Goal: Task Accomplishment & Management: Manage account settings

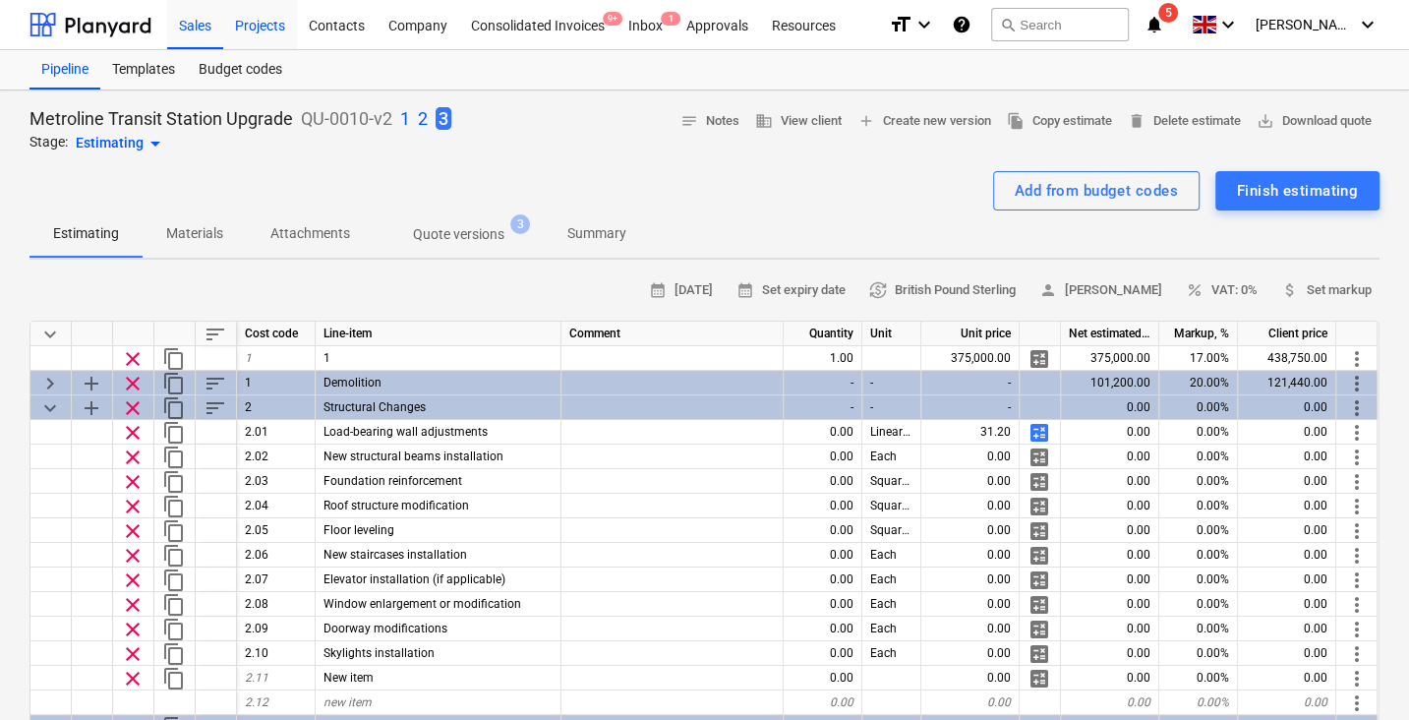
click at [253, 18] on div "Projects" at bounding box center [260, 24] width 74 height 50
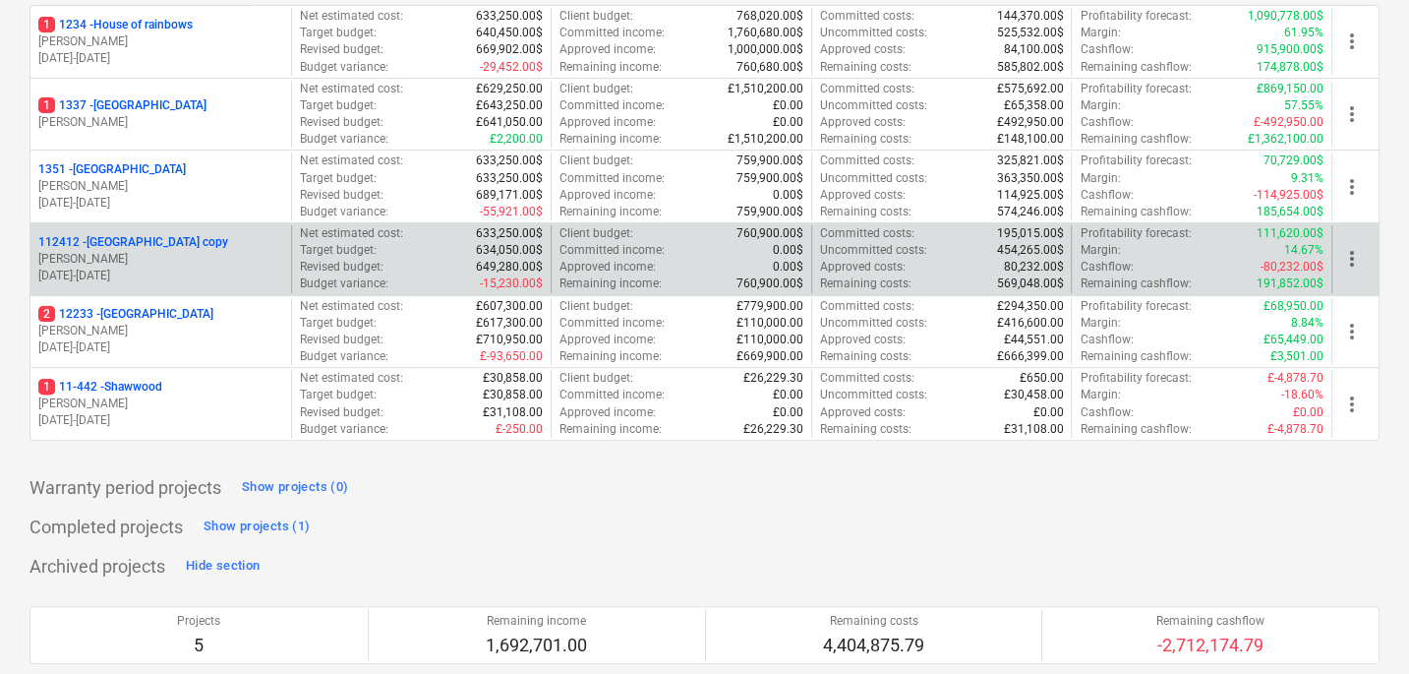
scroll to position [313, 0]
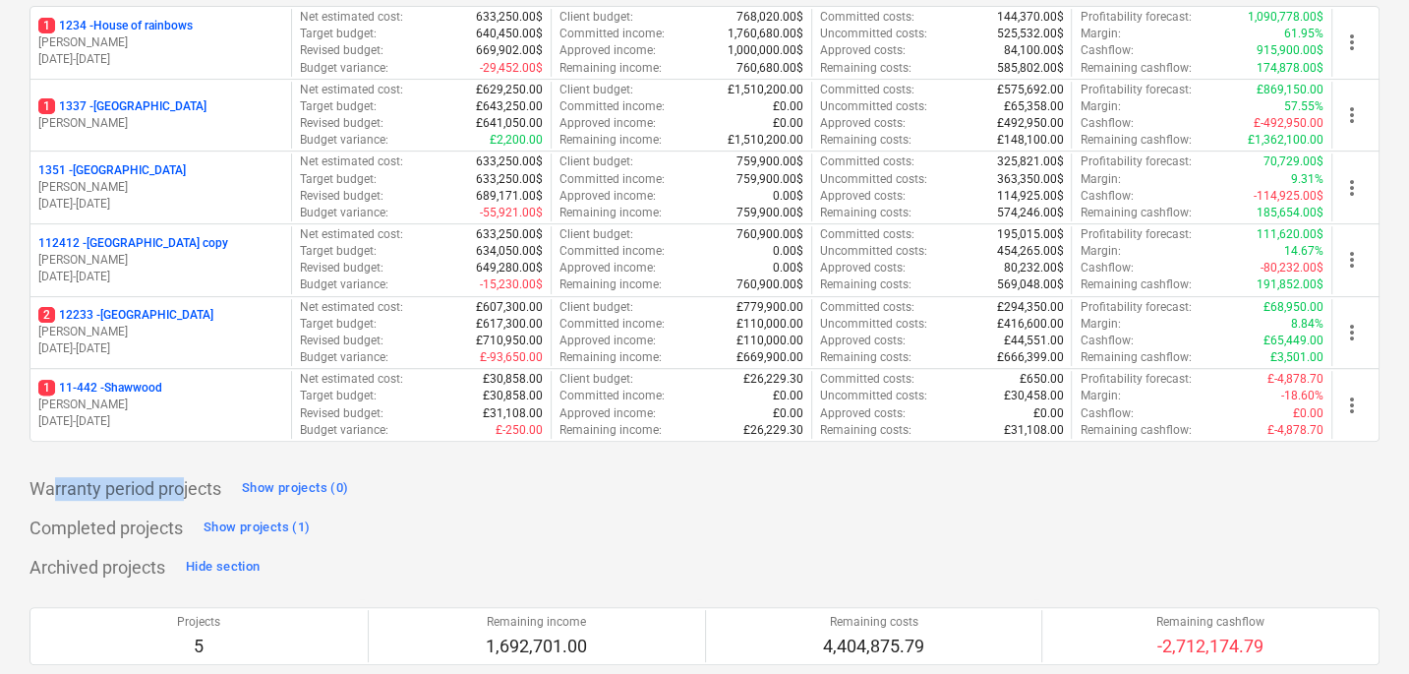
drag, startPoint x: 52, startPoint y: 487, endPoint x: 184, endPoint y: 490, distance: 131.8
click at [184, 490] on p "Warranty period projects" at bounding box center [126, 489] width 192 height 24
drag, startPoint x: 39, startPoint y: 534, endPoint x: 106, endPoint y: 534, distance: 66.9
click at [106, 534] on p "Completed projects" at bounding box center [106, 528] width 153 height 24
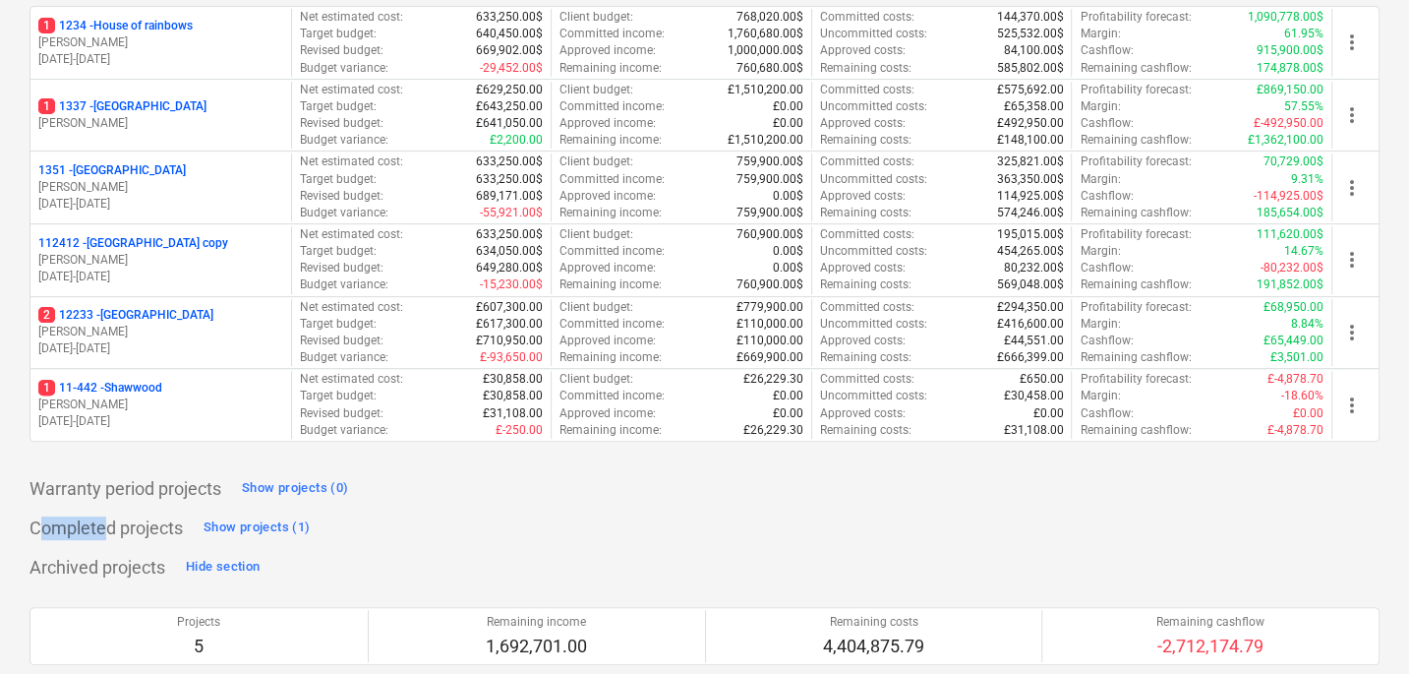
click at [106, 534] on p "Completed projects" at bounding box center [106, 528] width 153 height 24
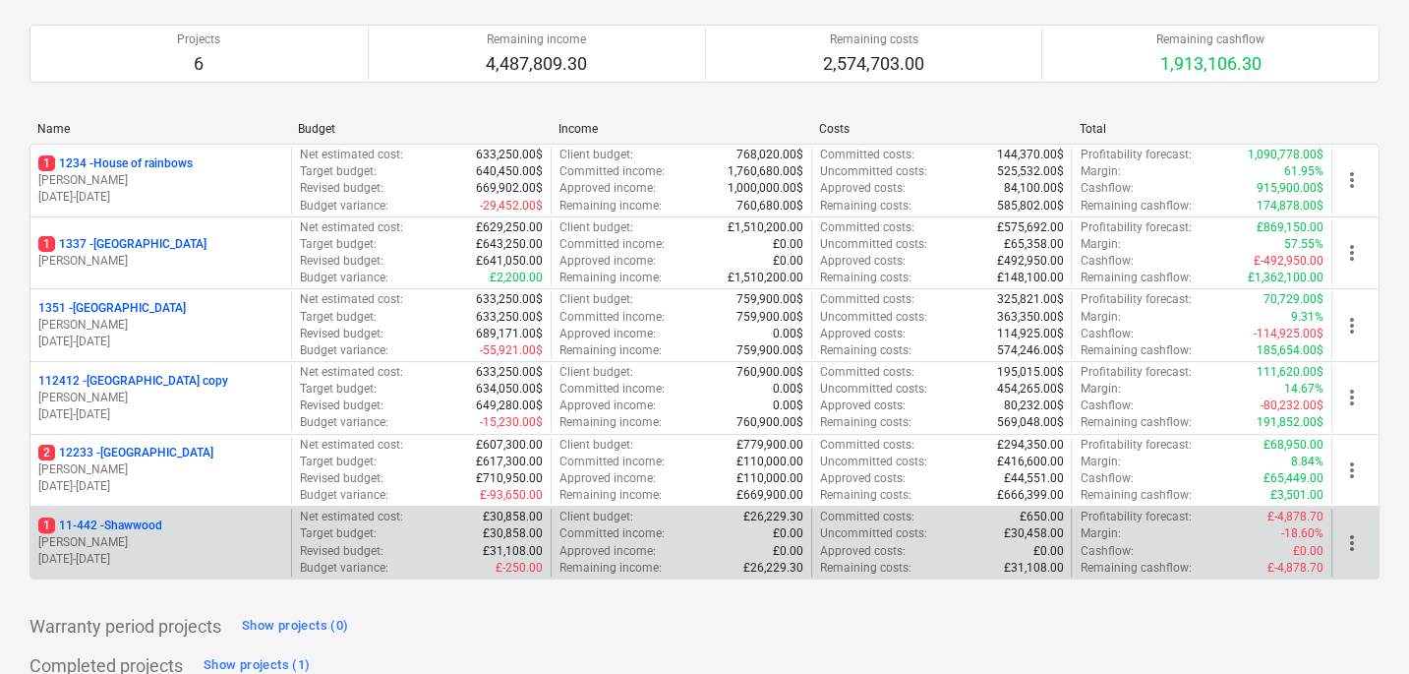
scroll to position [174, 0]
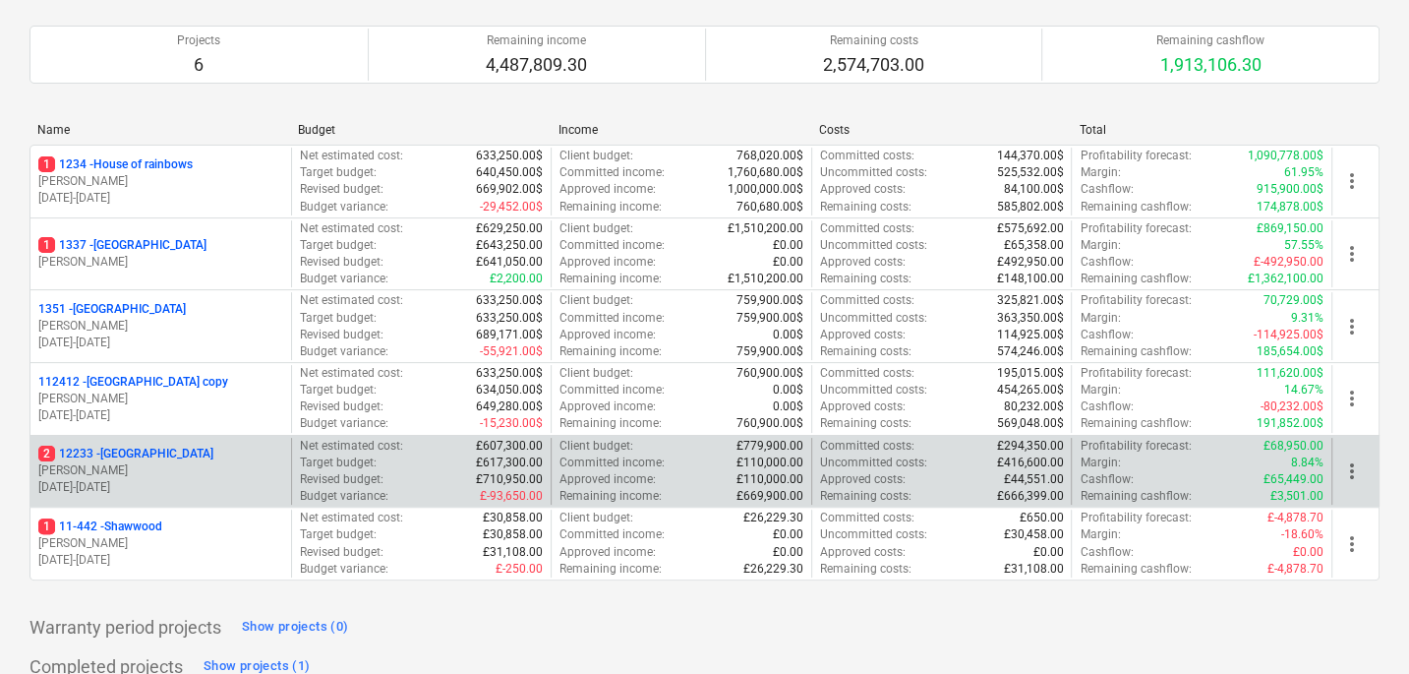
click at [177, 462] on p "[PERSON_NAME]" at bounding box center [160, 470] width 245 height 17
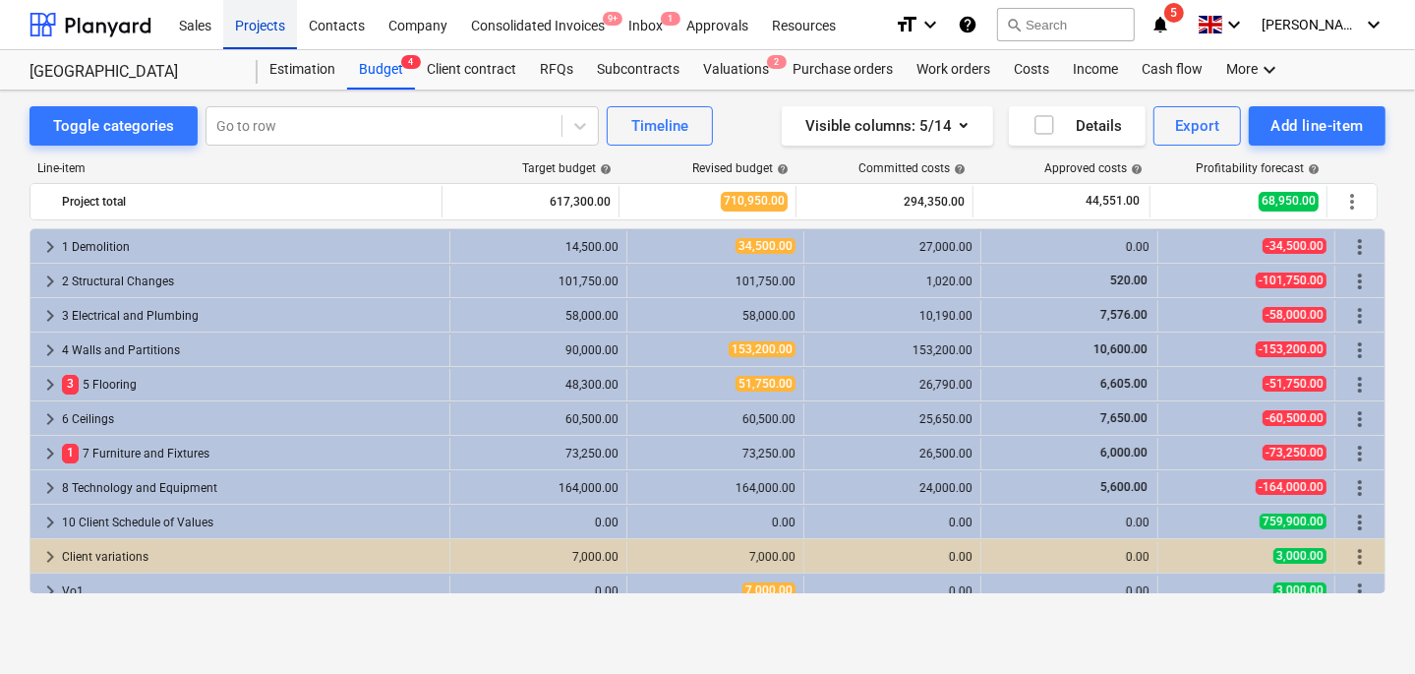
click at [286, 27] on div "Projects" at bounding box center [260, 24] width 74 height 50
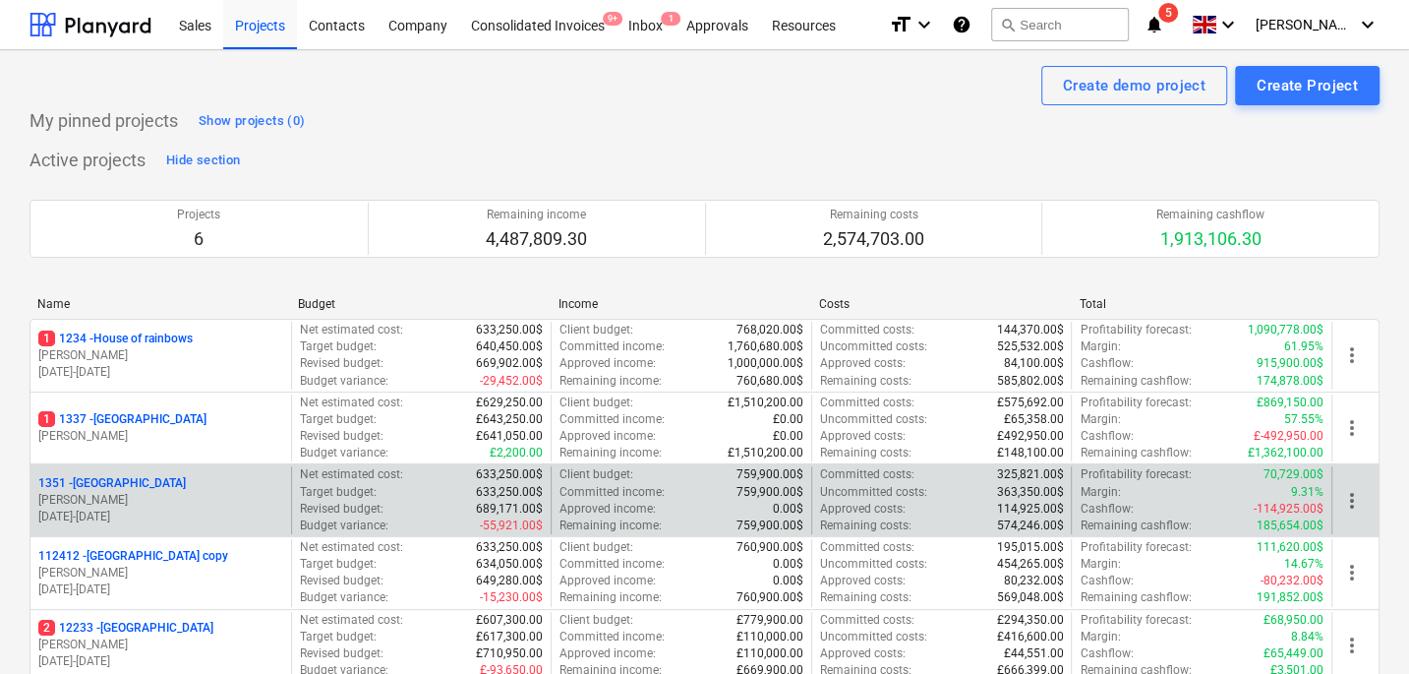
scroll to position [91, 0]
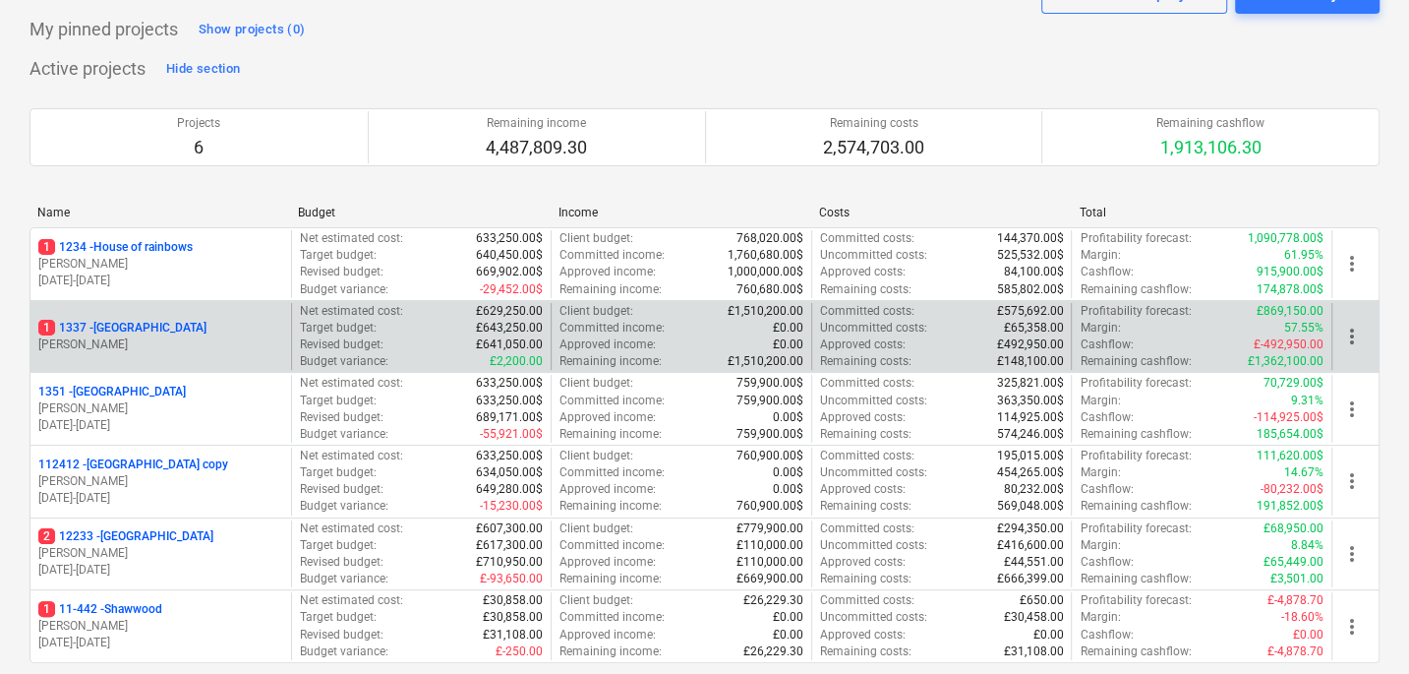
click at [203, 322] on div "[STREET_ADDRESS]" at bounding box center [160, 328] width 245 height 17
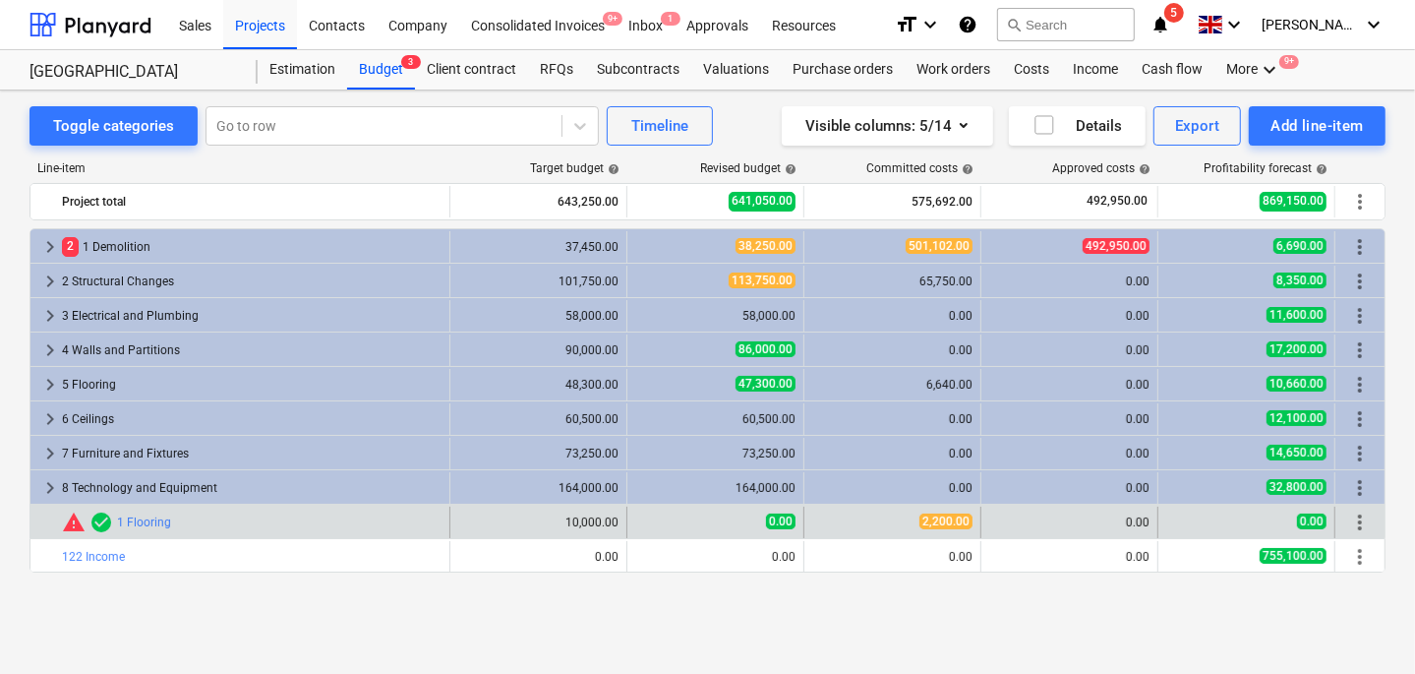
click at [1359, 517] on span "more_vert" at bounding box center [1360, 522] width 24 height 24
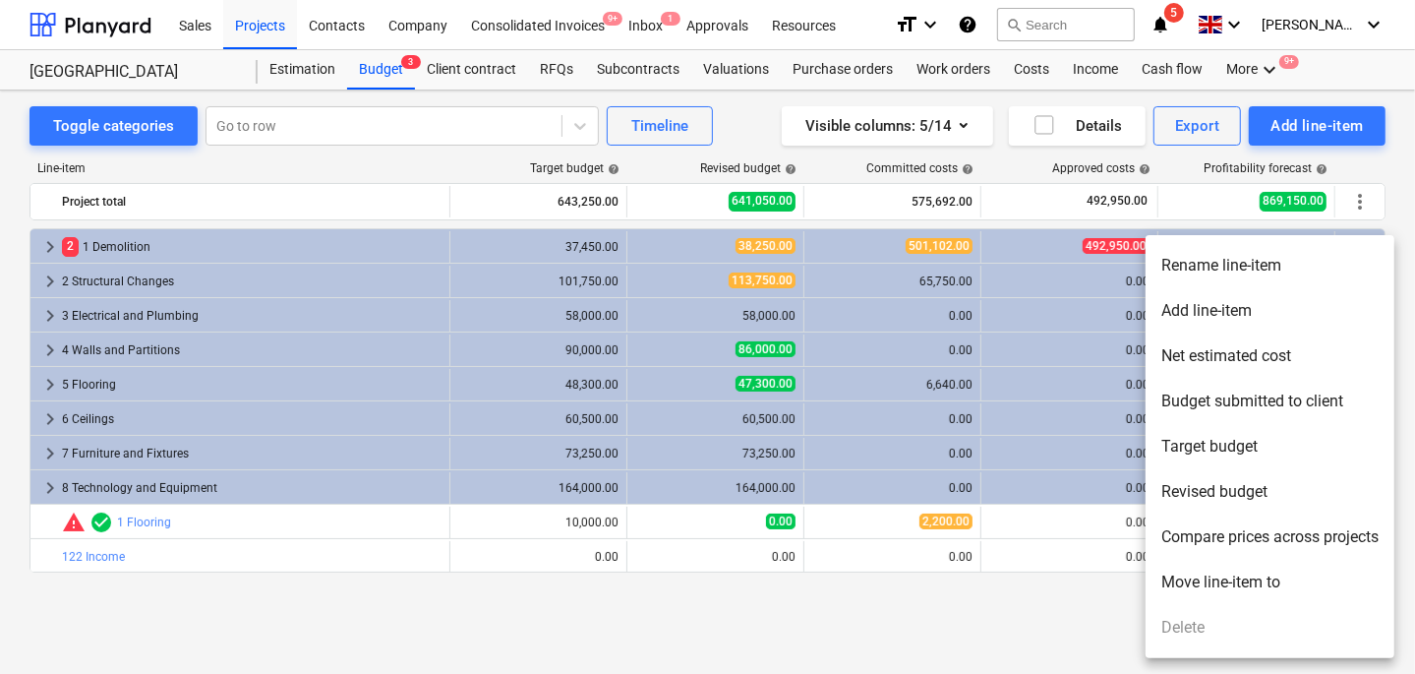
click at [1044, 594] on div at bounding box center [707, 337] width 1415 height 674
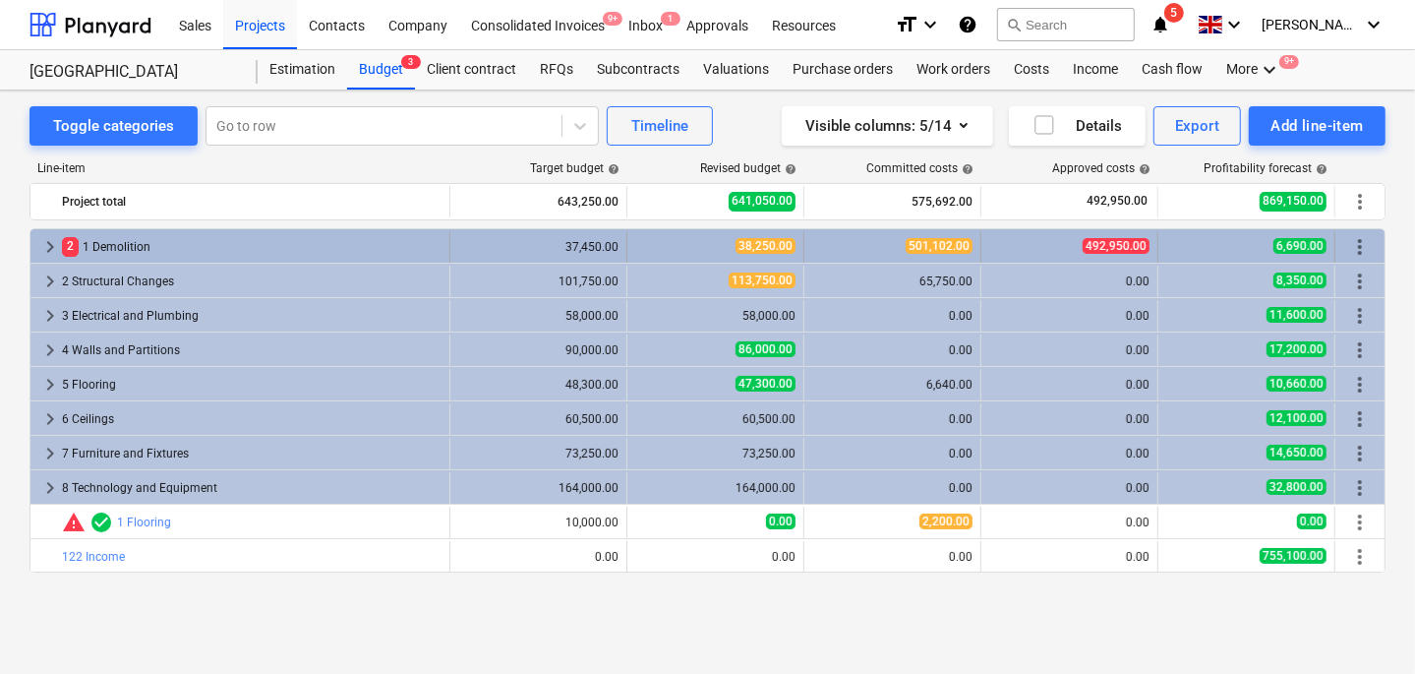
click at [51, 244] on span "keyboard_arrow_right" at bounding box center [50, 247] width 24 height 24
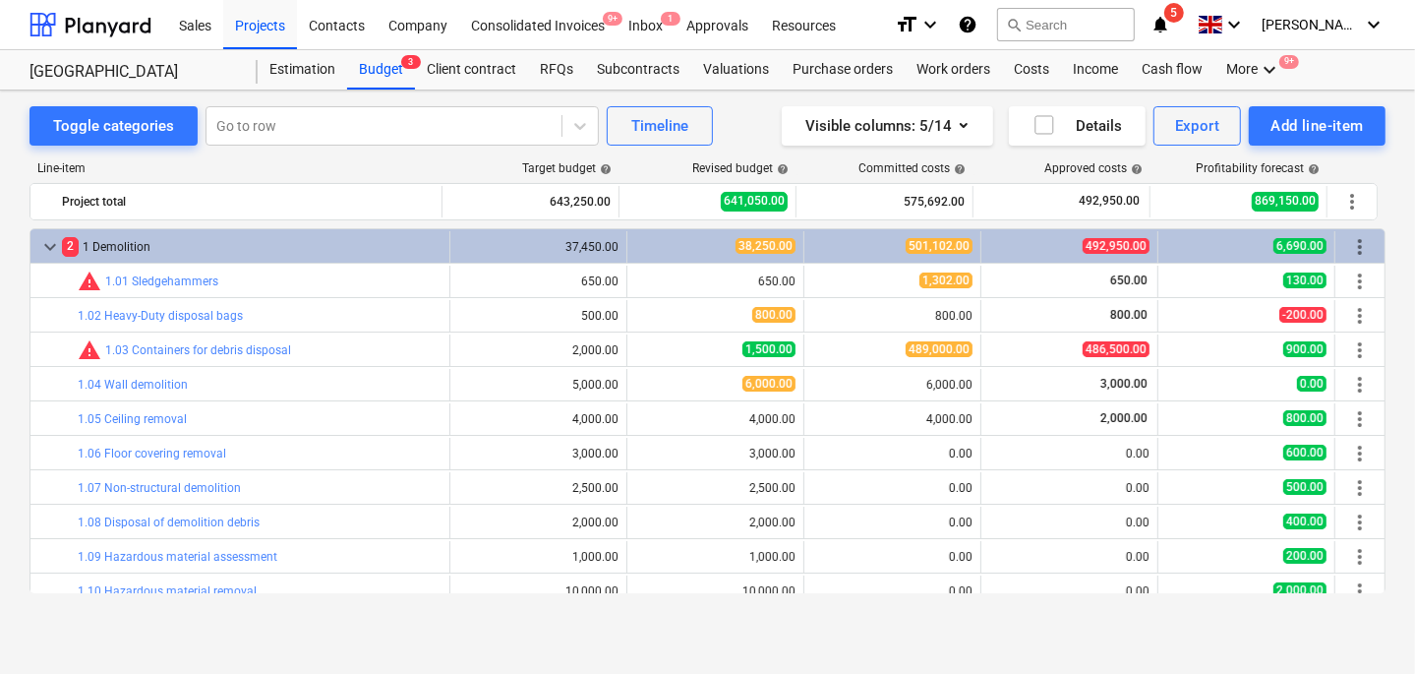
click at [51, 244] on span "keyboard_arrow_down" at bounding box center [50, 247] width 24 height 24
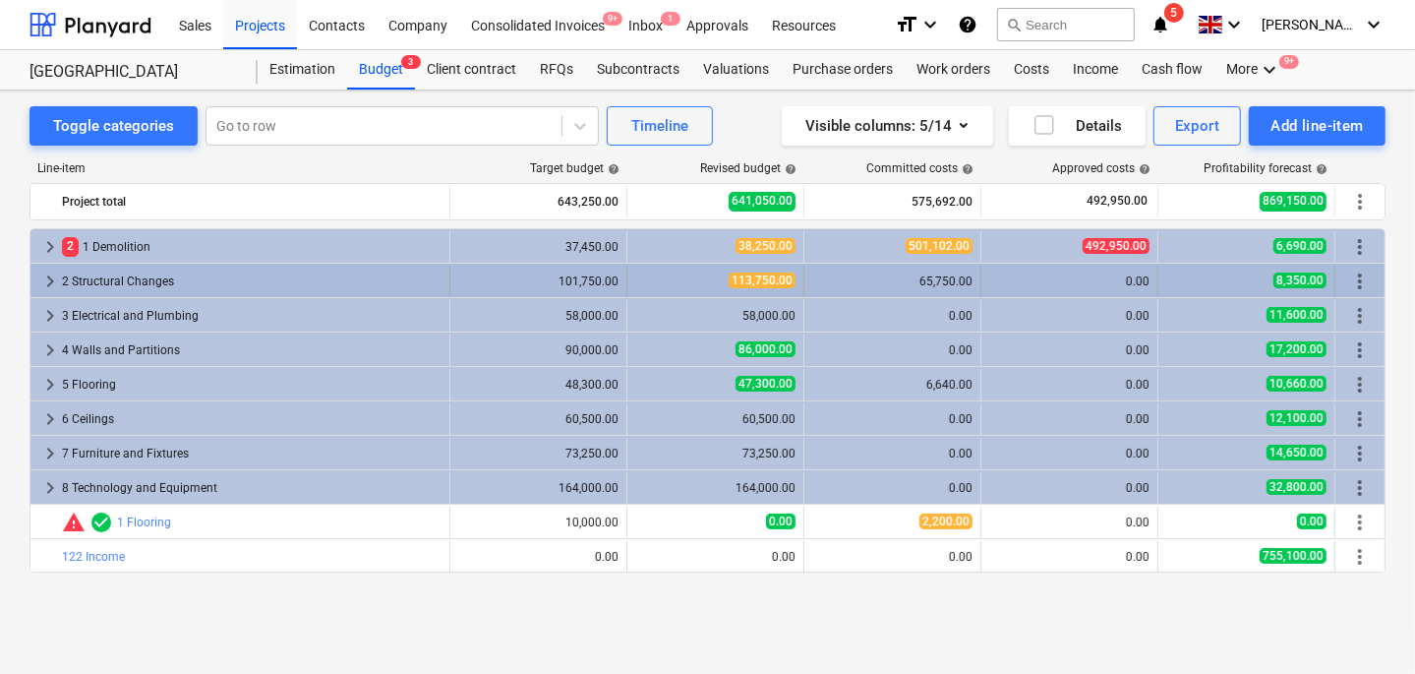
click at [47, 283] on span "keyboard_arrow_right" at bounding box center [50, 281] width 24 height 24
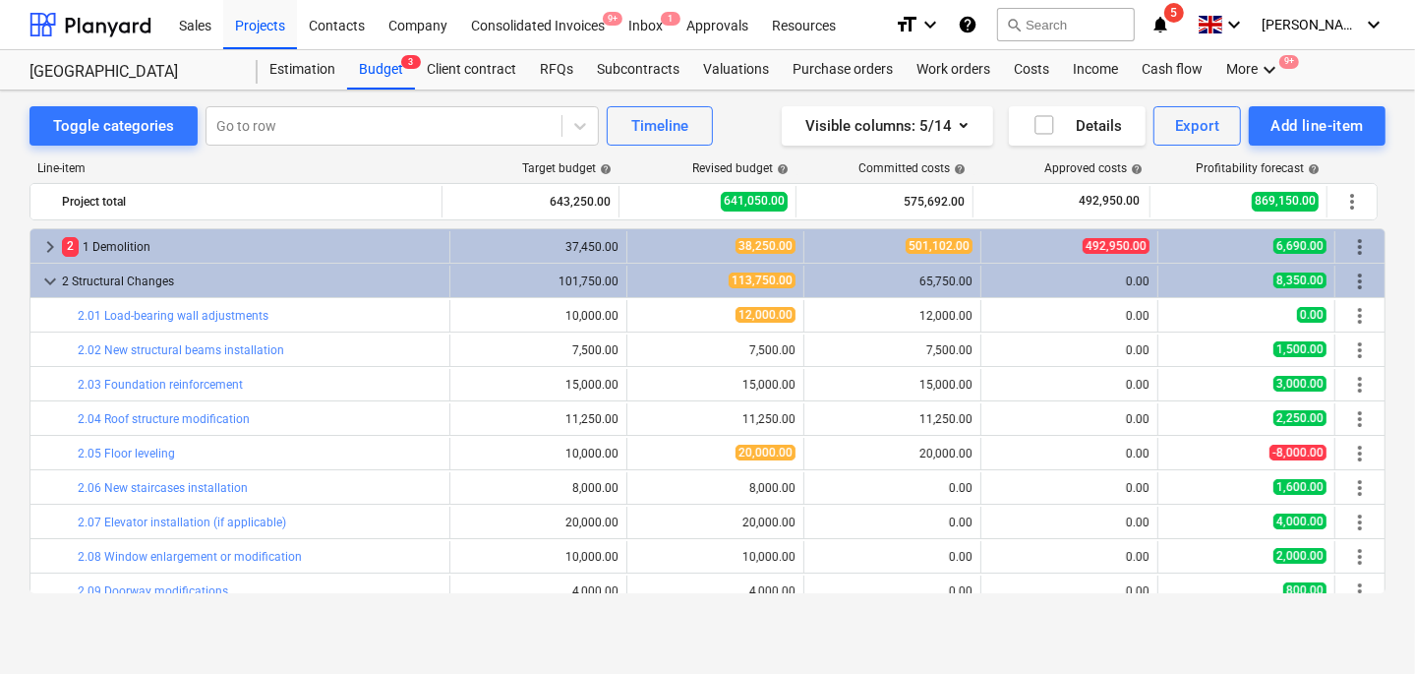
click at [47, 283] on span "keyboard_arrow_down" at bounding box center [50, 281] width 24 height 24
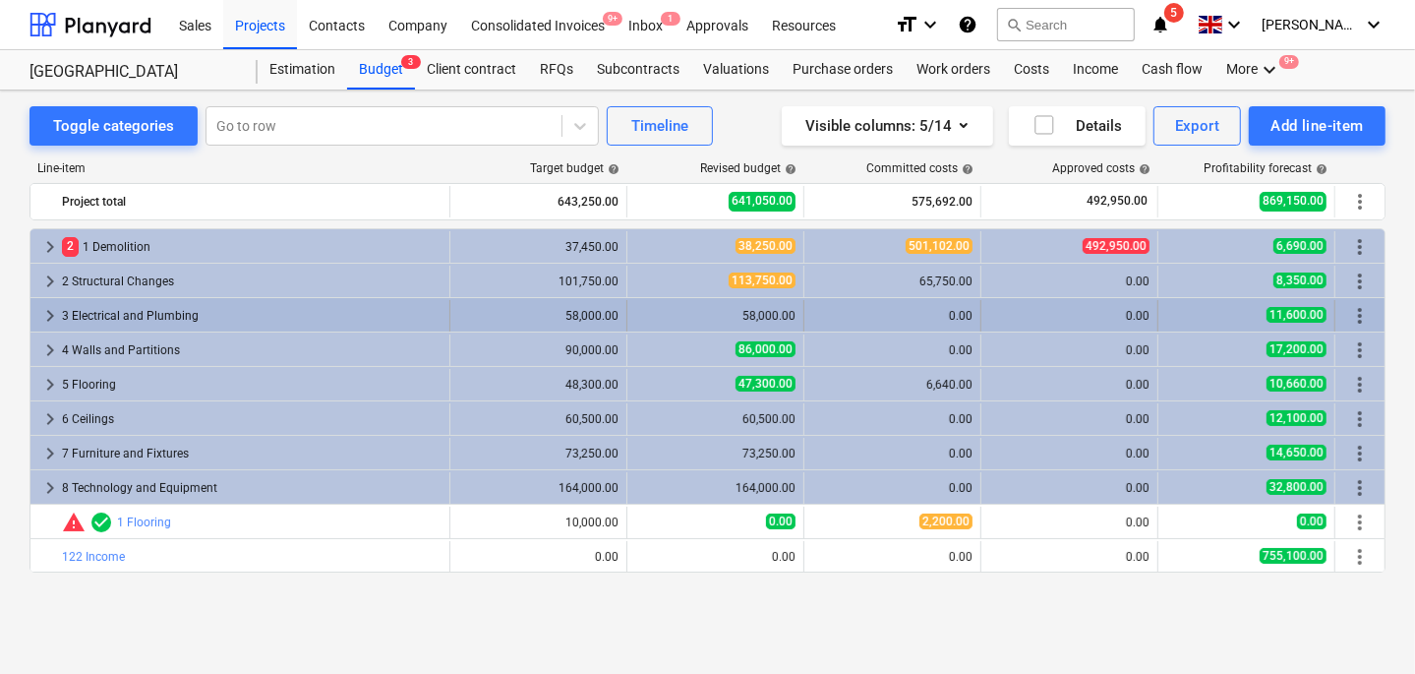
click at [49, 313] on span "keyboard_arrow_right" at bounding box center [50, 316] width 24 height 24
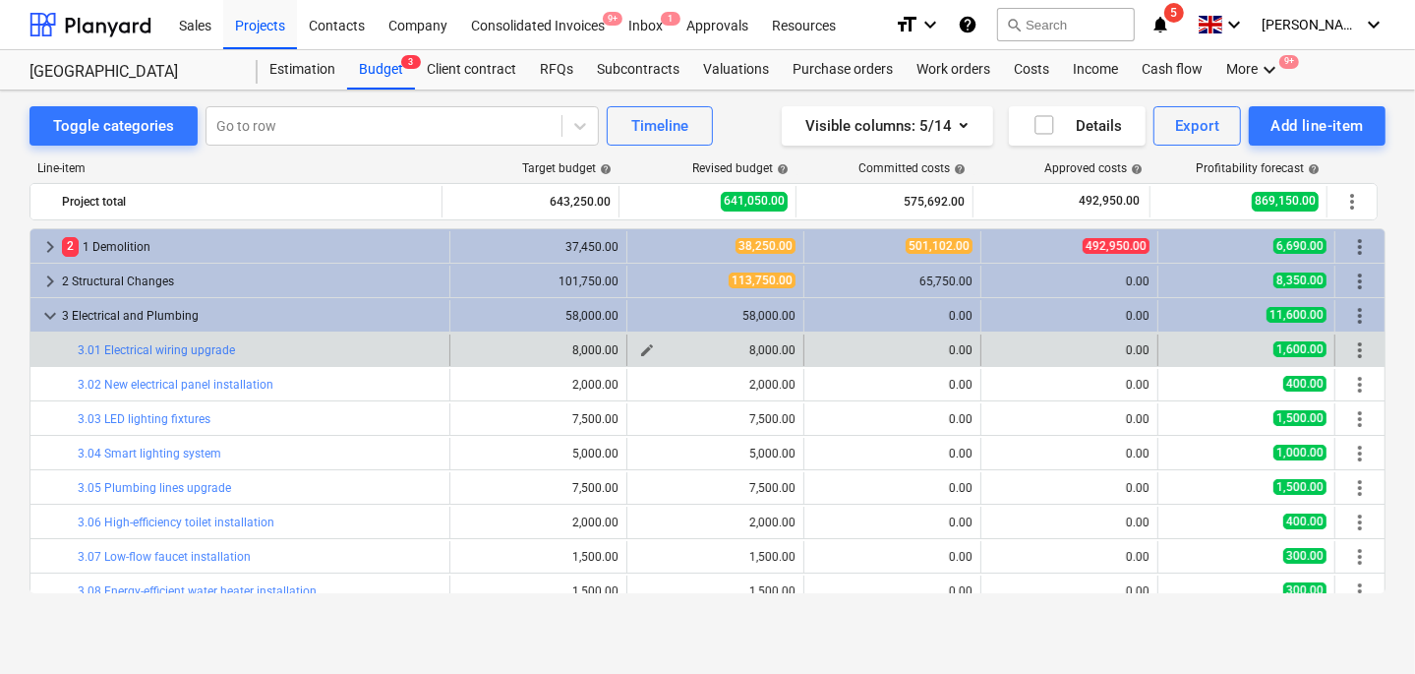
click at [639, 346] on span "edit" at bounding box center [647, 350] width 16 height 16
type textarea "x"
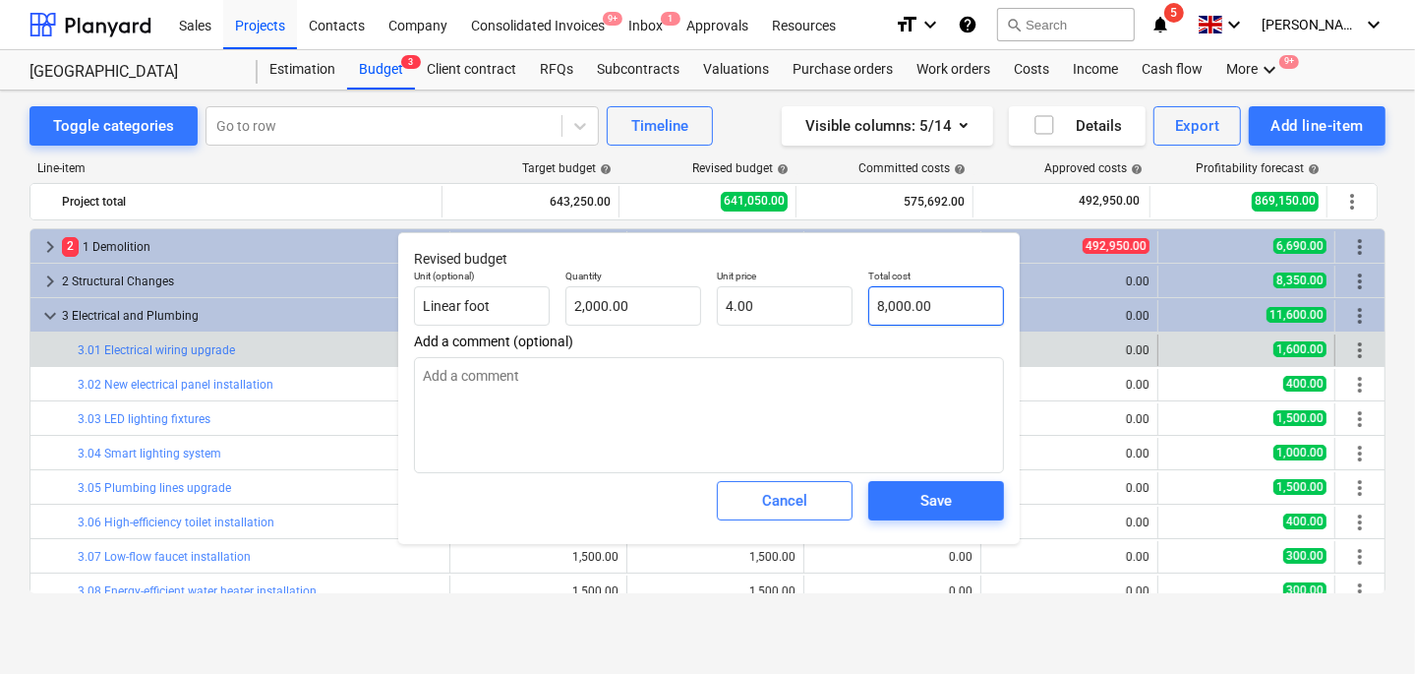
type input "8000"
click at [920, 292] on input "8000" at bounding box center [936, 305] width 136 height 39
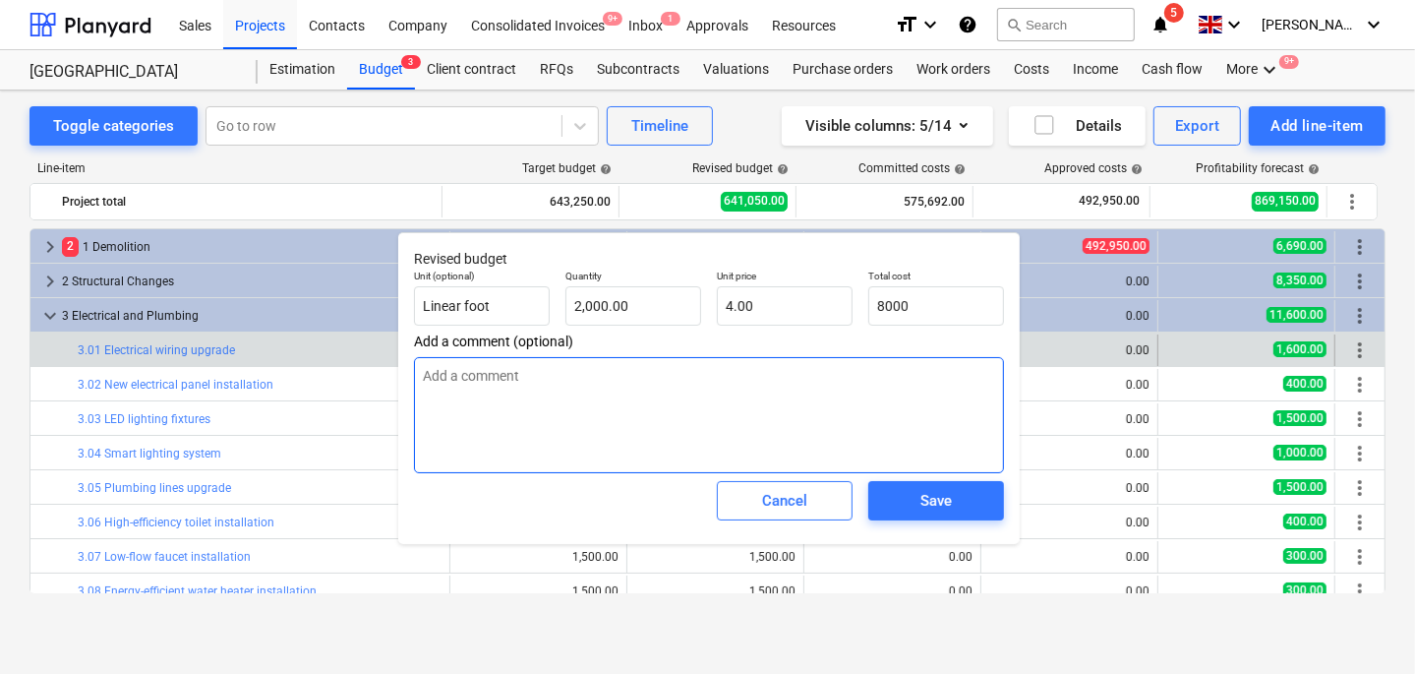
click at [671, 425] on textarea at bounding box center [709, 415] width 590 height 116
type textarea "x"
type input "8,000.00"
type textarea "W"
type textarea "x"
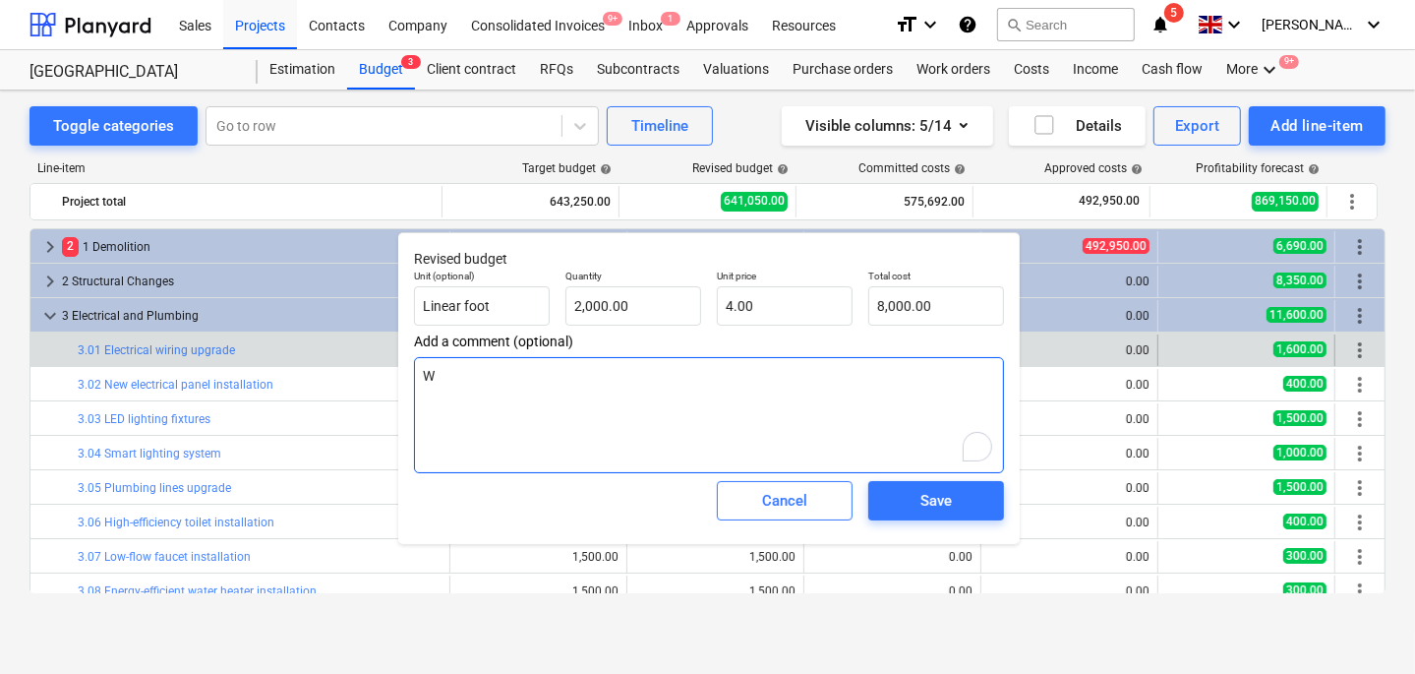
type textarea "Wi"
type textarea "x"
type textarea "Wir"
type textarea "x"
type textarea "Wire"
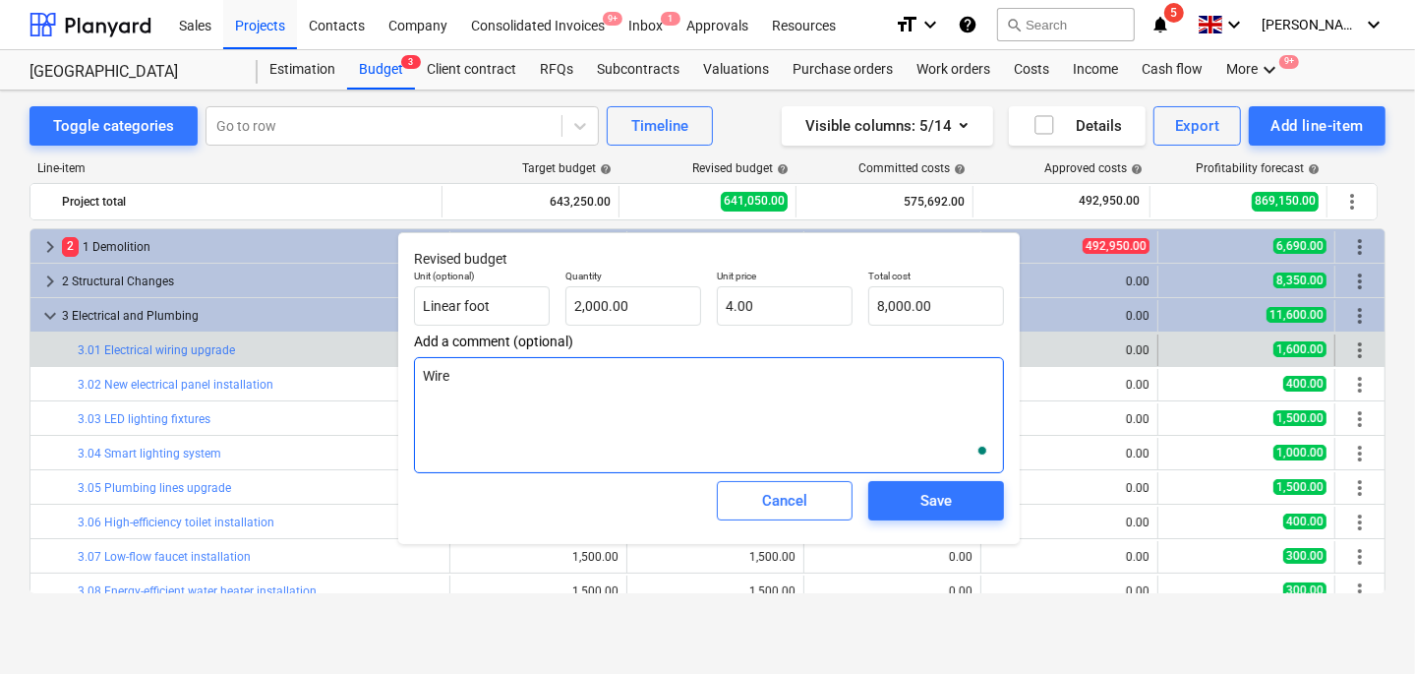
type textarea "x"
type textarea "Wires"
type textarea "x"
type textarea "Wires v"
type textarea "x"
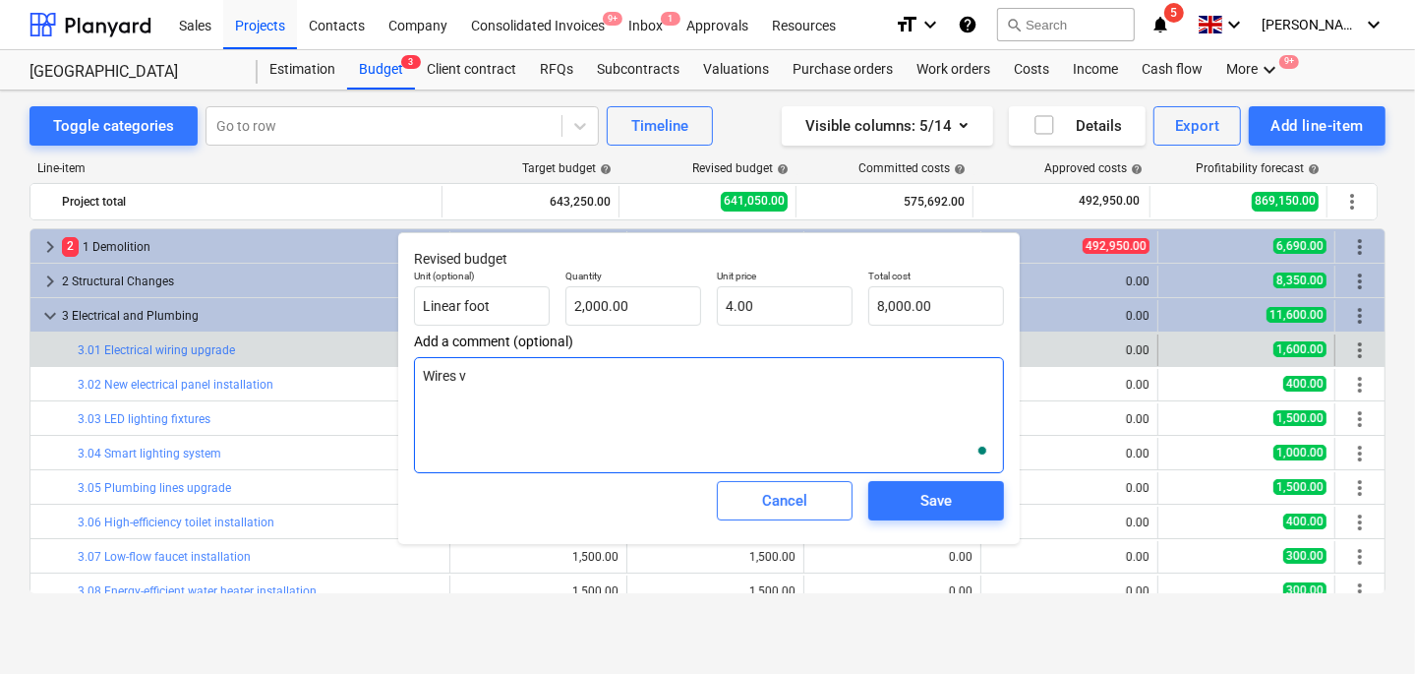
type textarea "Wires ve"
type textarea "x"
type textarea "Wires very"
type textarea "x"
type textarea "Wires very"
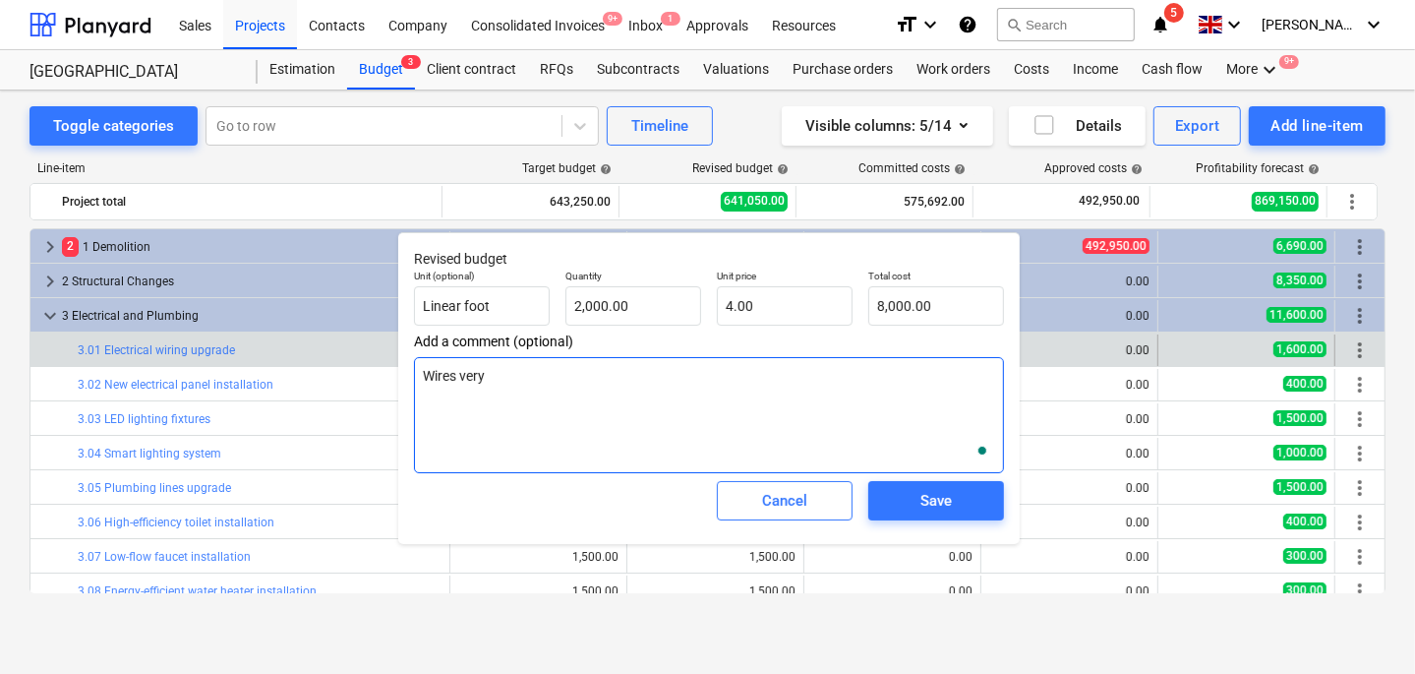
type textarea "x"
type textarea "Wires very e"
type textarea "x"
type textarea "Wires very exp"
type textarea "x"
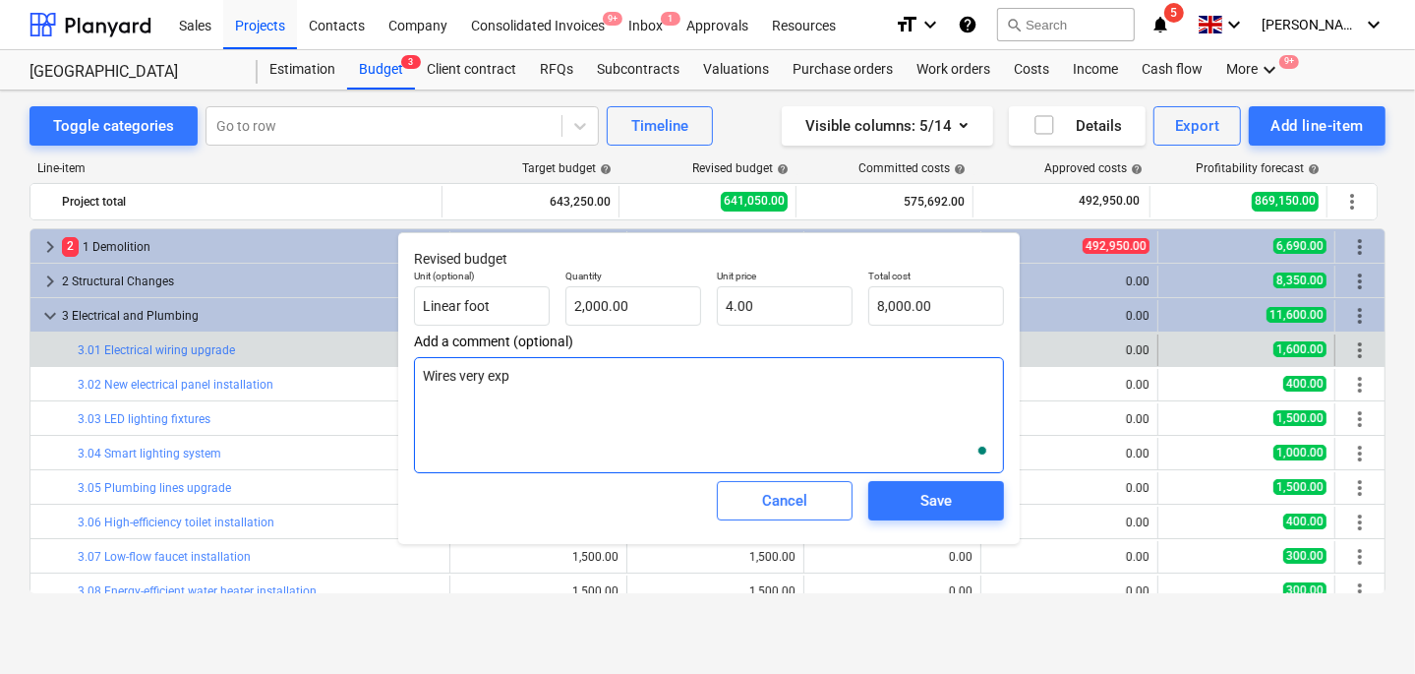
type textarea "Wires very exps"
type textarea "x"
type textarea "Wires very exp"
type textarea "x"
type textarea "Wires very expe"
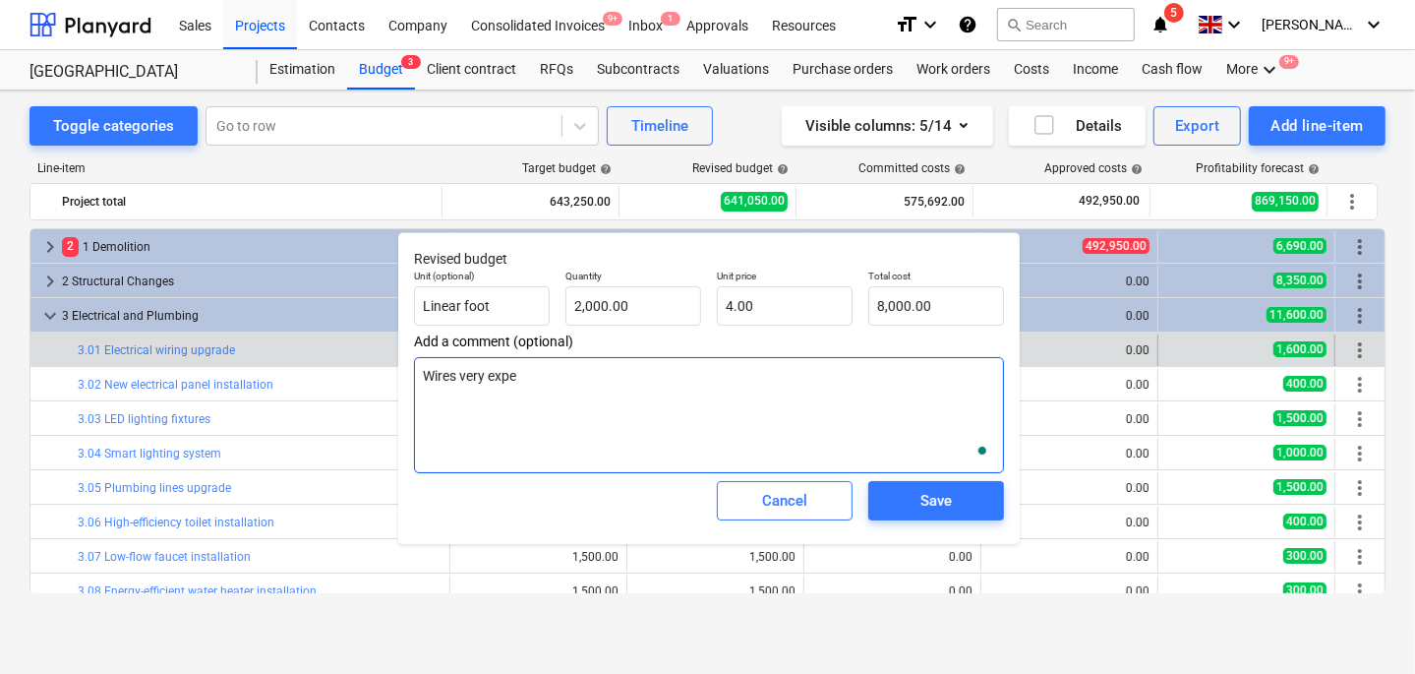
type textarea "x"
type textarea "Wires very expen"
type textarea "x"
type textarea "Wires very expens"
type textarea "x"
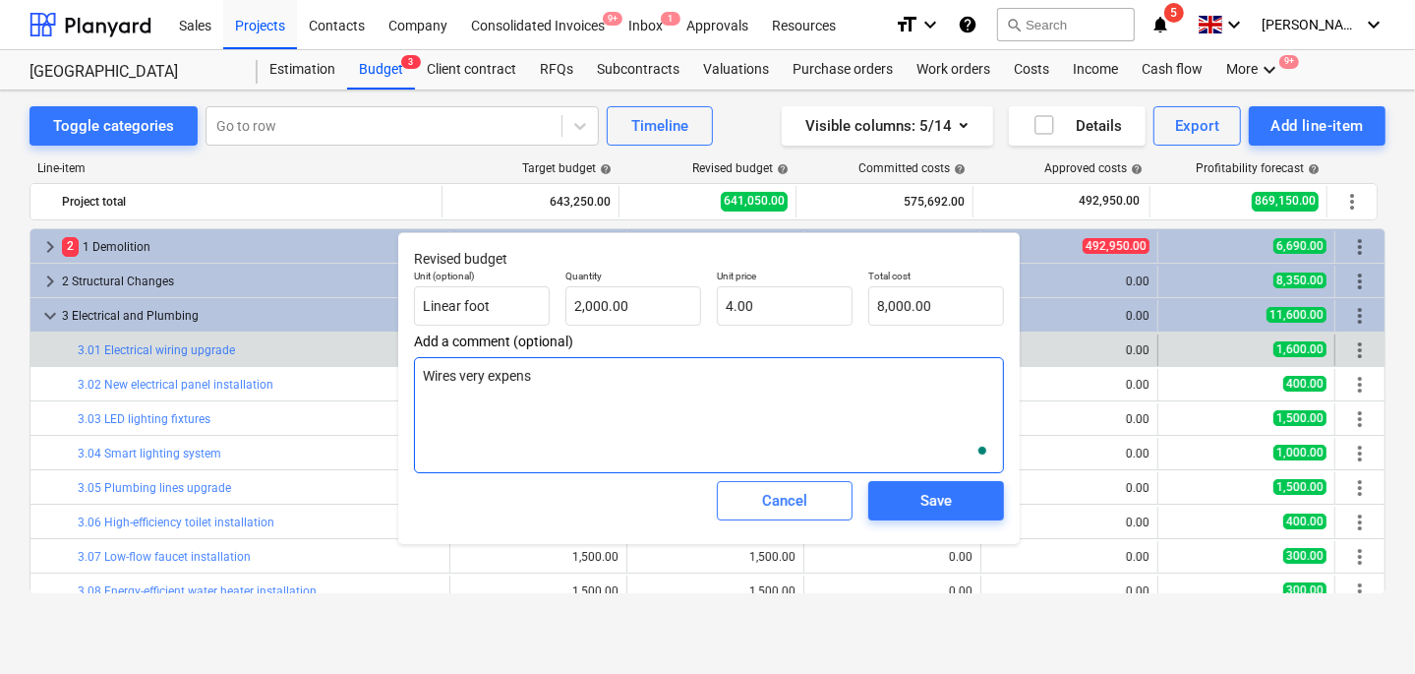
type textarea "Wires very expensi"
type textarea "x"
type textarea "Wires very expensiv"
type textarea "x"
type textarea "Wires very expensiv"
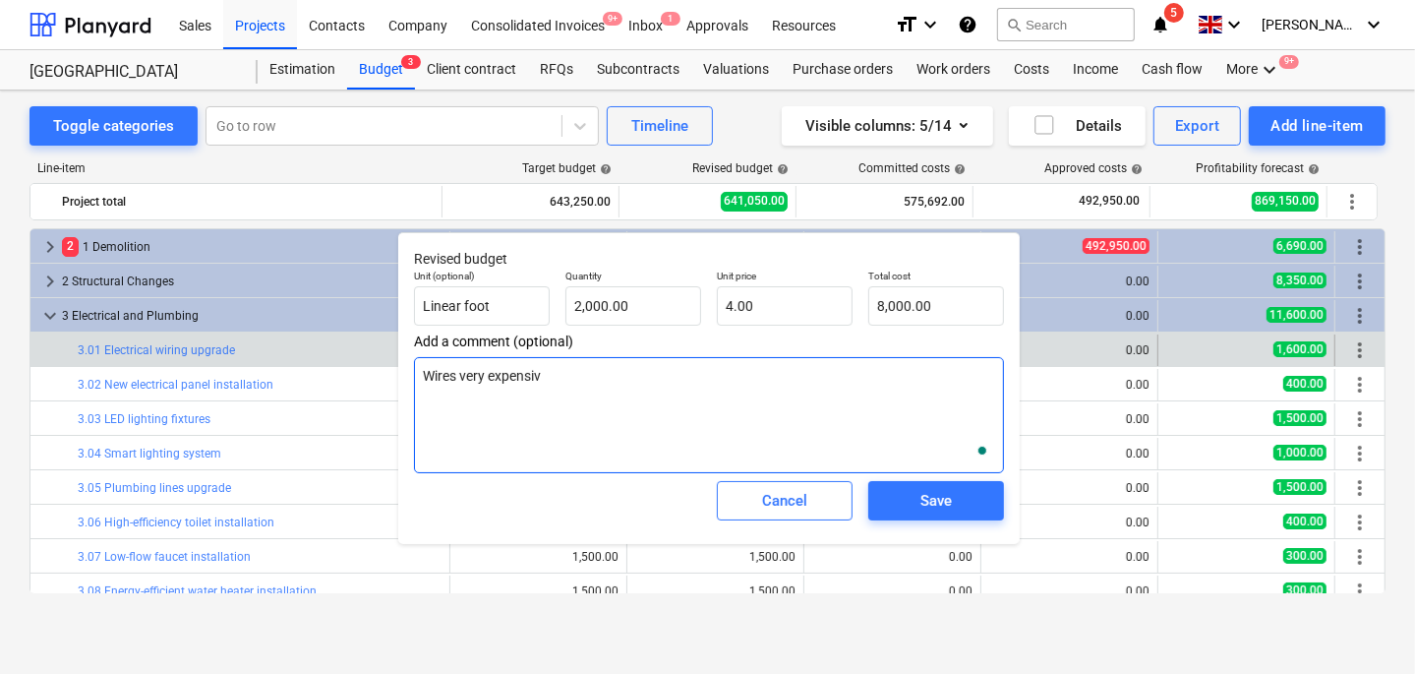
type textarea "x"
type textarea "Wires very expensive"
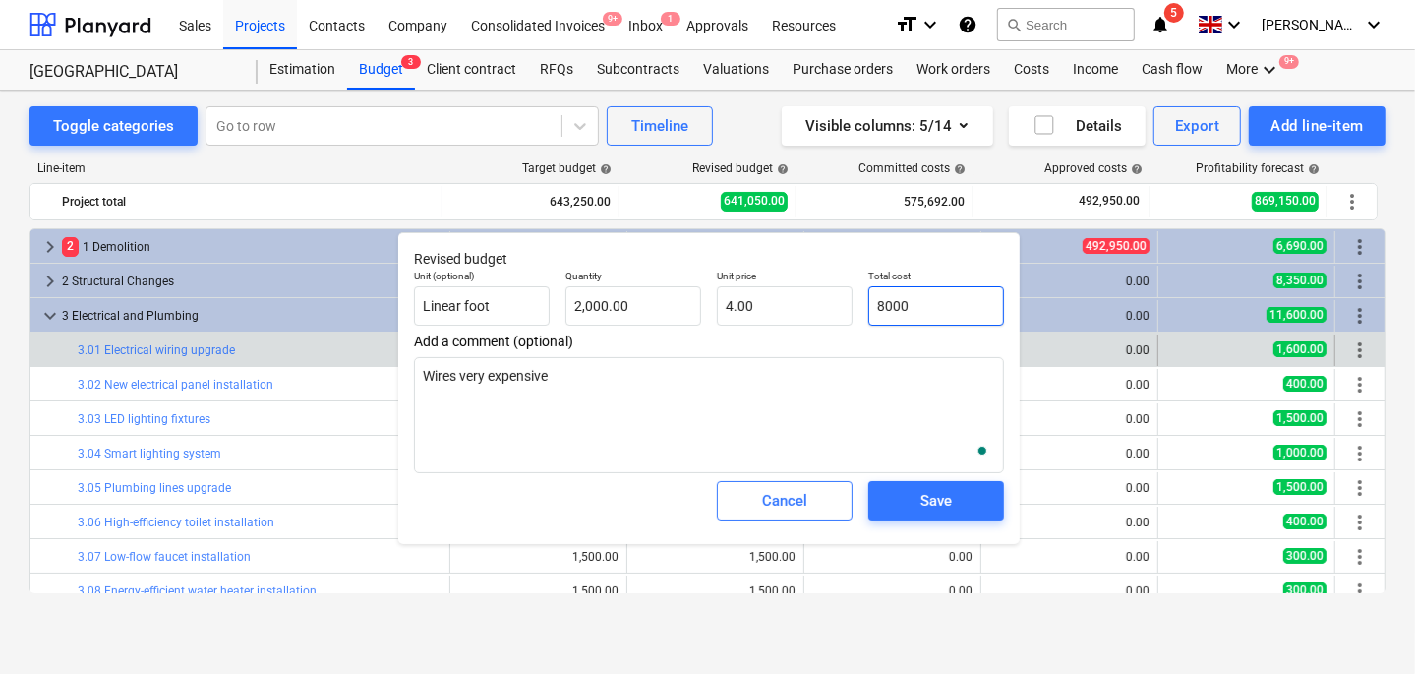
click at [900, 311] on input "8000" at bounding box center [936, 305] width 136 height 39
type input "1"
type textarea "x"
type input "0.00"
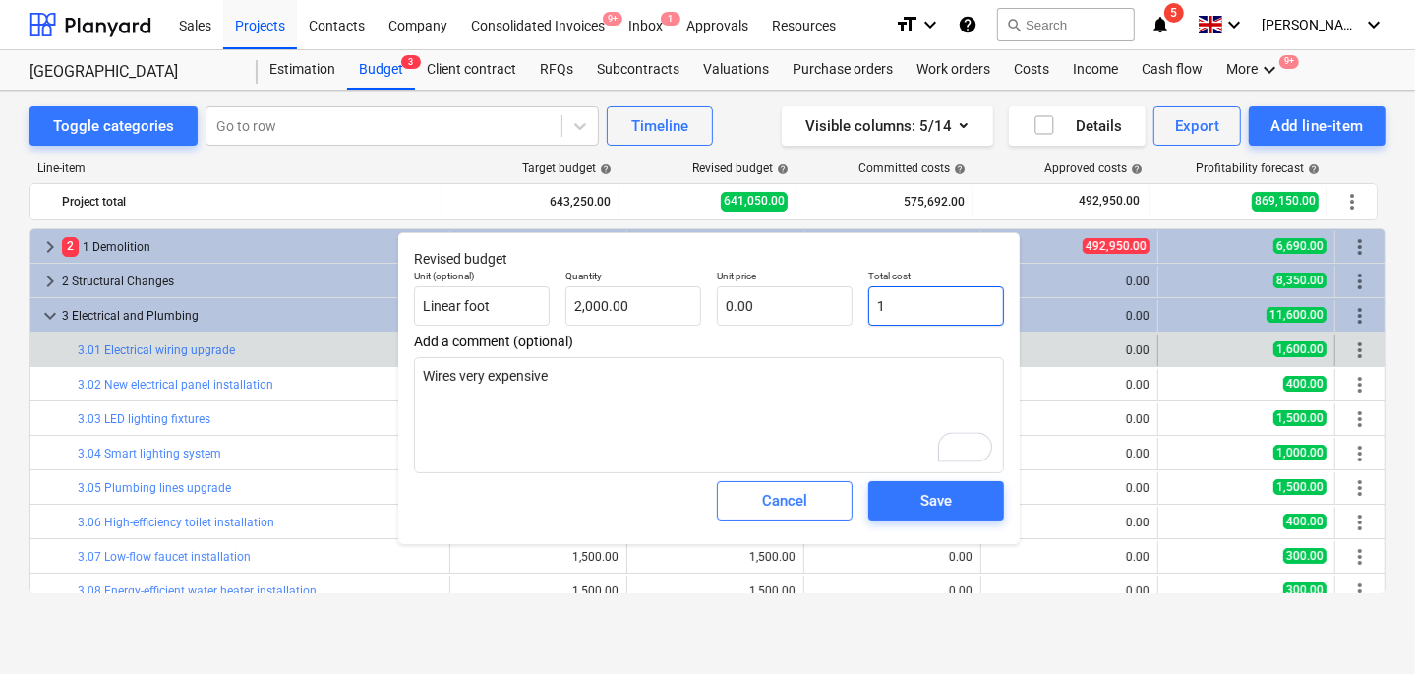
type textarea "x"
type input "10"
type input "0.01"
type textarea "x"
type input "100"
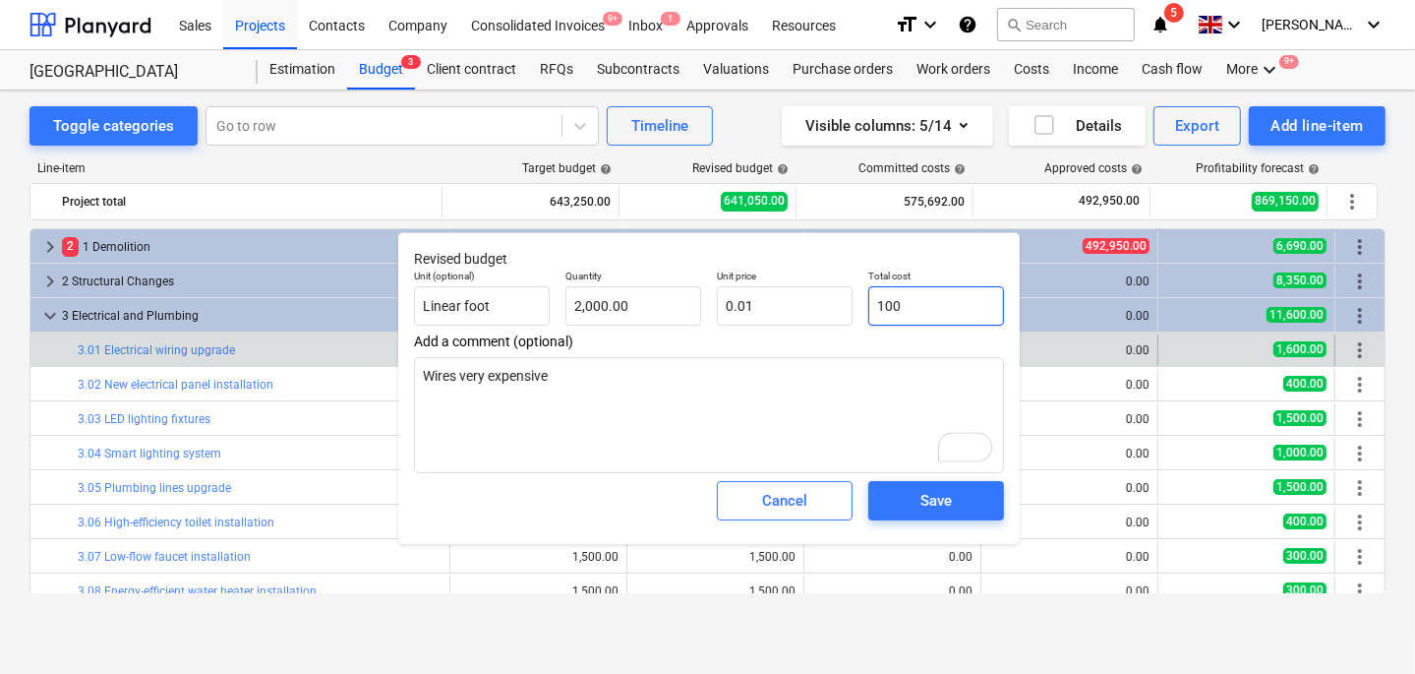
type input "0.05"
type input "1000"
type textarea "x"
type input "0.50"
type textarea "x"
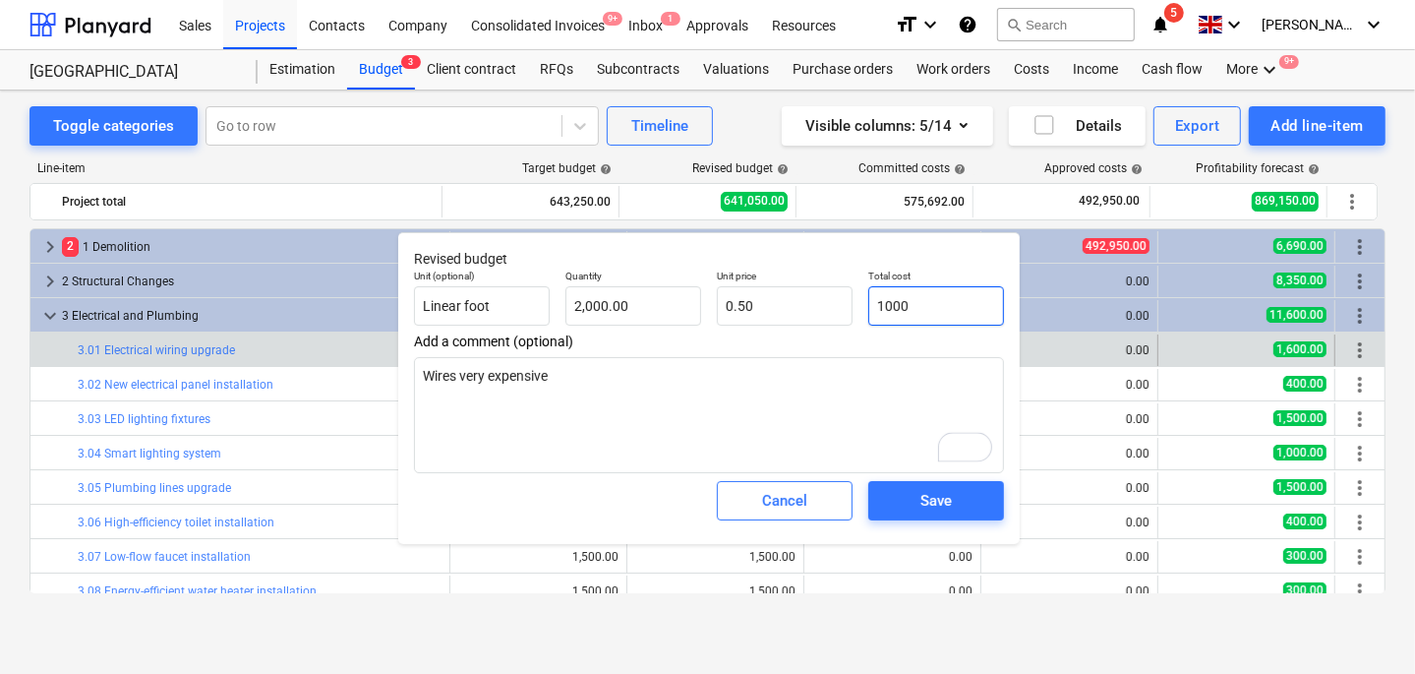
type input "10000"
type input "5.00"
type input "10000"
type textarea "x"
type input "10,000.00"
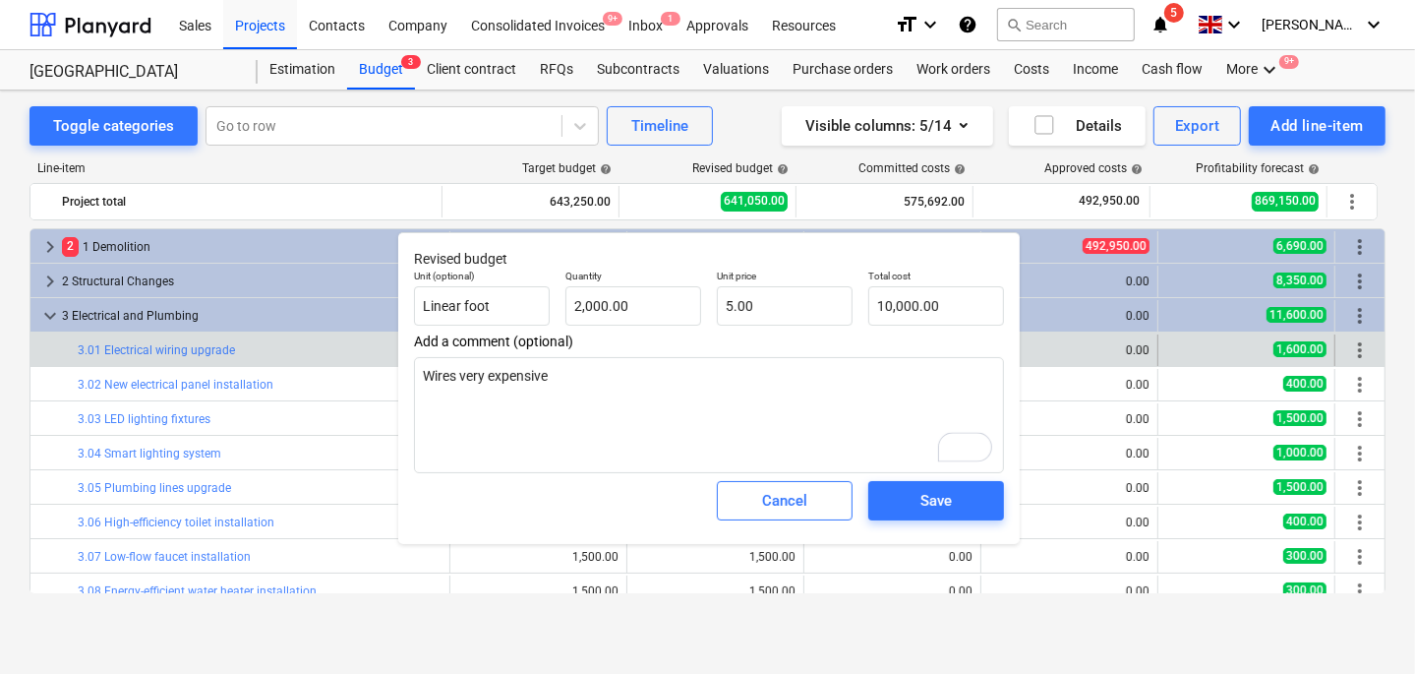
click at [855, 352] on div "Add a comment (optional) Wires very expensive" at bounding box center [709, 403] width 590 height 140
click at [925, 506] on div "Save" at bounding box center [936, 501] width 31 height 26
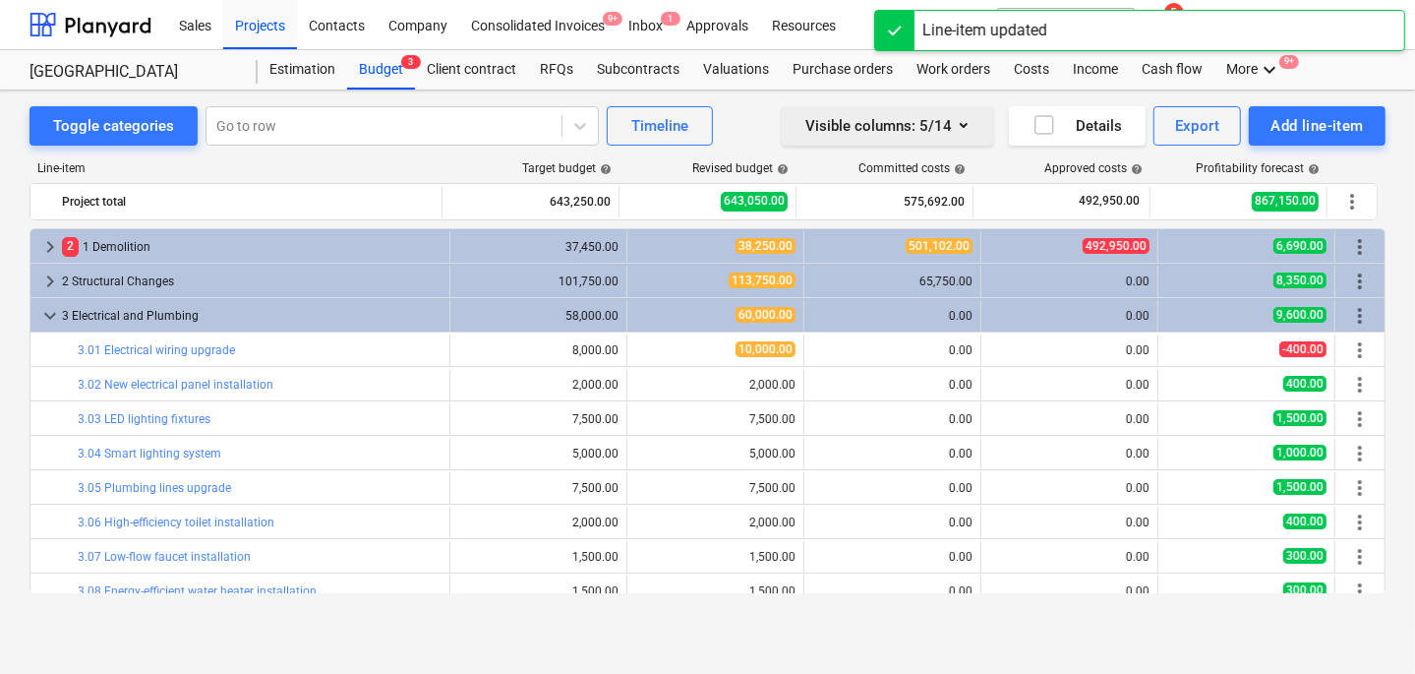
click at [979, 128] on button "Visible columns : 5/14" at bounding box center [887, 125] width 211 height 39
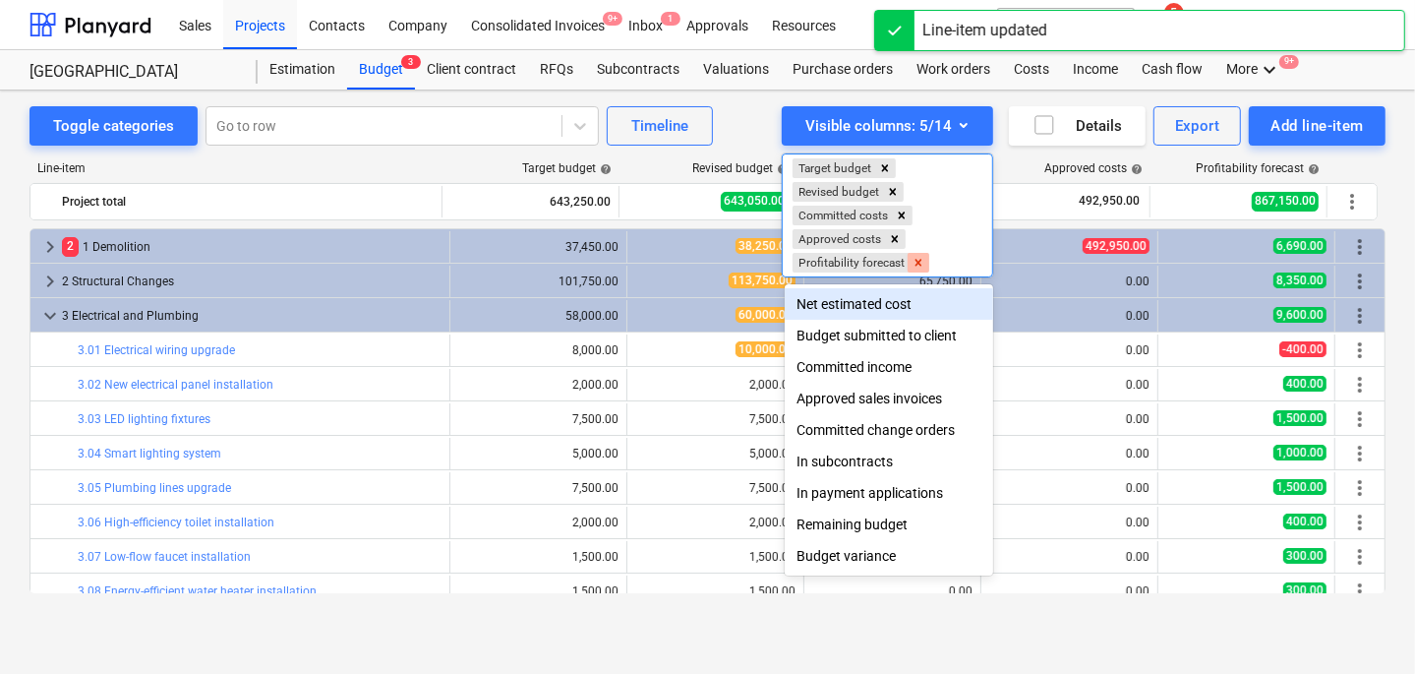
click at [923, 261] on icon "Remove Profitability forecast" at bounding box center [919, 263] width 14 height 14
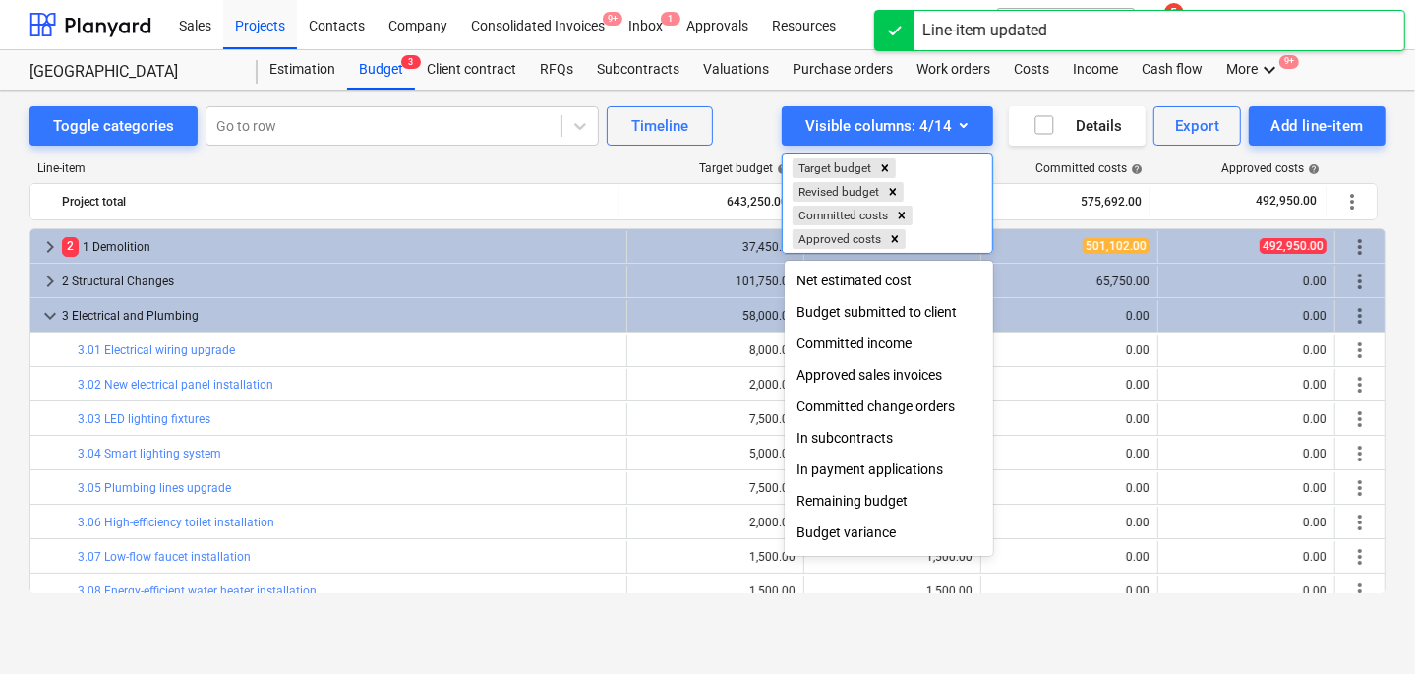
click at [863, 545] on div "Budget variance" at bounding box center [889, 531] width 208 height 31
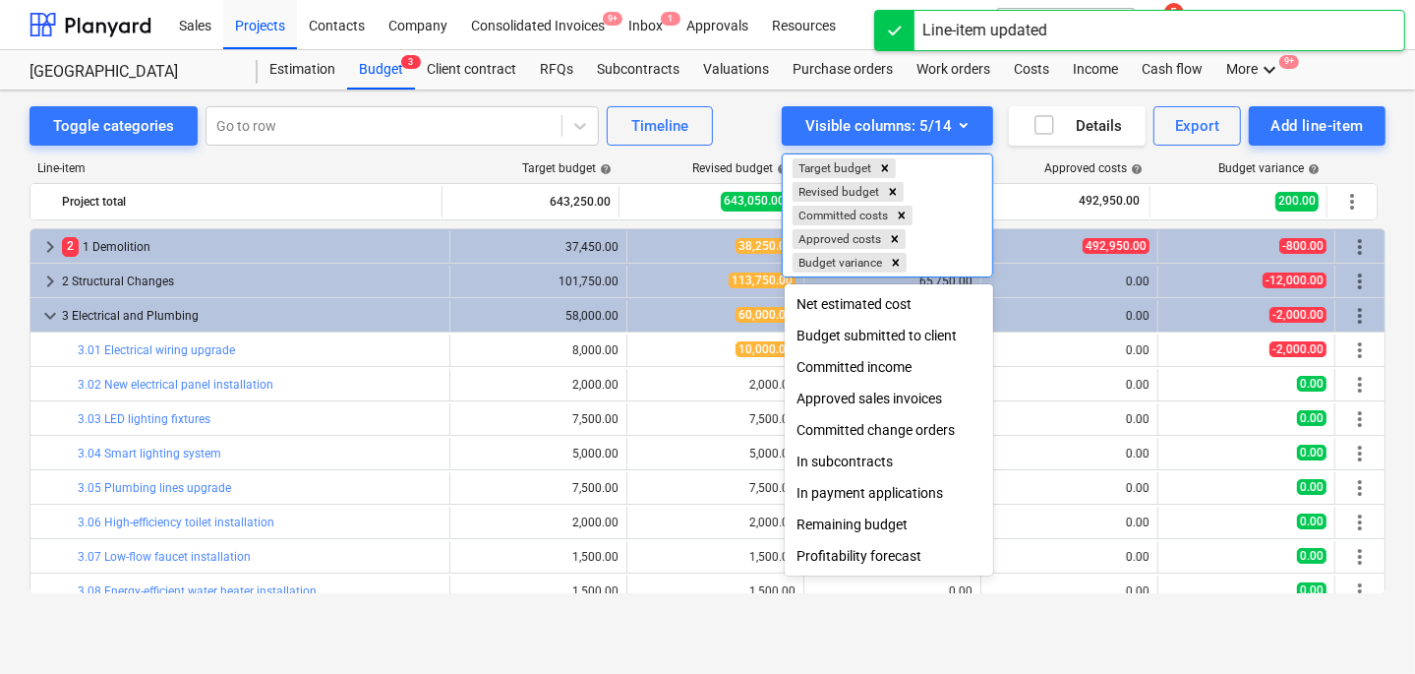
click at [525, 156] on div at bounding box center [707, 337] width 1415 height 674
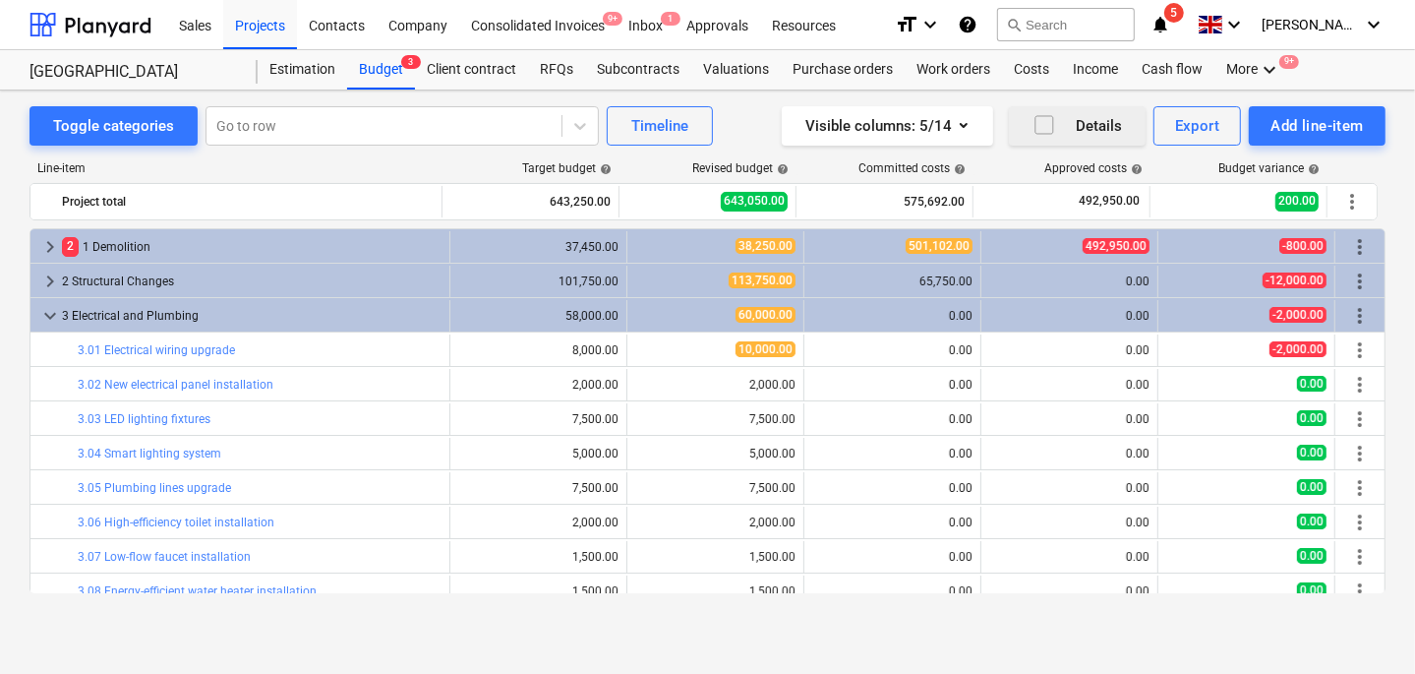
click at [1048, 130] on icon "button" at bounding box center [1045, 125] width 24 height 24
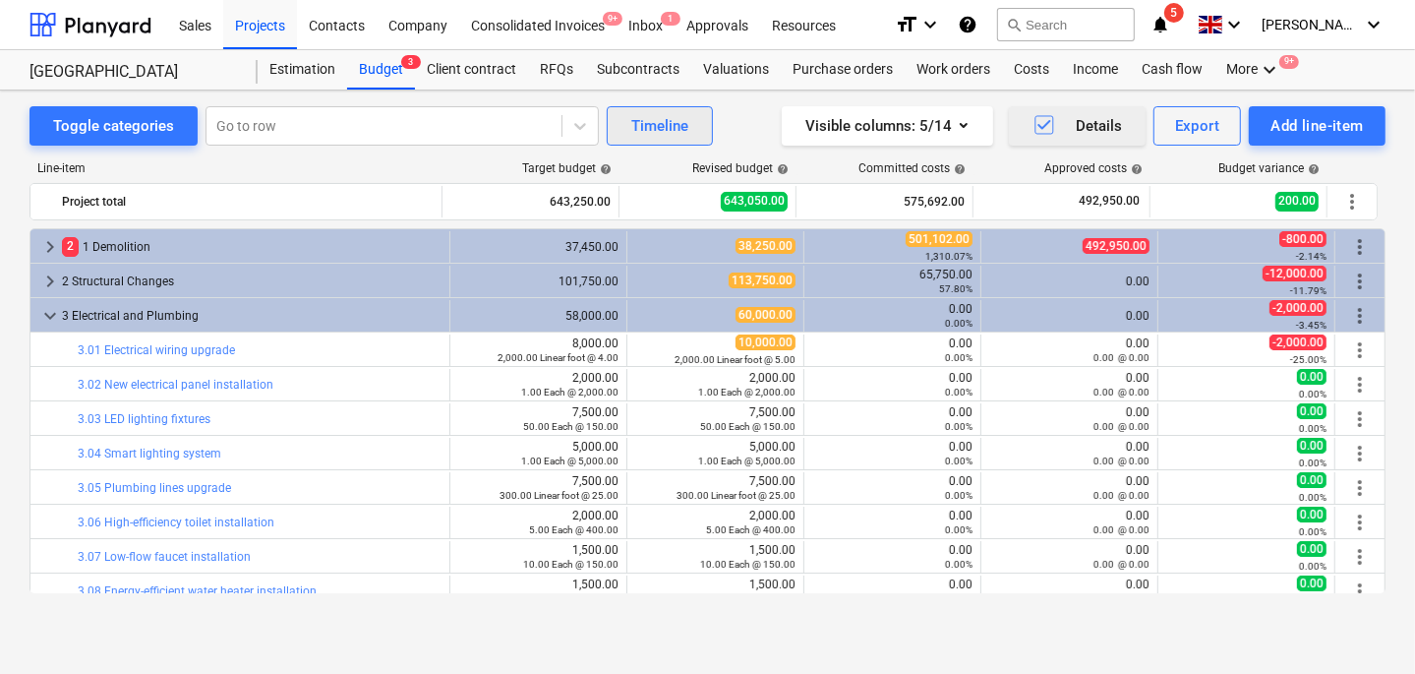
click at [649, 118] on div "Timeline" at bounding box center [659, 126] width 57 height 26
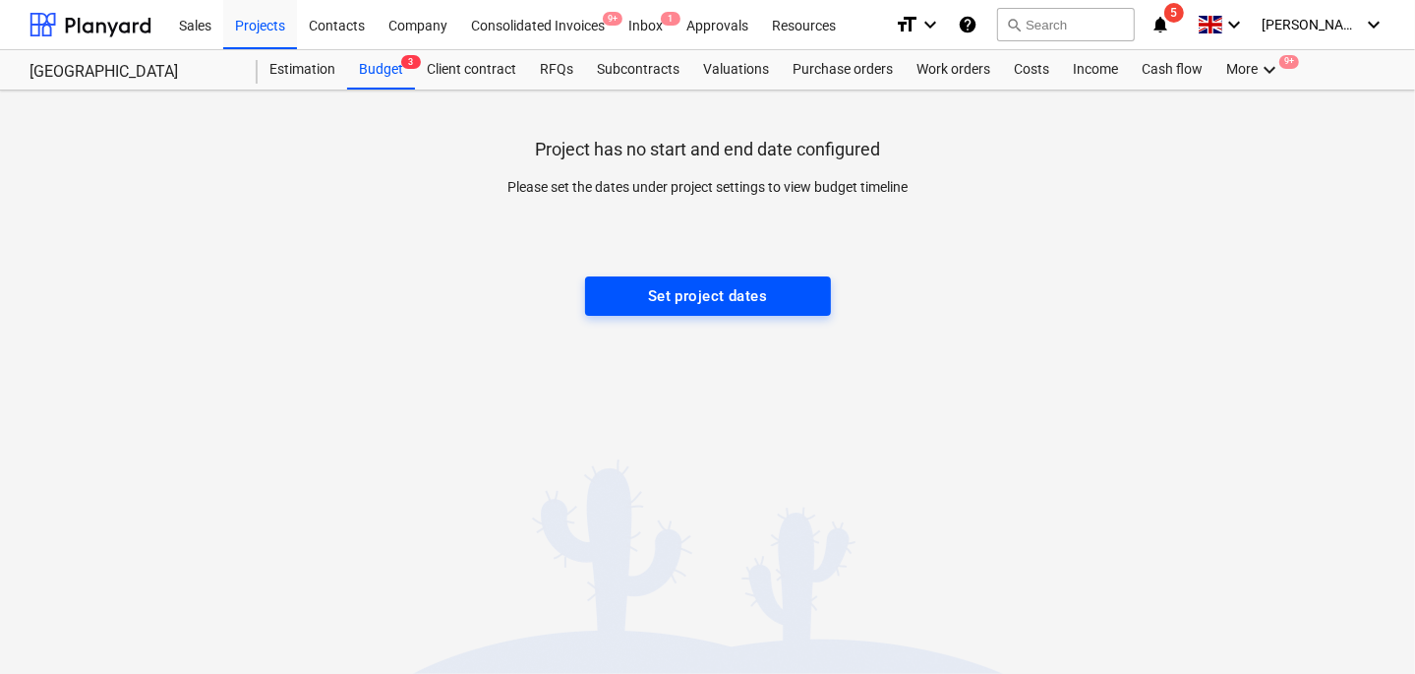
click at [648, 292] on div "Set project dates" at bounding box center [707, 296] width 119 height 26
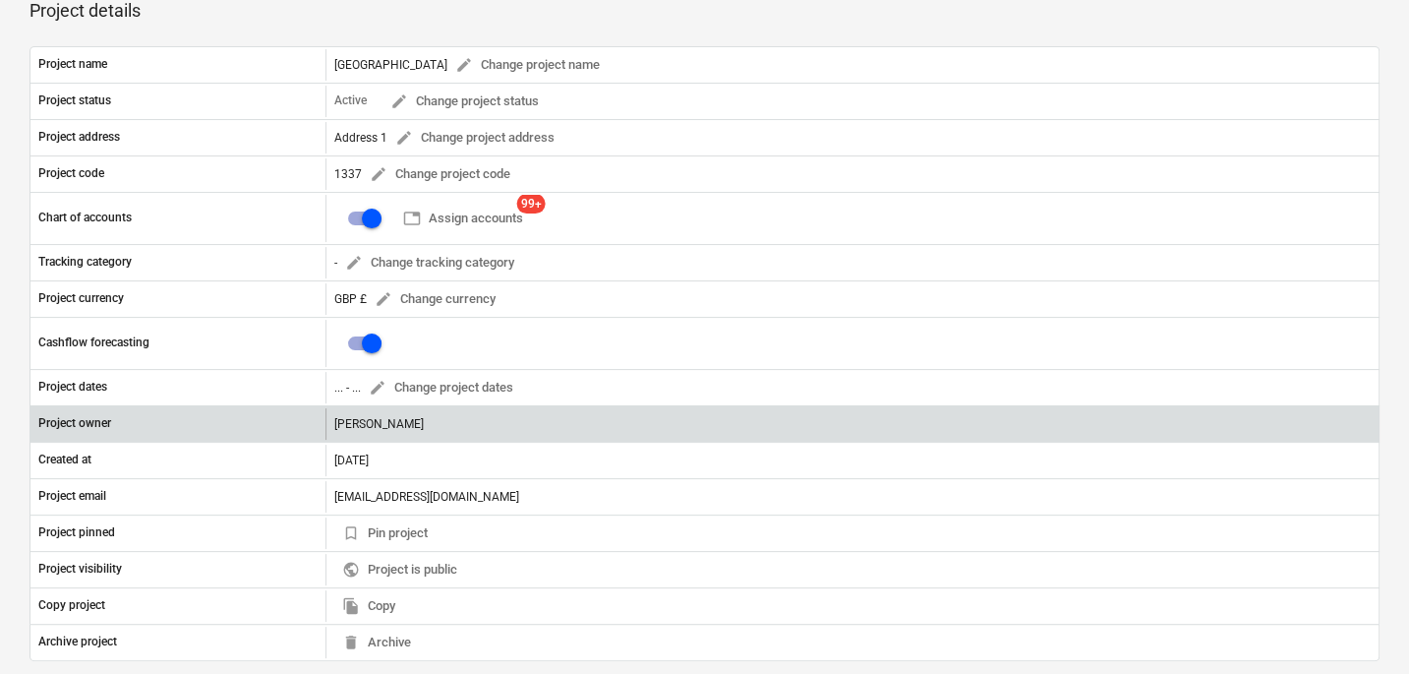
scroll to position [163, 0]
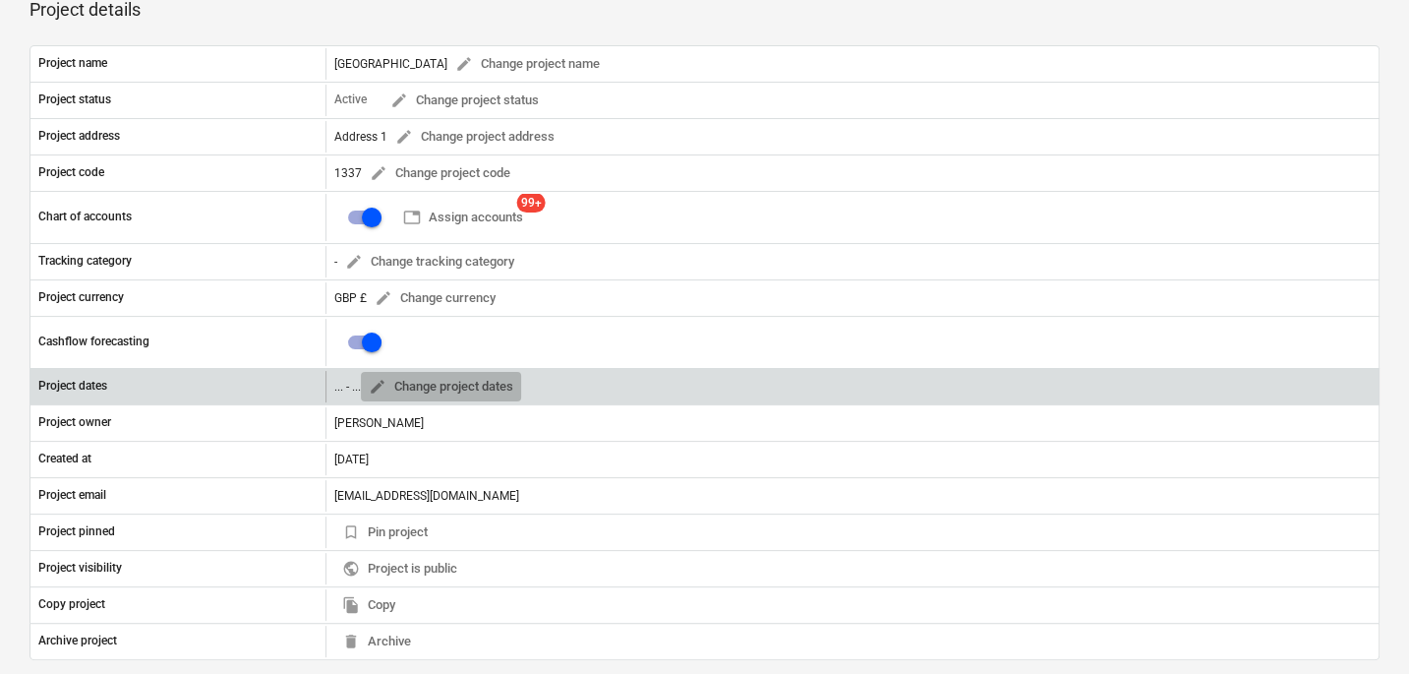
click at [362, 384] on button "edit Change project dates" at bounding box center [441, 387] width 160 height 30
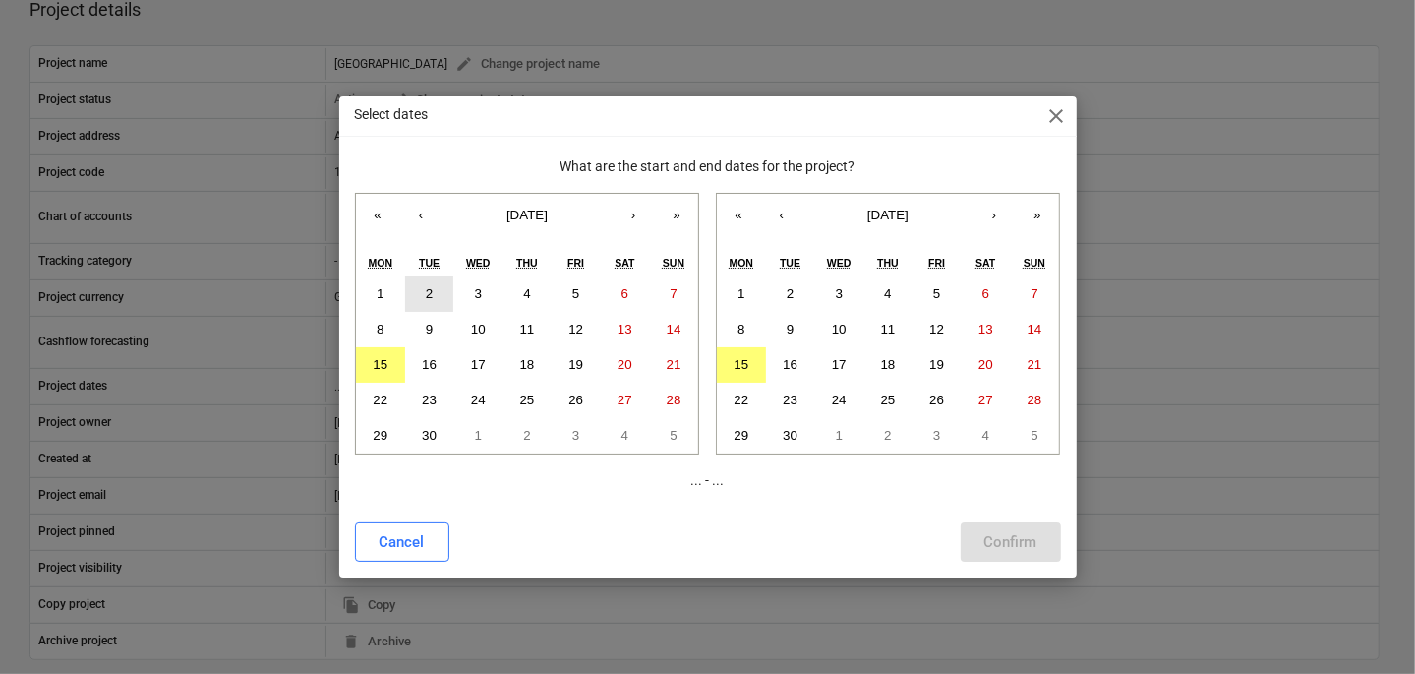
click at [432, 284] on button "2" at bounding box center [429, 293] width 49 height 35
click at [1036, 208] on button "»" at bounding box center [1037, 215] width 43 height 43
click at [994, 438] on button "30" at bounding box center [986, 435] width 49 height 35
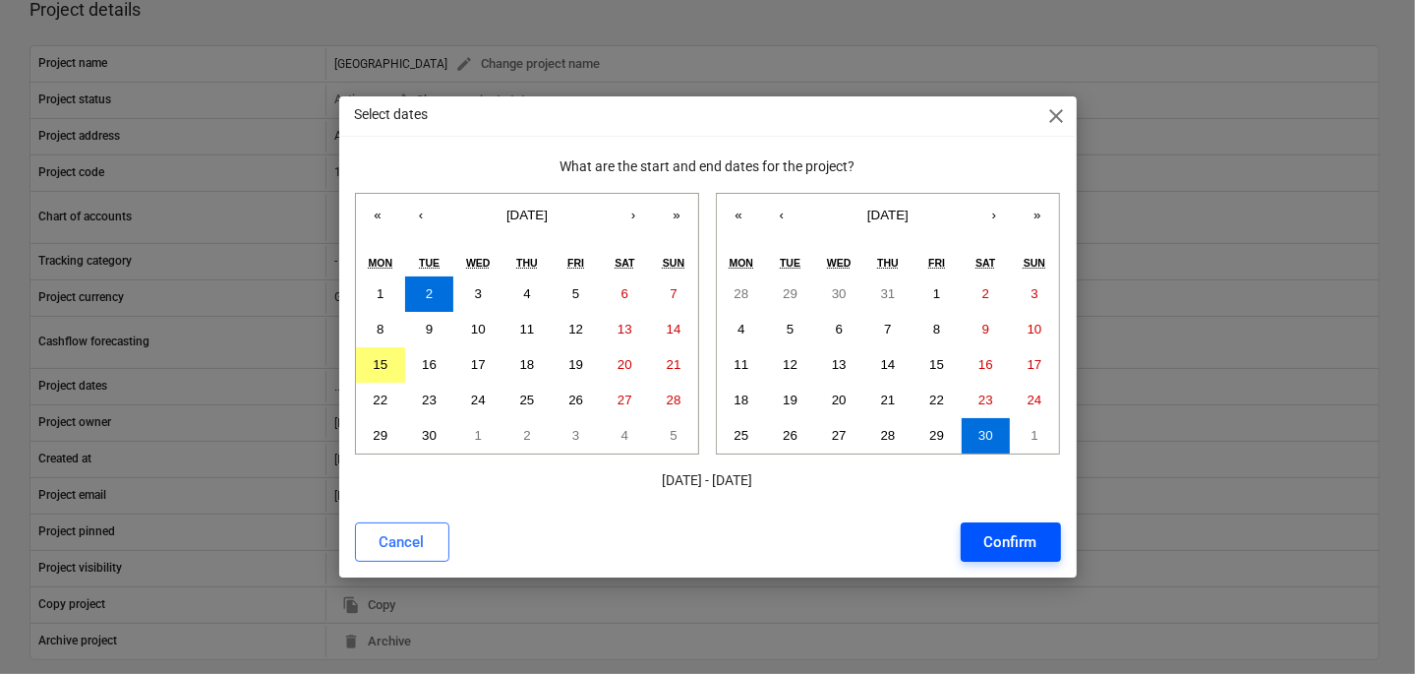
click at [987, 538] on div "Confirm" at bounding box center [1010, 542] width 53 height 26
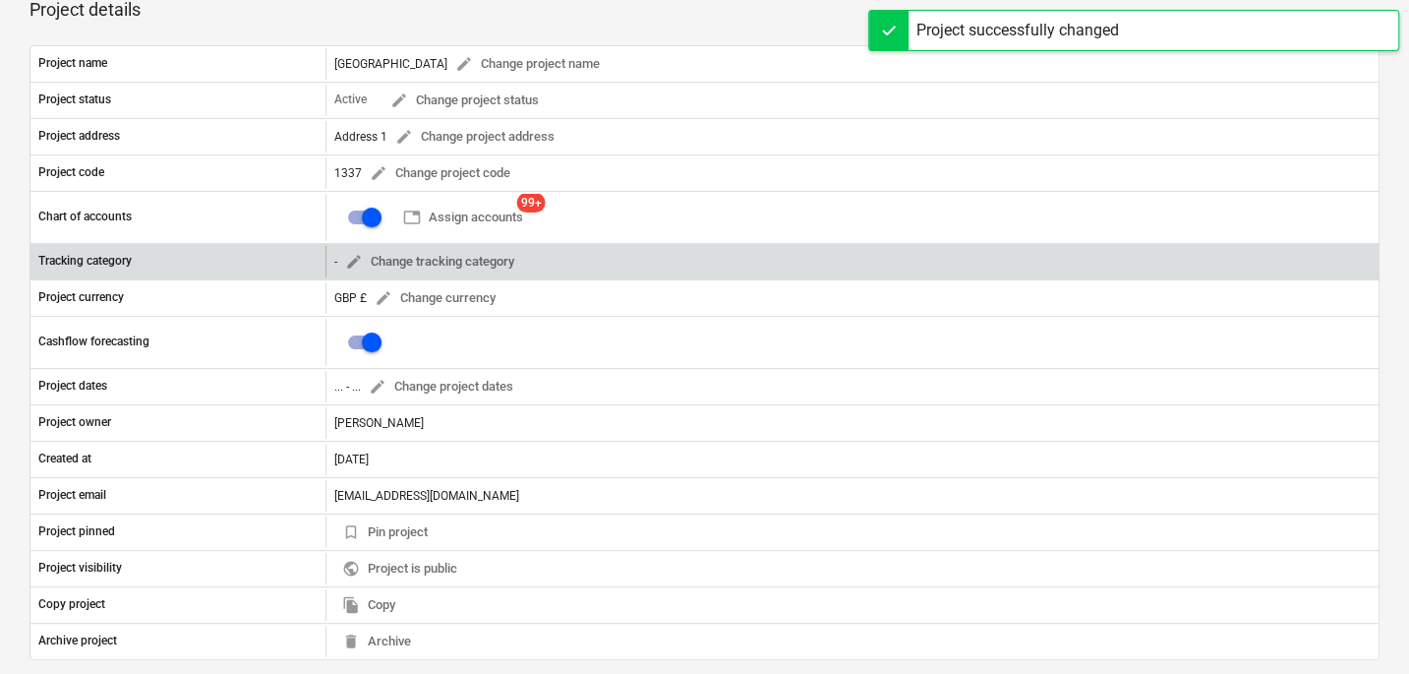
scroll to position [0, 0]
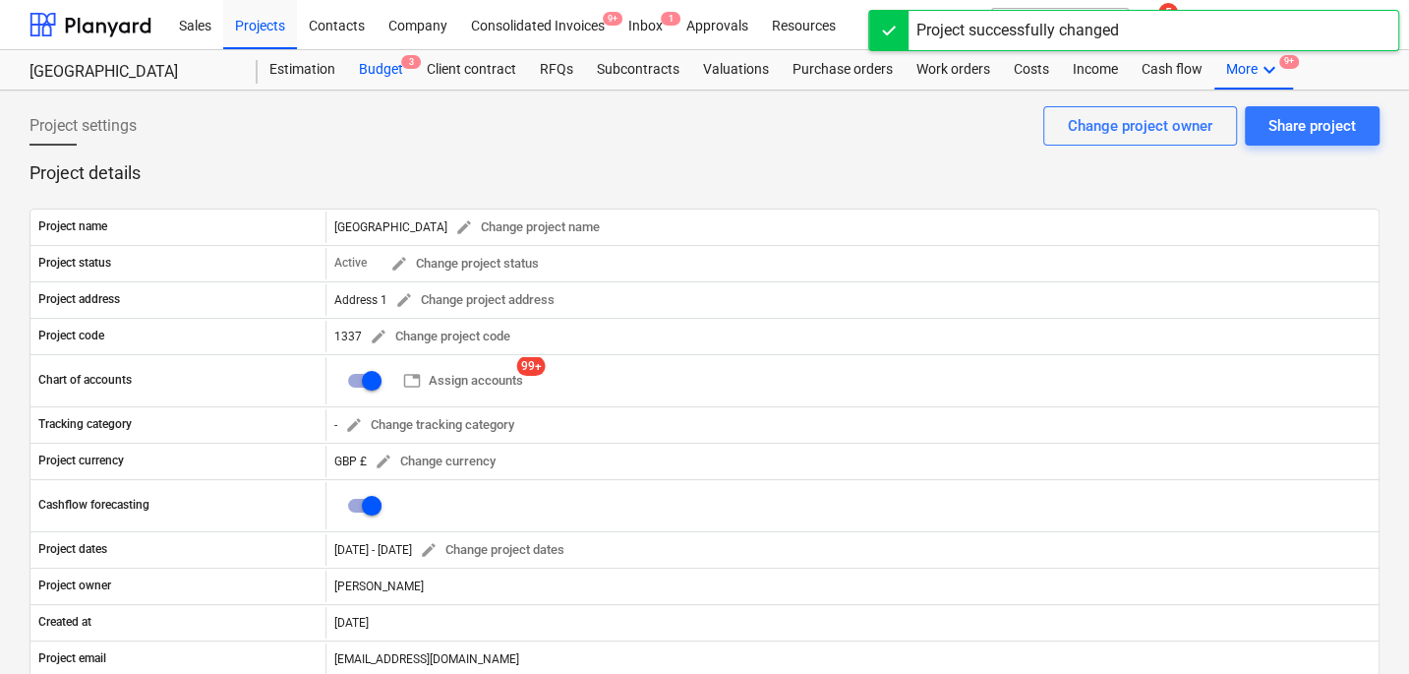
click at [360, 70] on div "Budget 3" at bounding box center [381, 69] width 68 height 39
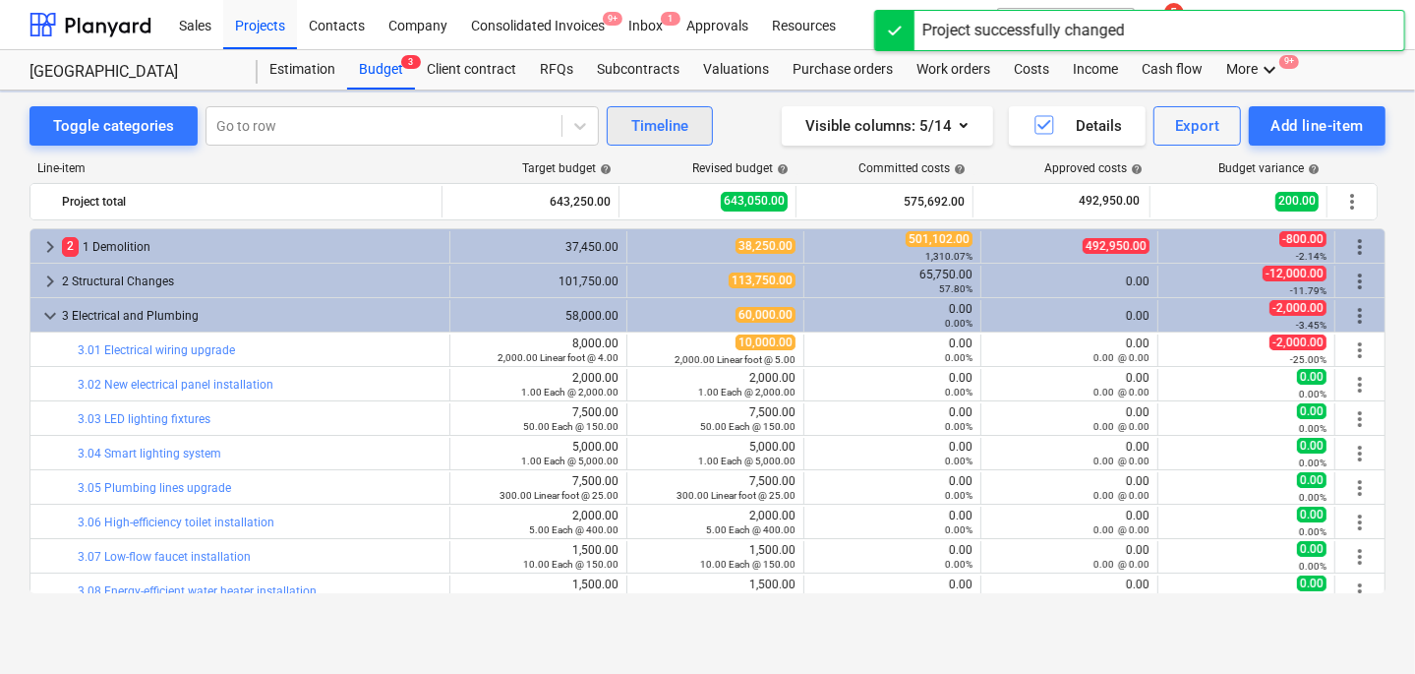
click at [651, 131] on div "Timeline" at bounding box center [659, 126] width 57 height 26
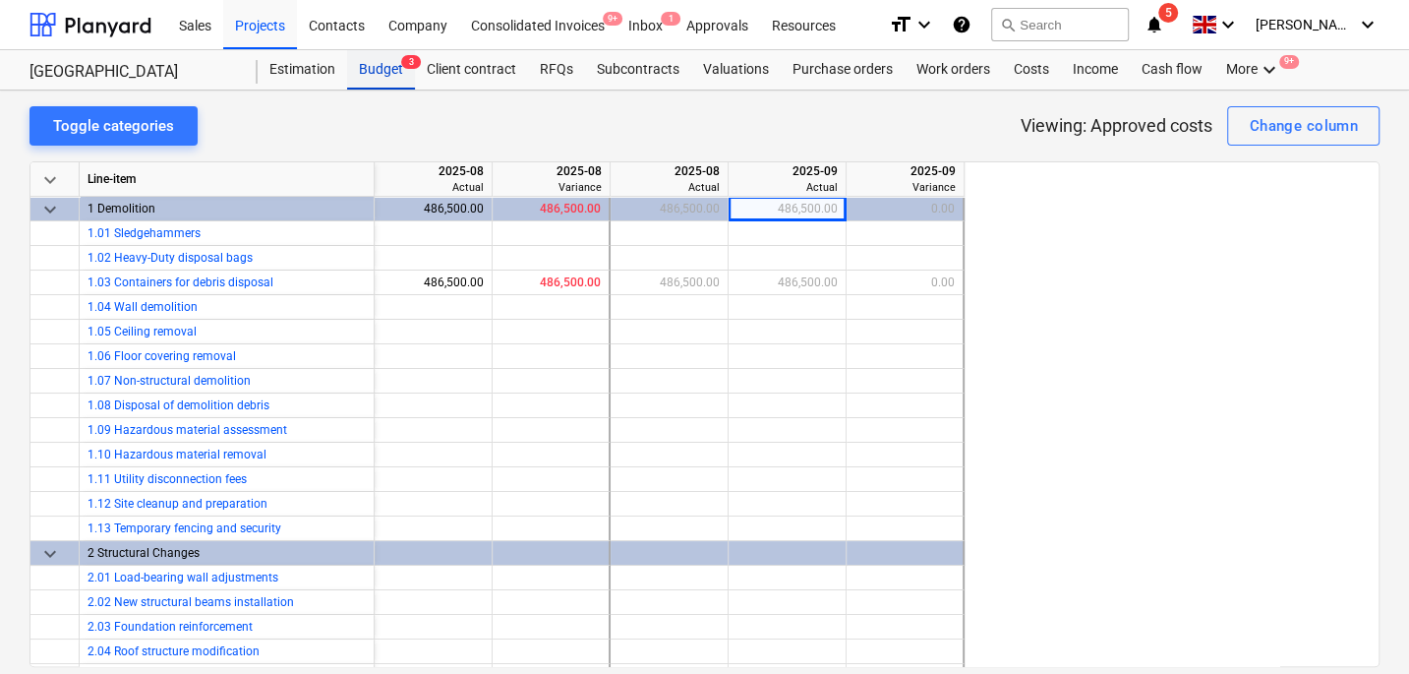
click at [387, 70] on div "Budget 3" at bounding box center [381, 69] width 68 height 39
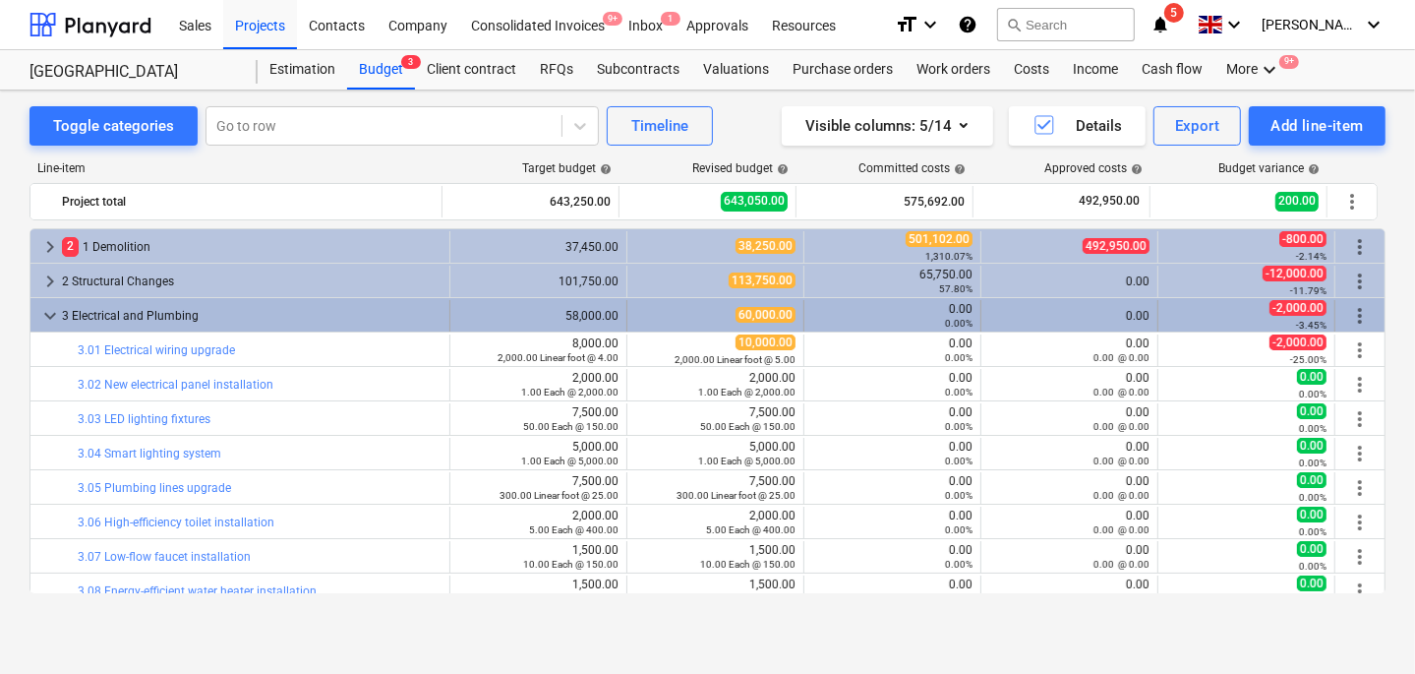
click at [59, 318] on span "keyboard_arrow_down" at bounding box center [50, 316] width 24 height 24
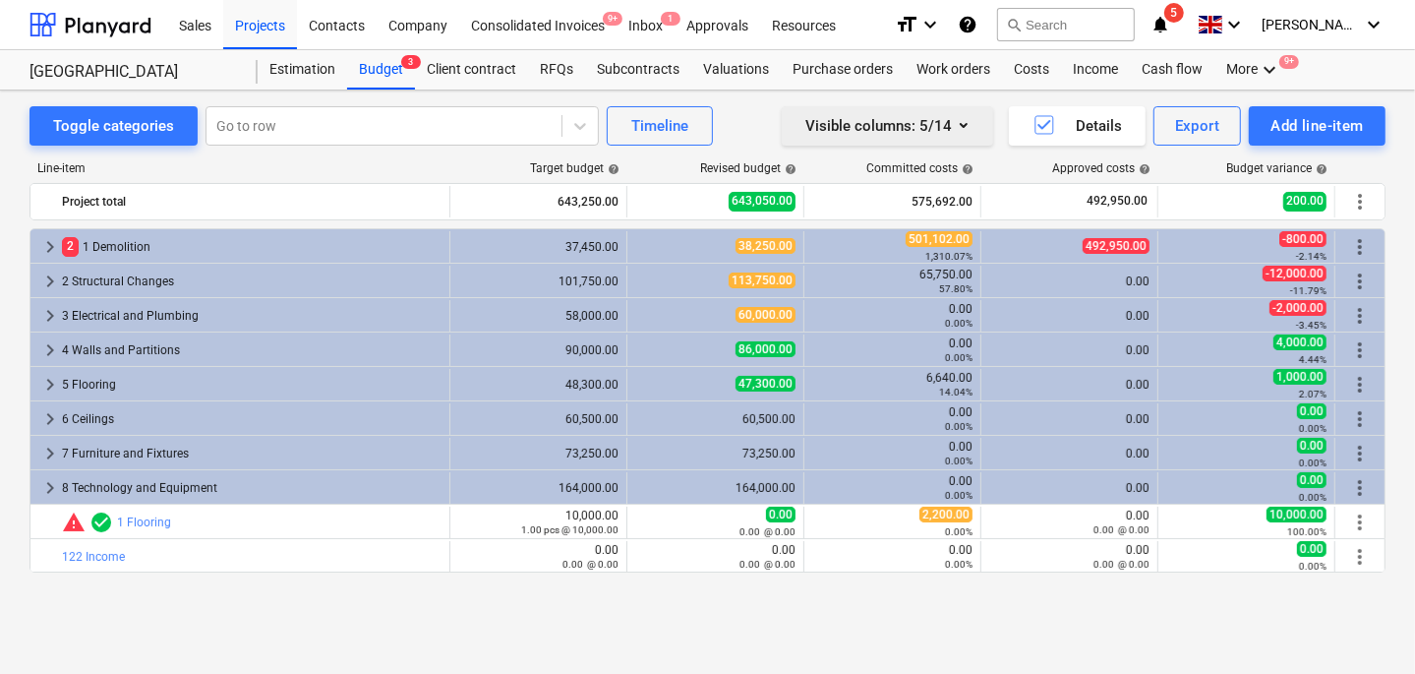
click at [906, 125] on div "Visible columns : 5/14" at bounding box center [887, 126] width 164 height 26
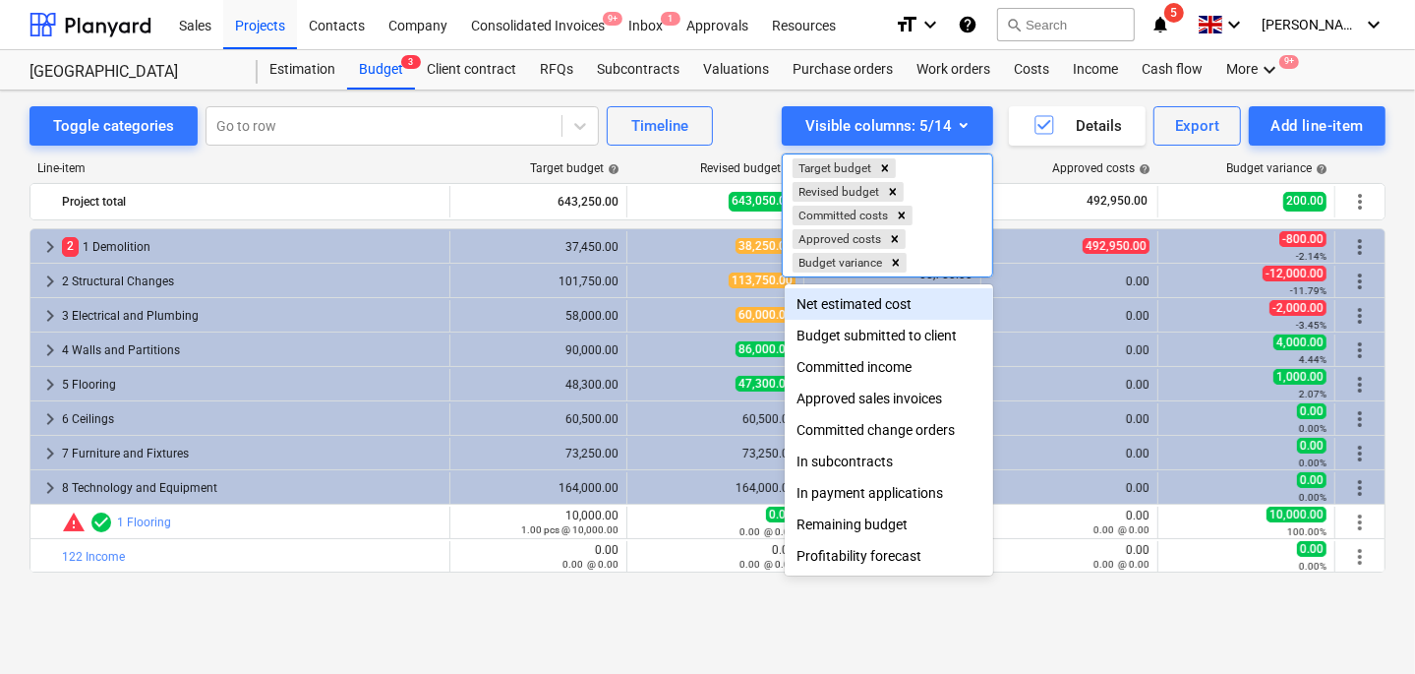
click at [745, 113] on div at bounding box center [707, 337] width 1415 height 674
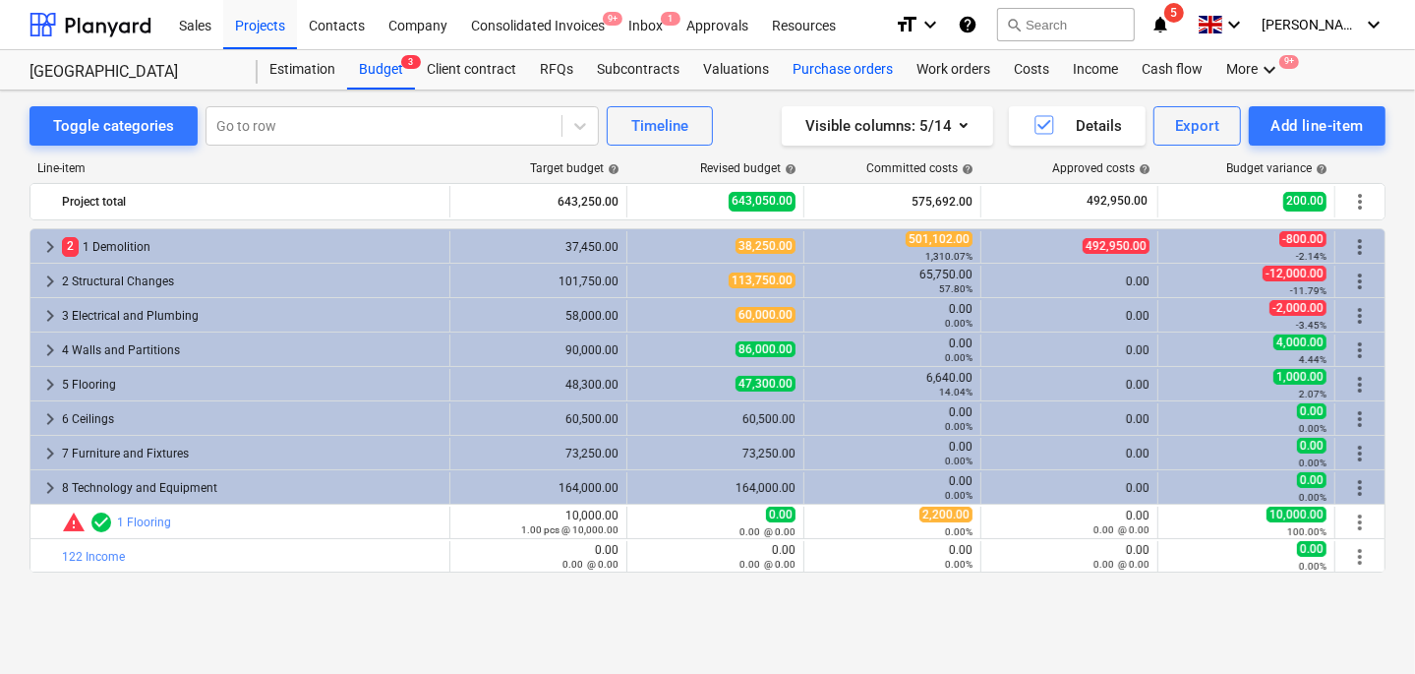
click at [808, 69] on div "Purchase orders" at bounding box center [843, 69] width 124 height 39
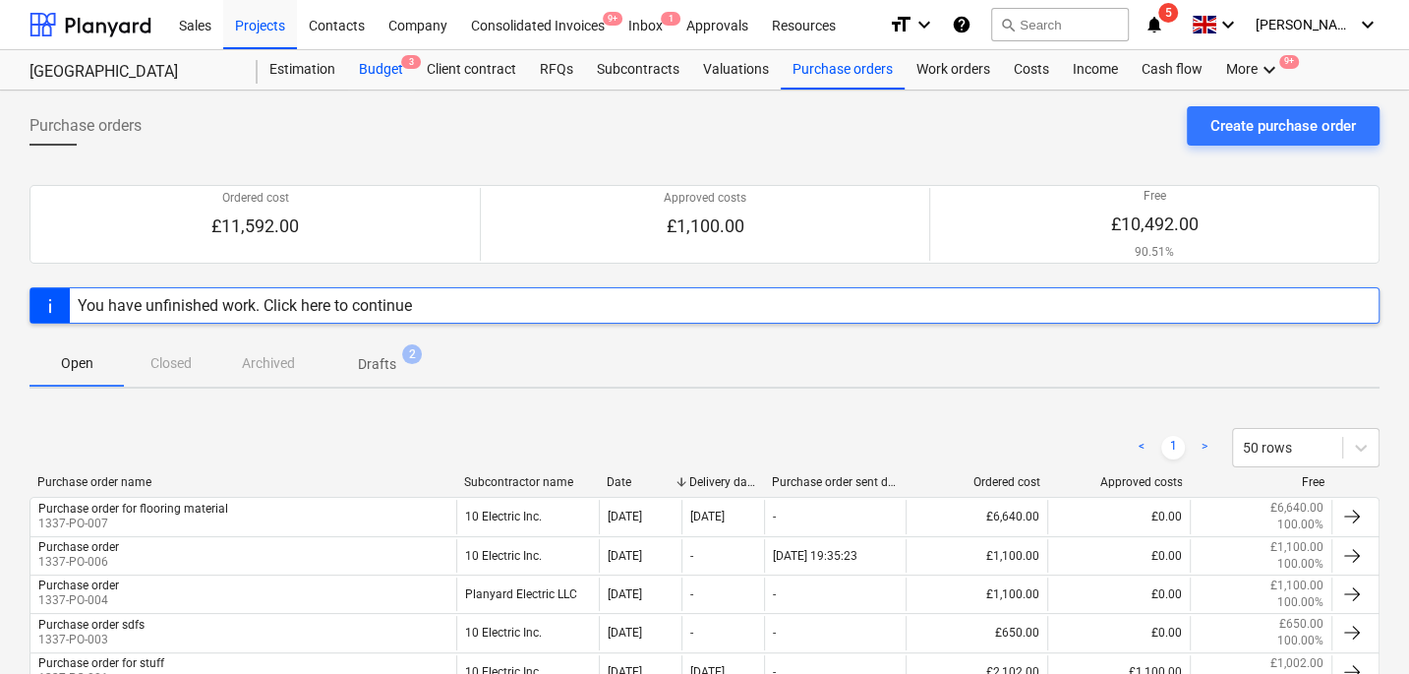
click at [393, 86] on div "Budget 3" at bounding box center [381, 69] width 68 height 39
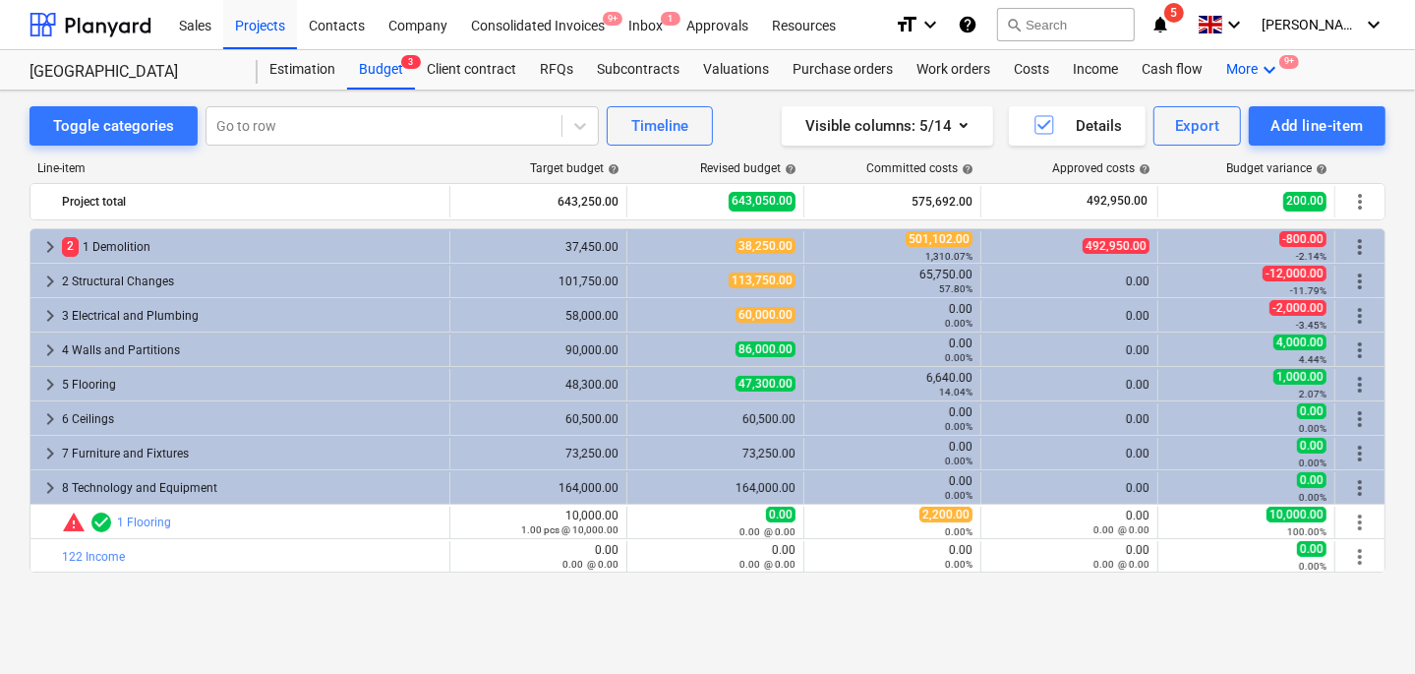
click at [1258, 67] on icon "keyboard_arrow_down" at bounding box center [1270, 70] width 24 height 24
click at [1200, 109] on div "Files 1" at bounding box center [1234, 117] width 94 height 17
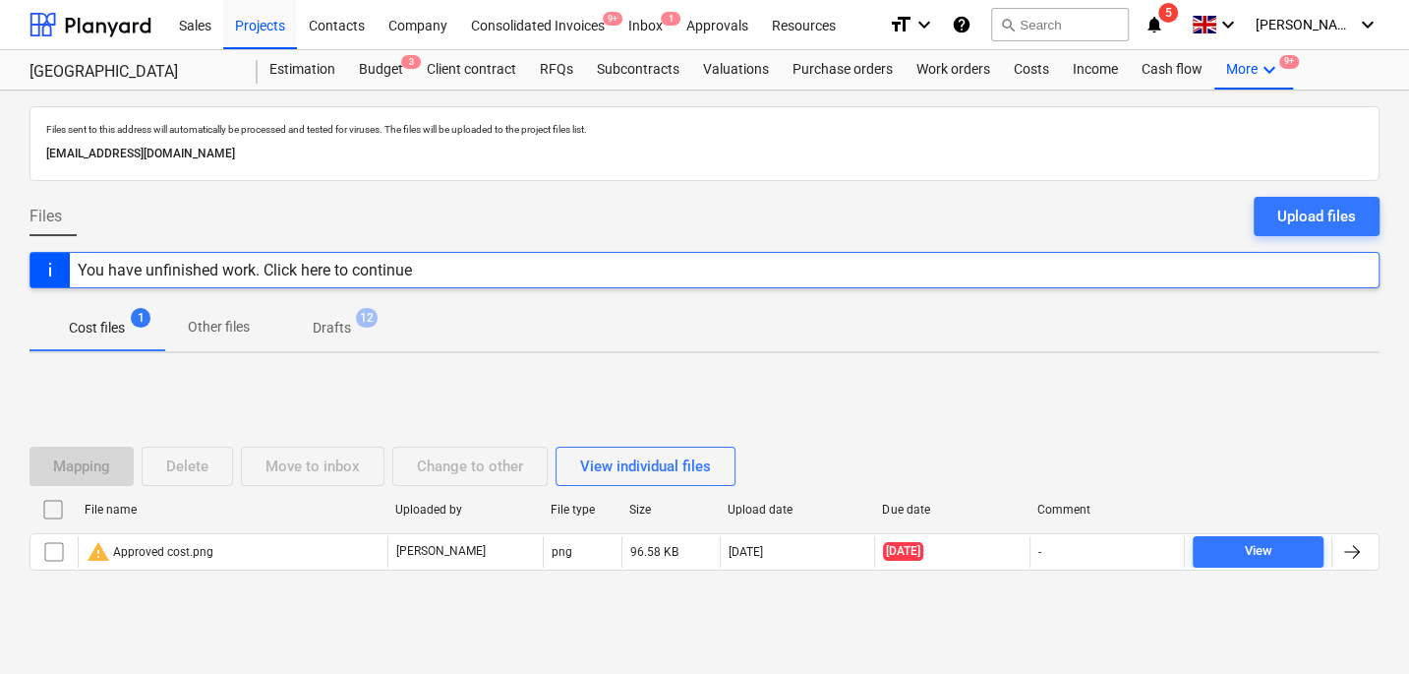
click at [231, 326] on p "Other files" at bounding box center [219, 327] width 62 height 21
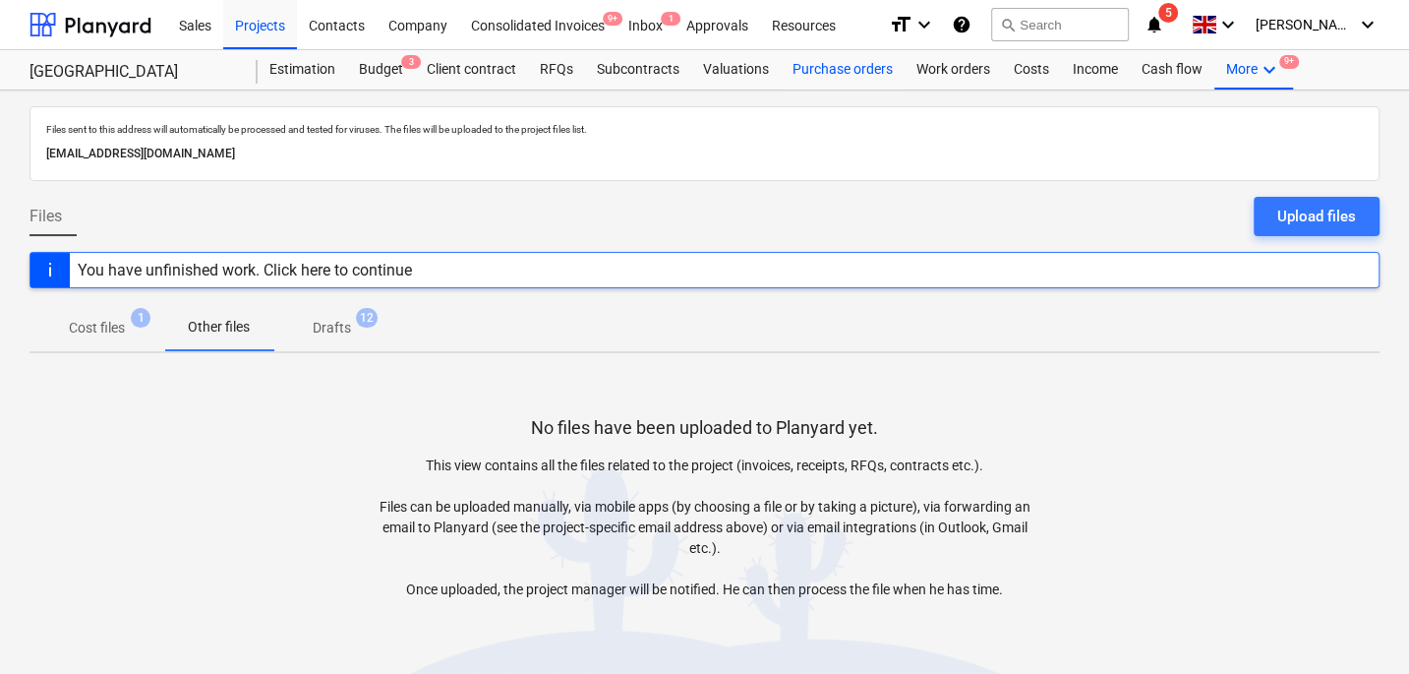
click at [809, 78] on div "Purchase orders" at bounding box center [843, 69] width 124 height 39
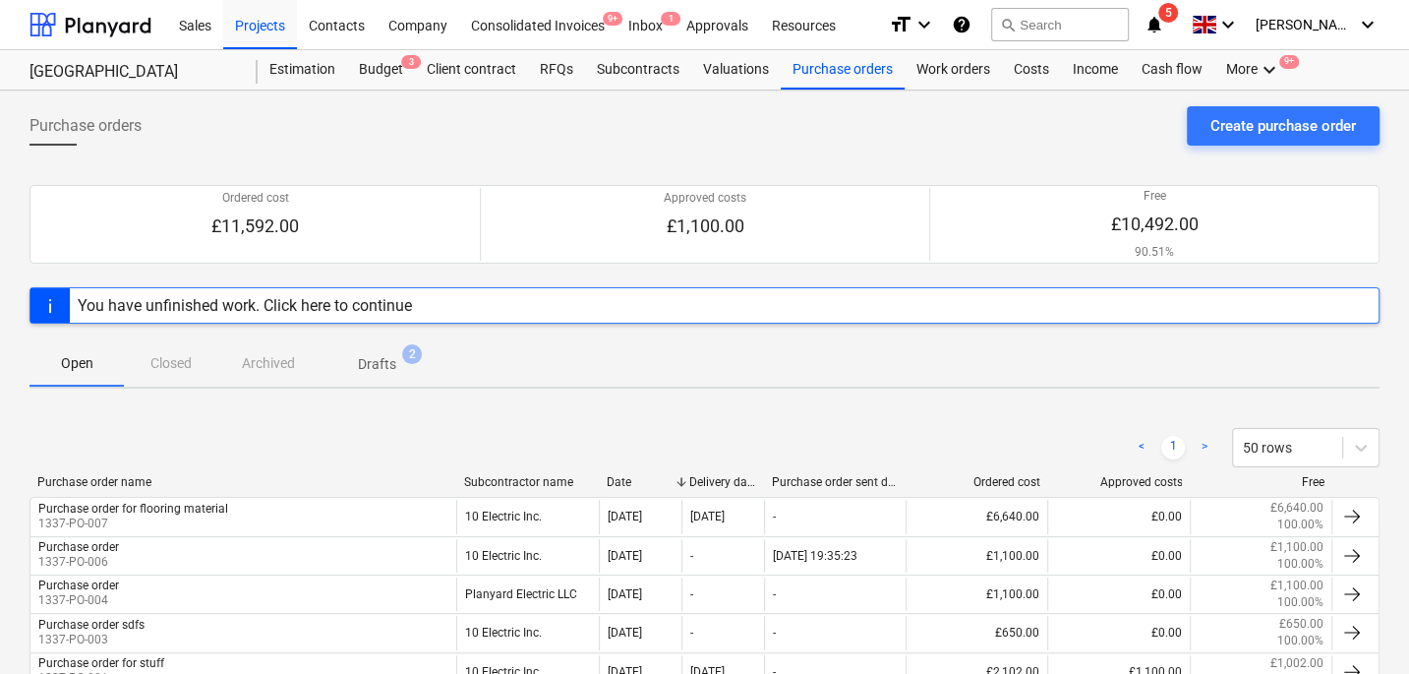
scroll to position [2, 0]
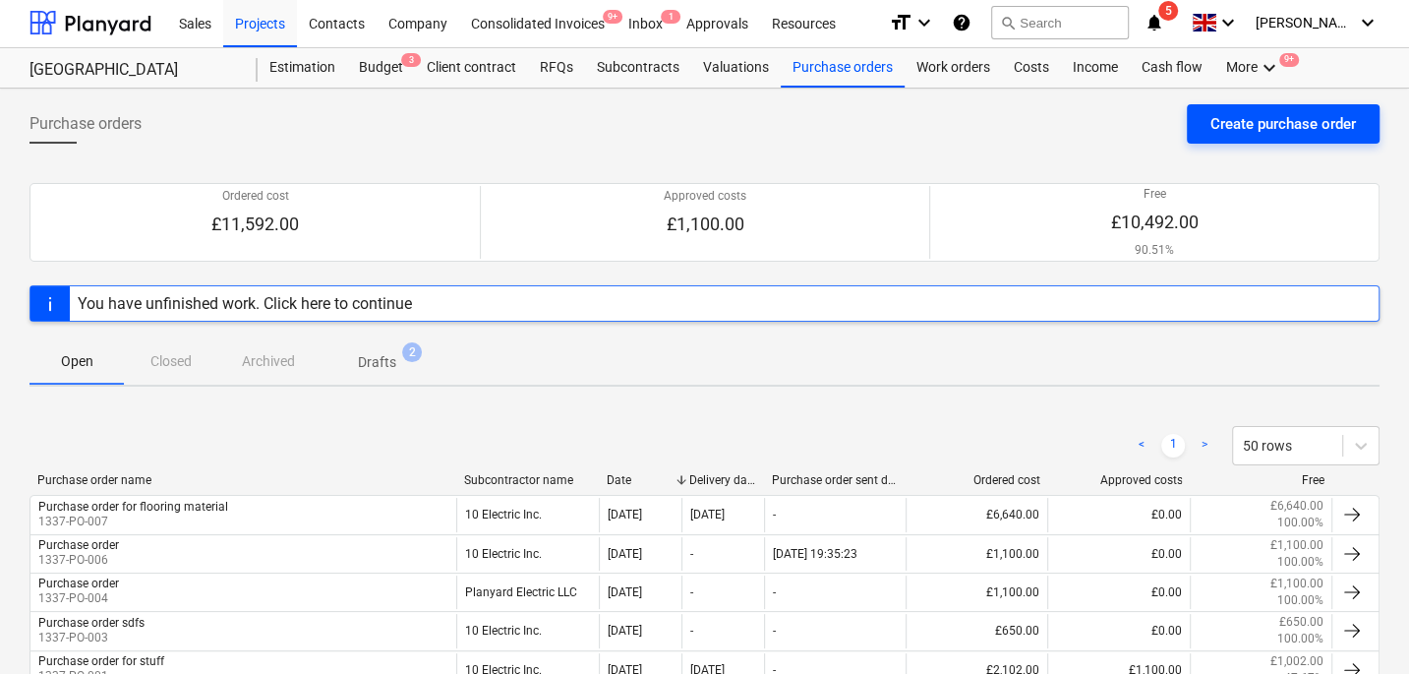
click at [1252, 124] on div "Create purchase order" at bounding box center [1284, 124] width 146 height 26
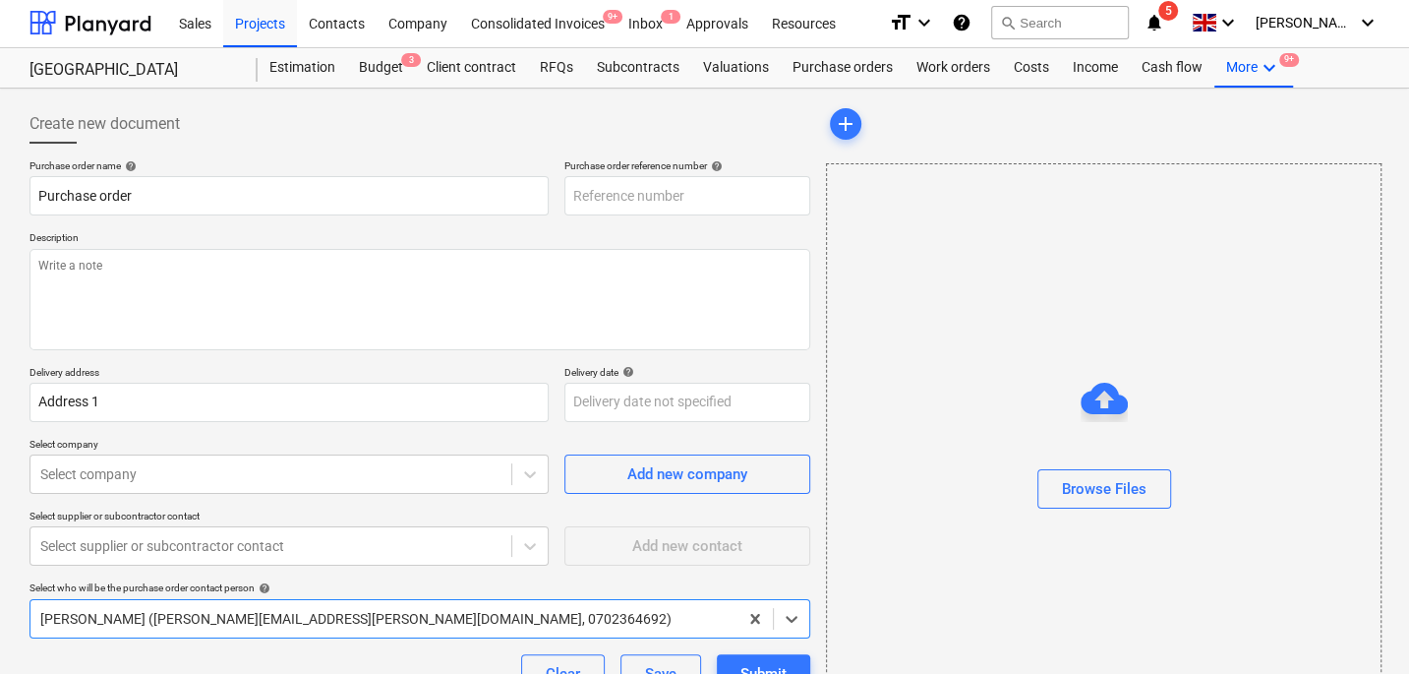
type textarea "x"
type input "1337-PO-008"
type textarea "x"
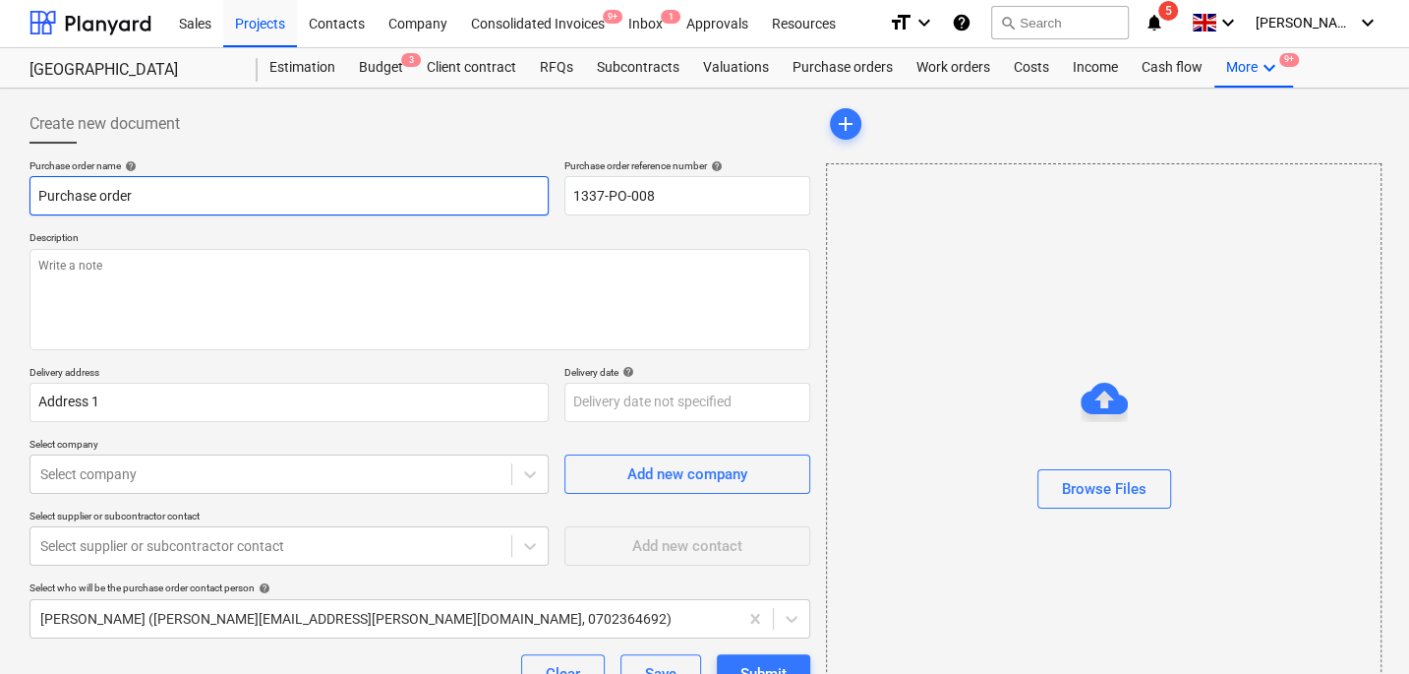
click at [267, 197] on input "Purchase order" at bounding box center [289, 195] width 519 height 39
type input "Purchase order"
type textarea "x"
type input "Purchase order f"
type textarea "x"
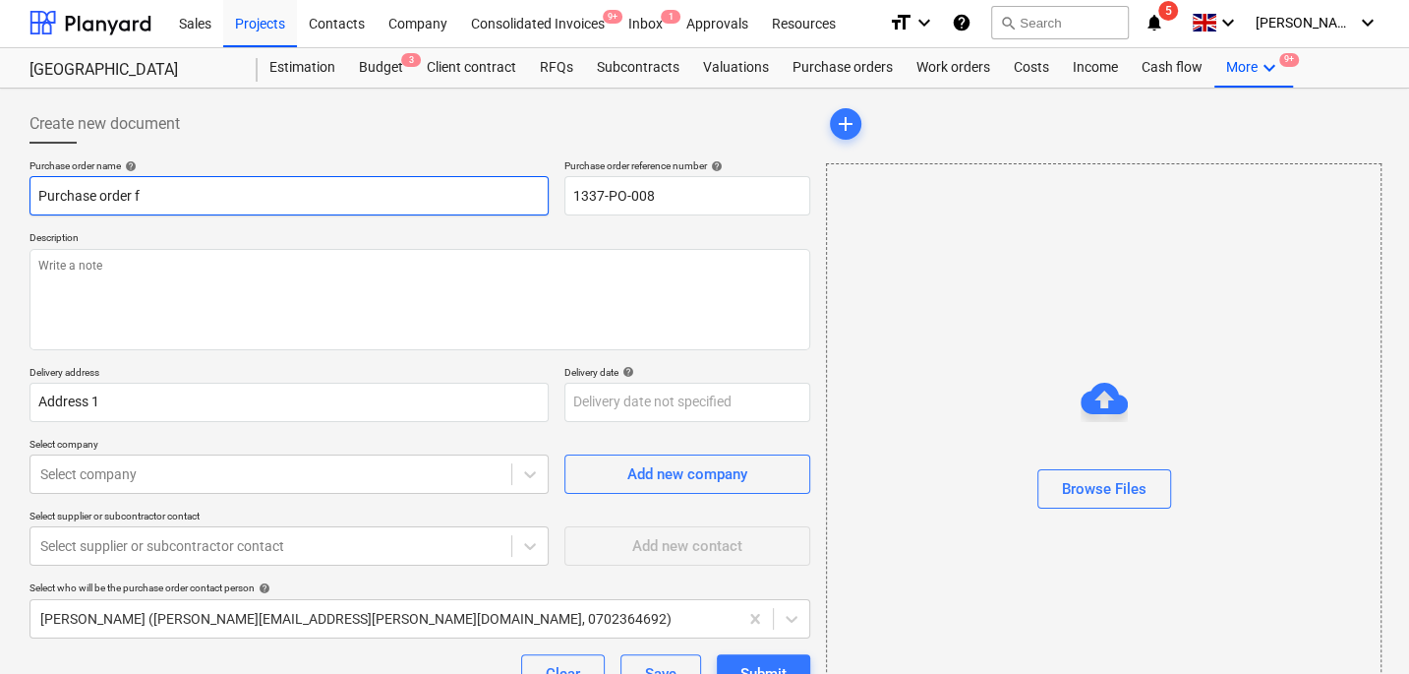
type input "Purchase order fo"
type textarea "x"
type input "Purchase order f"
type textarea "x"
type input "Purchase order fo"
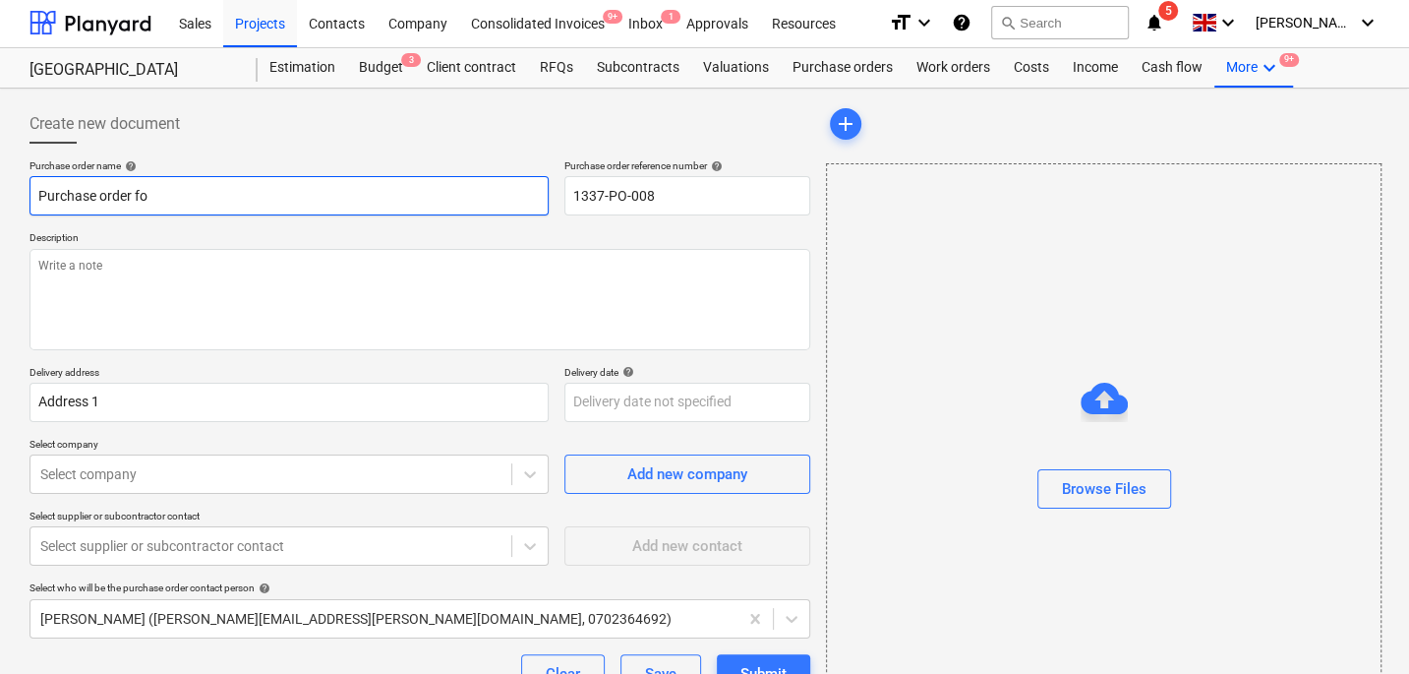
type textarea "x"
type input "Purchase order for"
type textarea "x"
type input "Purchase order for m"
type textarea "x"
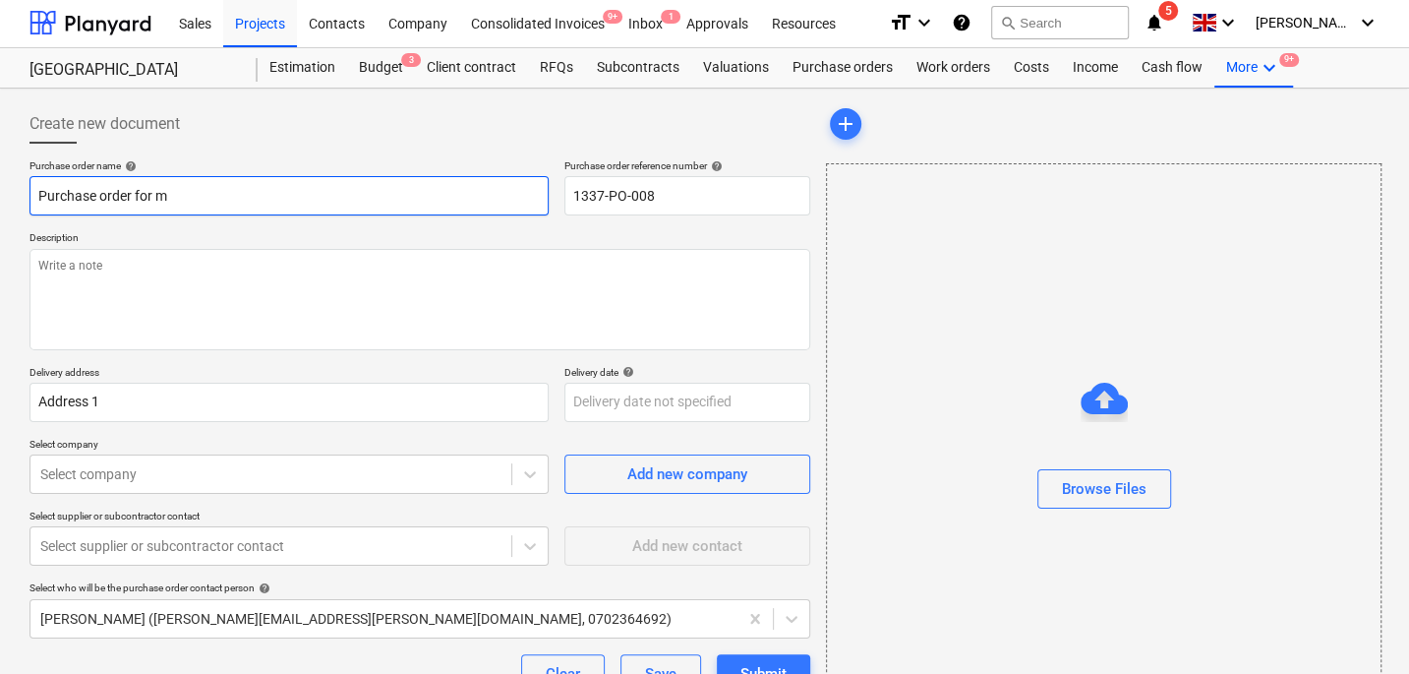
type input "Purchase order for ma"
type textarea "x"
type input "Purchase order for mate"
type textarea "x"
type input "Purchase order for mater"
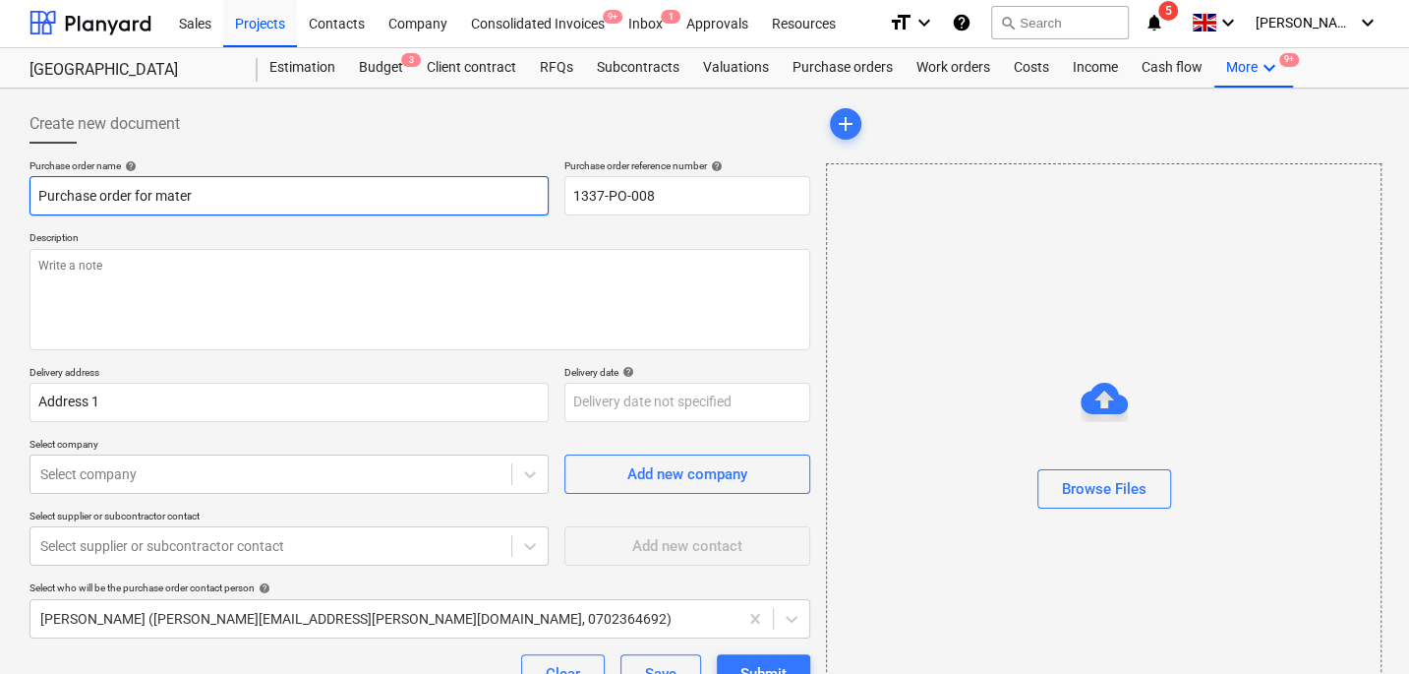
type textarea "x"
type input "Purchase order for materi"
type textarea "x"
type input "Purchase order for materia"
type textarea "x"
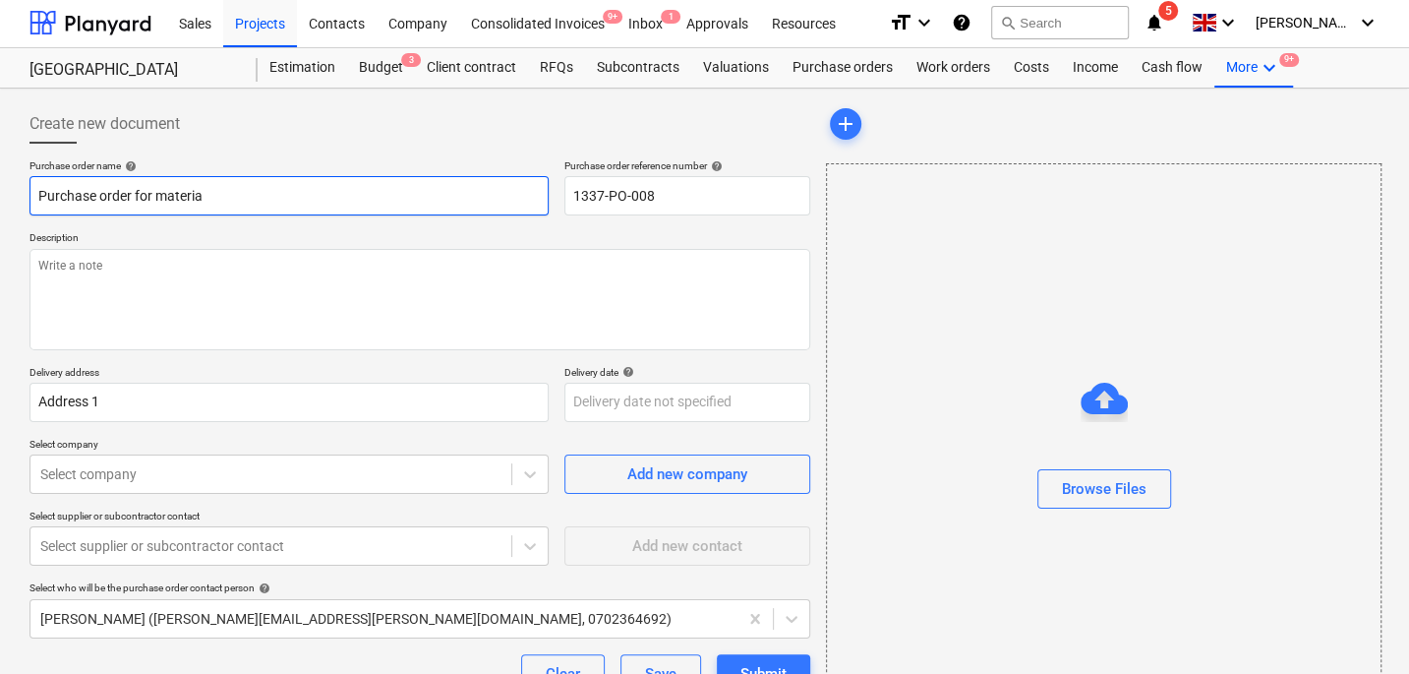
type input "Purchase order for materias"
type textarea "x"
type input "Purchase order for materia"
type textarea "x"
type input "Purchase order for material"
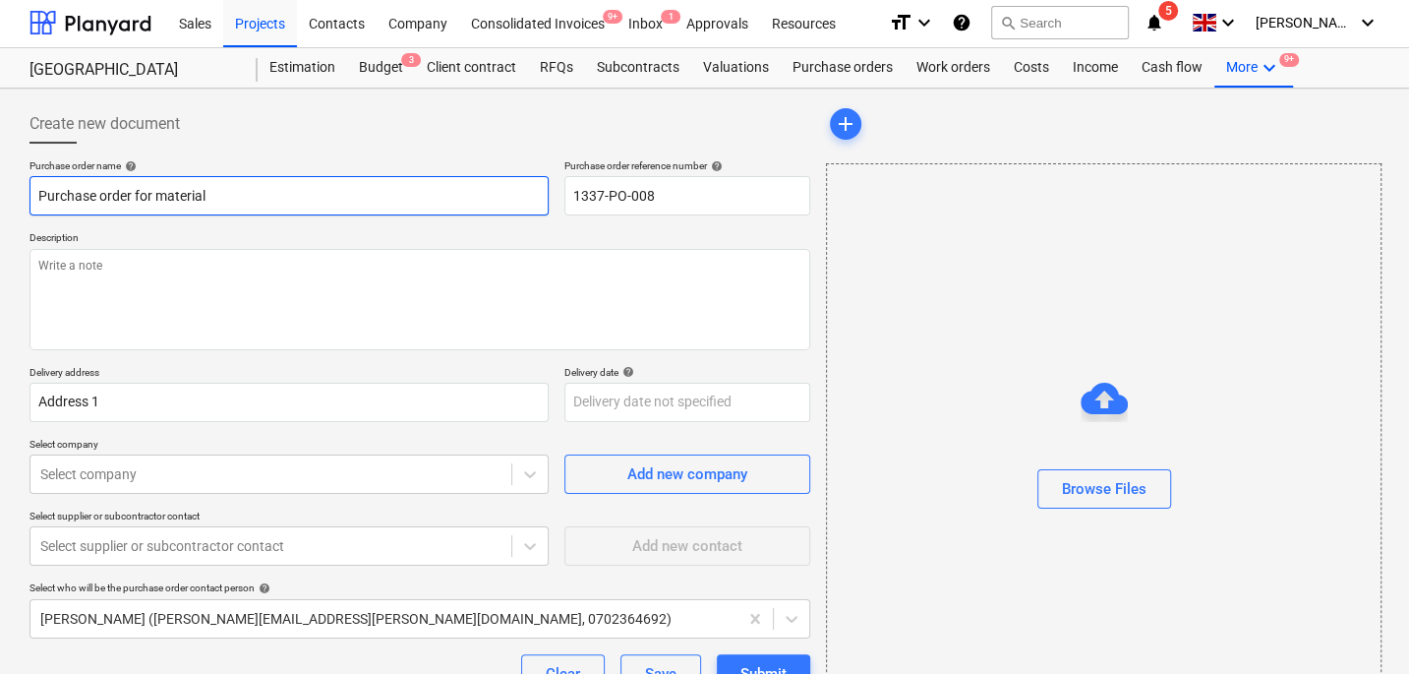
type textarea "x"
type input "Purchase order for materials"
type textarea "x"
type input "Purchase order for materials"
type textarea "x"
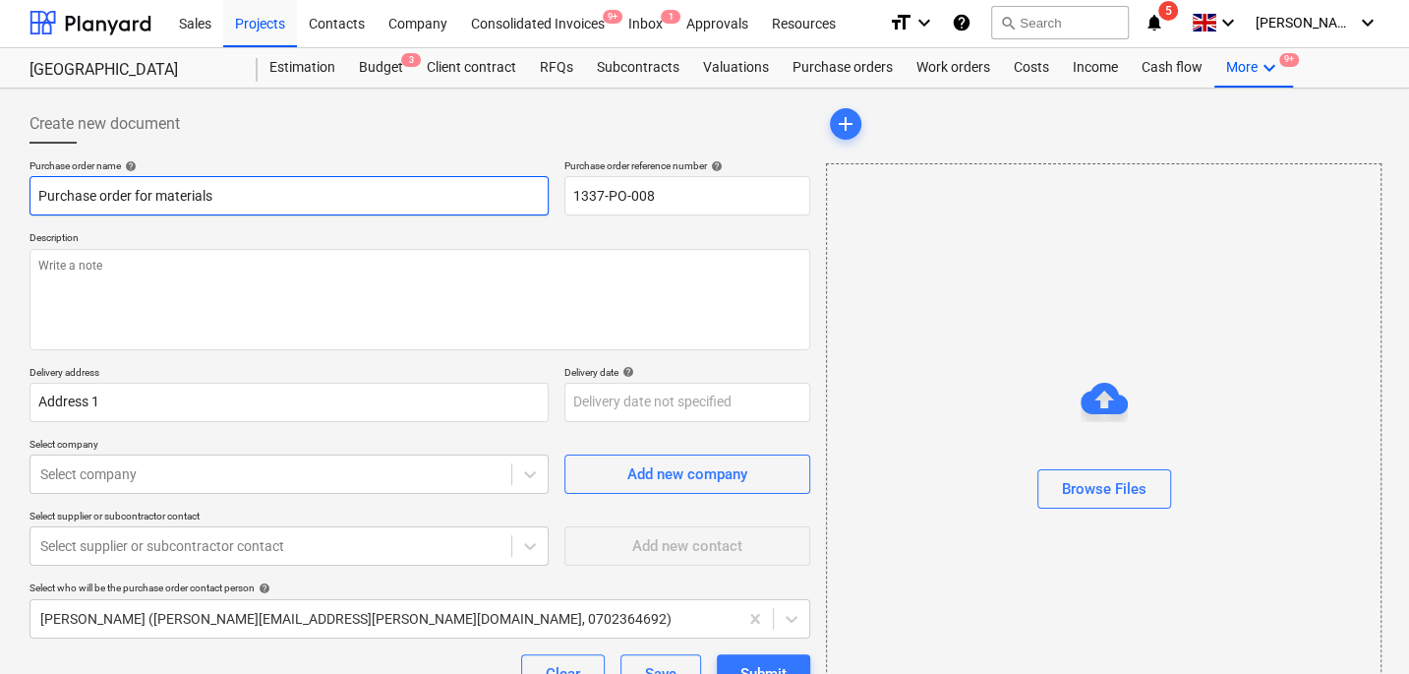
type input "Purchase order for materials"
type textarea "x"
type input "Purchase order for material"
type textarea "x"
type input "Purchase order for materia"
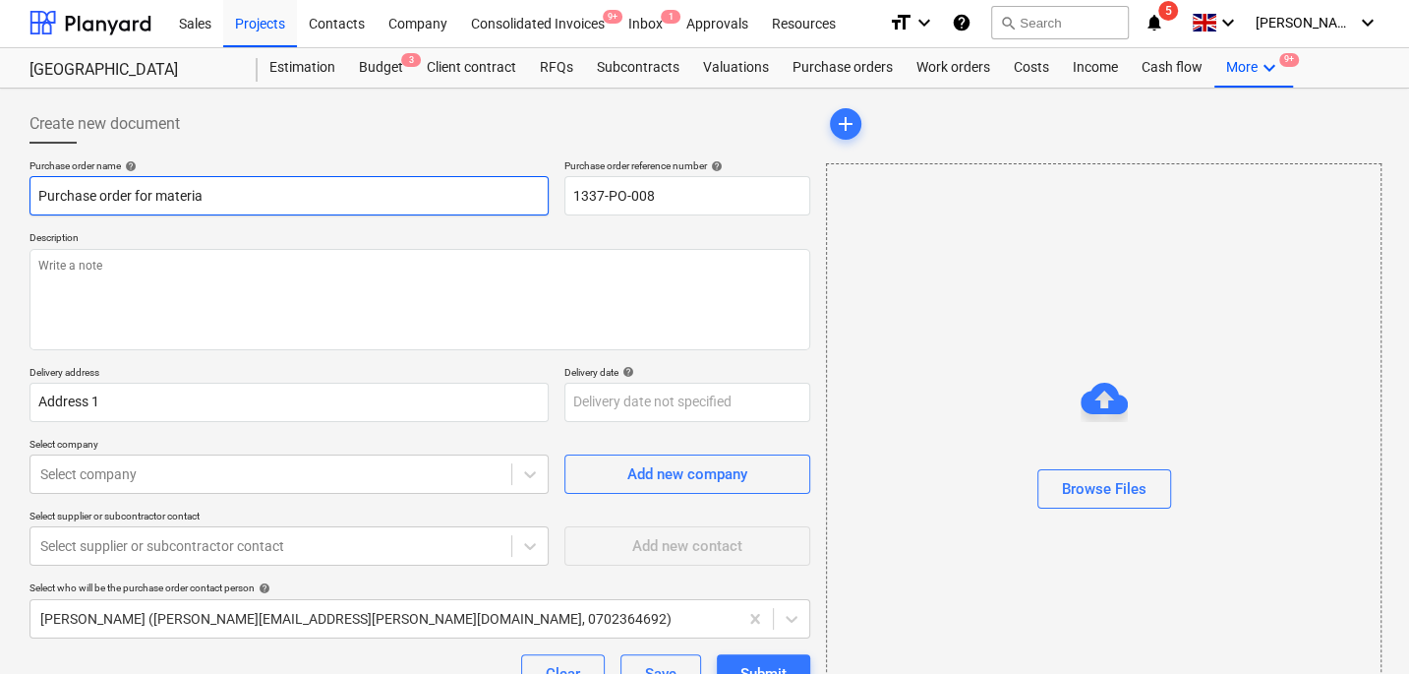
type textarea "x"
type input "Purchase order for materi"
type textarea "x"
type input "Purchase order for mater"
type textarea "x"
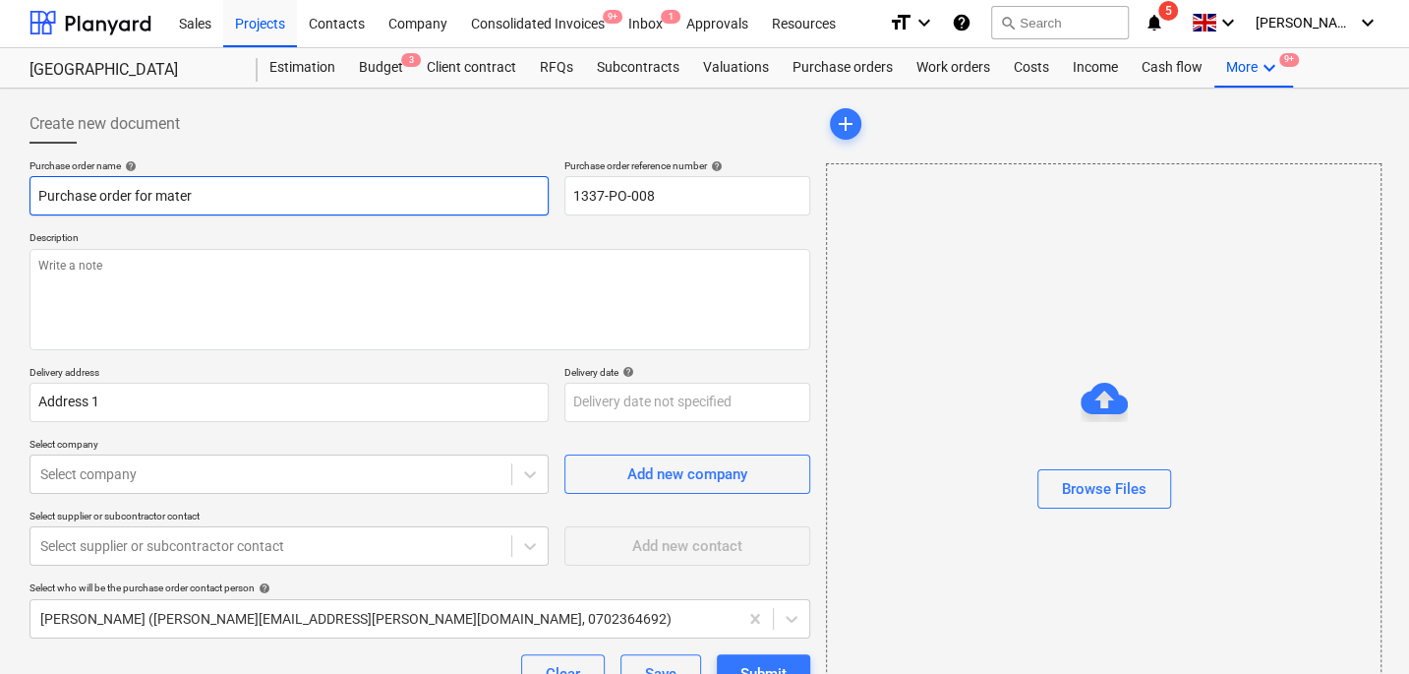
type input "Purchase order for mate"
type textarea "x"
type input "Purchase order for mat"
type textarea "x"
type input "Purchase order for ma"
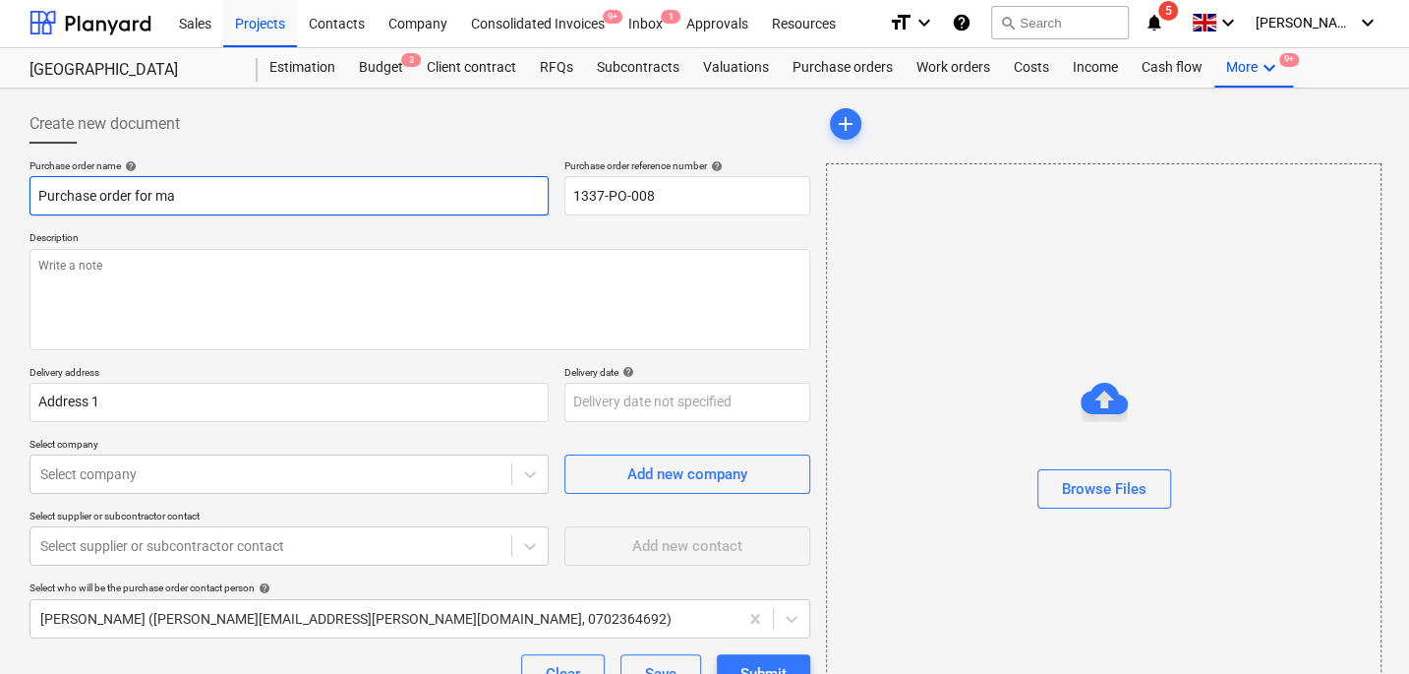
type textarea "x"
type input "Purchase order for m"
type textarea "x"
type input "Purchase order for"
type textarea "x"
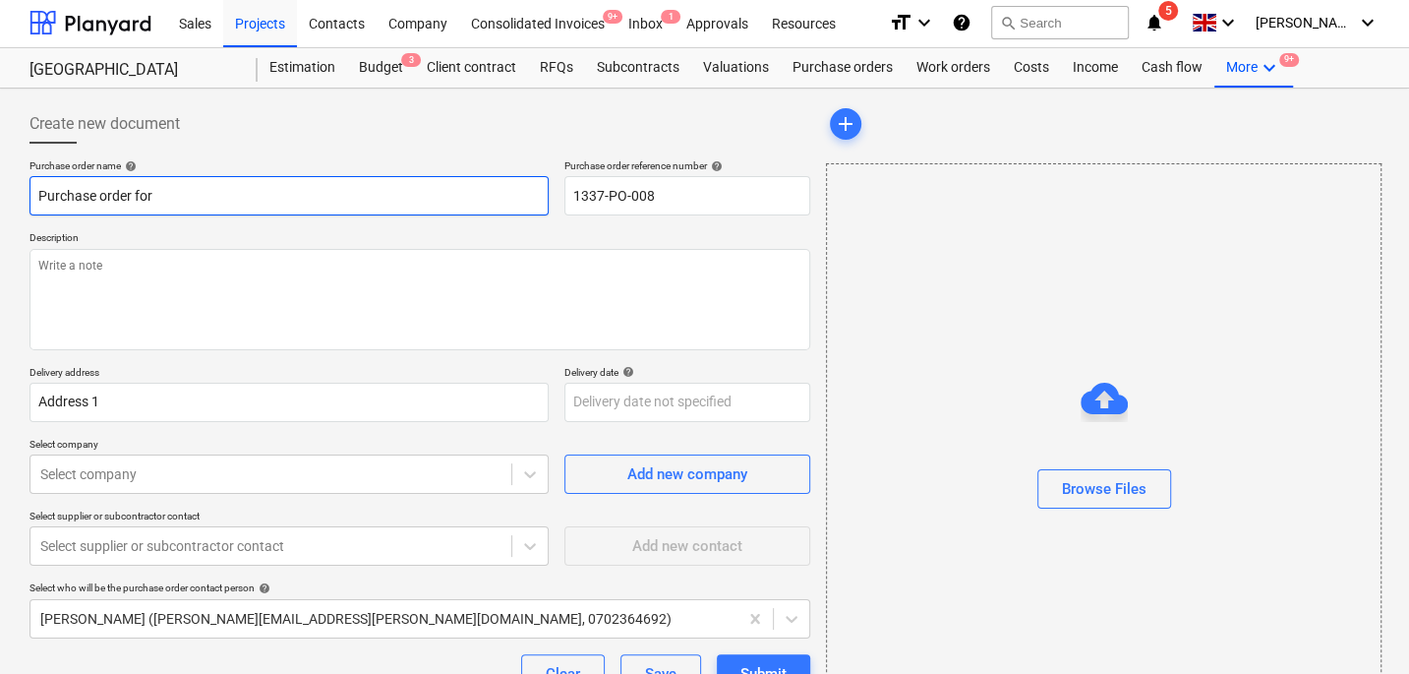
type input "Purchase order for f"
type textarea "x"
type input "Purchase order for fi"
type textarea "x"
type input "Purchase order for fir"
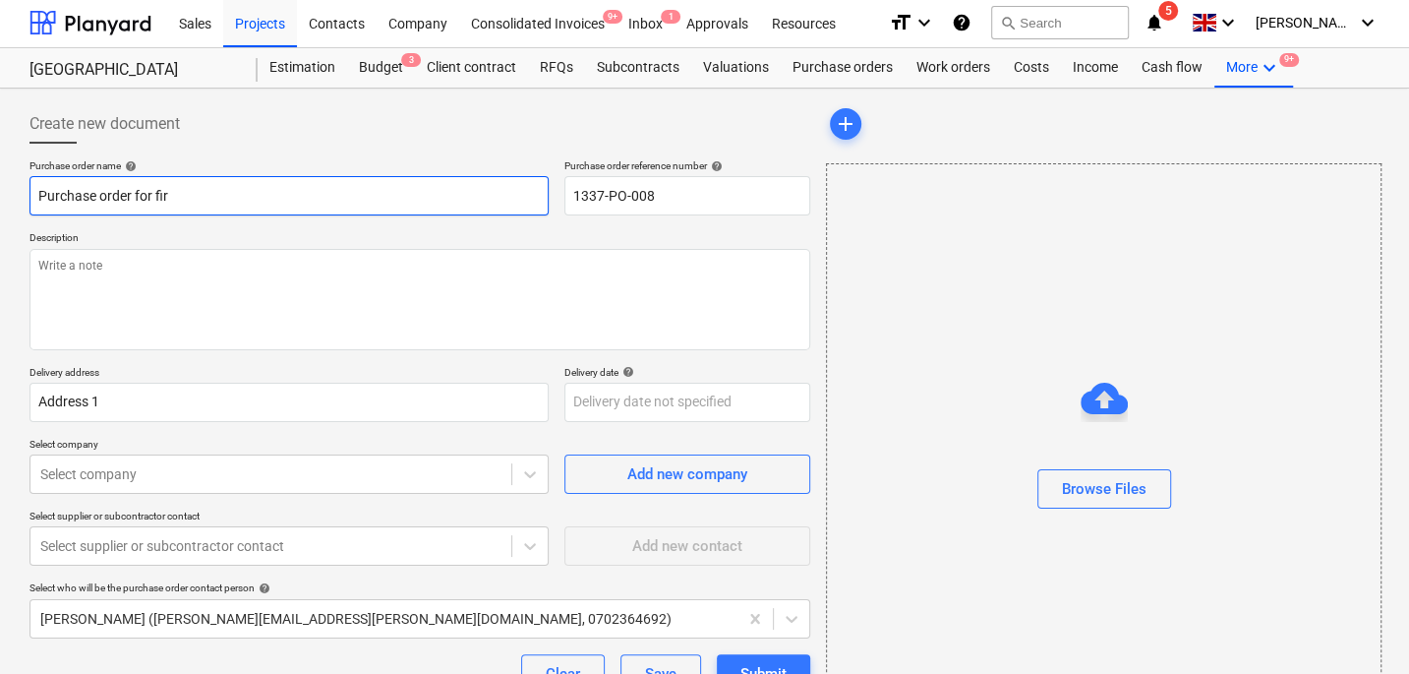
type textarea "x"
type input "Purchase order for fire"
type textarea "x"
type input "Purchase order for fire d"
type textarea "x"
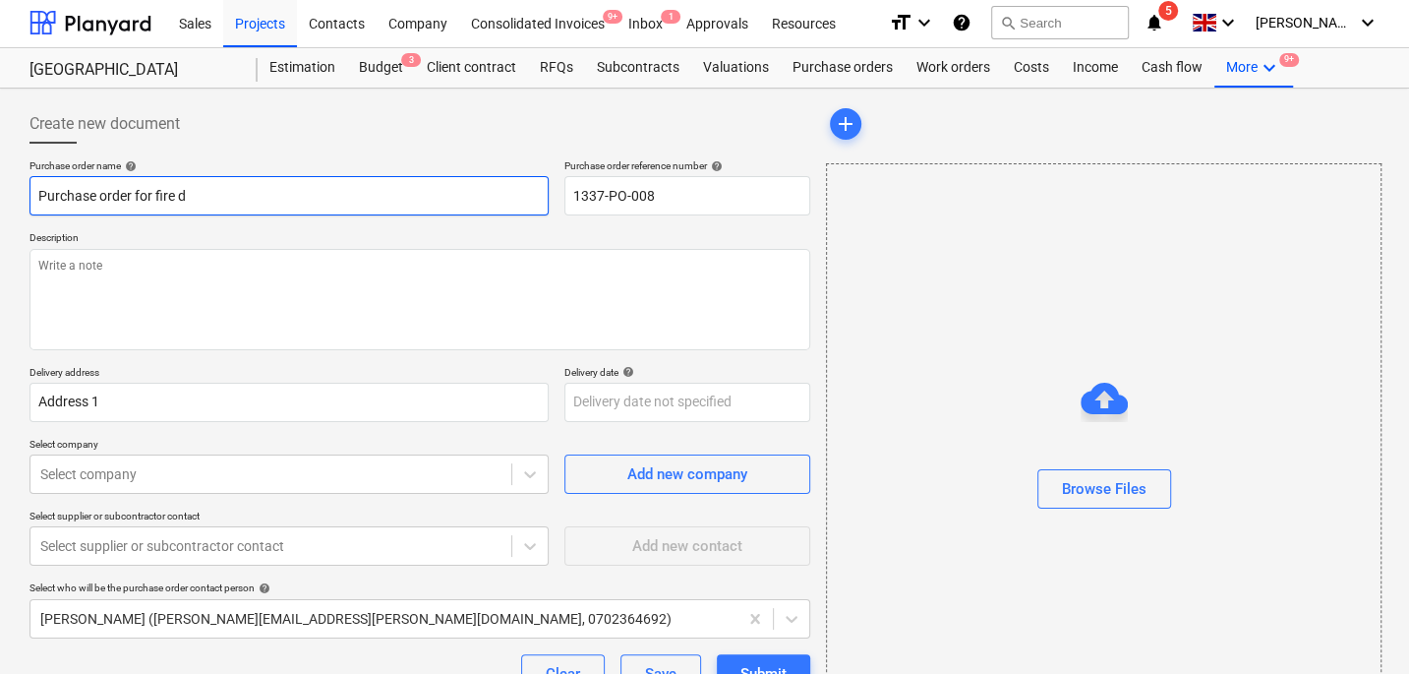
type input "Purchase order for fire do"
type textarea "x"
type input "Purchase order for fire doo"
type textarea "x"
type input "Purchase order for fire door"
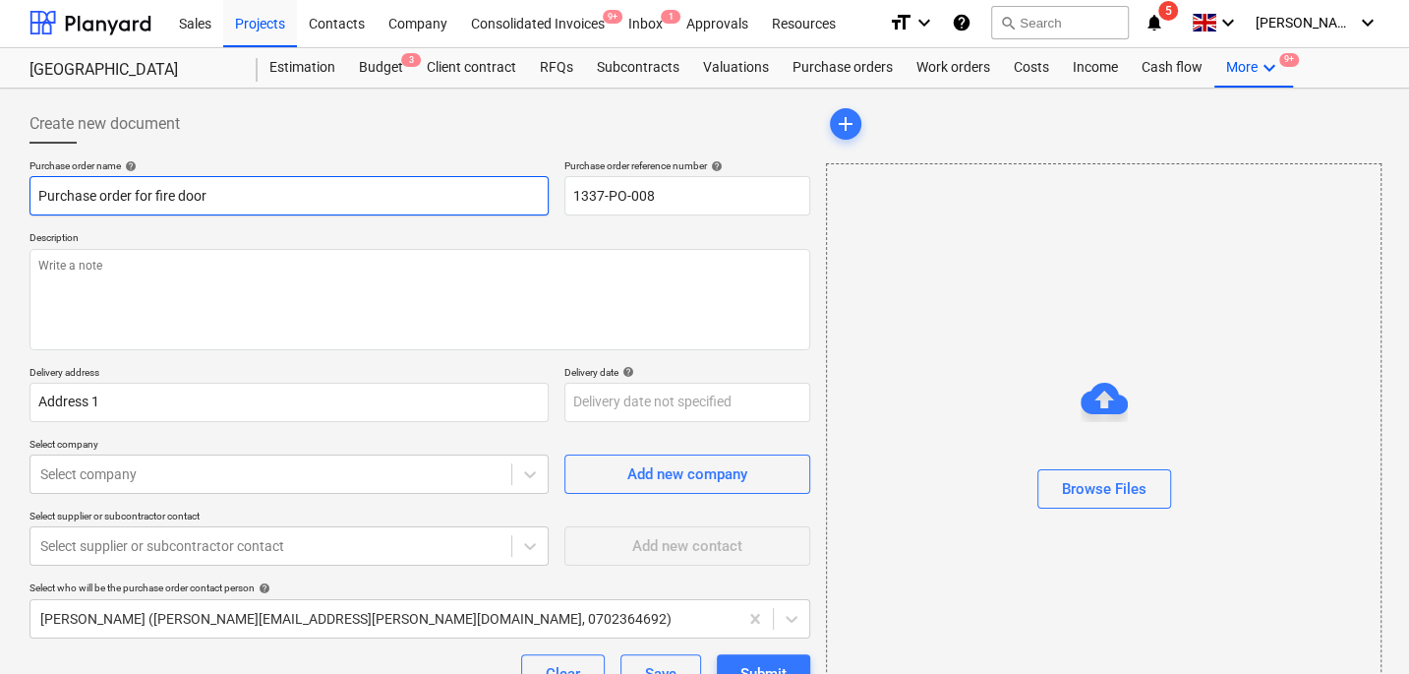
type textarea "x"
type input "Purchase order for fire doors"
type textarea "x"
type input "Purchase order for fire doors"
type textarea "x"
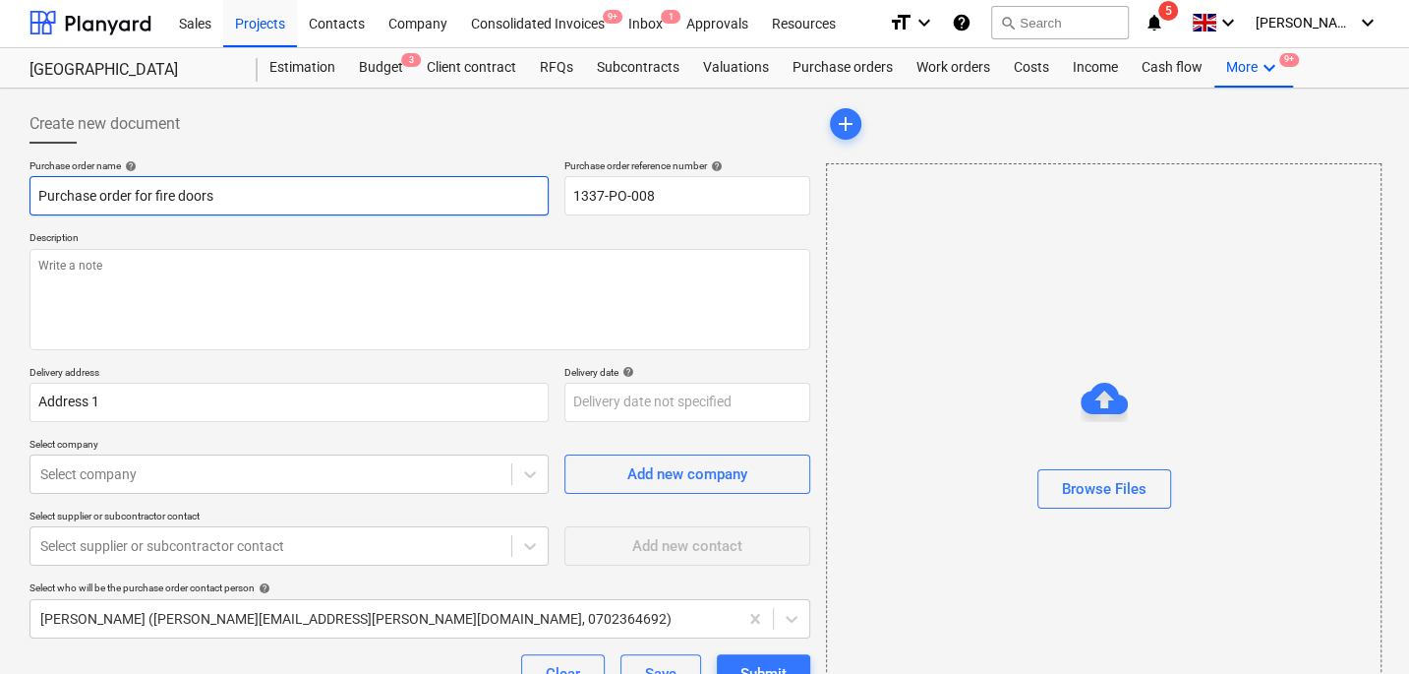
type input "Purchase order for fire doors"
type textarea "x"
type input "Purchase order for fire doors."
type textarea "x"
type input "Purchase order for fire doors."
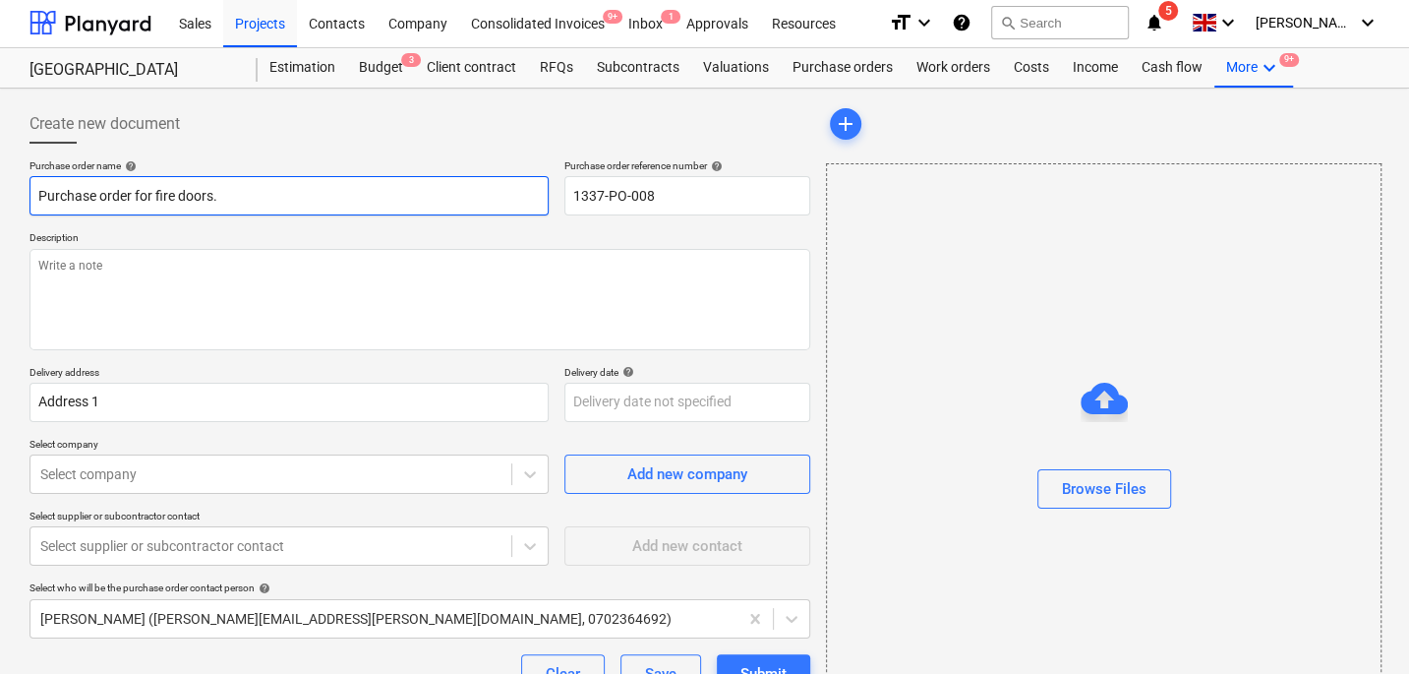
type textarea "x"
type input "Purchase order for fire doors."
type textarea "x"
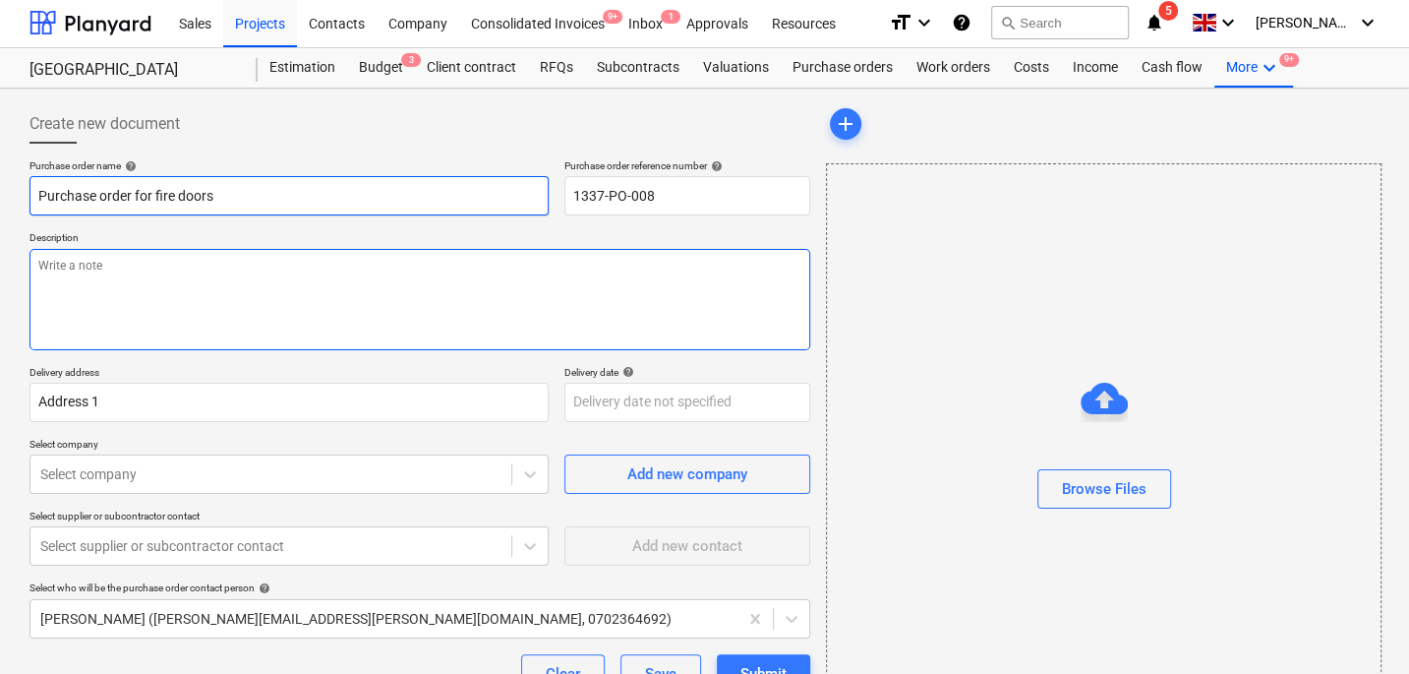
type input "Purchase order for fire doors"
click at [227, 268] on textarea at bounding box center [420, 299] width 781 height 101
type textarea "x"
type textarea "H"
type textarea "x"
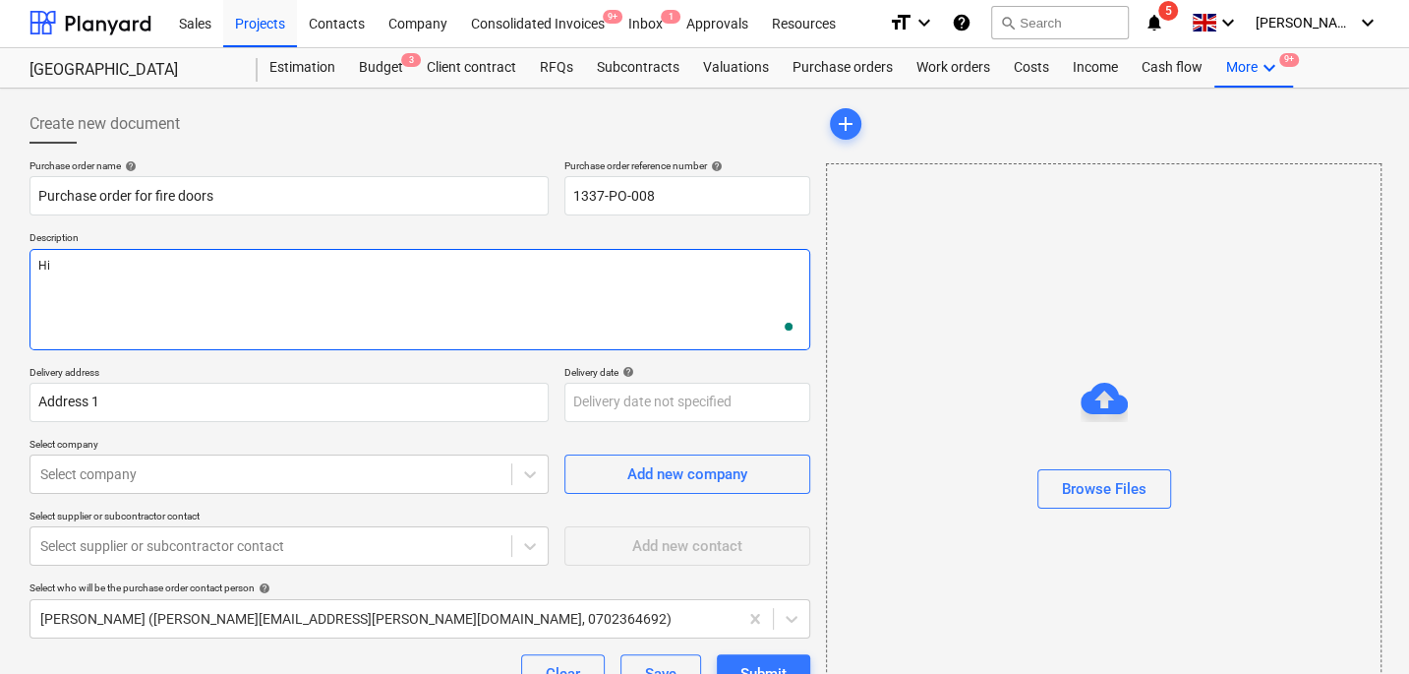
type textarea "Hi"
type textarea "x"
type textarea "Hi"
type textarea "x"
type textarea "Hi,"
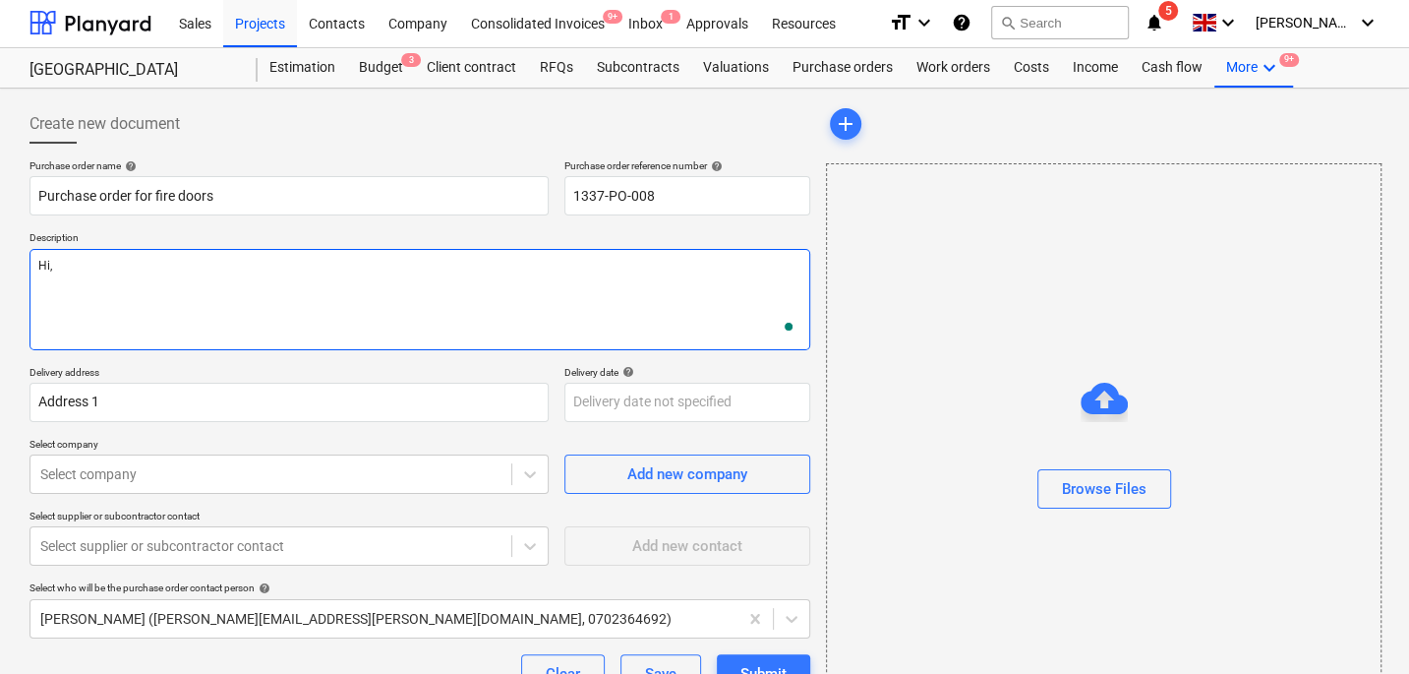
type textarea "x"
type textarea "Hi,"
type textarea "x"
type textarea "Hi,"
type textarea "x"
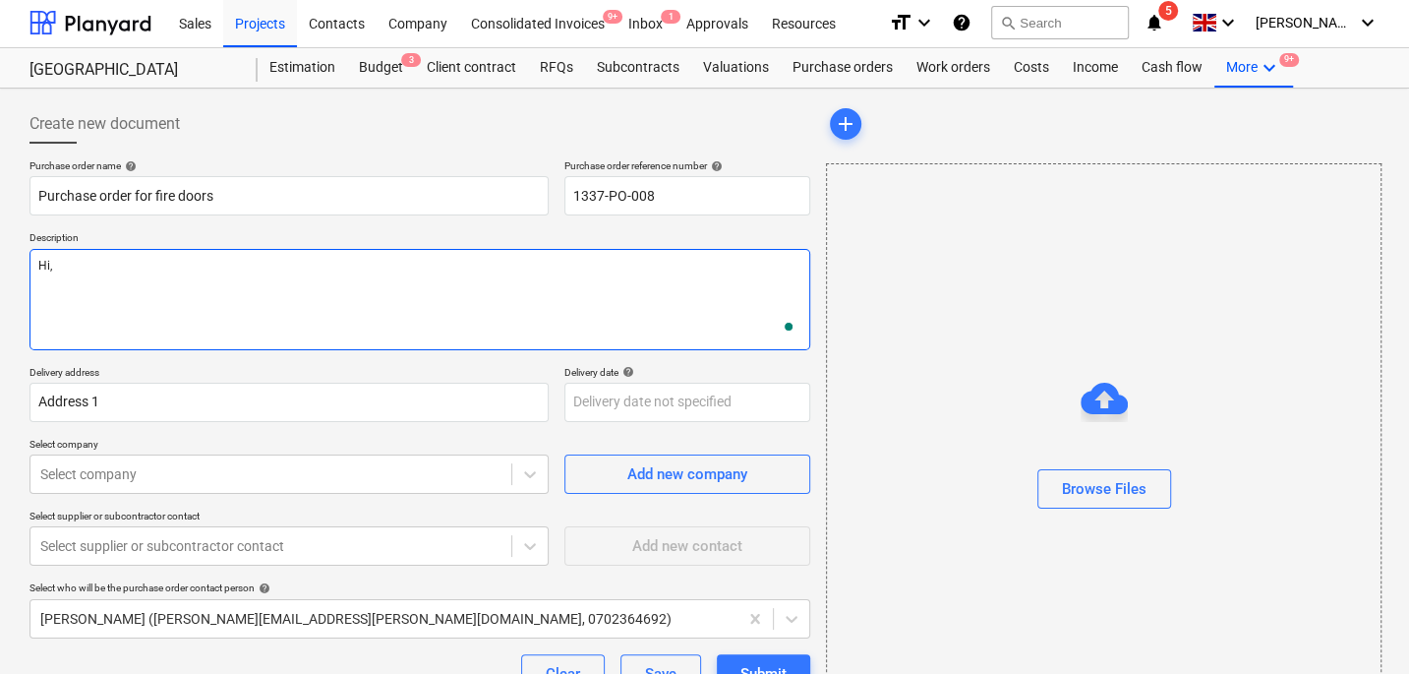
type textarea "Hi,"
type textarea "x"
type textarea "Hi, I"
type textarea "x"
type textarea "Hi, I n"
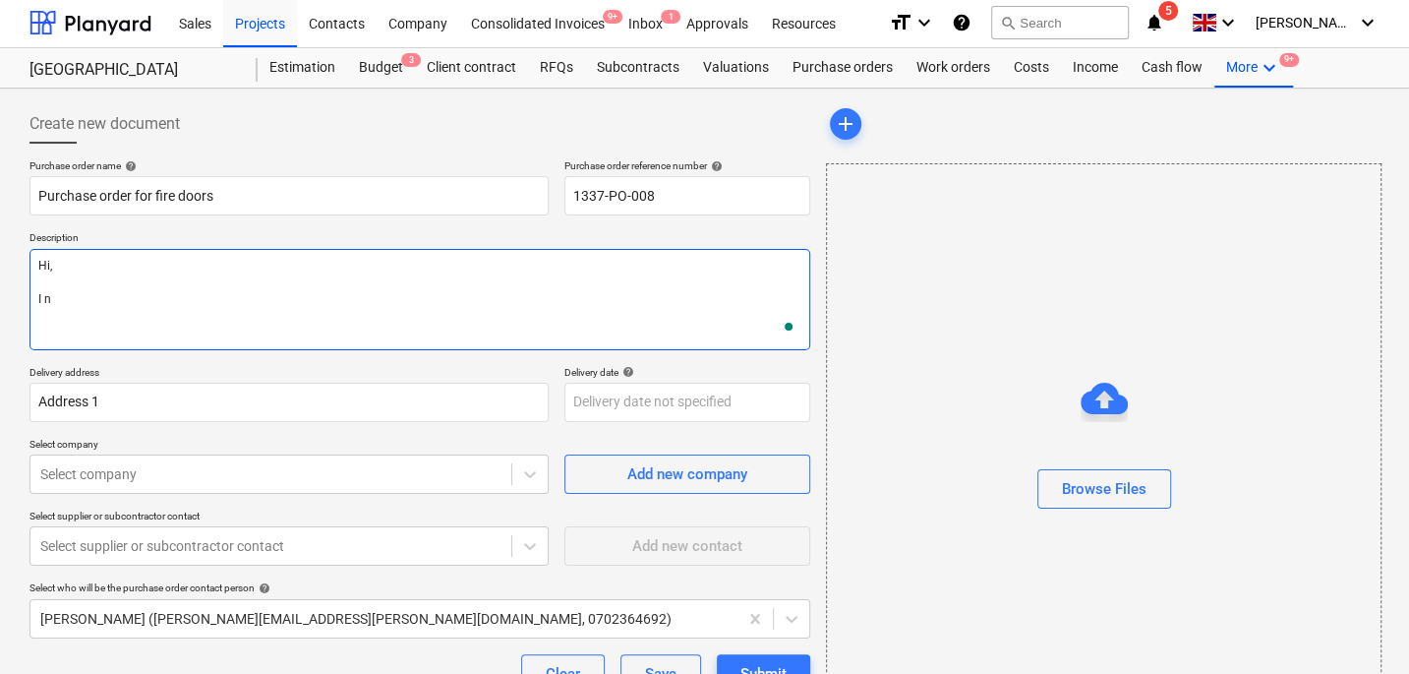
type textarea "x"
type textarea "Hi, I ne"
type textarea "x"
type textarea "Hi, I nee"
type textarea "x"
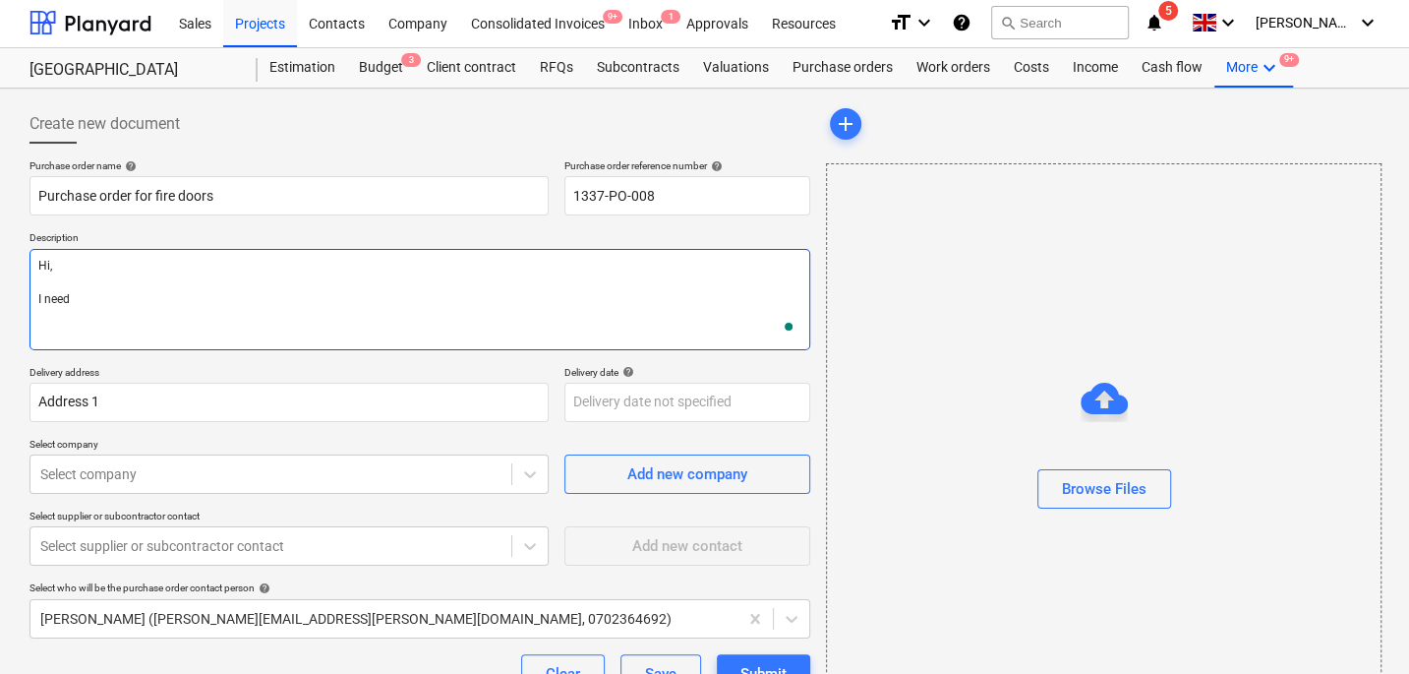
type textarea "Hi, I need"
type textarea "x"
type textarea "Hi, I need n"
type textarea "x"
type textarea "Hi, I need no"
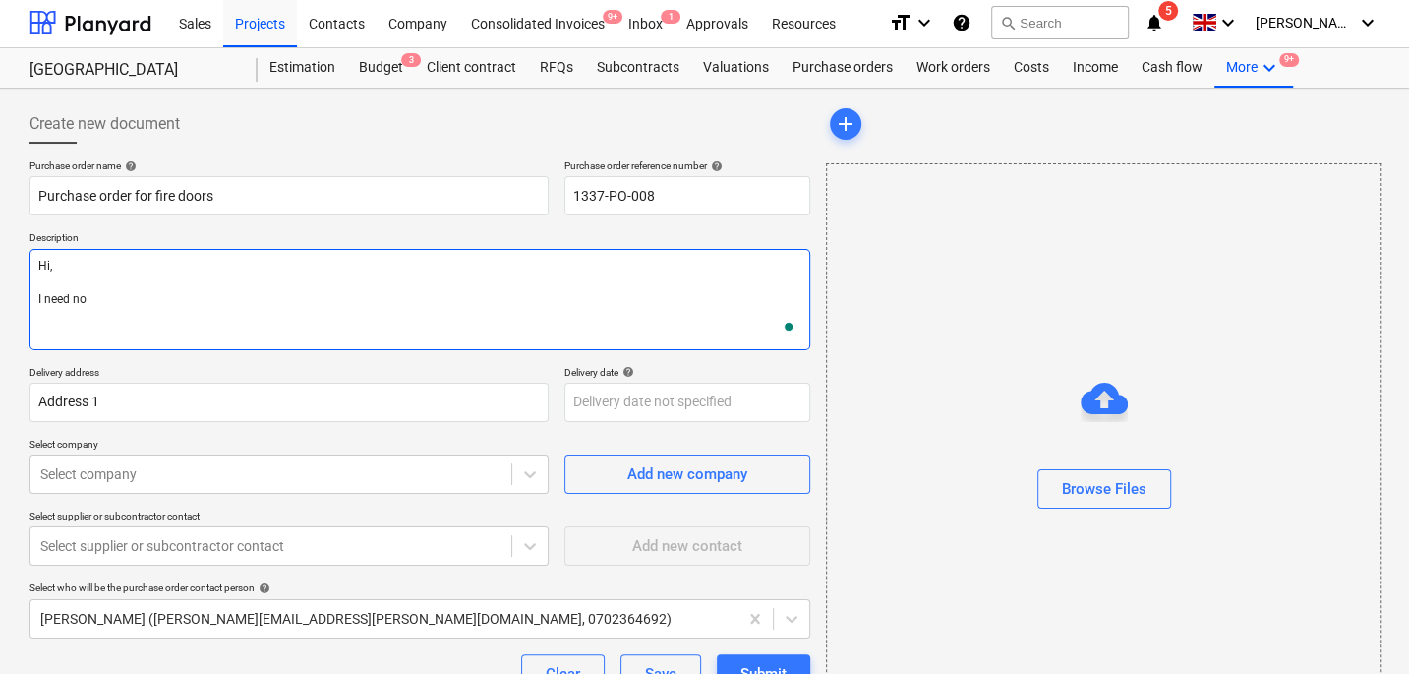
type textarea "x"
type textarea "Hi, I need n"
type textarea "x"
type textarea "Hi, I need ne"
type textarea "x"
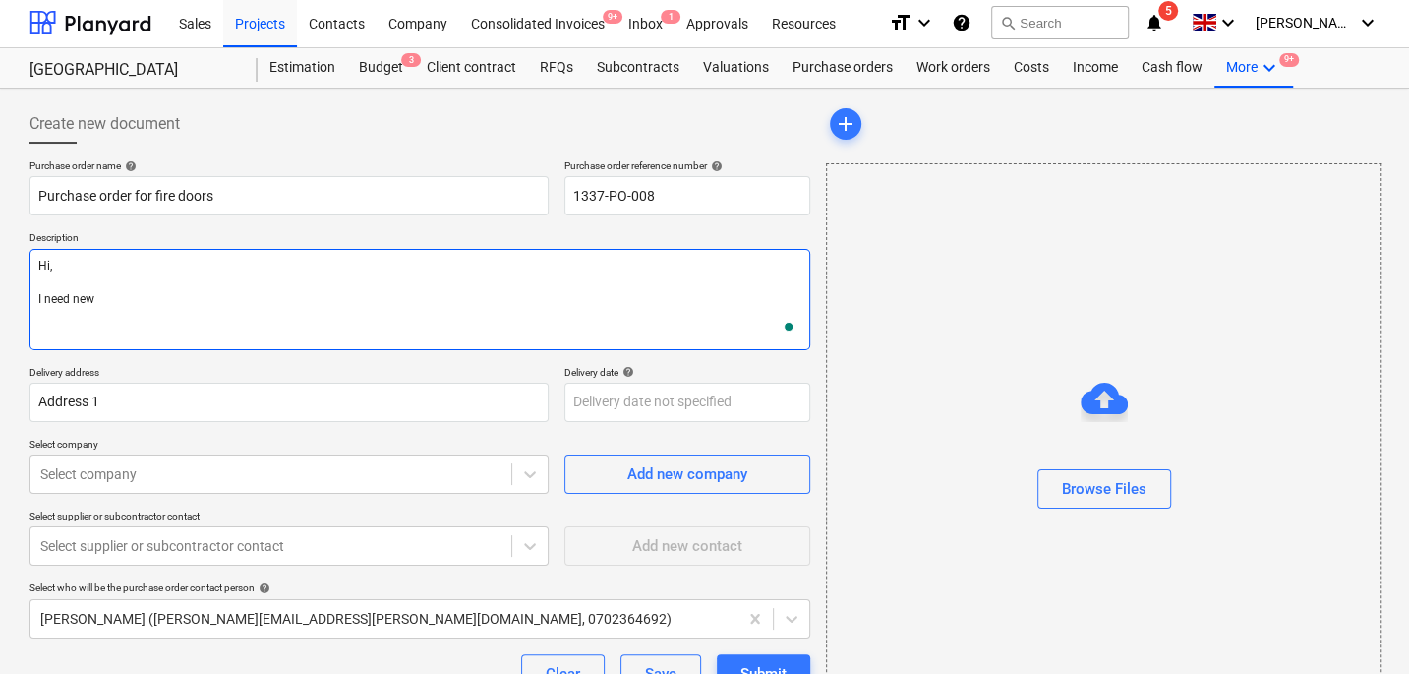
type textarea "Hi, I need new"
type textarea "x"
type textarea "Hi, I need new f"
type textarea "x"
type textarea "Hi, I need new fi"
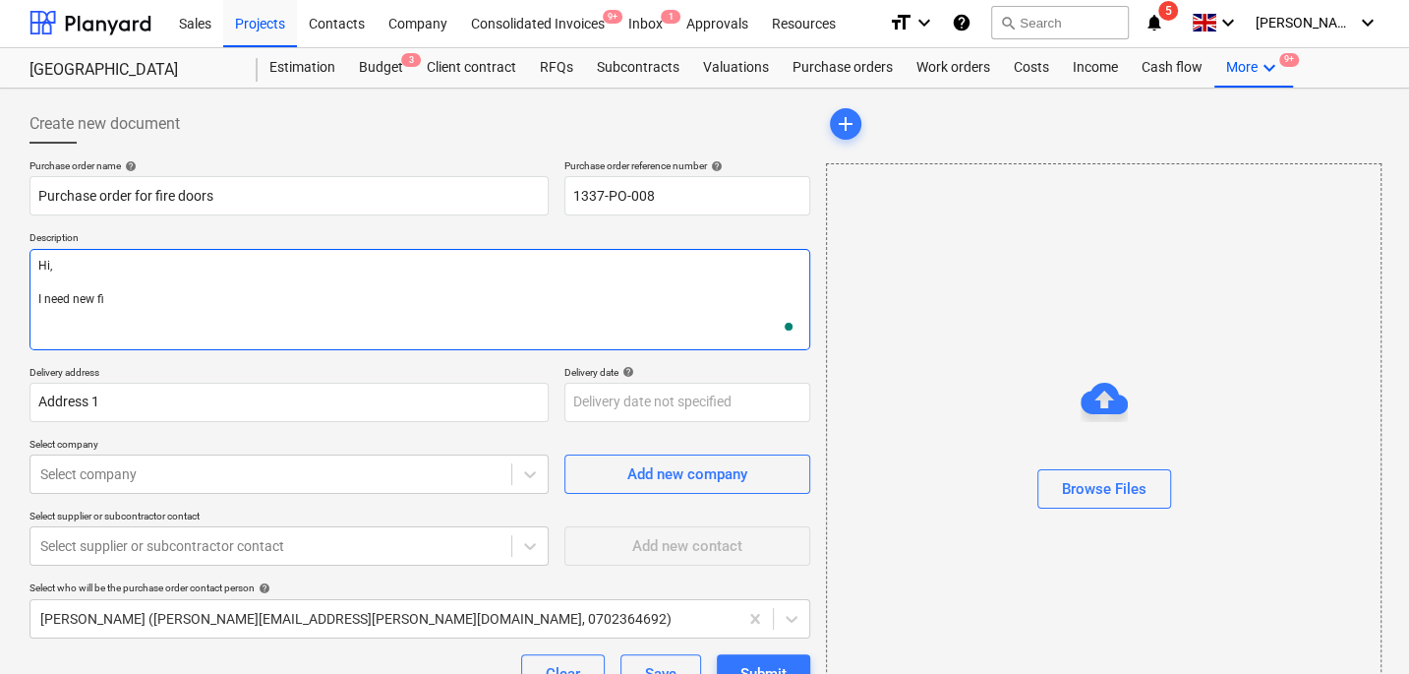
type textarea "x"
type textarea "Hi, I need new fir"
type textarea "x"
type textarea "Hi, I need new fire"
type textarea "x"
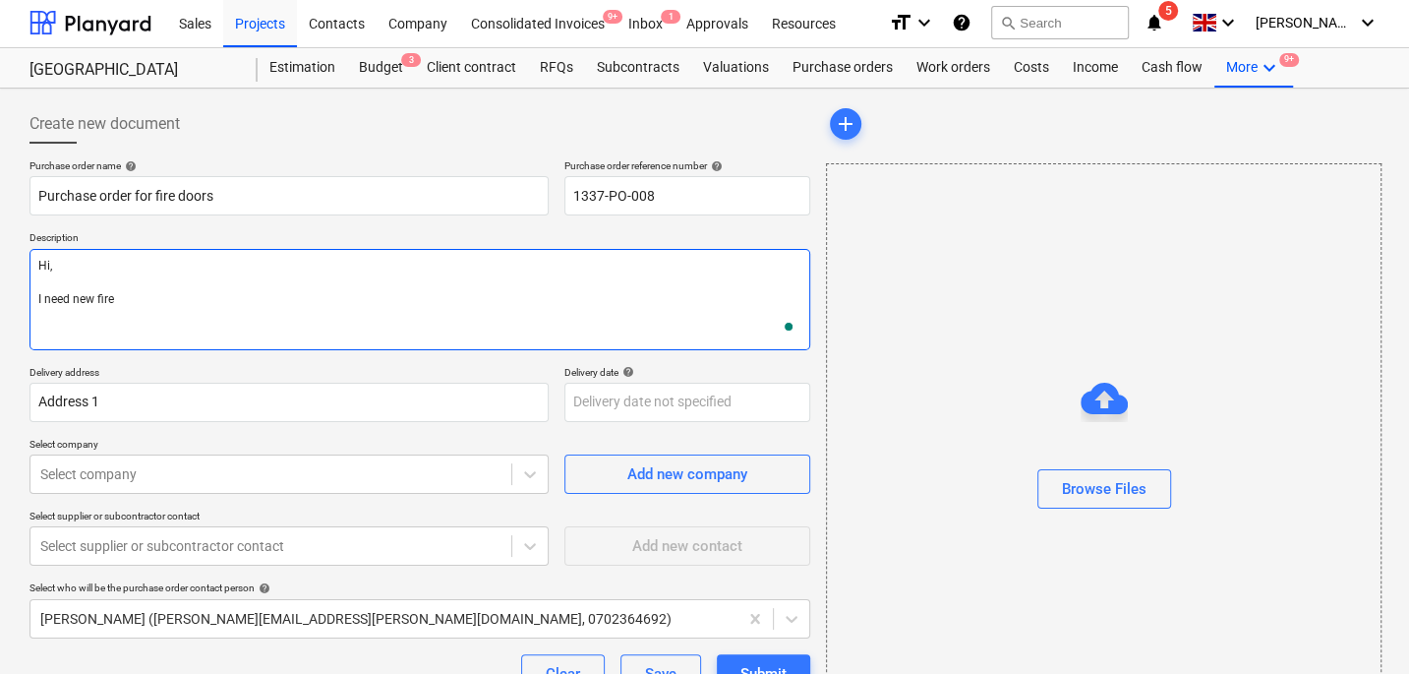
type textarea "Hi, I need new fire d"
type textarea "x"
type textarea "Hi, I need new fire do"
type textarea "x"
type textarea "Hi, I need new fire doo"
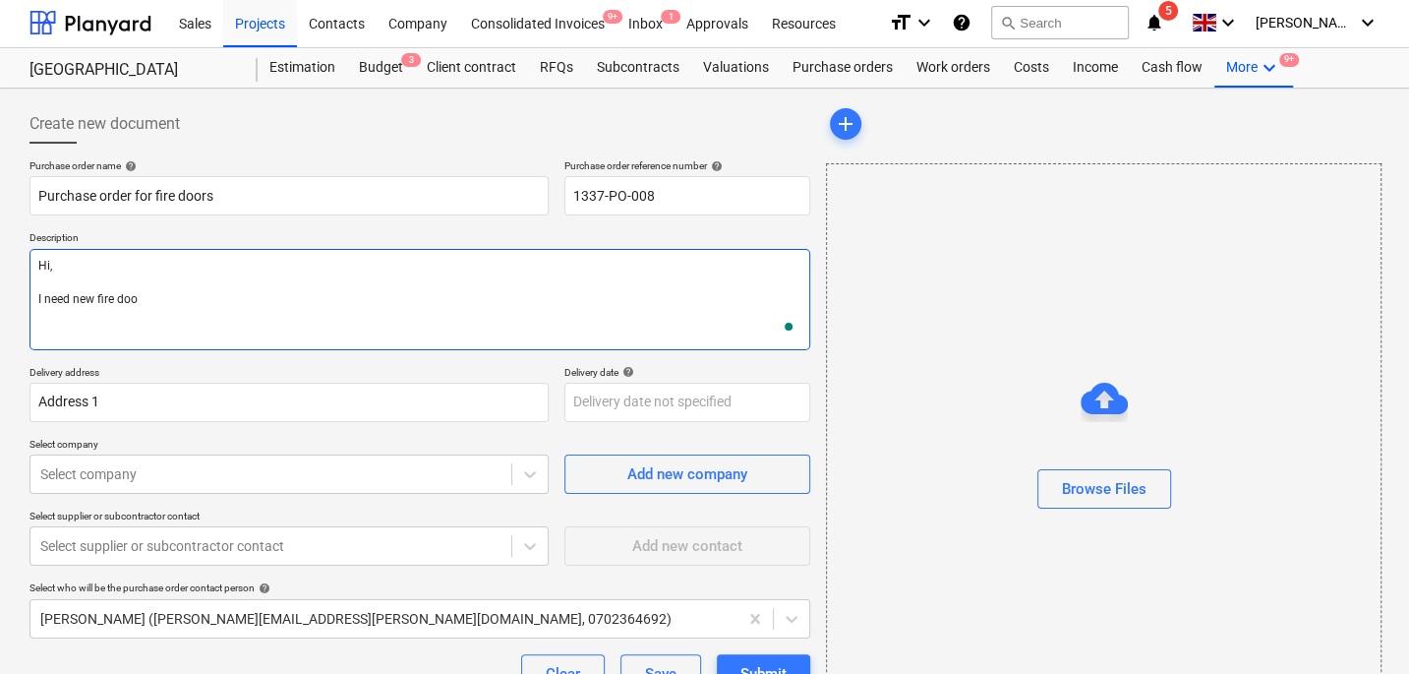
type textarea "x"
type textarea "Hi, I need new fire doors"
type textarea "x"
type textarea "Hi, I need new fire doors"
type textarea "x"
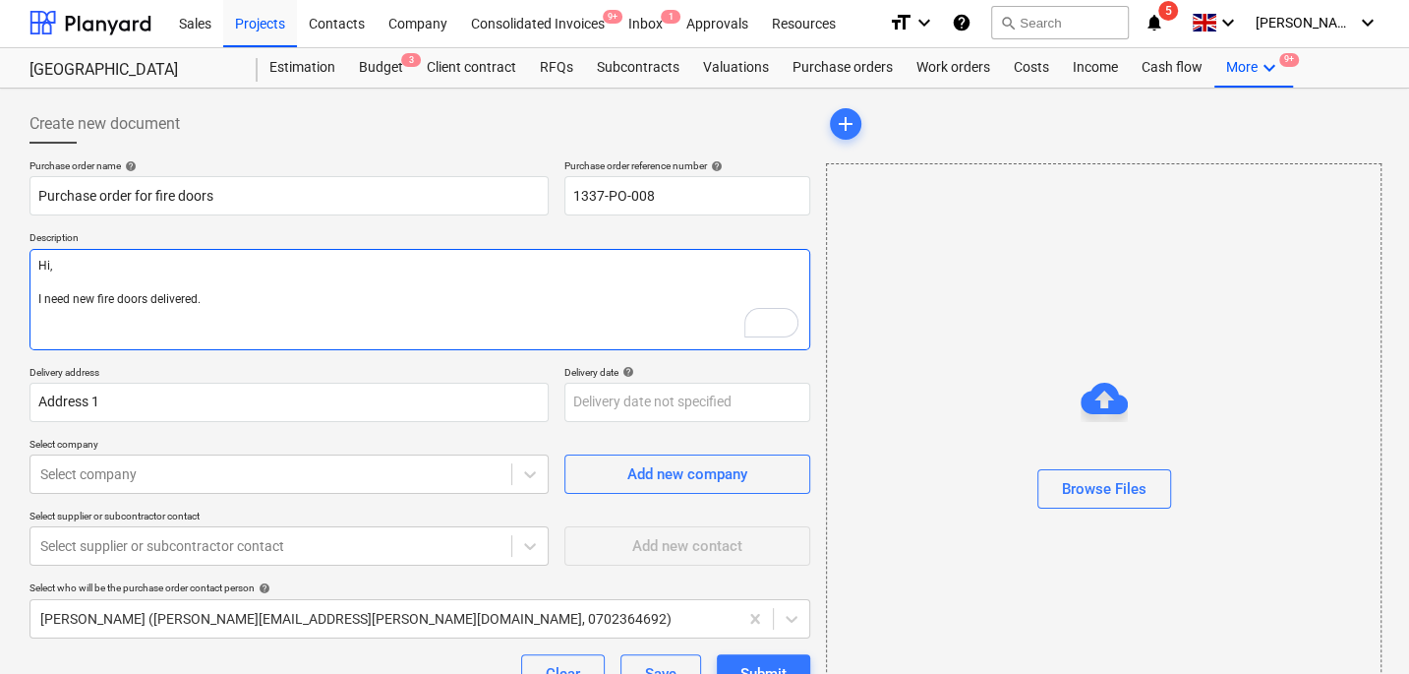
scroll to position [68, 0]
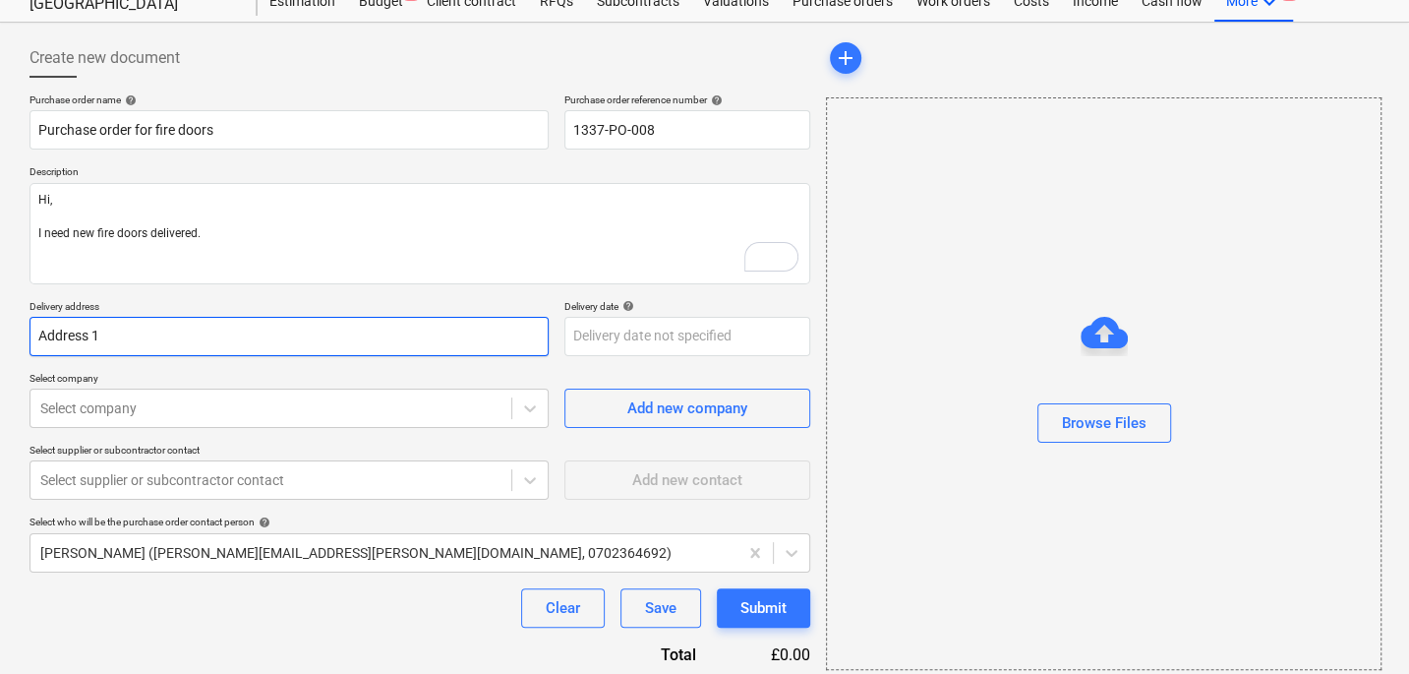
click at [140, 341] on input "Address 1" at bounding box center [289, 336] width 519 height 39
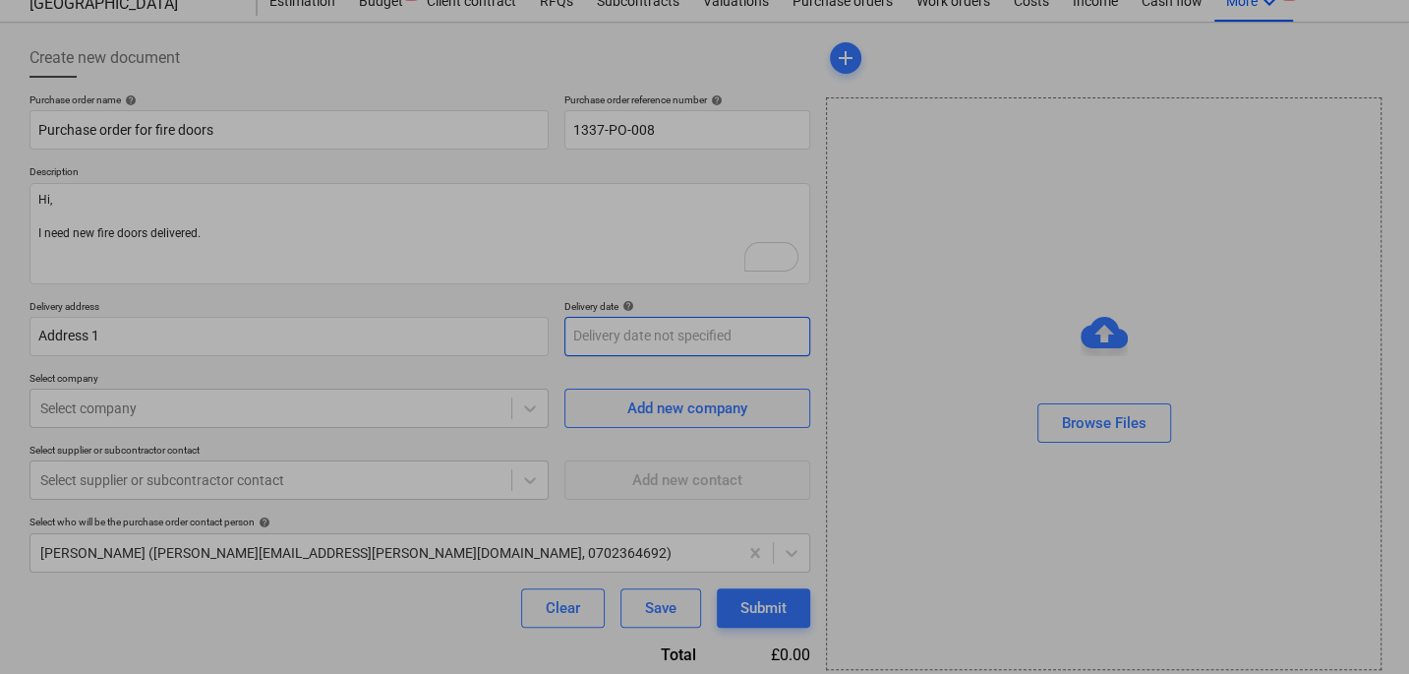
click at [603, 329] on body "Sales Projects Contacts Company Consolidated Invoices 9+ Inbox 1 Approvals Reso…" at bounding box center [704, 269] width 1409 height 674
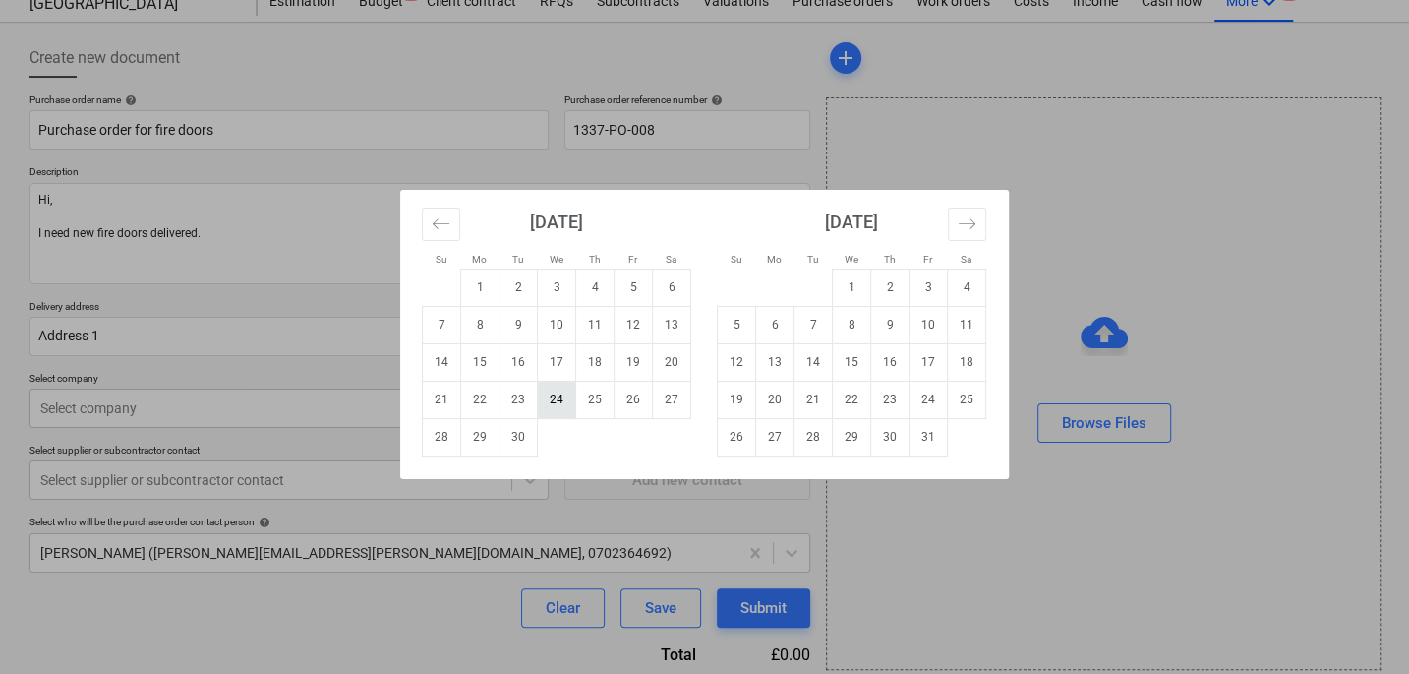
click at [558, 404] on td "24" at bounding box center [557, 399] width 38 height 37
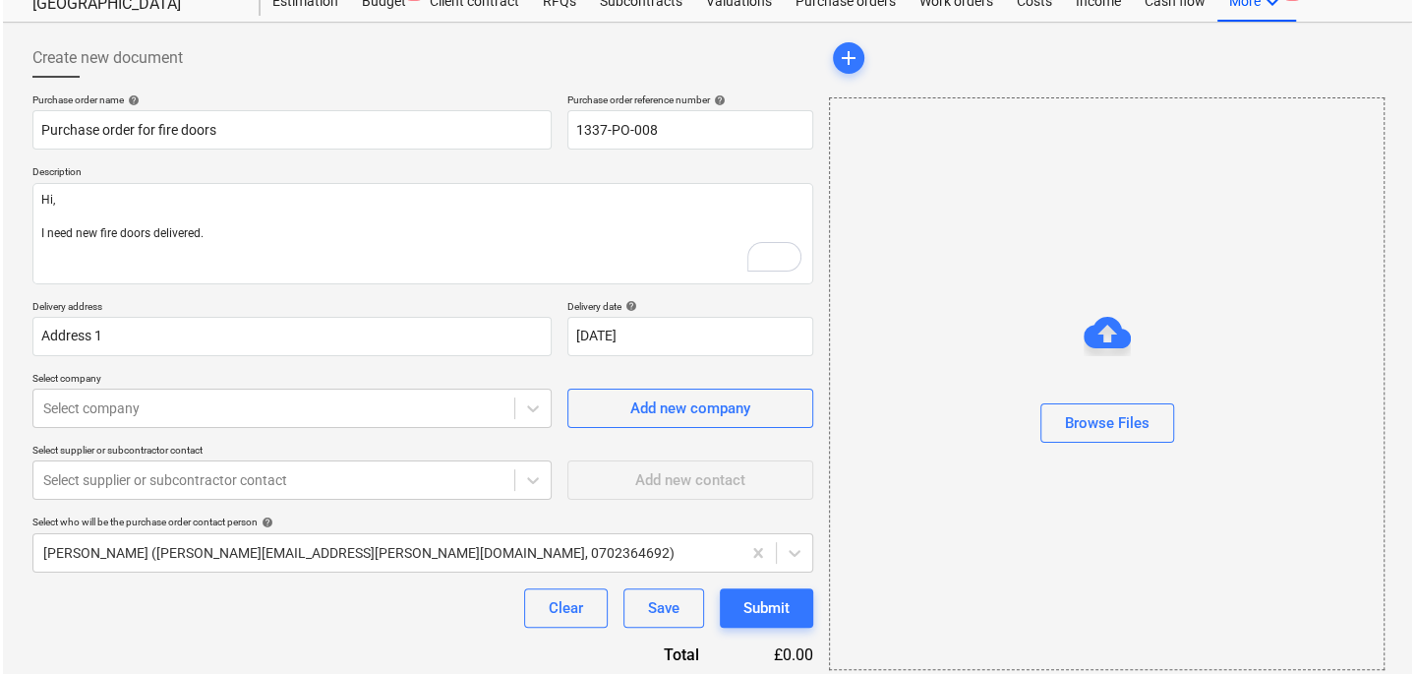
scroll to position [146, 0]
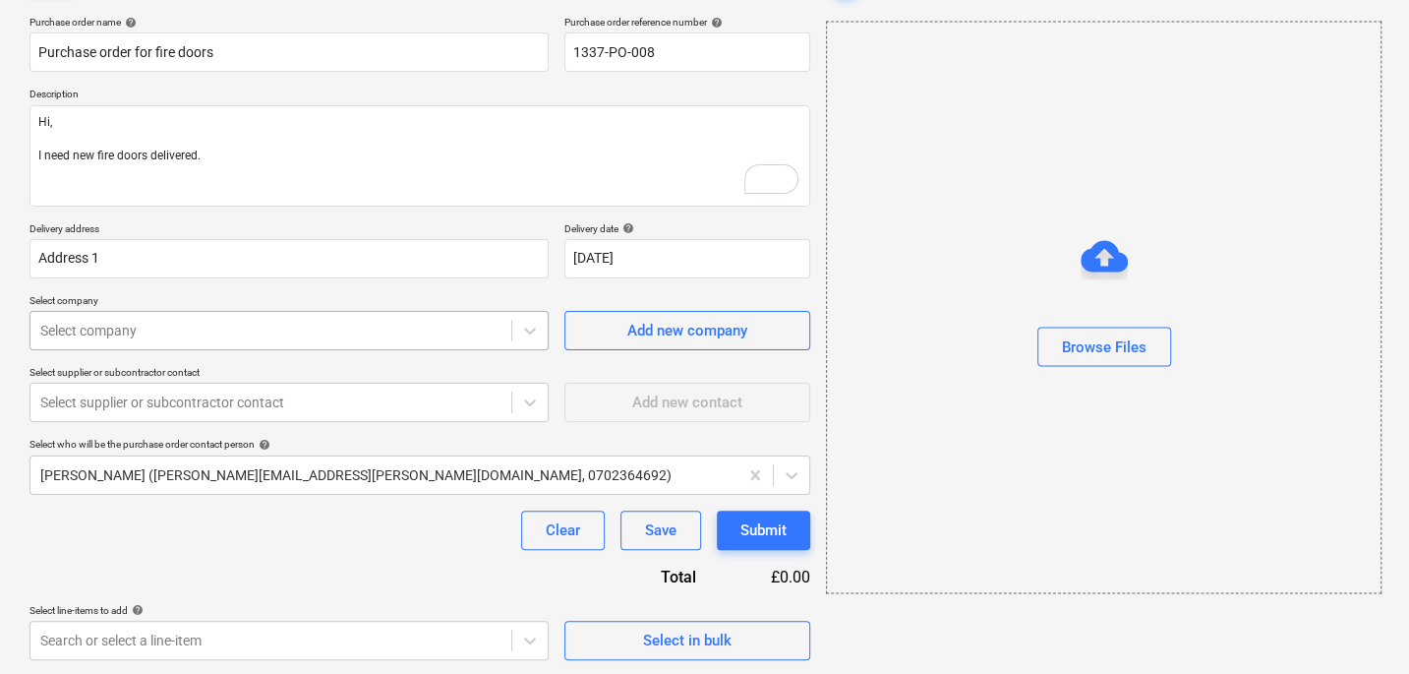
click at [362, 338] on div at bounding box center [270, 331] width 461 height 20
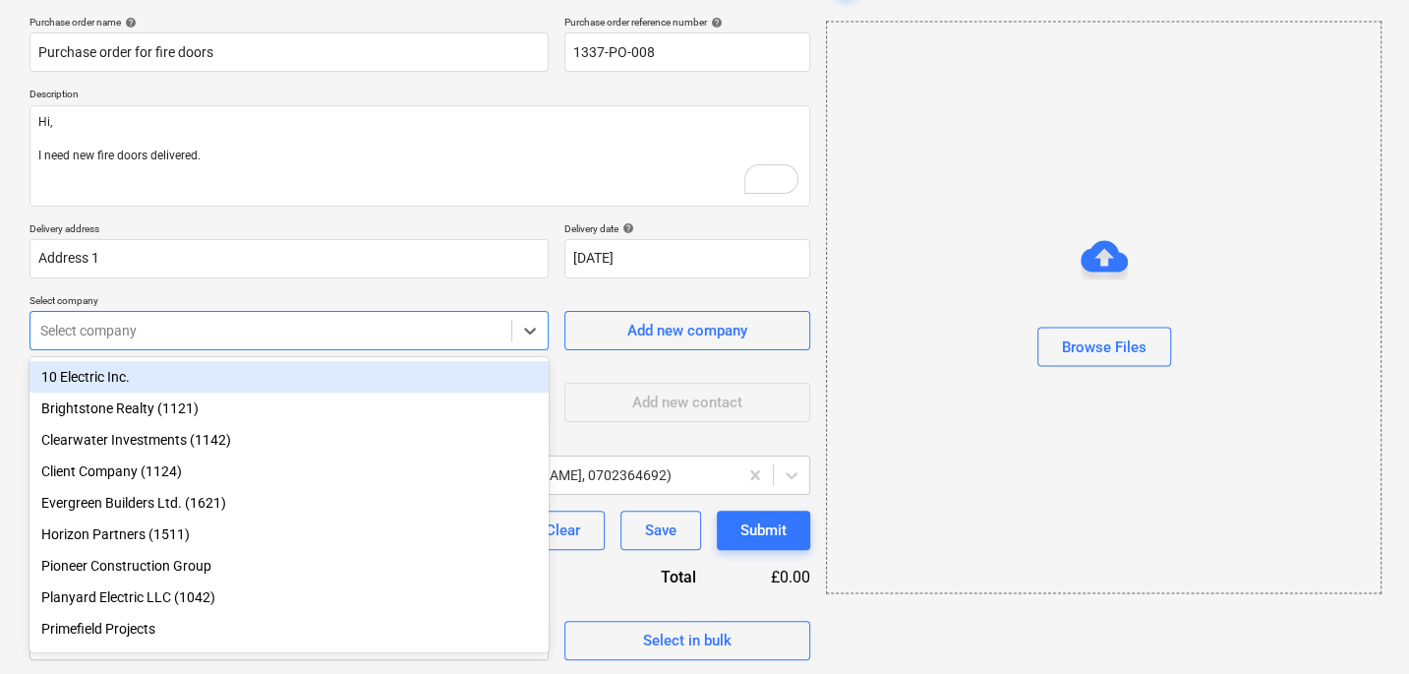
click at [321, 379] on div "10 Electric Inc." at bounding box center [289, 376] width 519 height 31
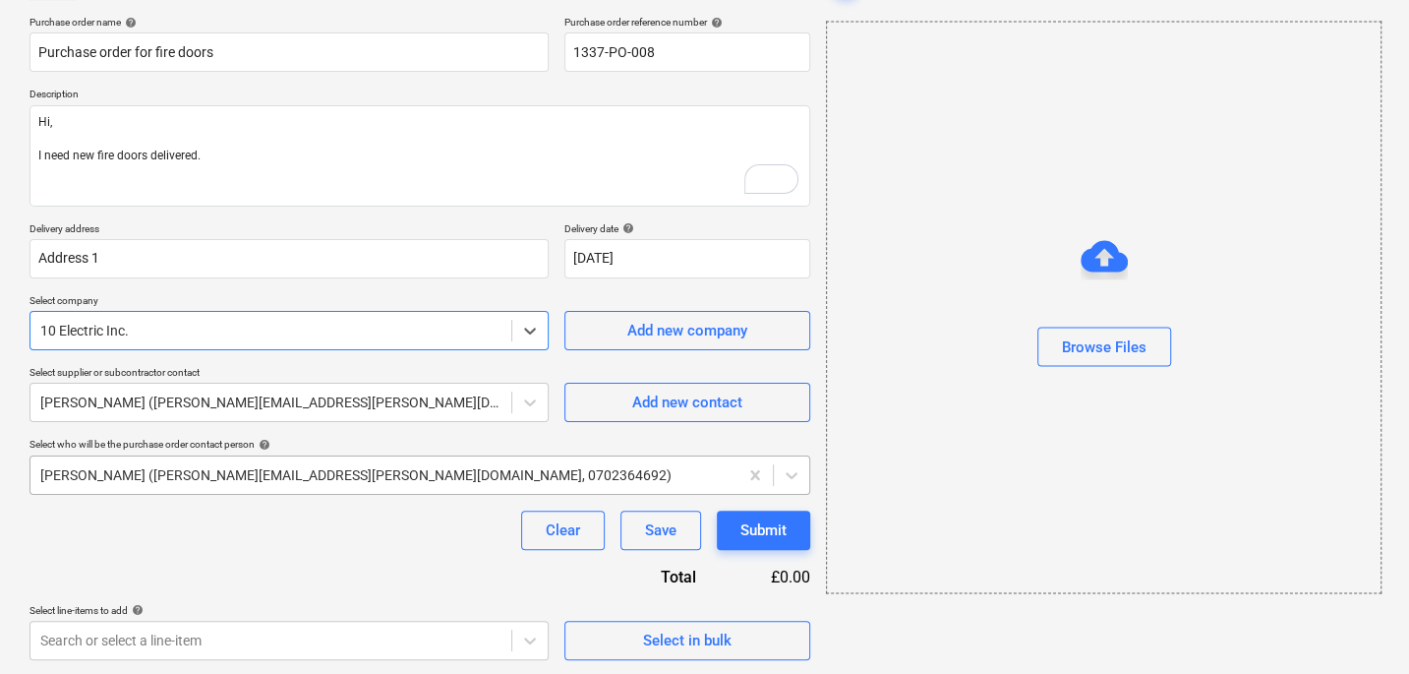
click at [289, 470] on div at bounding box center [383, 475] width 687 height 20
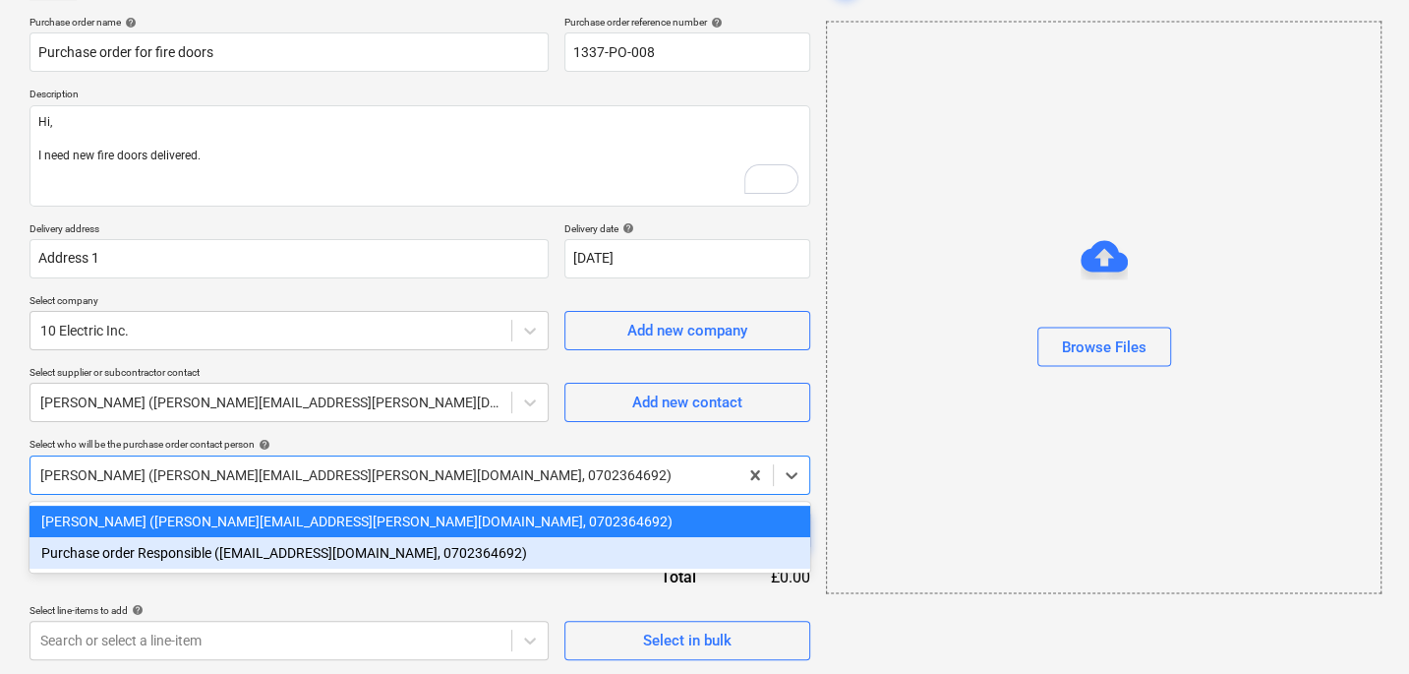
click at [248, 549] on div "Purchase order Responsible ([EMAIL_ADDRESS][DOMAIN_NAME], 0702364692)" at bounding box center [420, 552] width 781 height 31
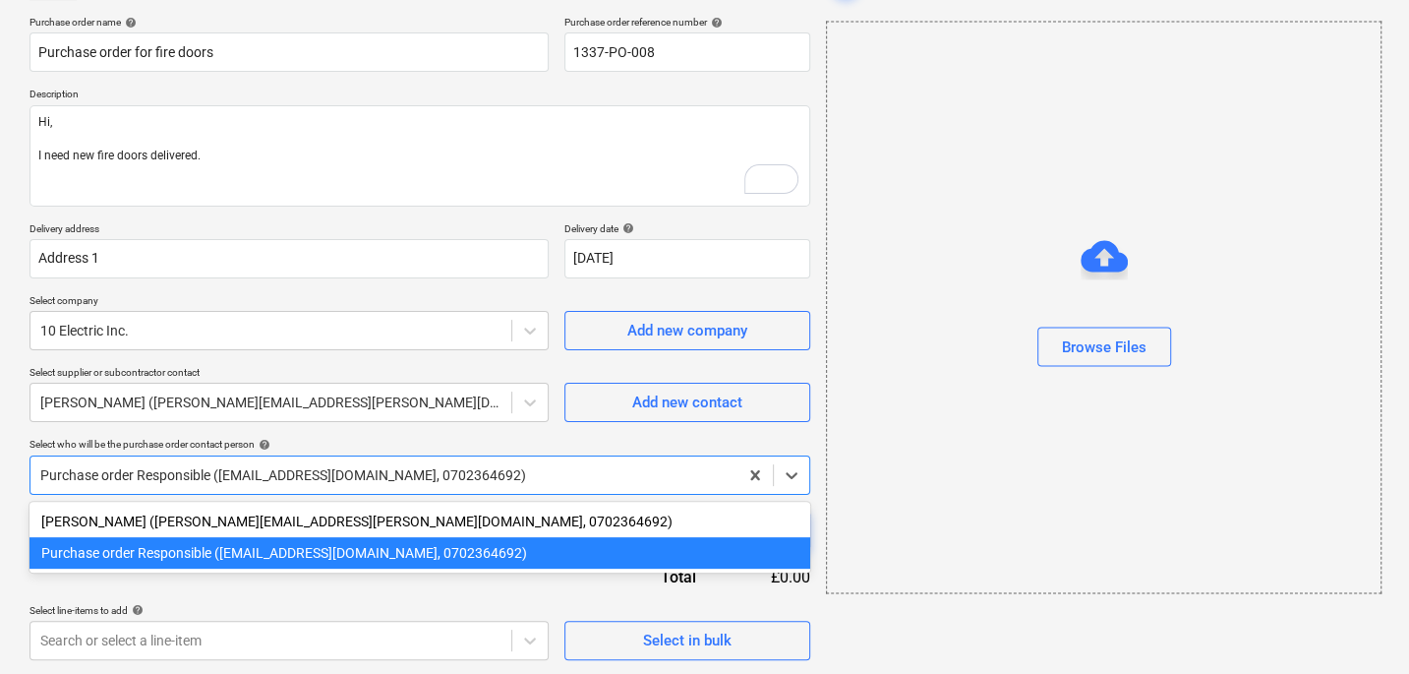
click at [274, 480] on div at bounding box center [383, 475] width 687 height 20
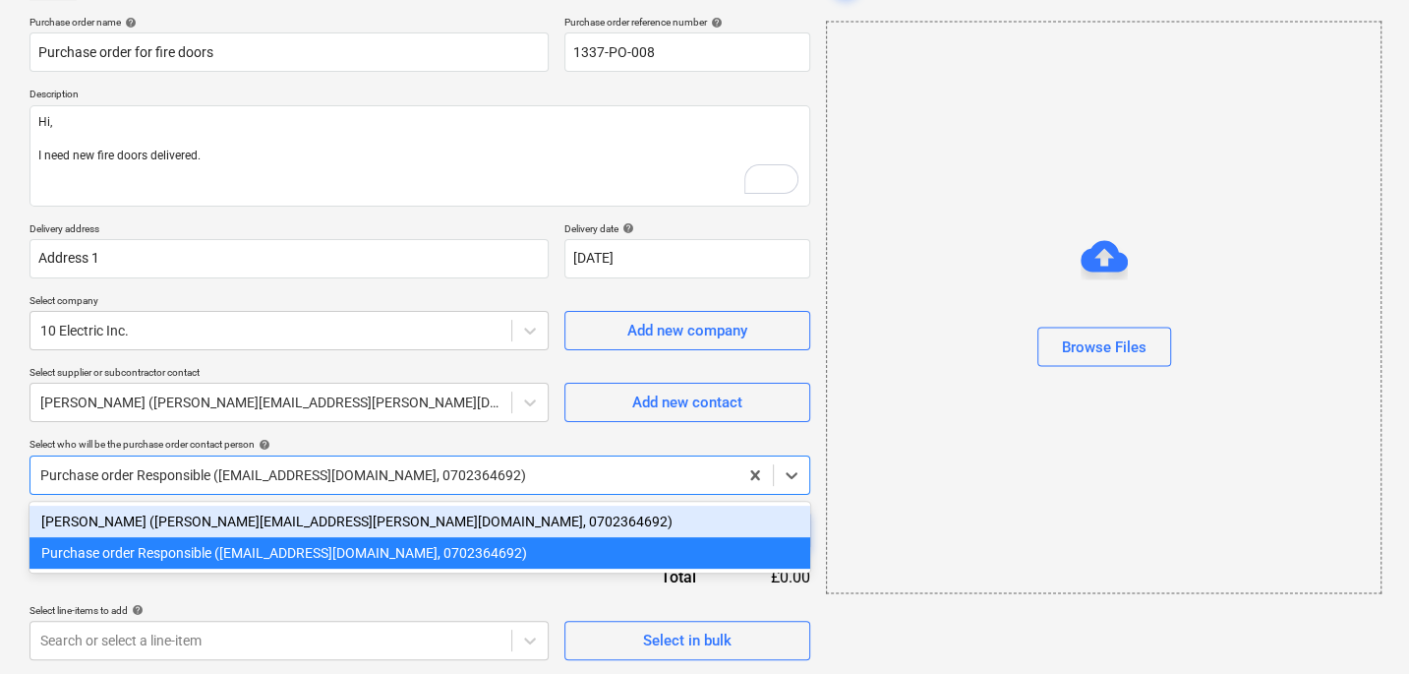
click at [243, 527] on div "[PERSON_NAME] ([PERSON_NAME][EMAIL_ADDRESS][PERSON_NAME][DOMAIN_NAME], 07023646…" at bounding box center [420, 520] width 781 height 31
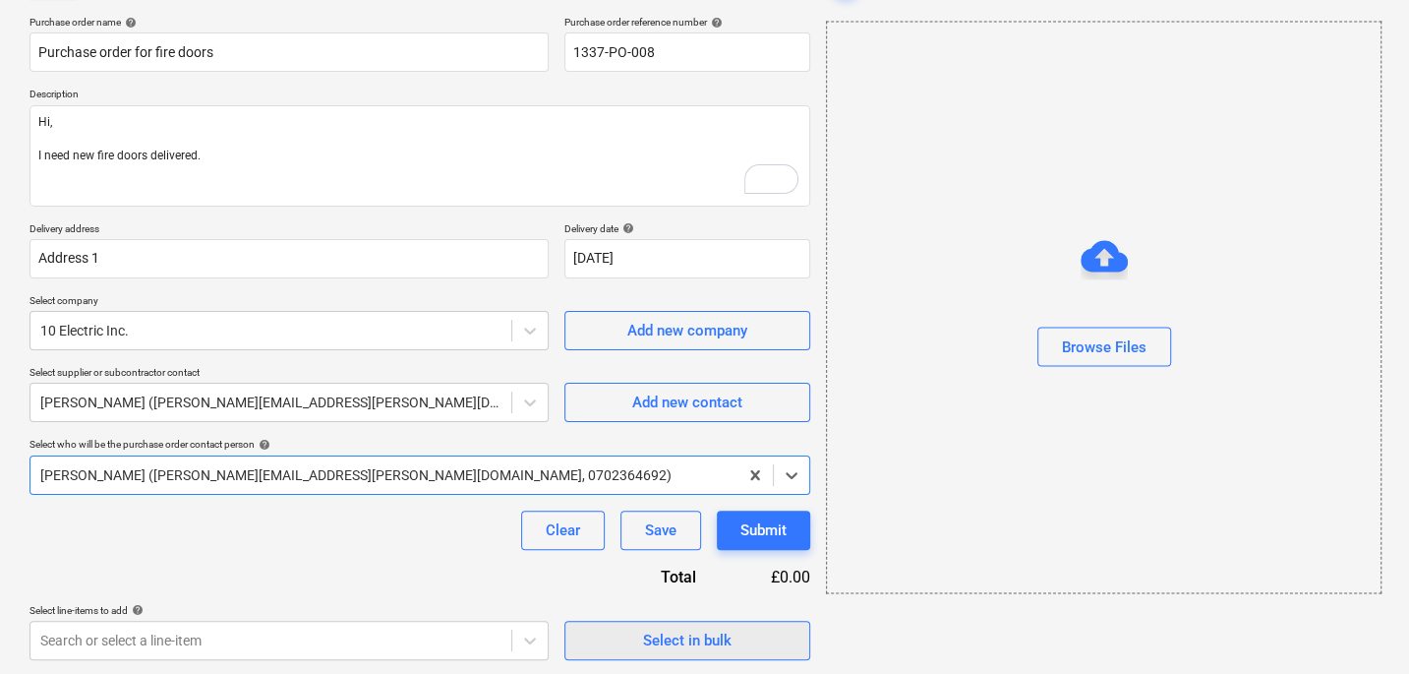
click at [609, 645] on span "Select in bulk" at bounding box center [687, 640] width 197 height 26
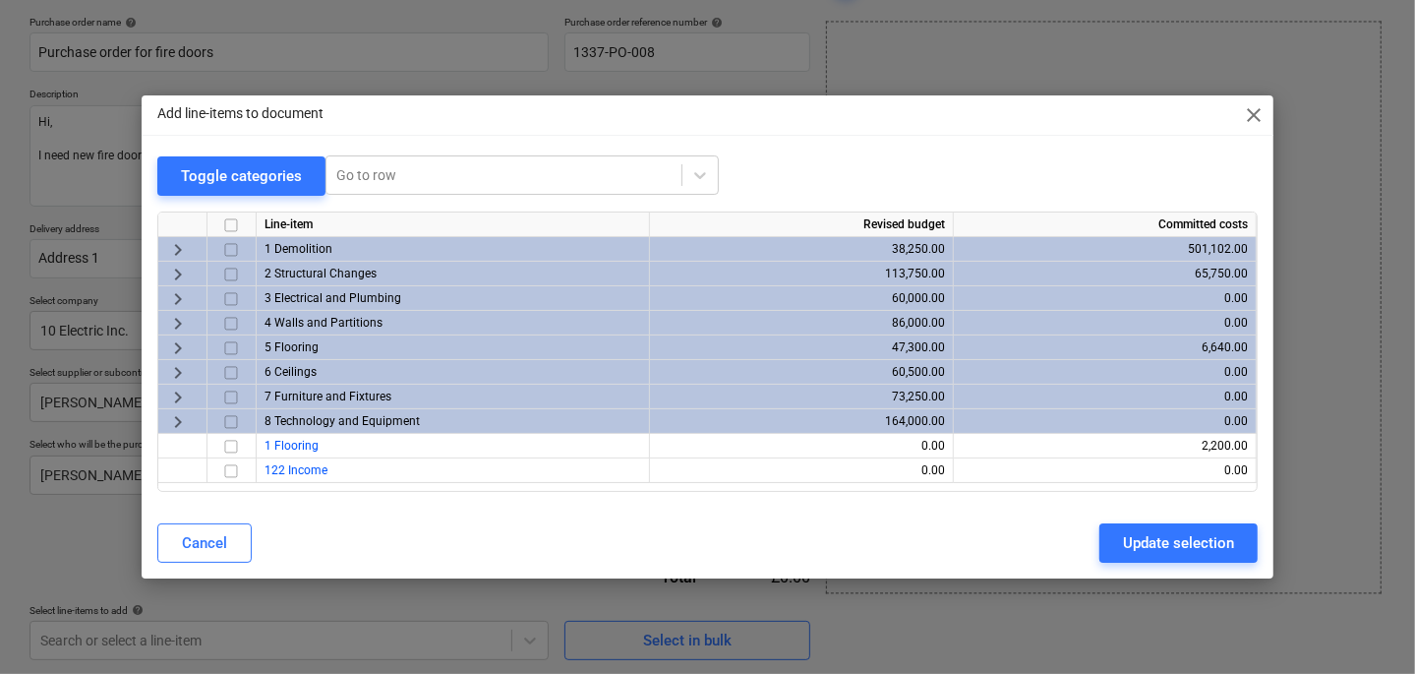
click at [181, 320] on span "keyboard_arrow_right" at bounding box center [178, 324] width 24 height 24
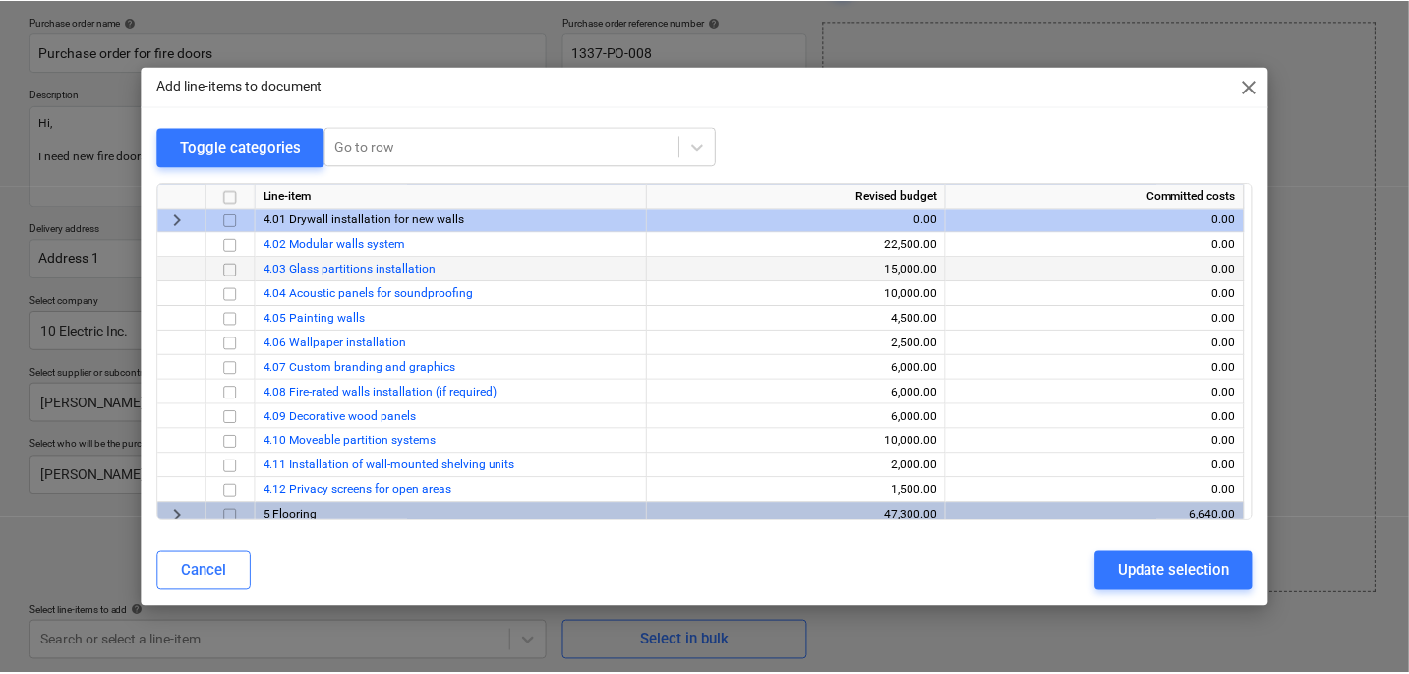
scroll to position [98, 0]
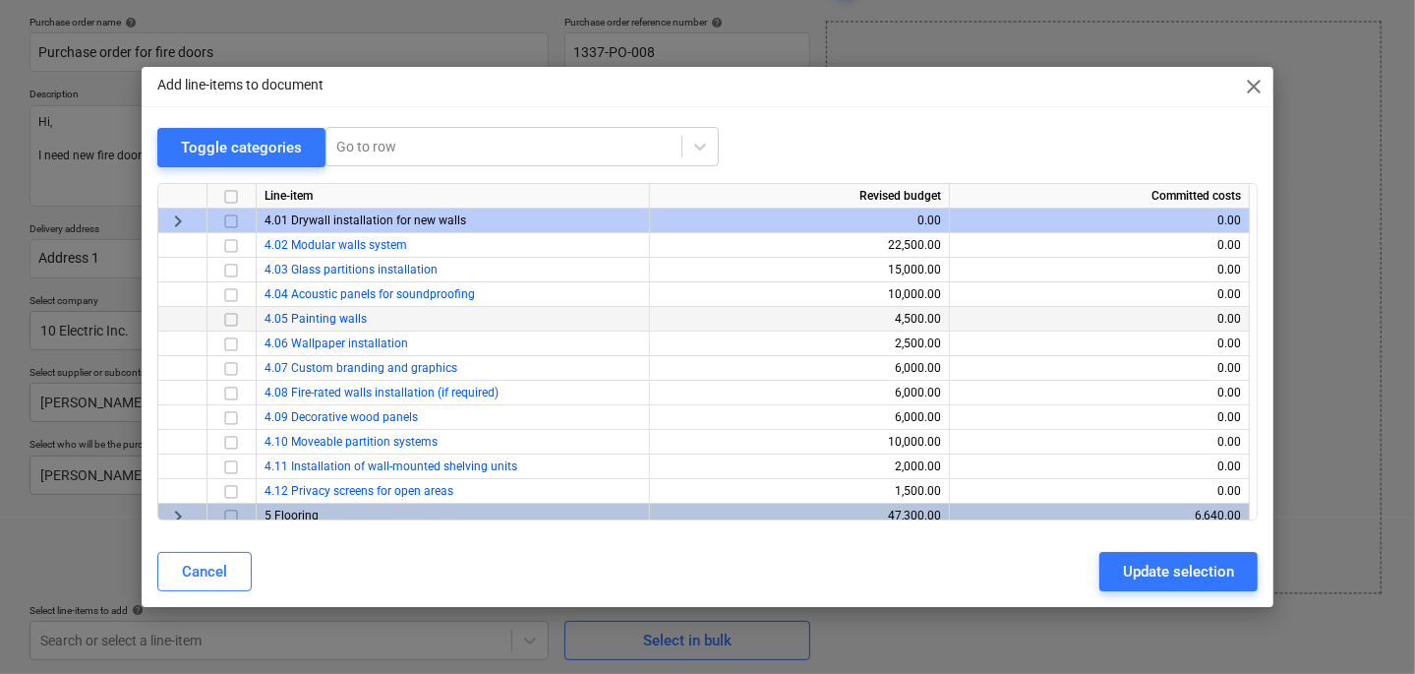
click at [230, 316] on input "checkbox" at bounding box center [231, 320] width 24 height 24
click at [224, 340] on input "checkbox" at bounding box center [231, 344] width 24 height 24
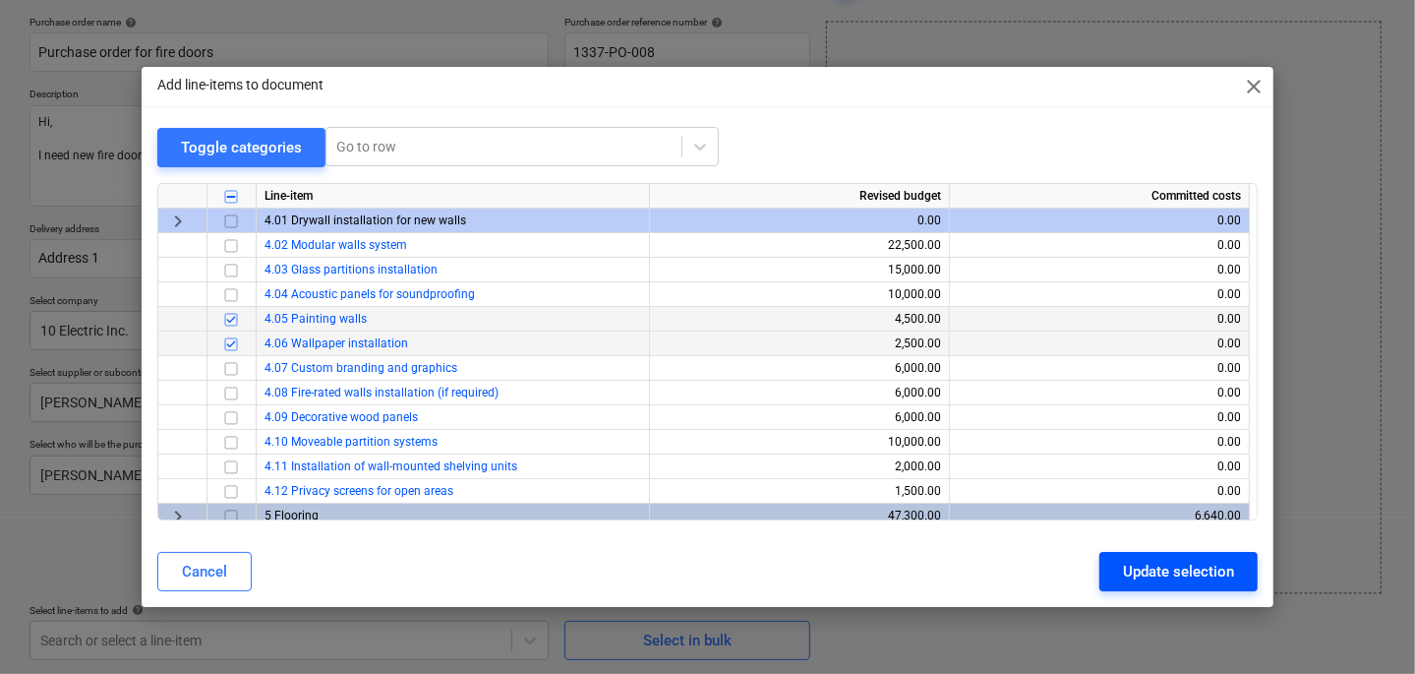
click at [1128, 566] on div "Update selection" at bounding box center [1178, 572] width 111 height 26
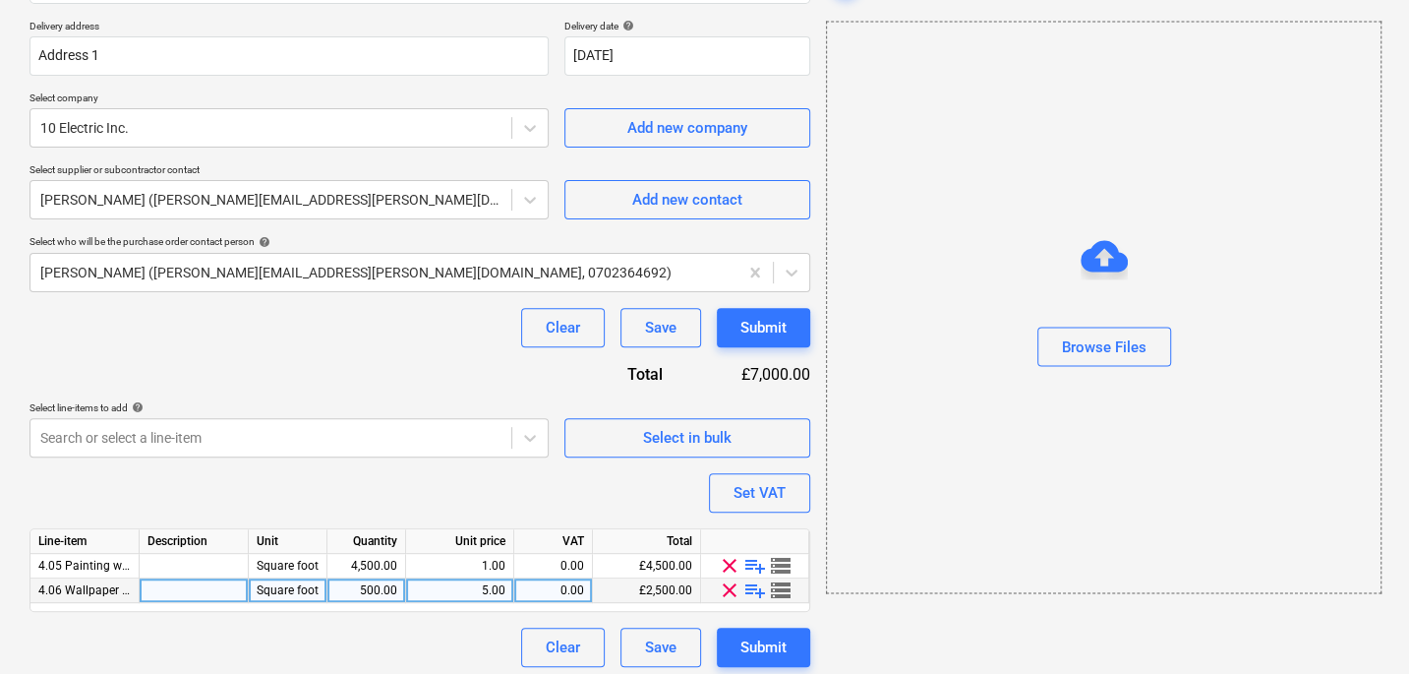
scroll to position [354, 0]
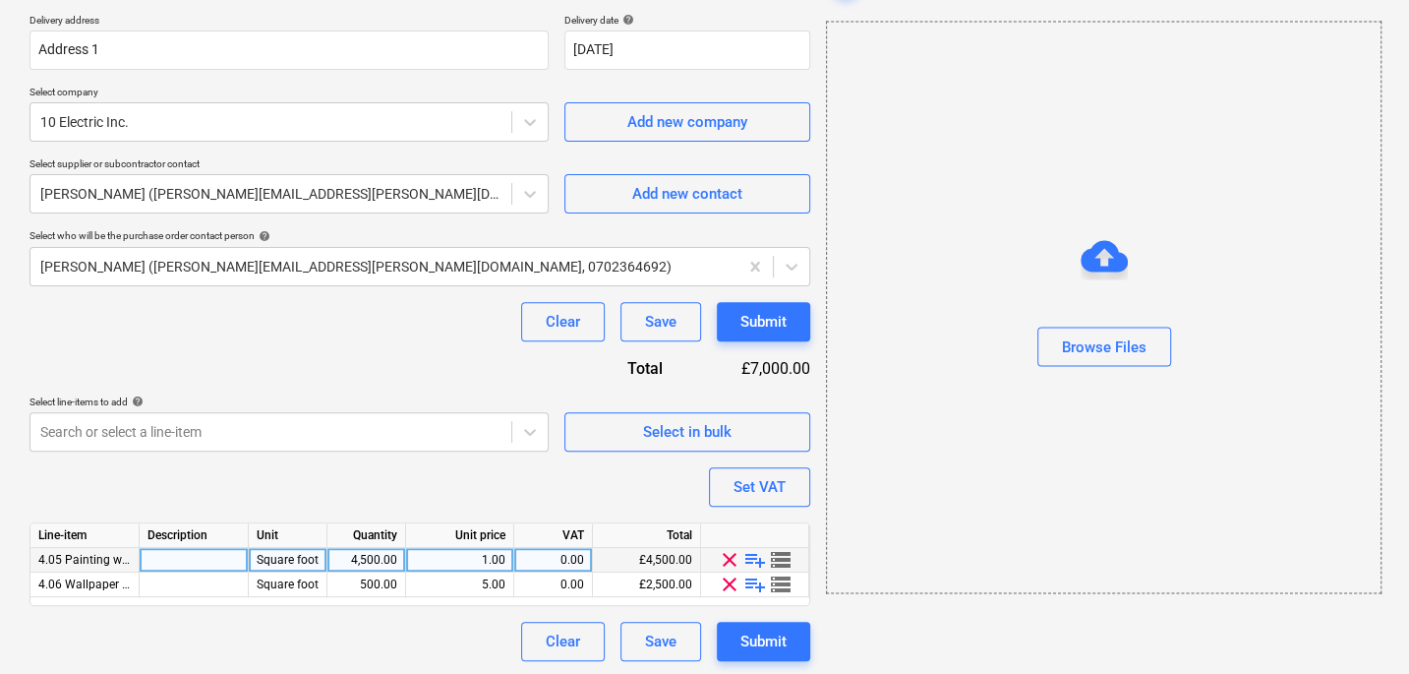
click at [91, 559] on span "4.05 Painting walls" at bounding box center [89, 560] width 102 height 14
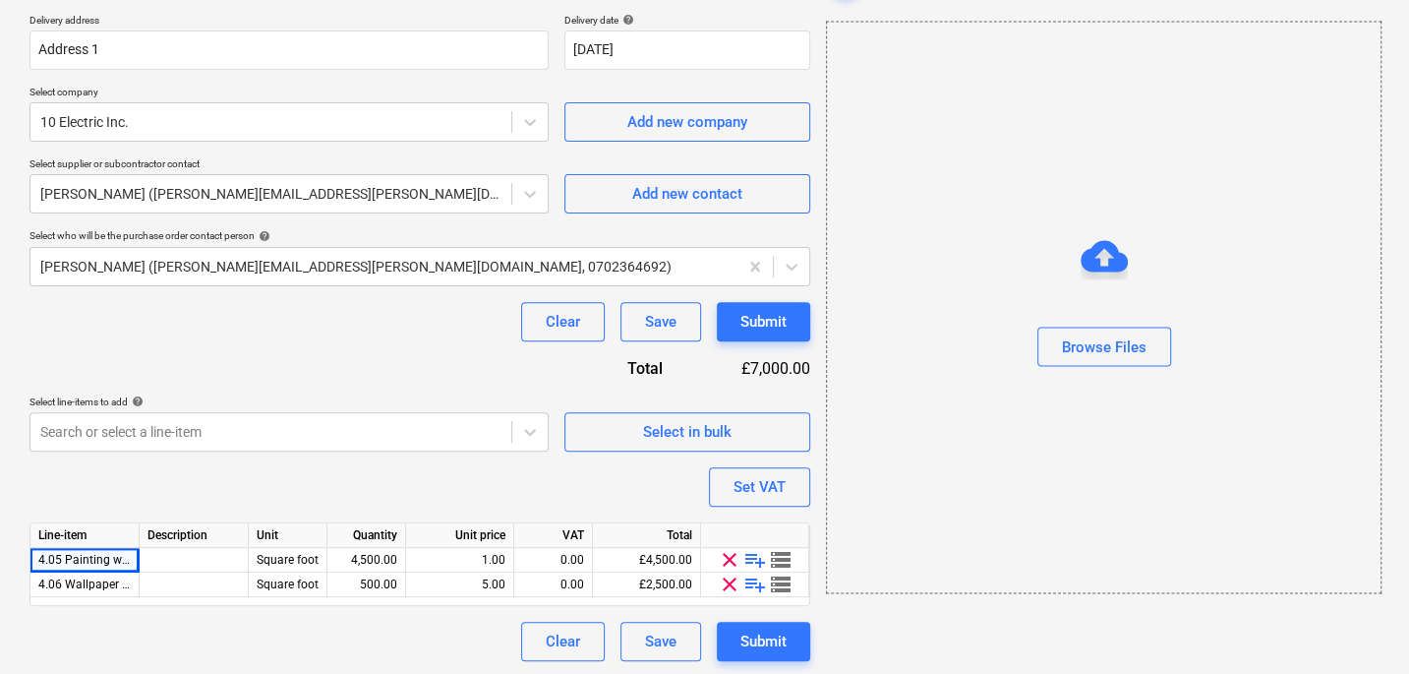
click at [128, 505] on div "Purchase order name help Purchase order for fire doors Purchase order reference…" at bounding box center [420, 234] width 781 height 854
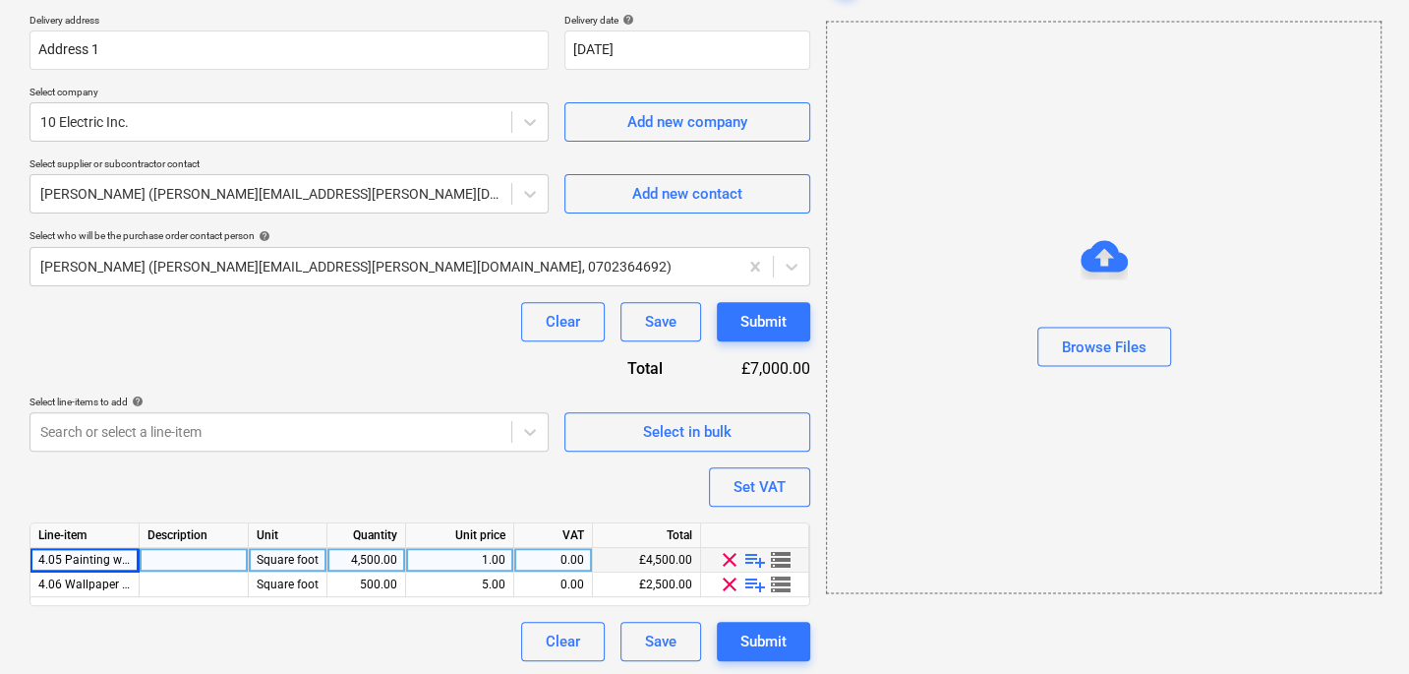
click at [752, 559] on span "playlist_add" at bounding box center [755, 560] width 24 height 24
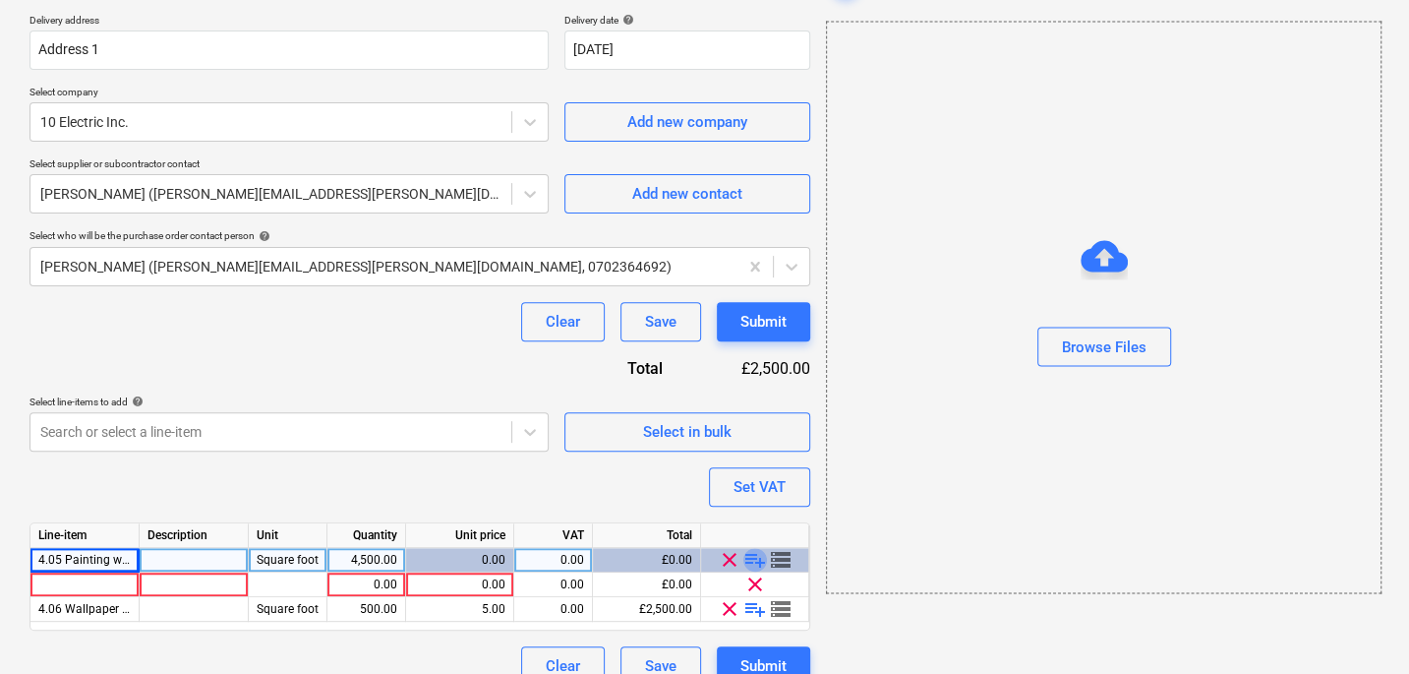
click at [752, 559] on span "playlist_add" at bounding box center [755, 560] width 24 height 24
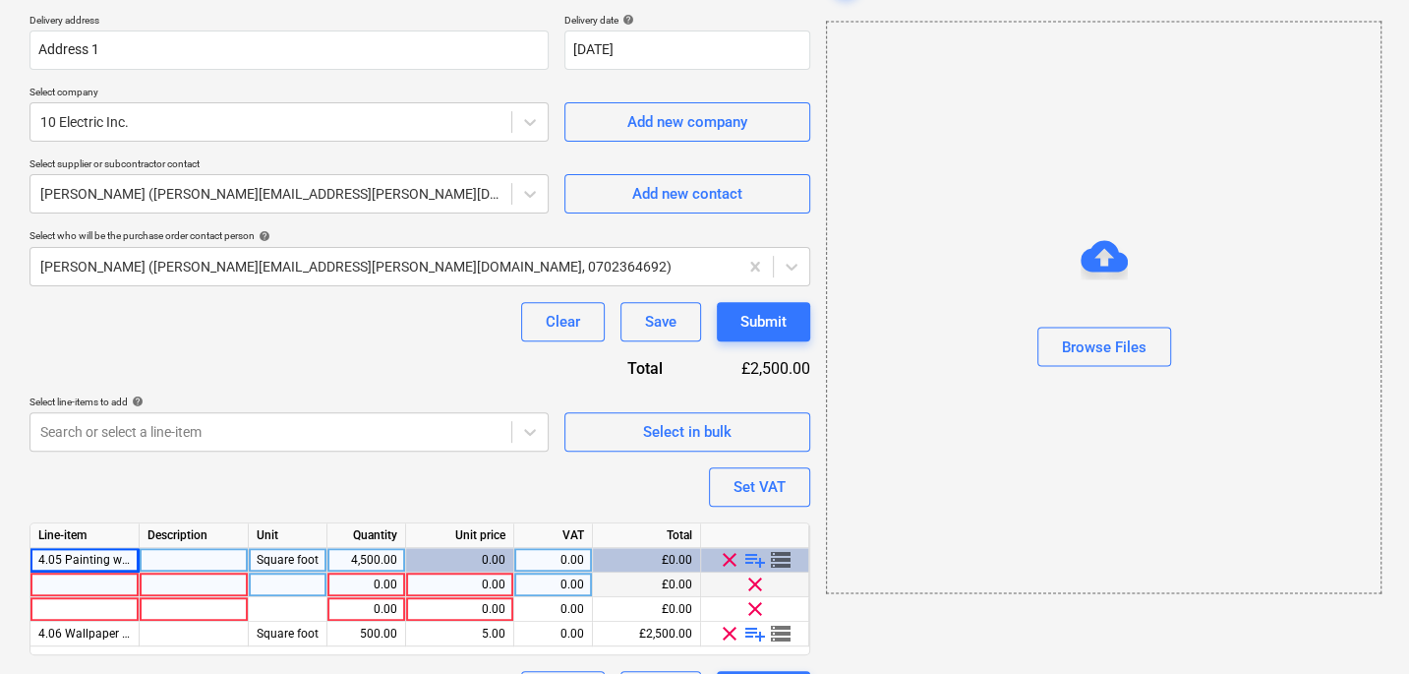
click at [79, 579] on div at bounding box center [84, 584] width 109 height 25
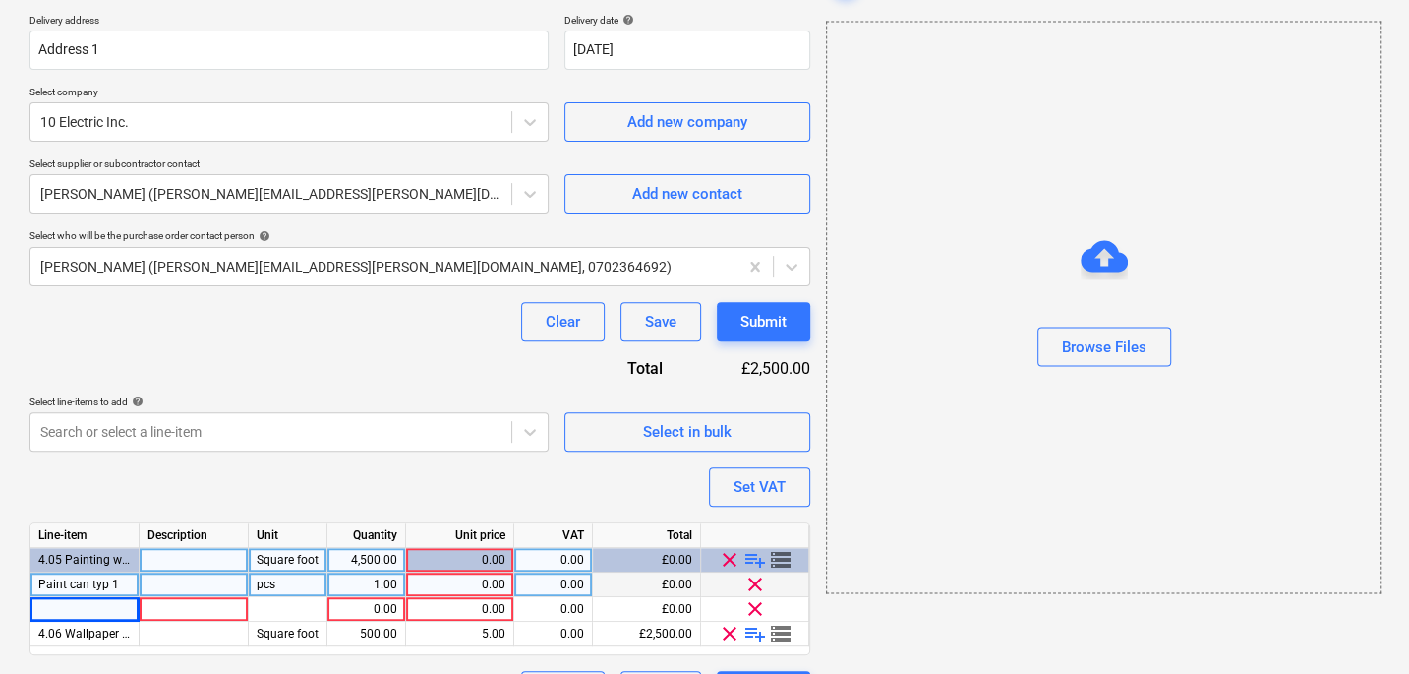
click at [75, 586] on span "Paint can typ 1" at bounding box center [78, 584] width 81 height 14
click at [75, 586] on input "Paint can typ 1" at bounding box center [84, 584] width 108 height 24
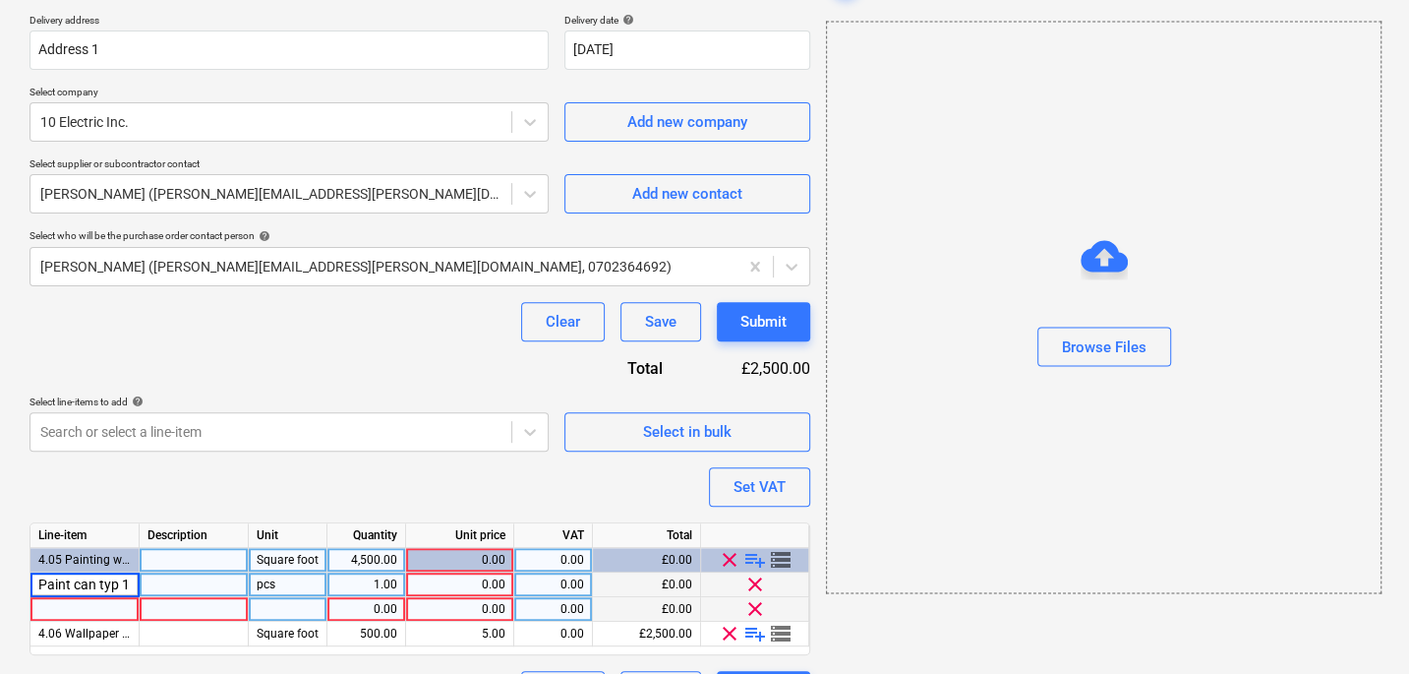
click at [73, 604] on div at bounding box center [84, 609] width 109 height 25
click at [276, 587] on div "pcs" at bounding box center [288, 584] width 79 height 25
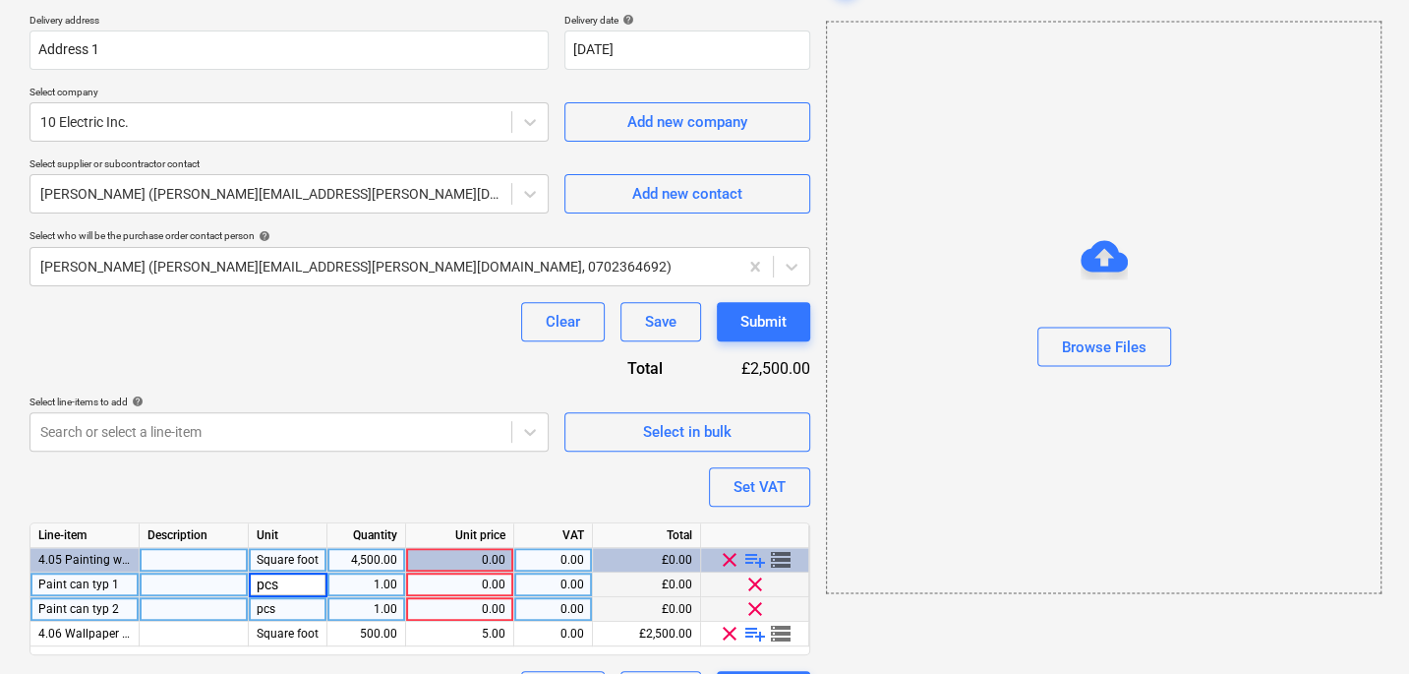
click at [367, 588] on div "1.00" at bounding box center [366, 584] width 62 height 25
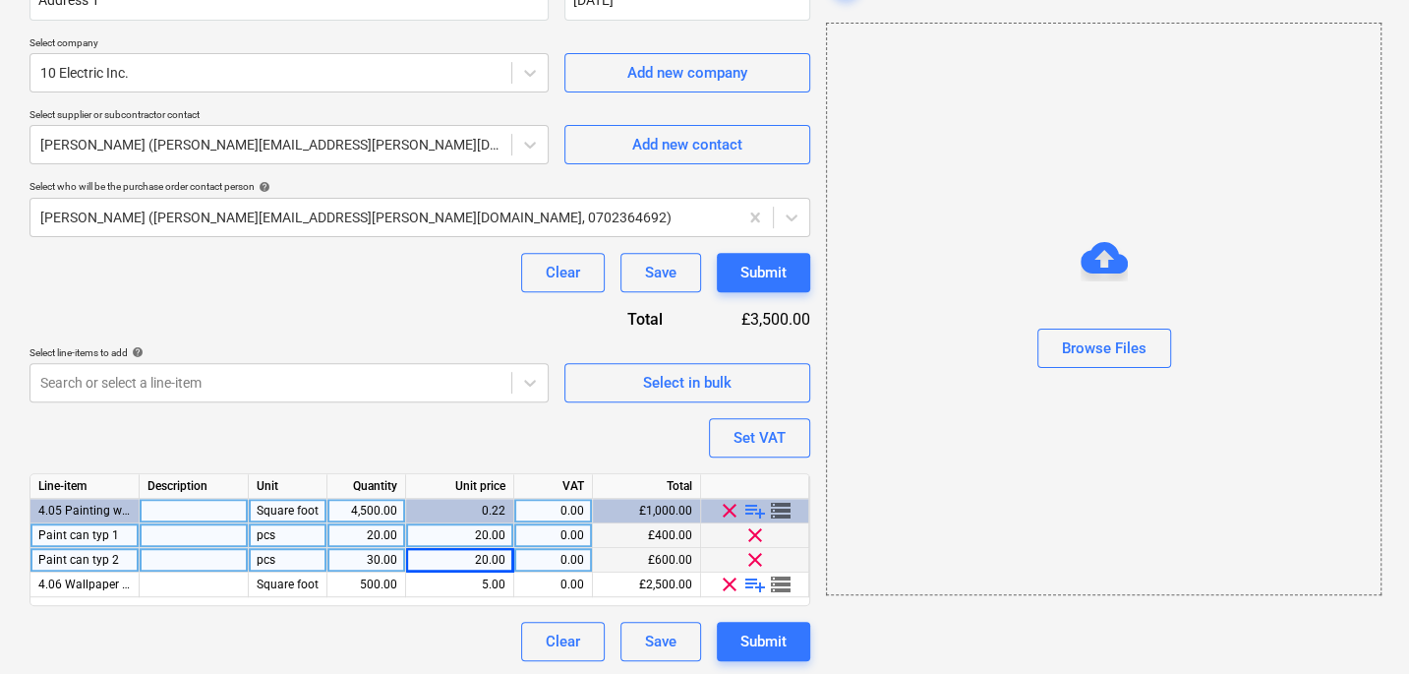
scroll to position [402, 0]
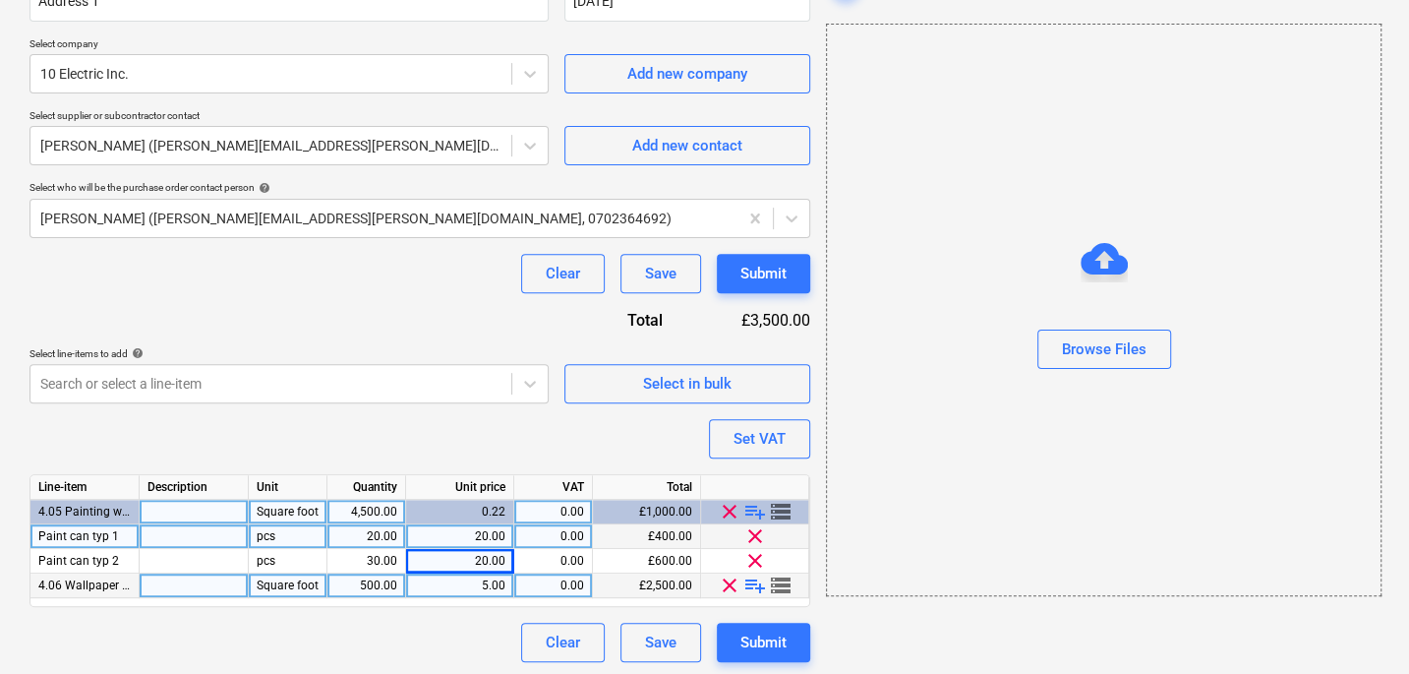
click at [778, 581] on span "storage" at bounding box center [781, 585] width 24 height 24
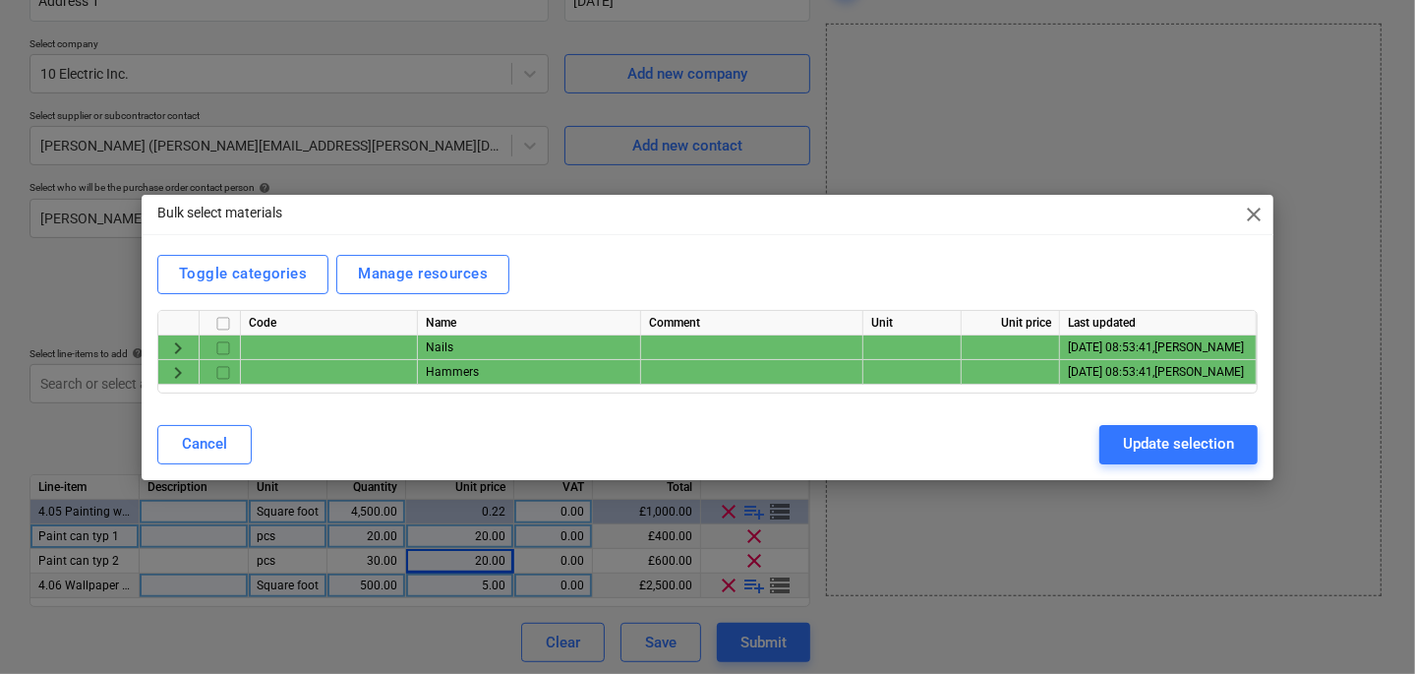
click at [176, 372] on span "keyboard_arrow_right" at bounding box center [178, 372] width 24 height 24
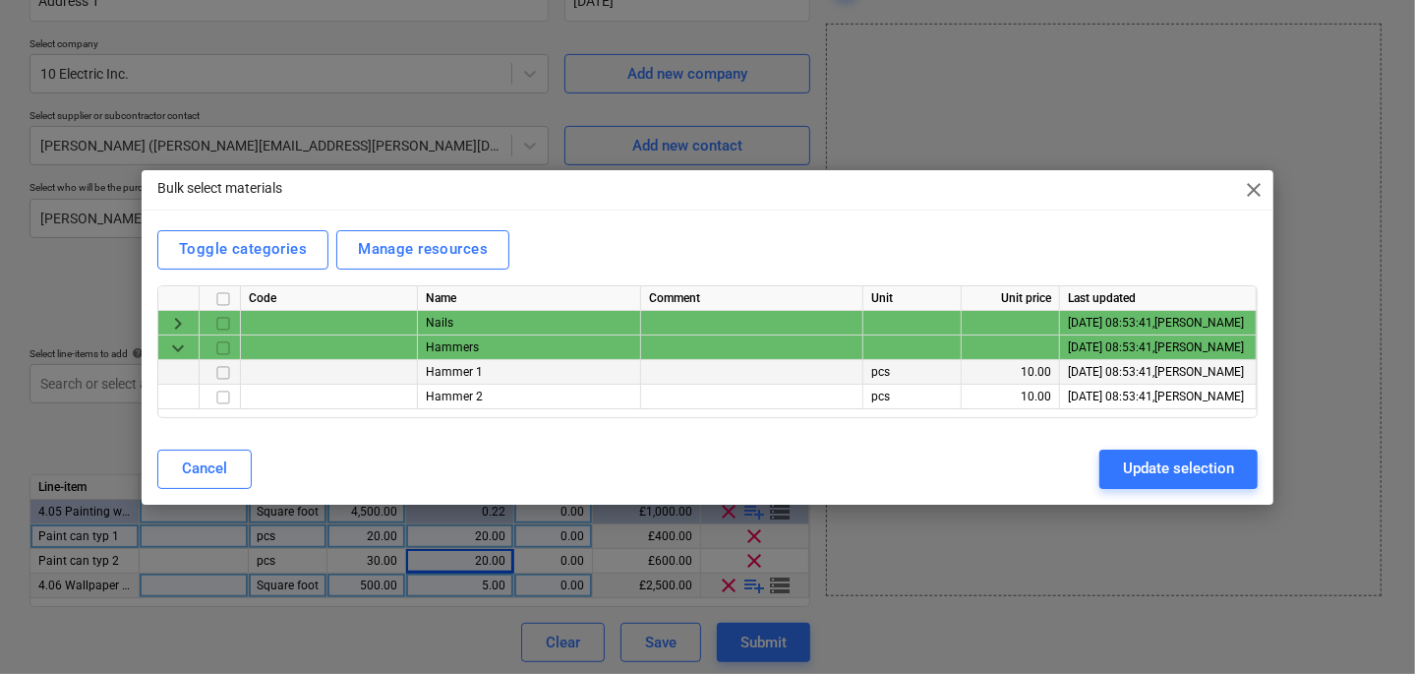
click at [224, 374] on input "checkbox" at bounding box center [223, 372] width 24 height 24
click at [223, 395] on input "checkbox" at bounding box center [223, 397] width 24 height 24
click at [1131, 472] on div "Update selection" at bounding box center [1178, 468] width 111 height 26
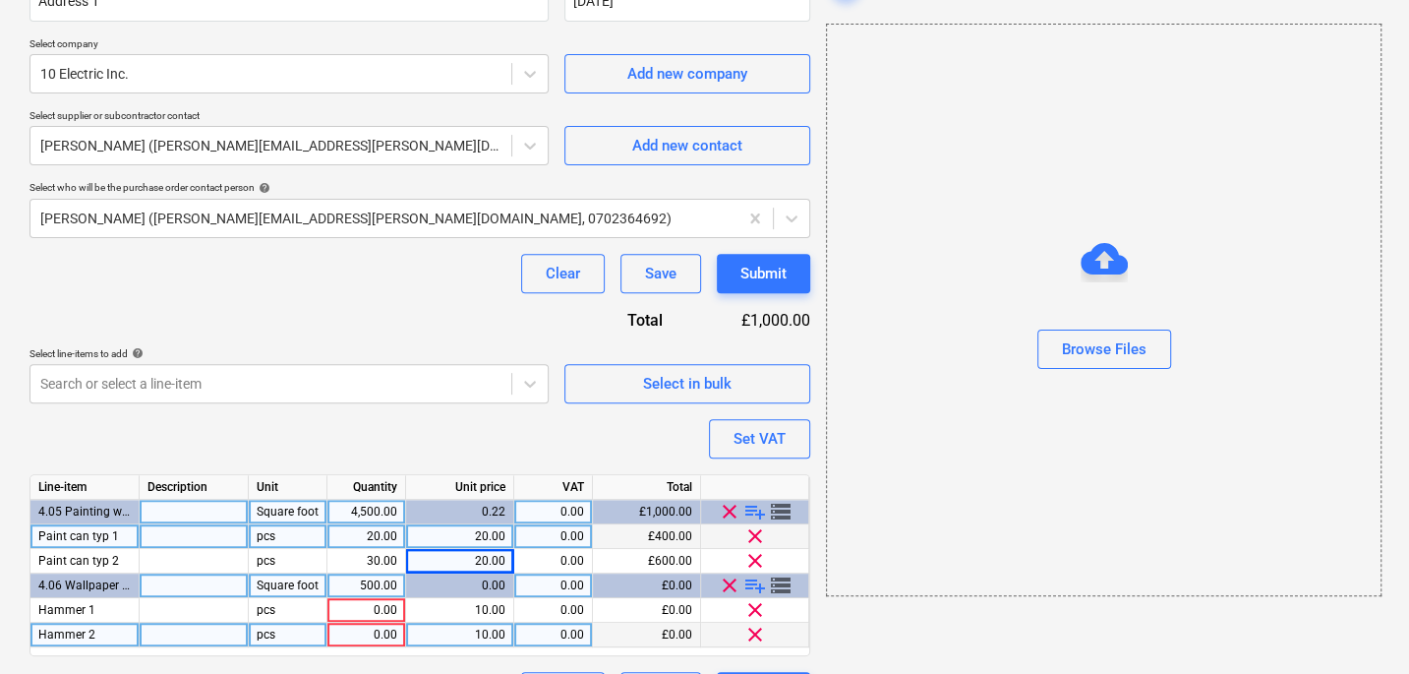
scroll to position [453, 0]
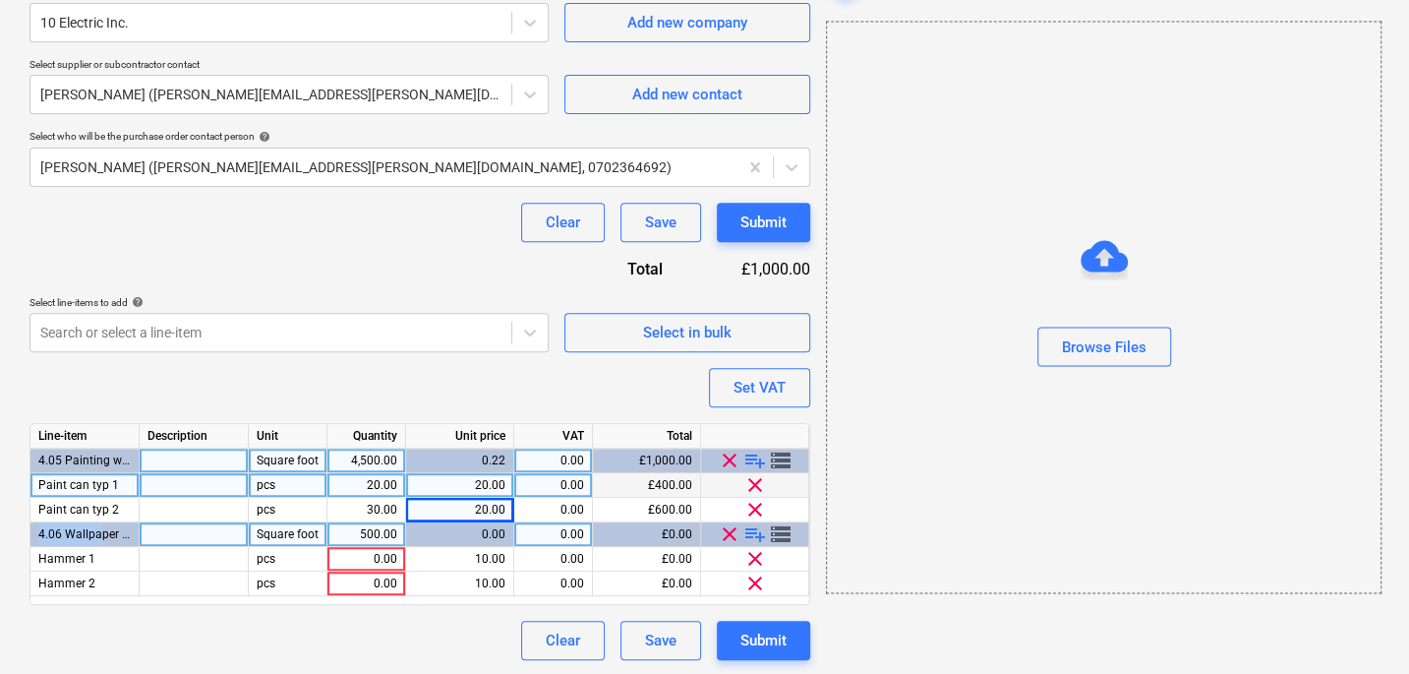
drag, startPoint x: 34, startPoint y: 530, endPoint x: 97, endPoint y: 533, distance: 63.0
click at [97, 533] on div "4.06 Wallpaper installation" at bounding box center [84, 534] width 109 height 25
click at [97, 533] on span "4.06 Wallpaper installation" at bounding box center [110, 534] width 144 height 14
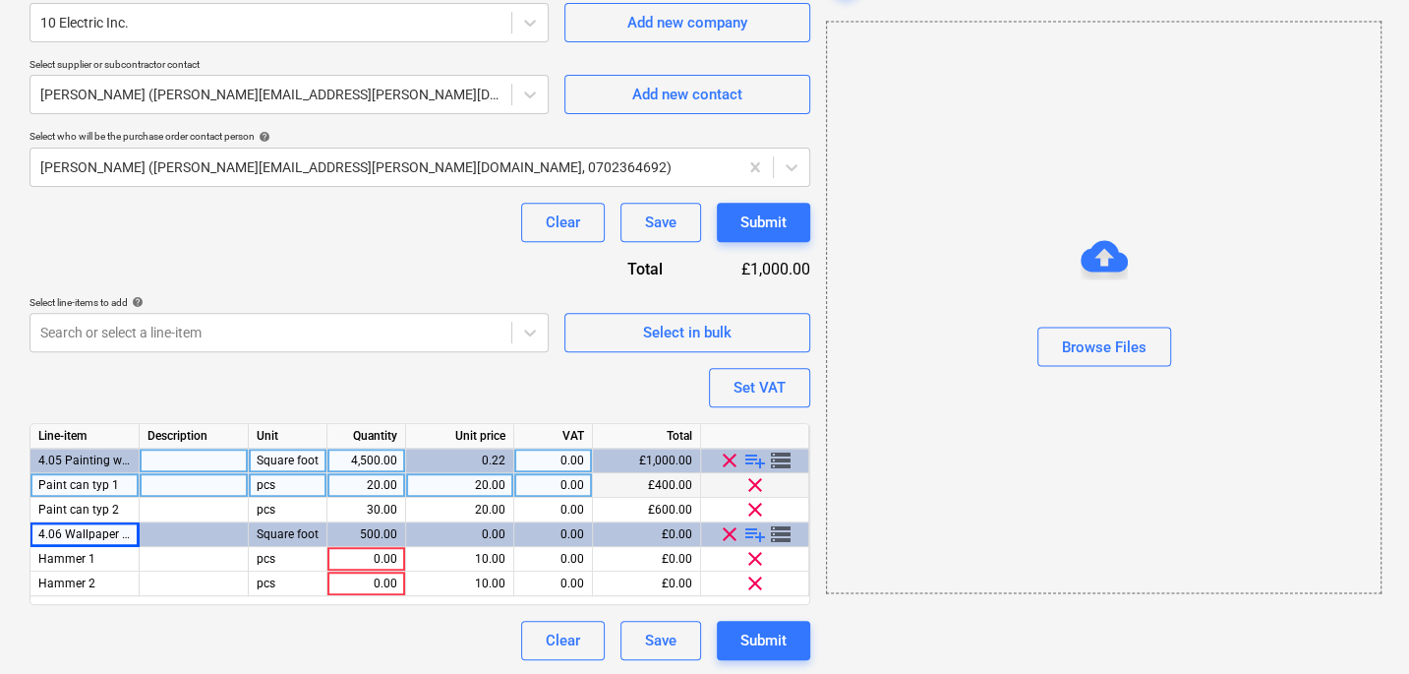
click at [304, 632] on div "Clear Save Submit" at bounding box center [420, 640] width 781 height 39
click at [729, 530] on span "clear" at bounding box center [730, 534] width 24 height 24
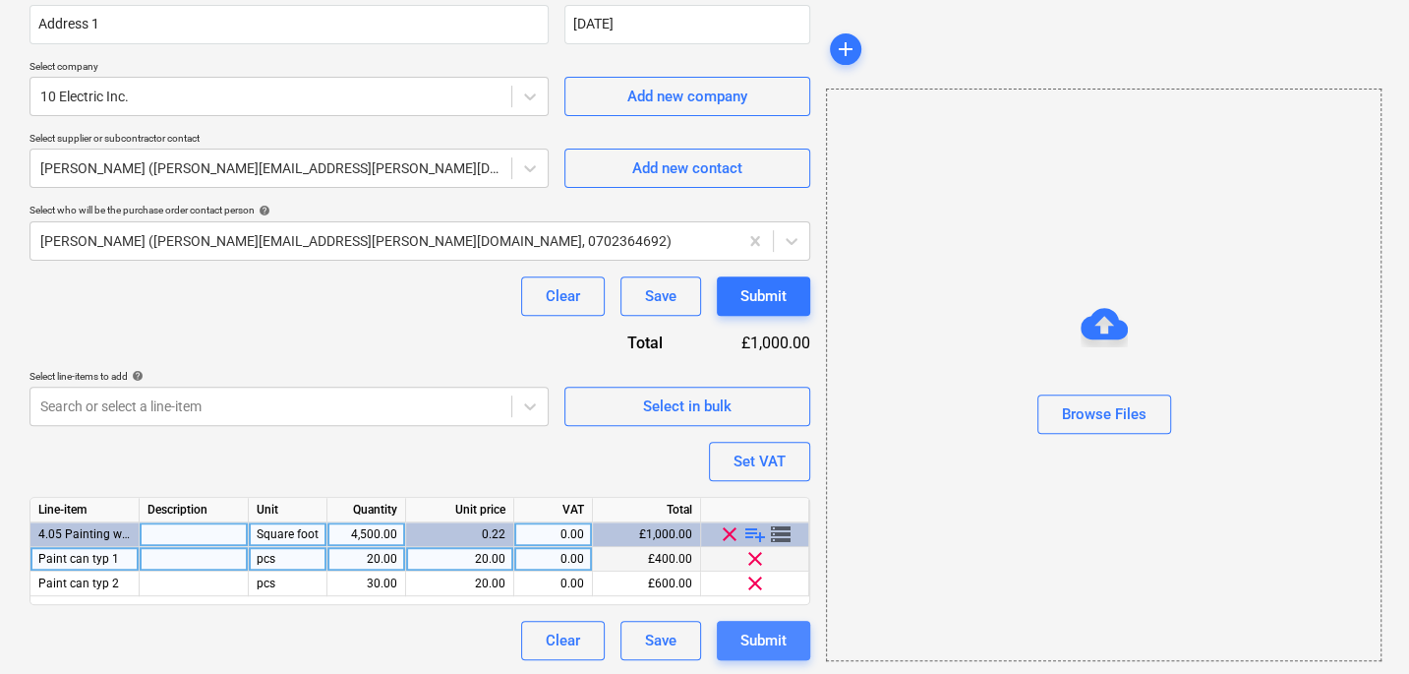
click at [765, 631] on div "Submit" at bounding box center [764, 640] width 46 height 26
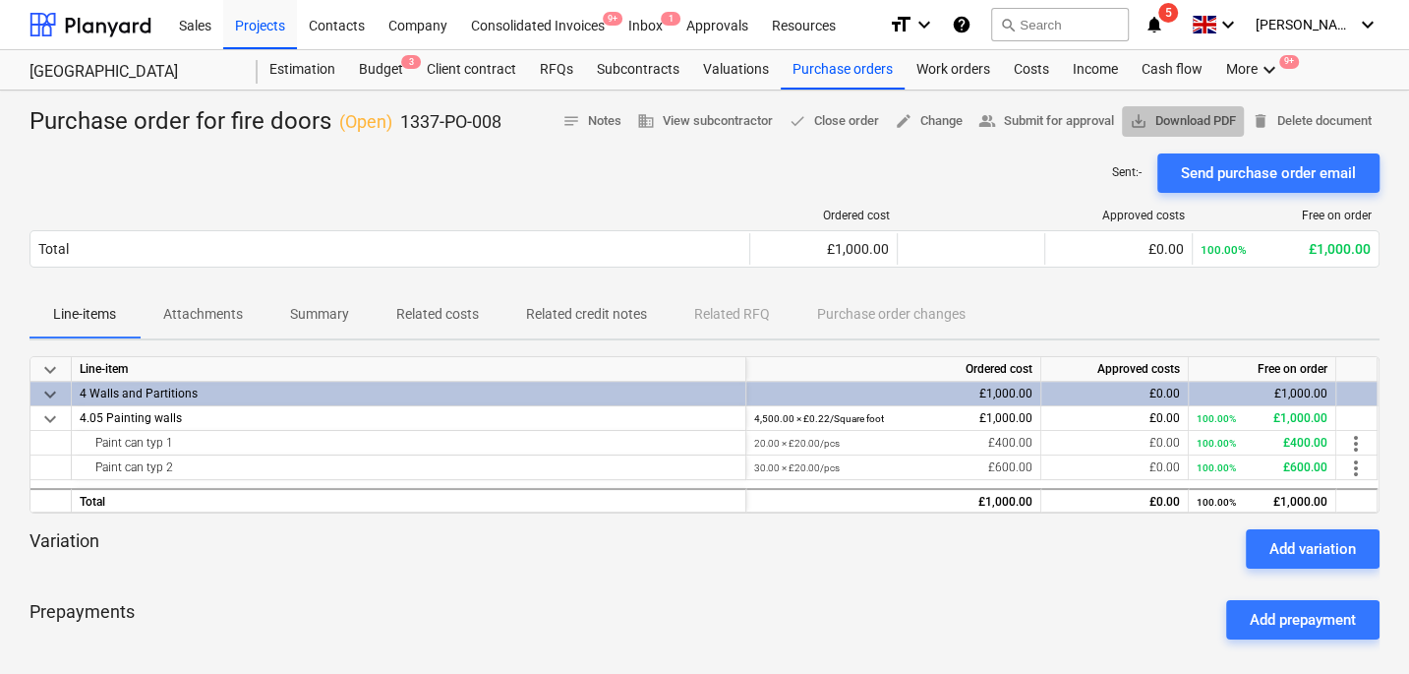
click at [1186, 124] on span "save_alt Download PDF" at bounding box center [1183, 121] width 106 height 23
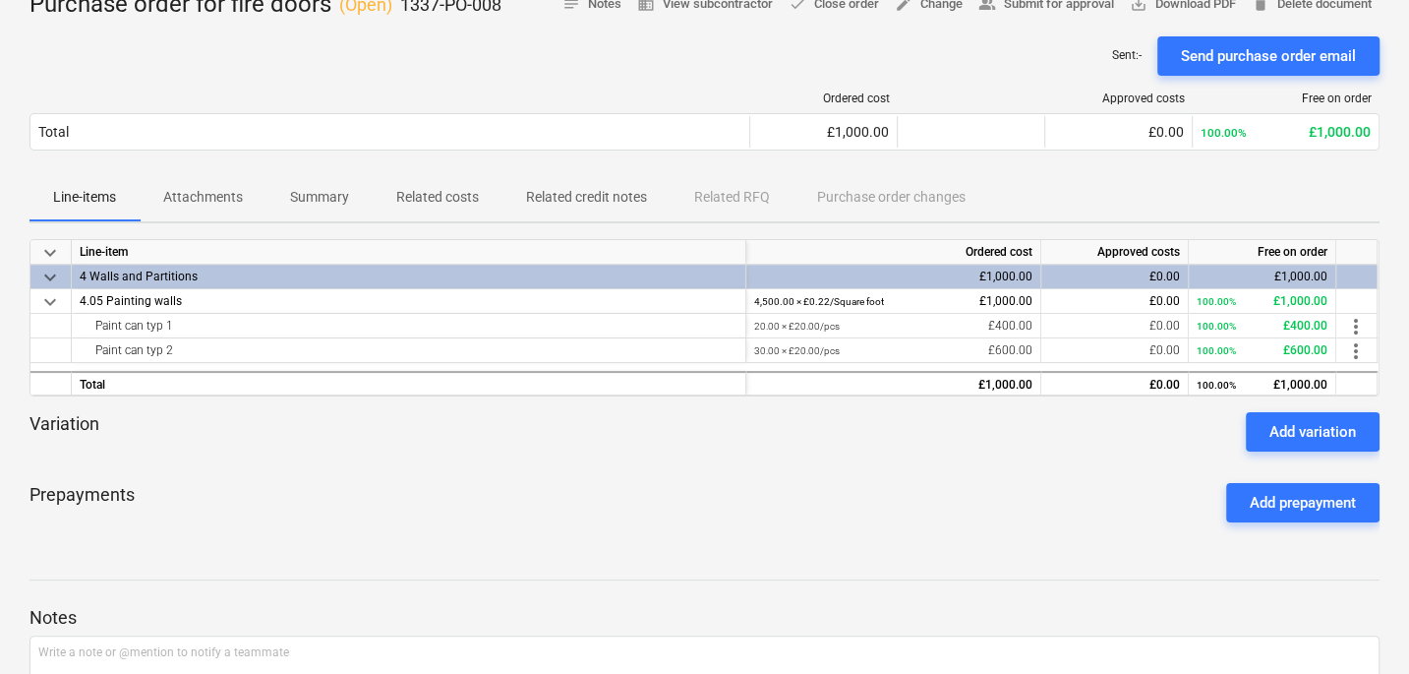
scroll to position [270, 0]
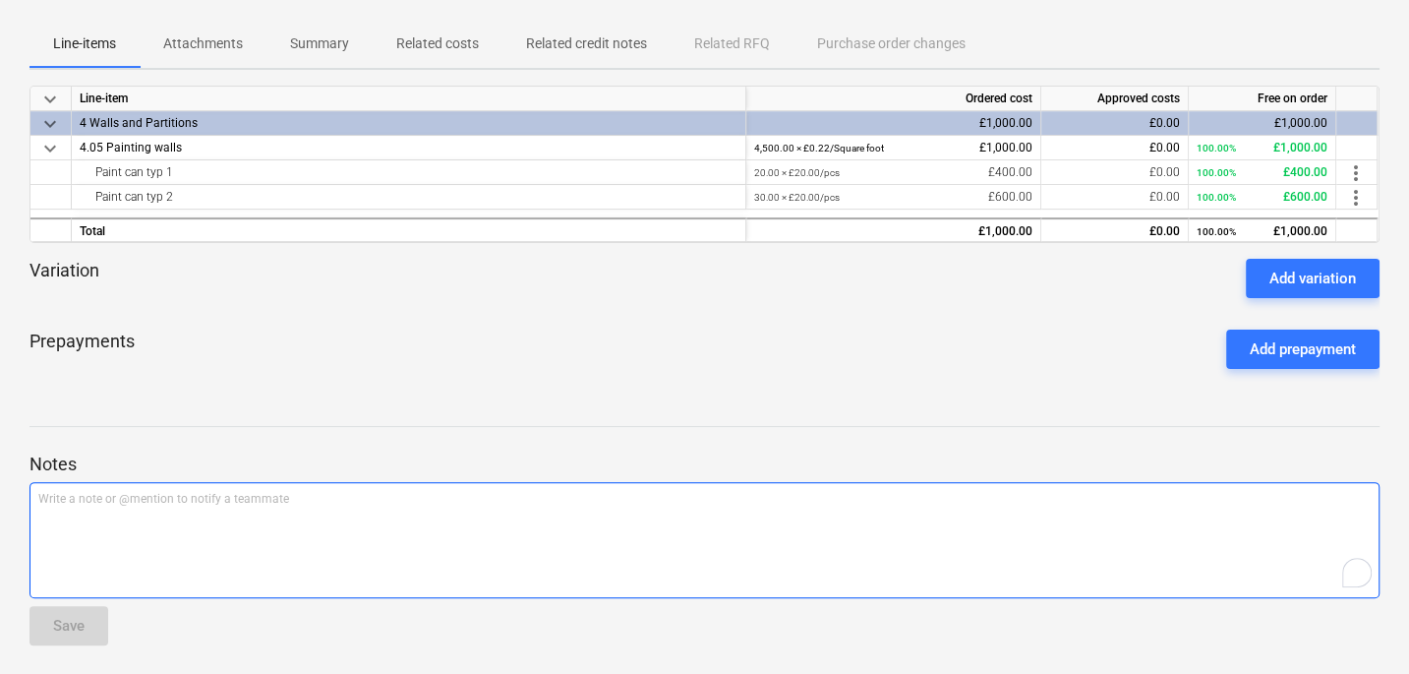
click at [183, 525] on div "Write a note or @mention to notify a teammate [PERSON_NAME]" at bounding box center [705, 540] width 1350 height 116
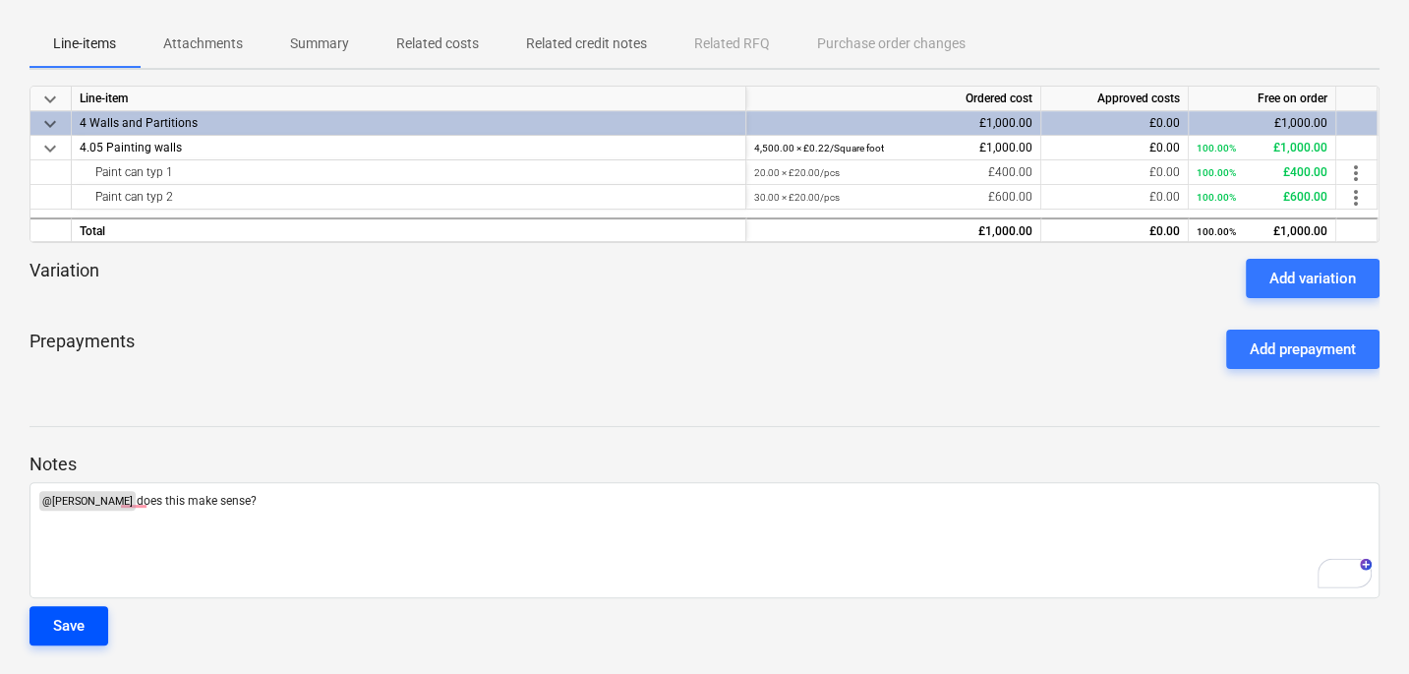
click at [54, 613] on div "Save" at bounding box center [68, 626] width 31 height 26
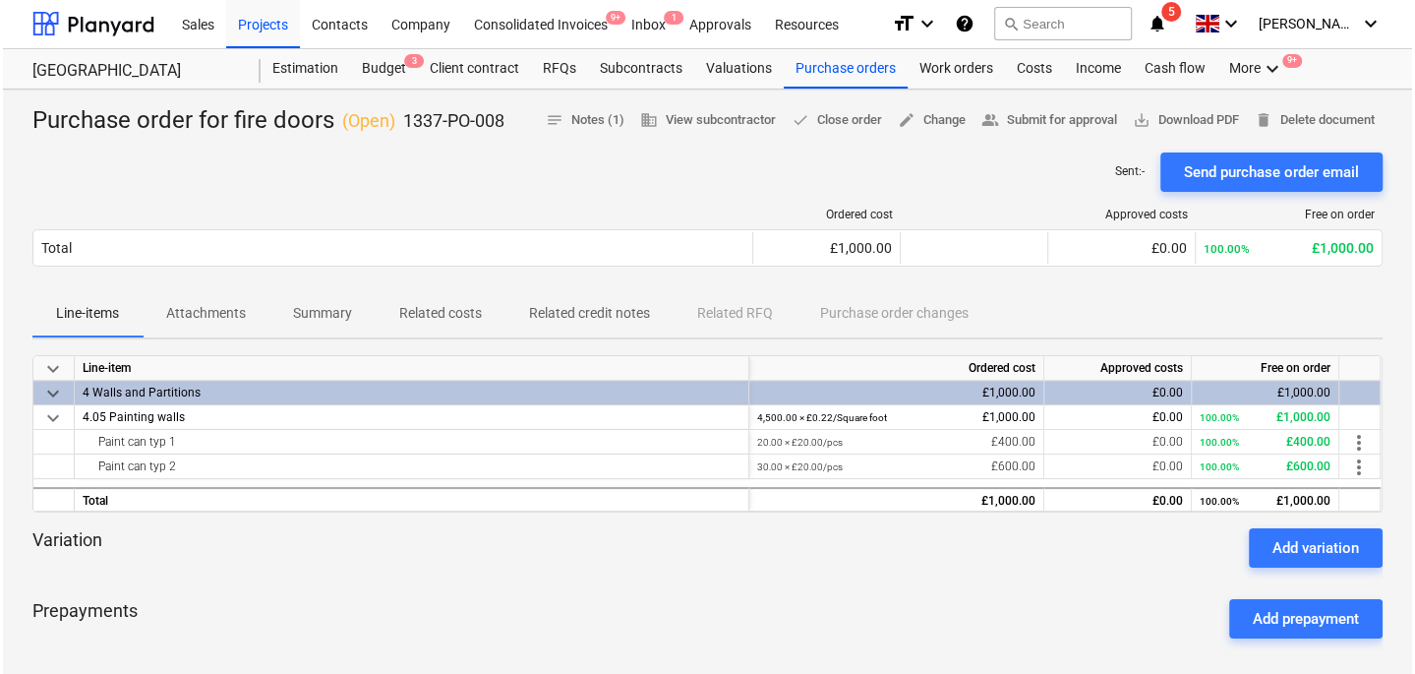
scroll to position [0, 0]
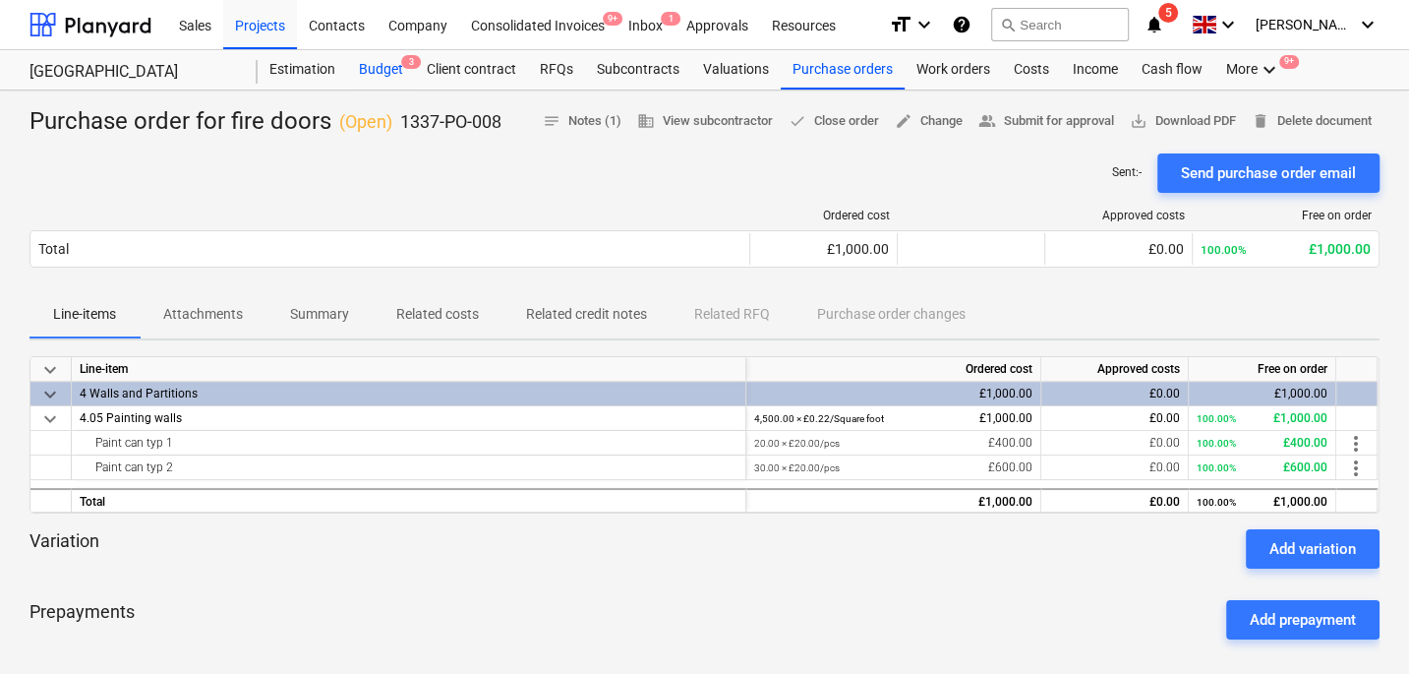
click at [377, 75] on div "Budget 3" at bounding box center [381, 69] width 68 height 39
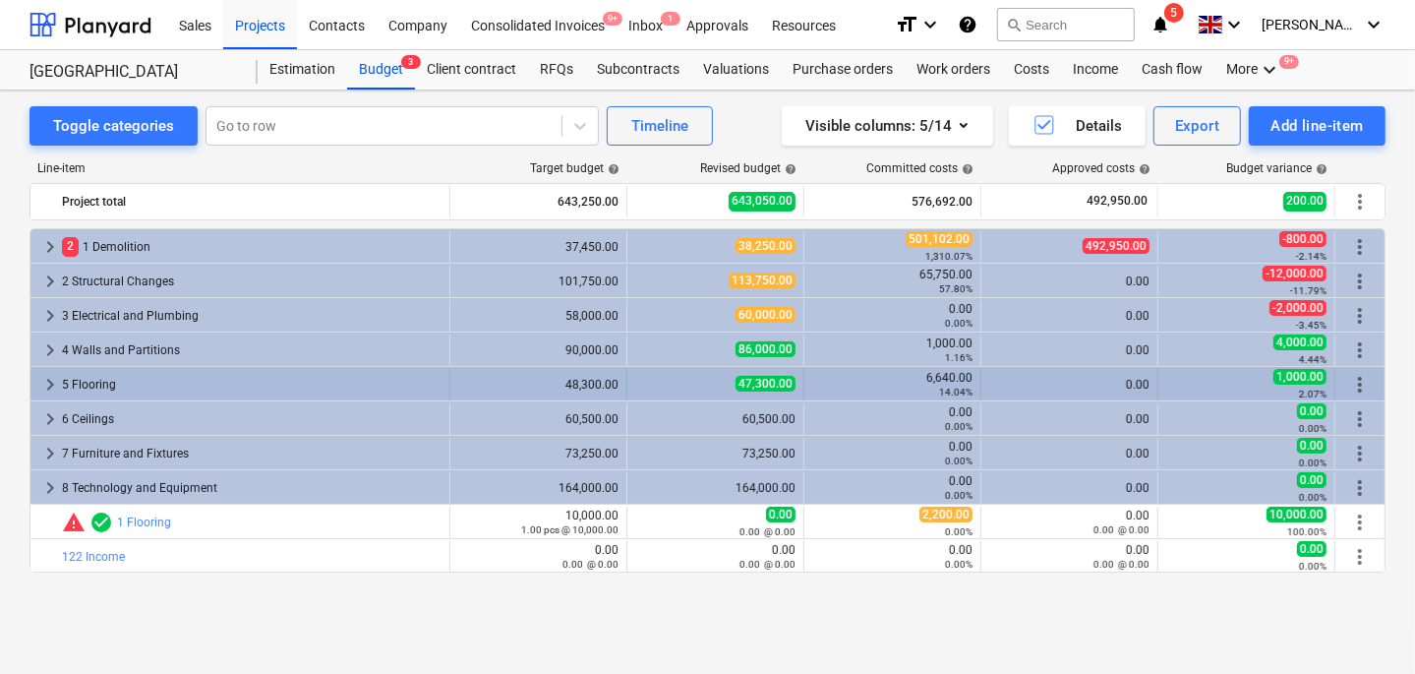
click at [43, 384] on span "keyboard_arrow_right" at bounding box center [50, 385] width 24 height 24
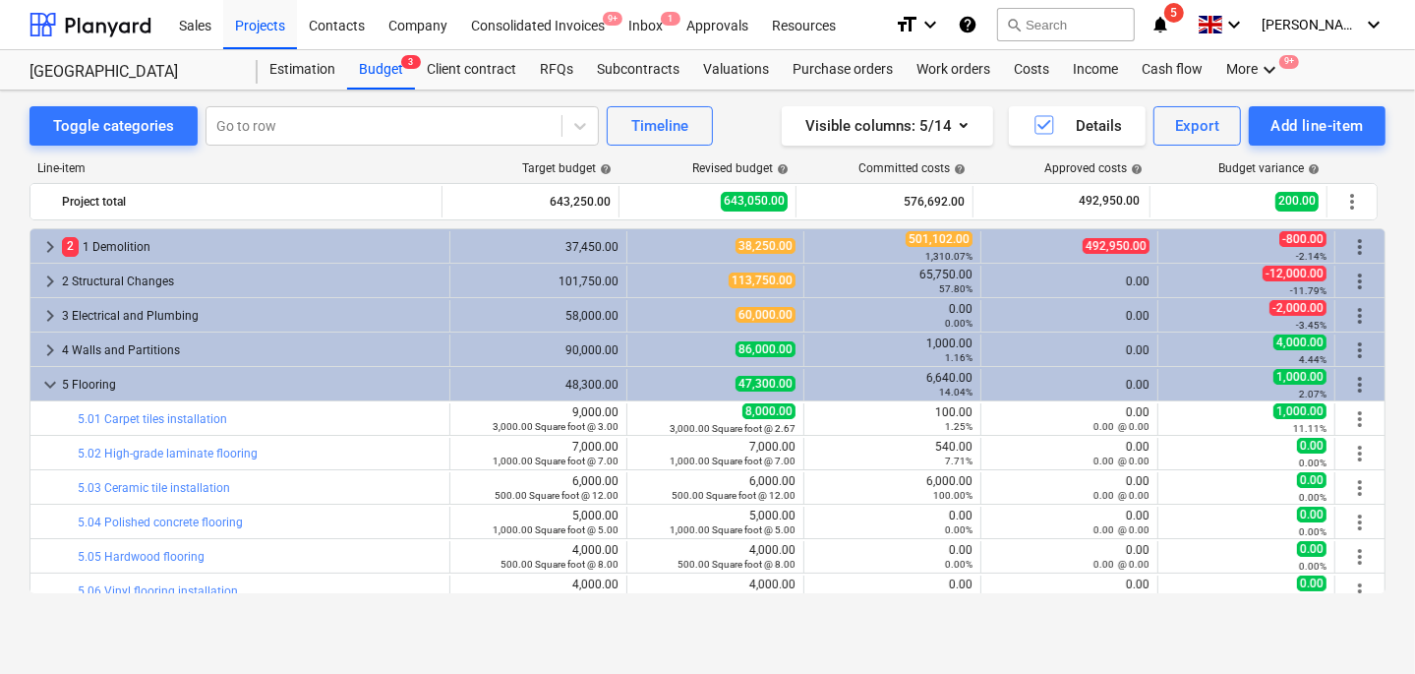
click at [43, 384] on span "keyboard_arrow_down" at bounding box center [50, 385] width 24 height 24
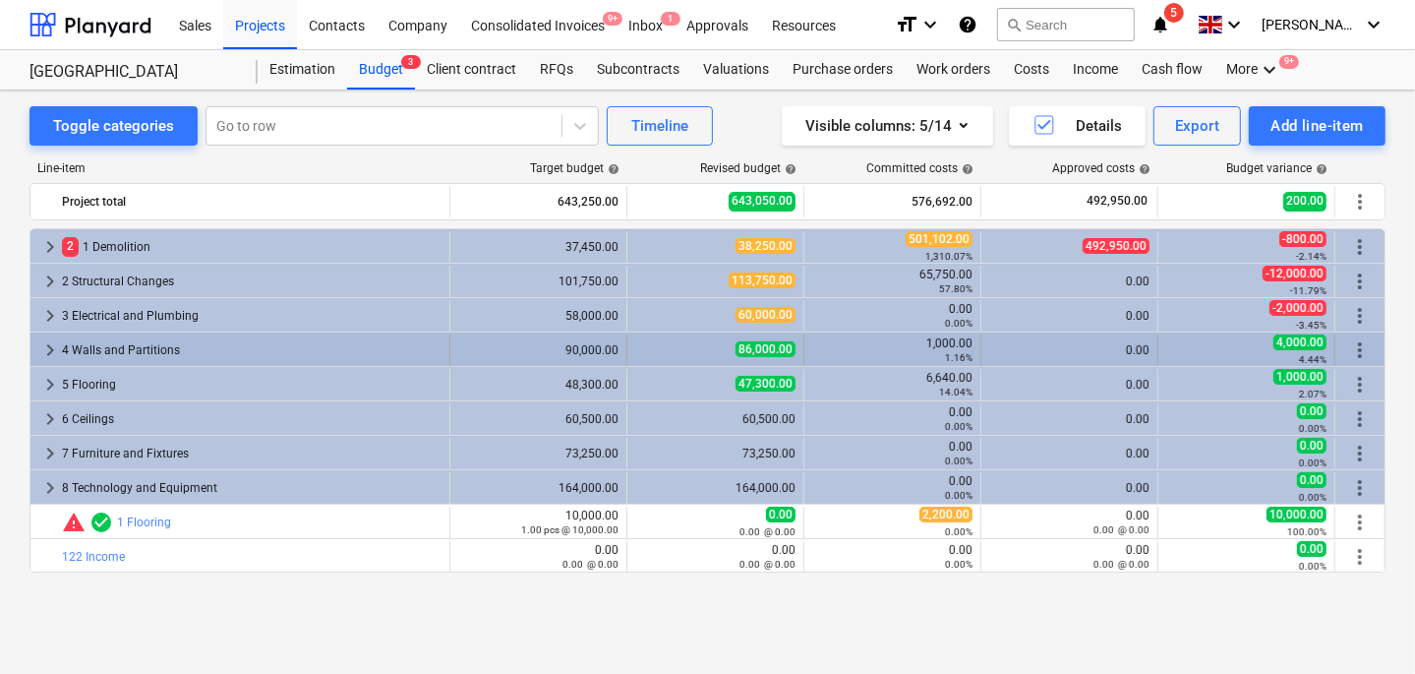
click at [49, 348] on span "keyboard_arrow_right" at bounding box center [50, 350] width 24 height 24
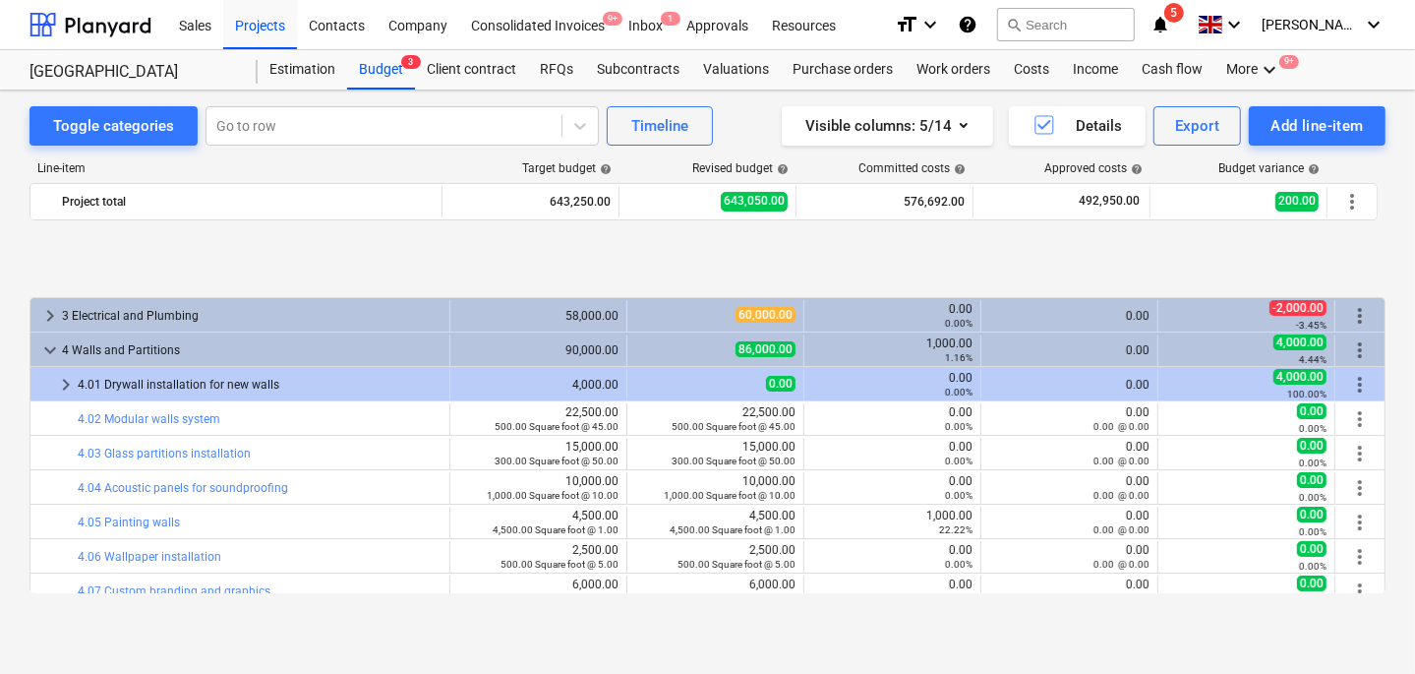
scroll to position [104, 0]
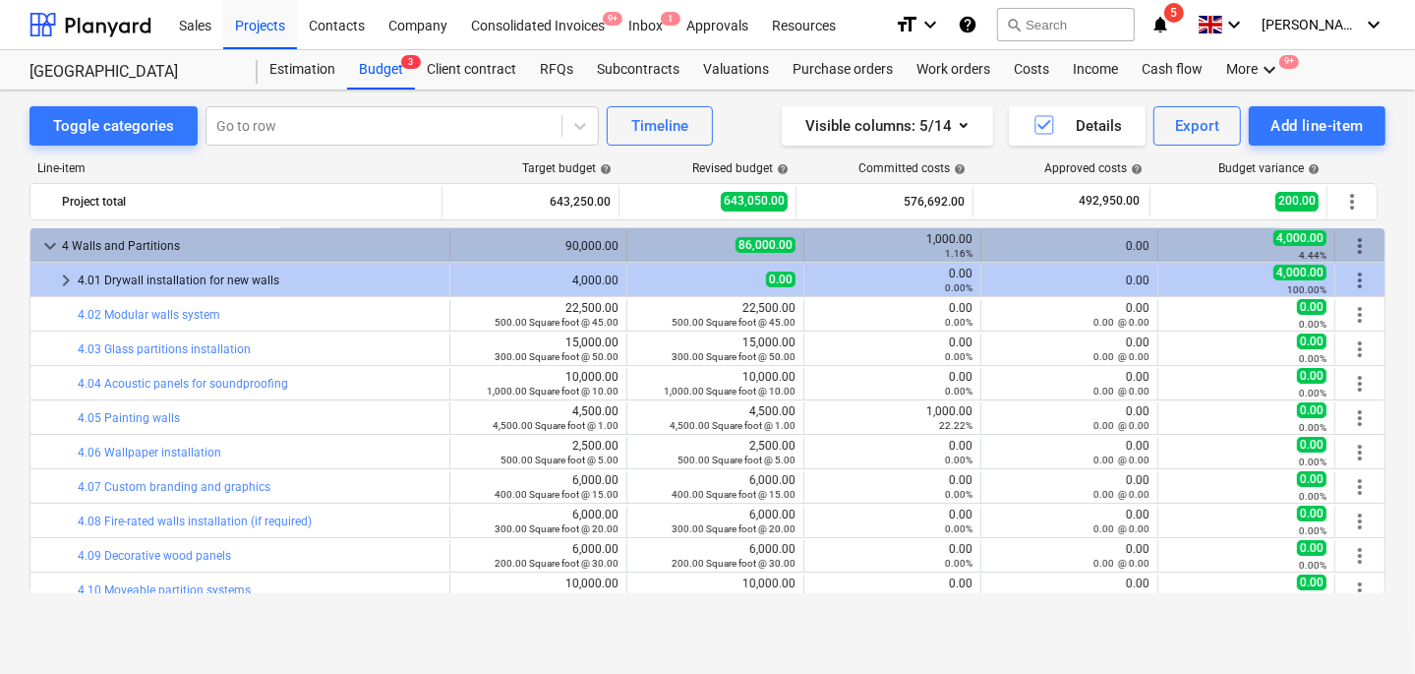
click at [53, 252] on span "keyboard_arrow_down" at bounding box center [50, 246] width 24 height 24
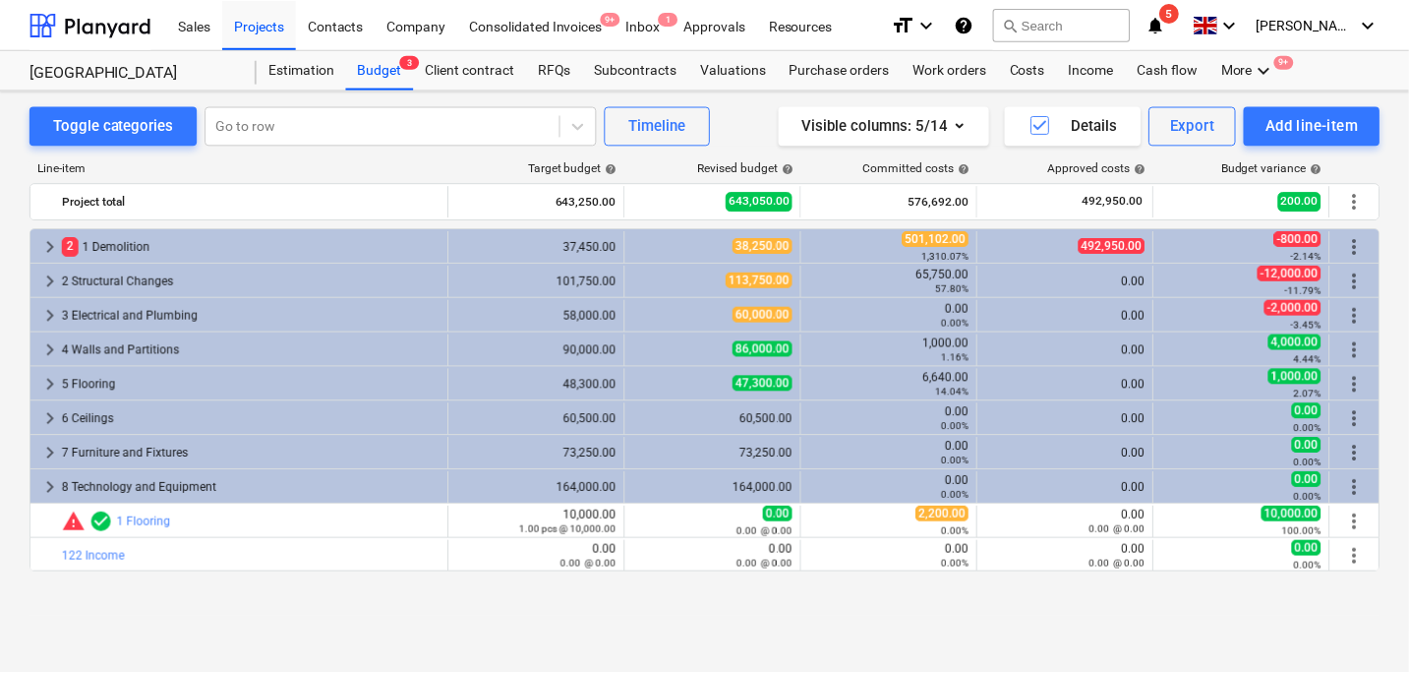
scroll to position [0, 0]
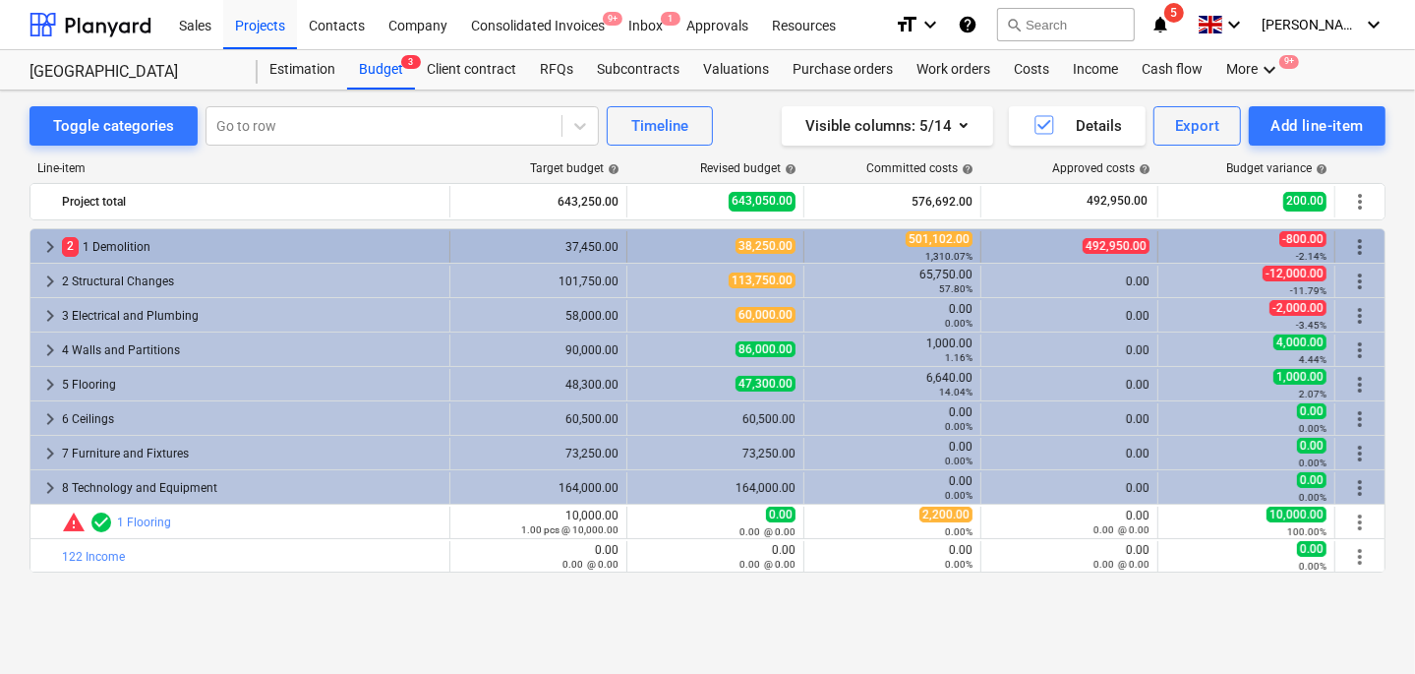
click at [49, 248] on span "keyboard_arrow_right" at bounding box center [50, 247] width 24 height 24
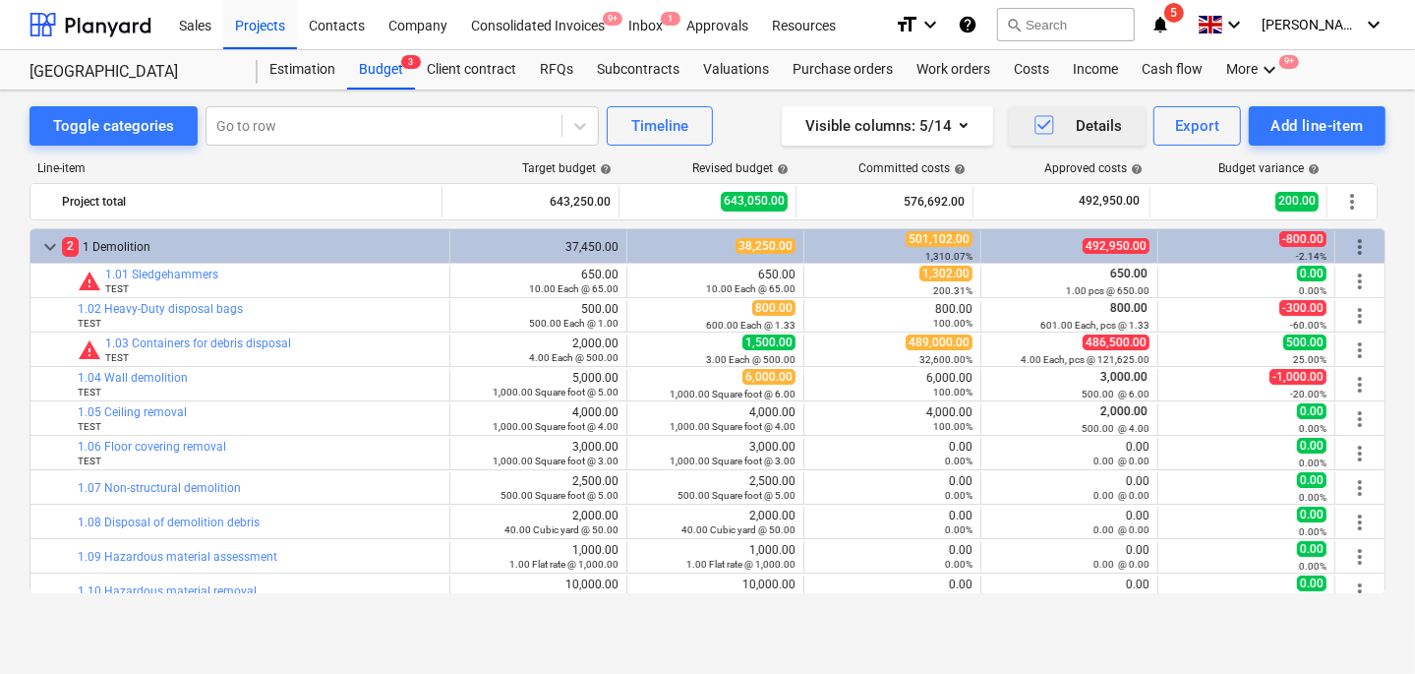
click at [1041, 125] on icon "button" at bounding box center [1044, 125] width 13 height 10
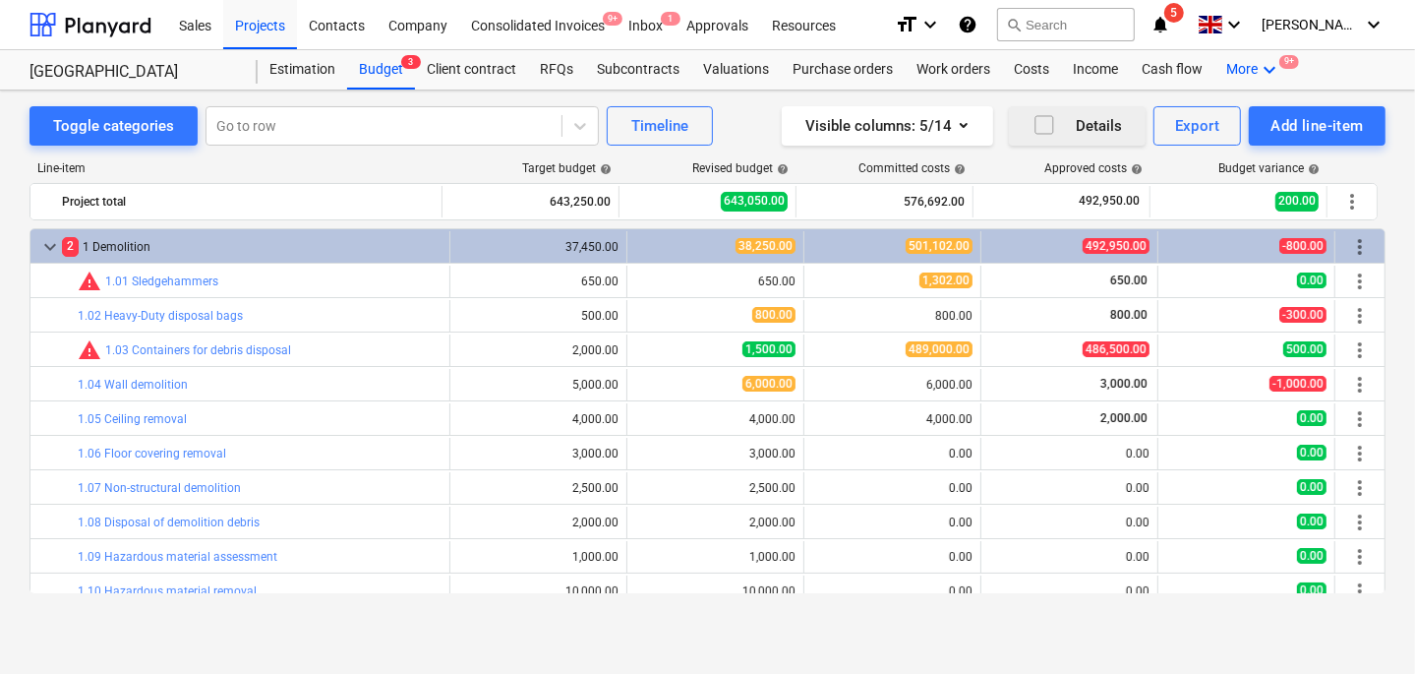
click at [1238, 68] on div "More keyboard_arrow_down 9+" at bounding box center [1254, 69] width 79 height 39
click at [1201, 118] on div "Files 1" at bounding box center [1234, 117] width 94 height 17
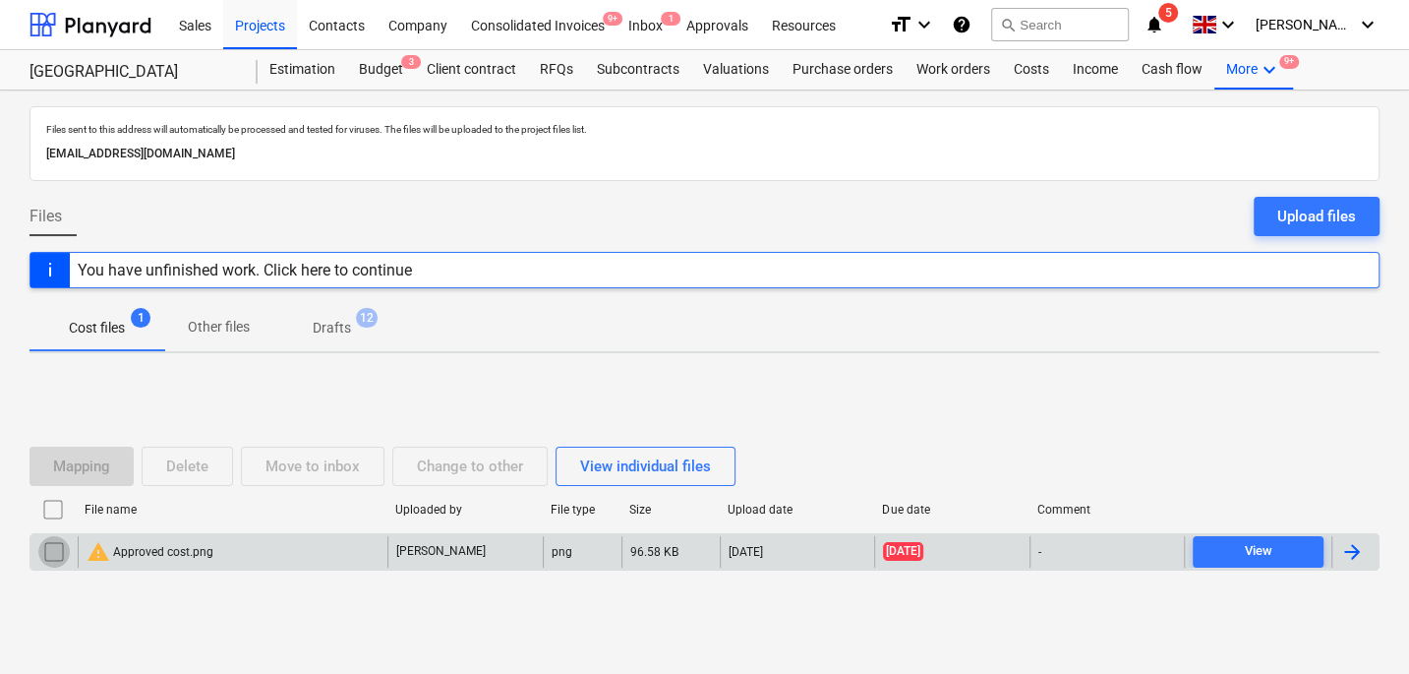
click at [47, 547] on input "checkbox" at bounding box center [53, 551] width 31 height 31
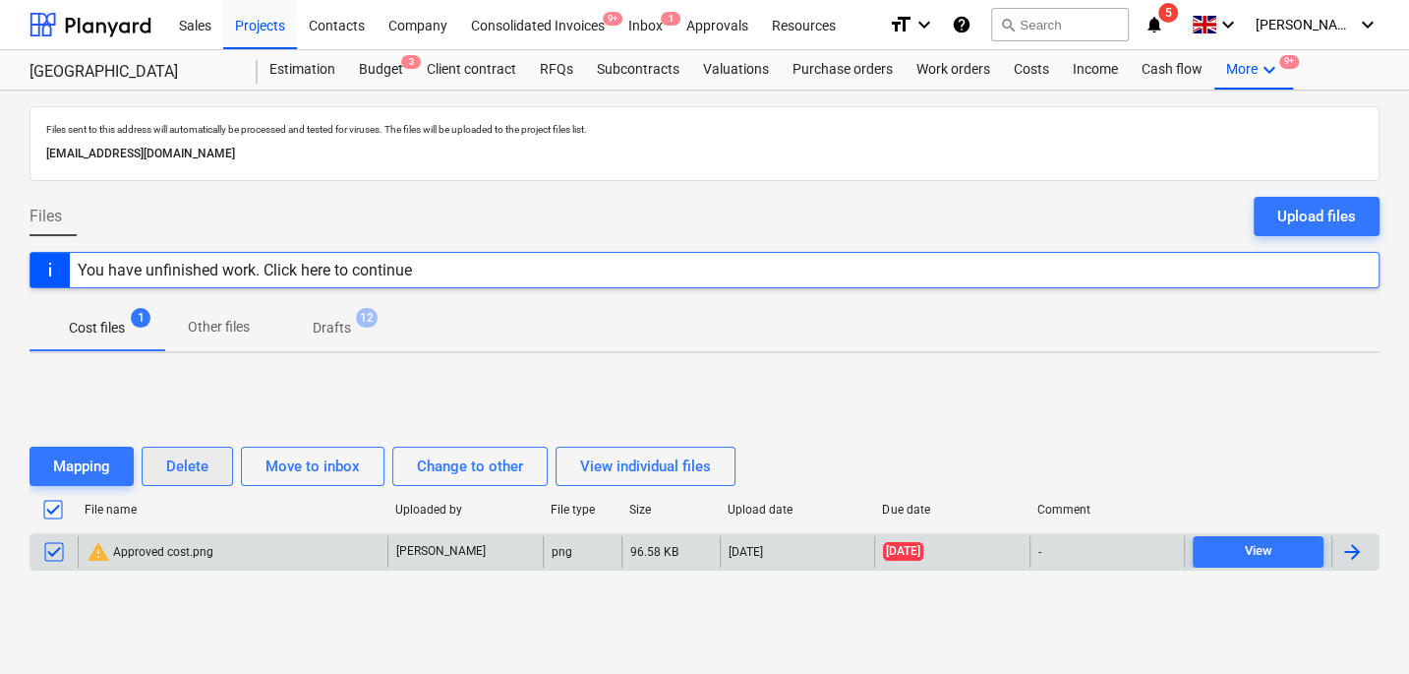
click at [189, 459] on div "Delete" at bounding box center [187, 466] width 42 height 26
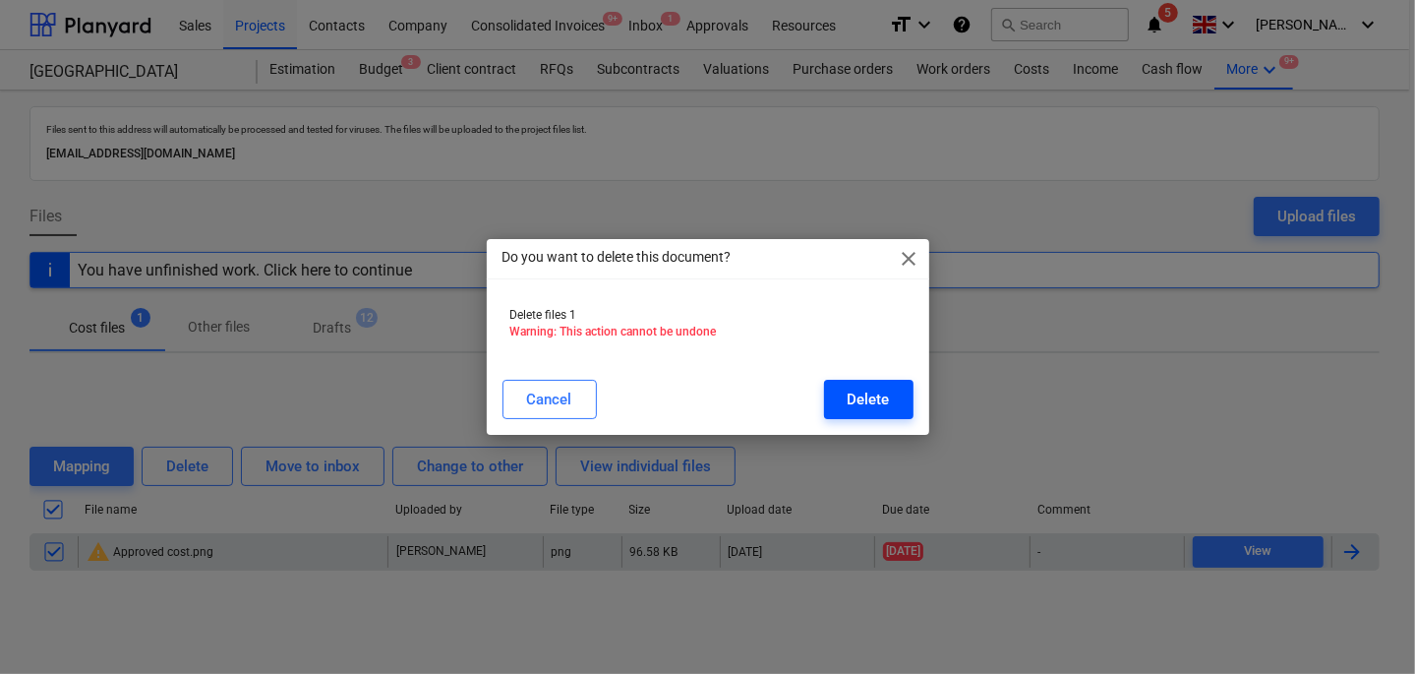
click at [878, 401] on div "Delete" at bounding box center [869, 400] width 42 height 26
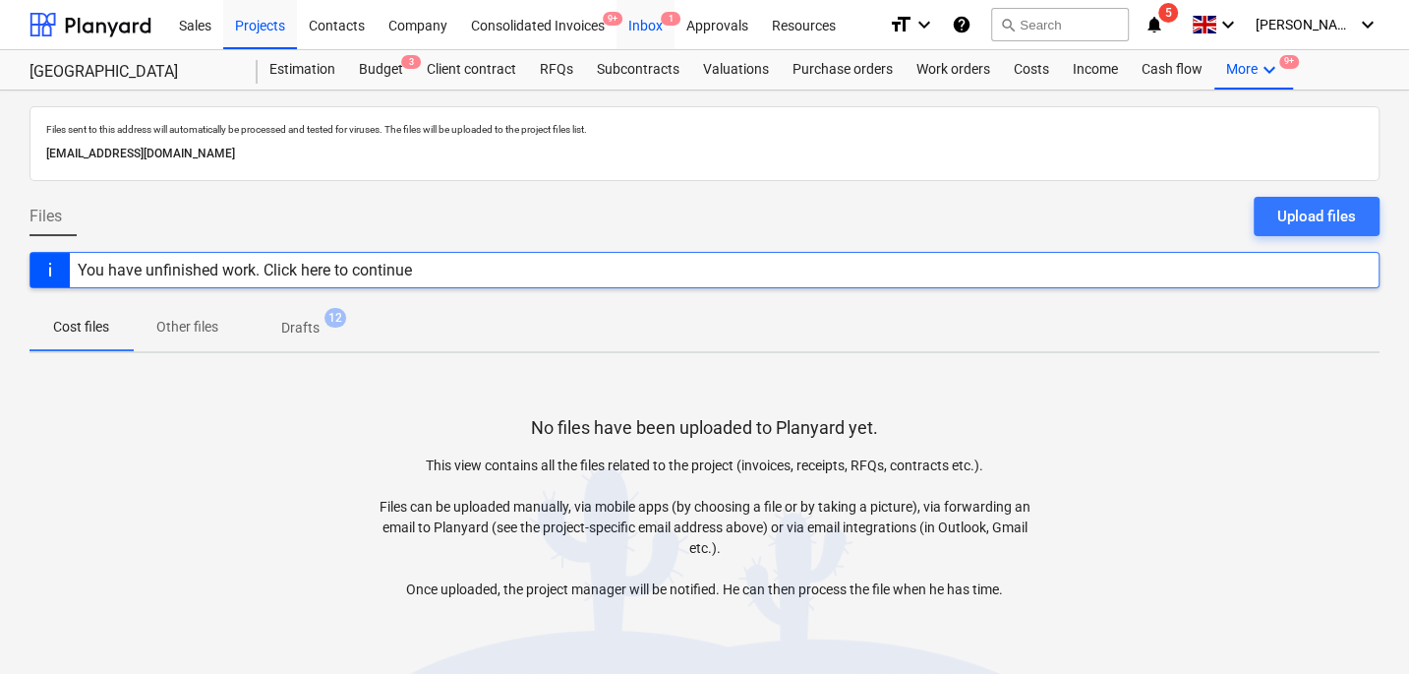
click at [656, 40] on div "Inbox 1" at bounding box center [646, 24] width 58 height 50
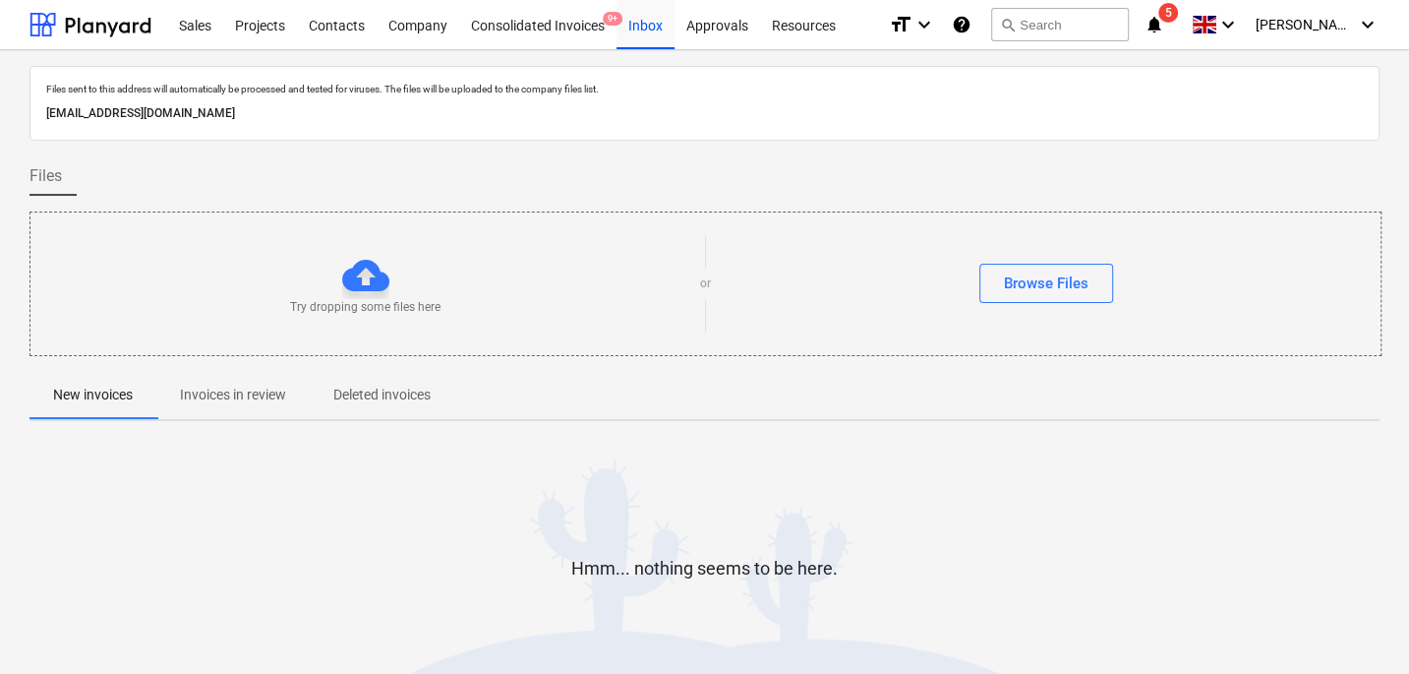
click at [332, 114] on p "[EMAIL_ADDRESS][DOMAIN_NAME]" at bounding box center [704, 113] width 1317 height 21
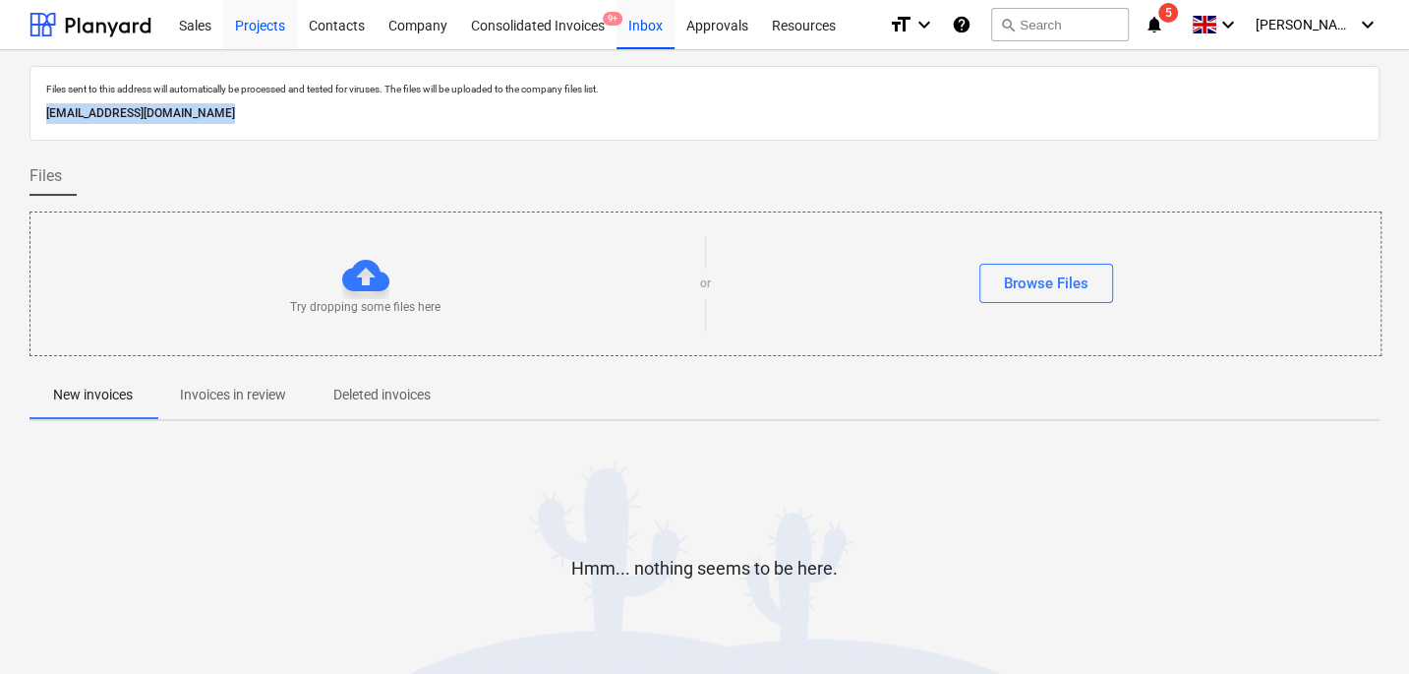
click at [267, 17] on div "Projects" at bounding box center [260, 24] width 74 height 50
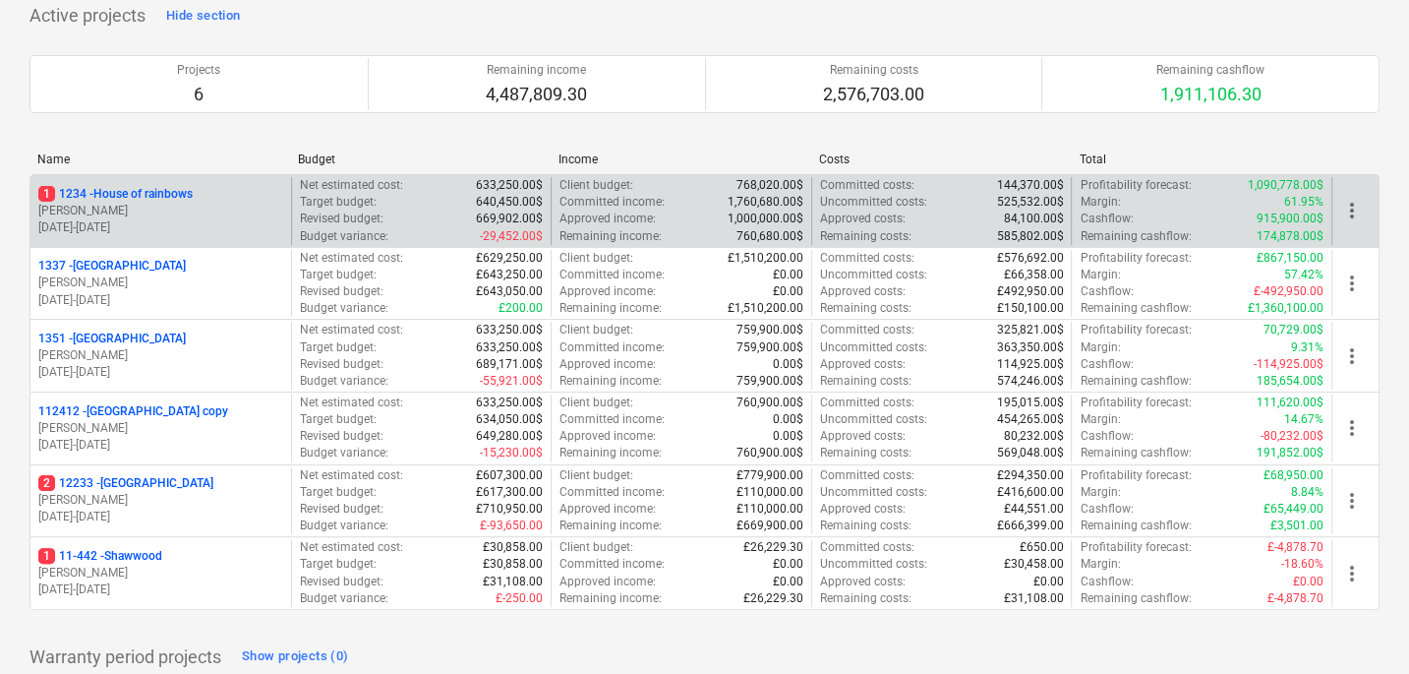
scroll to position [146, 0]
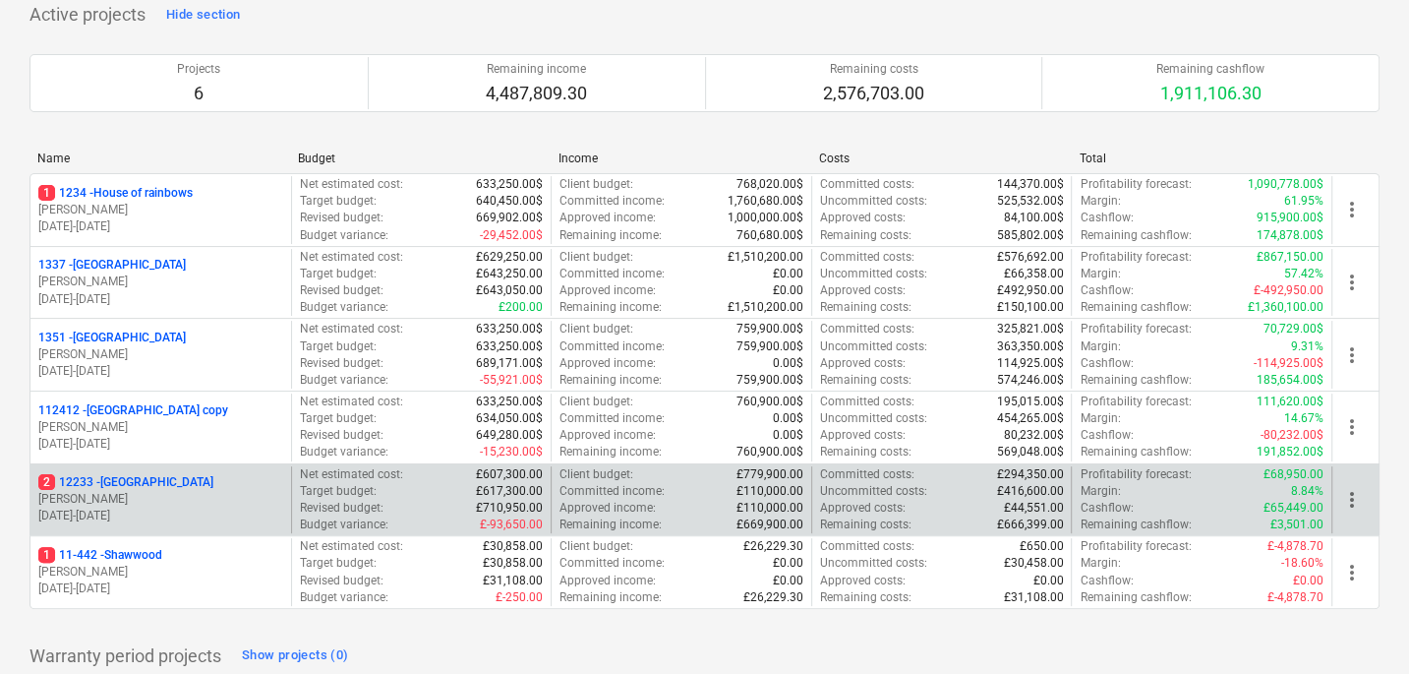
click at [170, 477] on div "2 [STREET_ADDRESS]" at bounding box center [160, 482] width 245 height 17
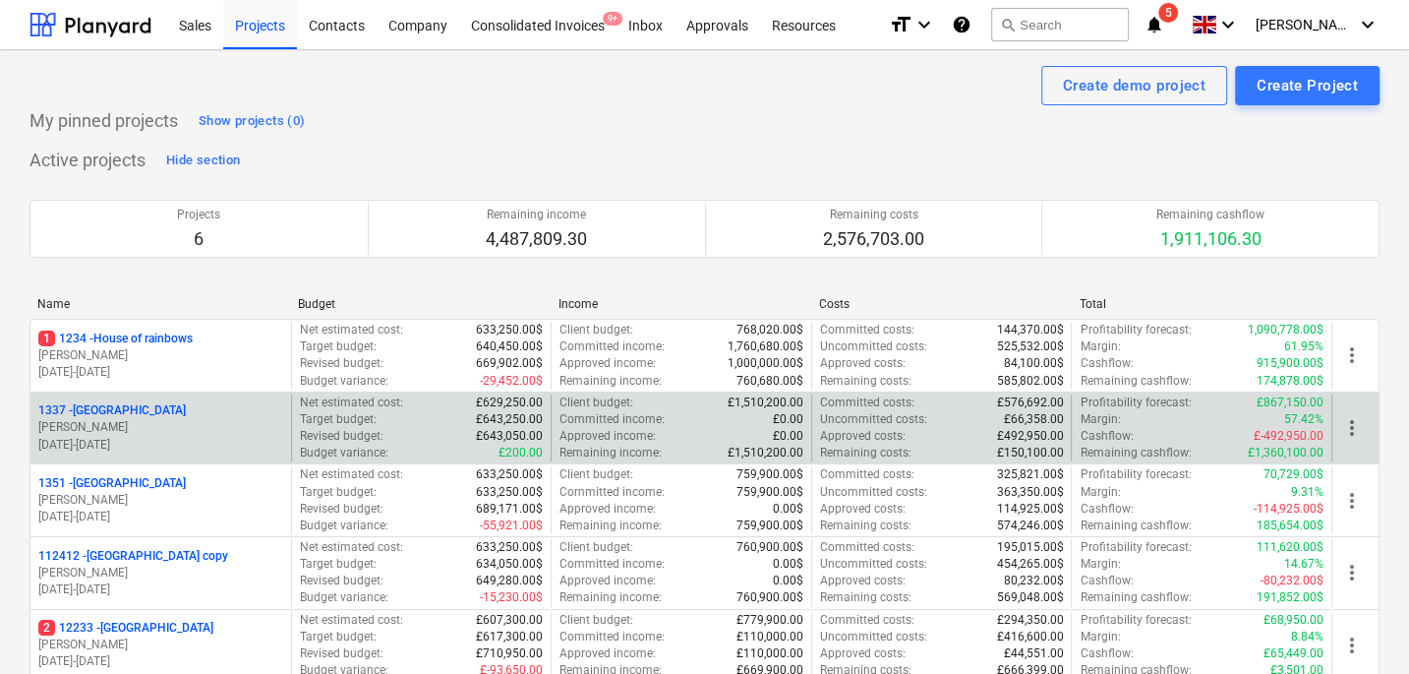
click at [150, 426] on p "[PERSON_NAME]" at bounding box center [160, 427] width 245 height 17
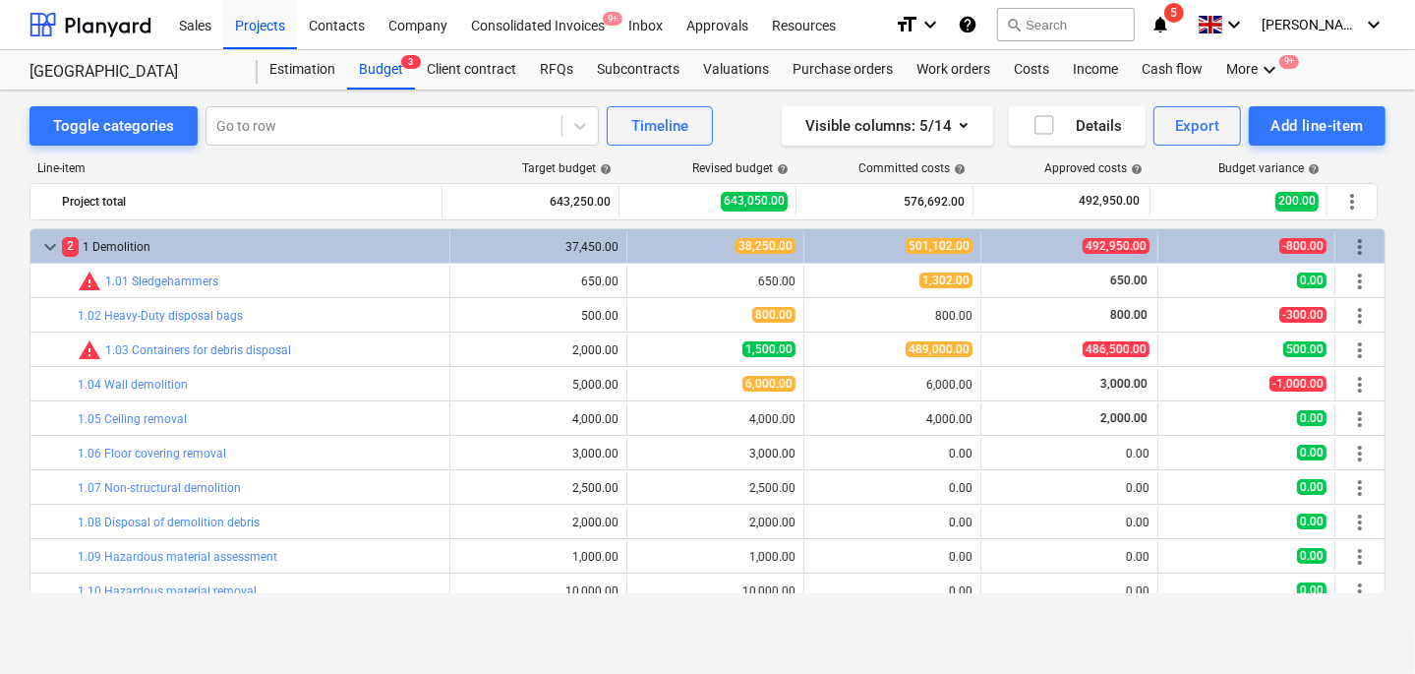
click at [21, 245] on div "Toggle categories Go to row Timeline Visible columns : 5/14 Details Export Add …" at bounding box center [707, 361] width 1415 height 542
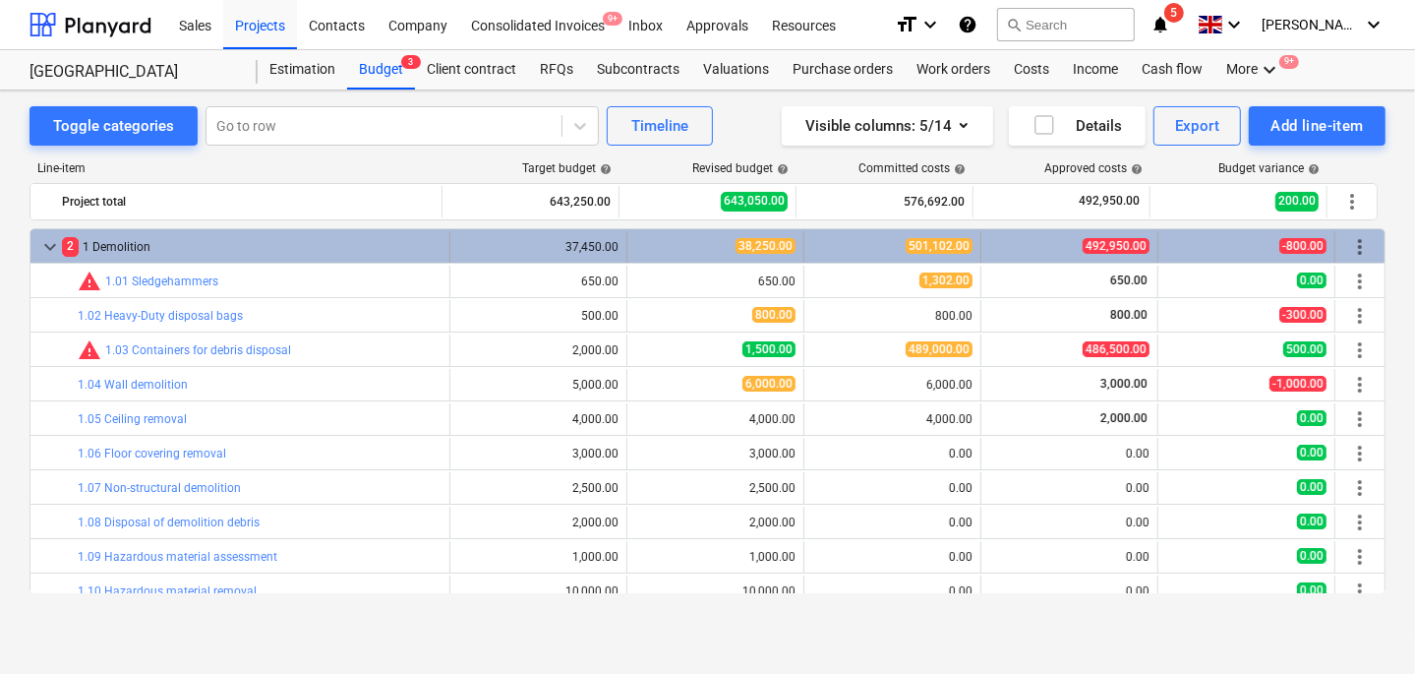
click at [39, 246] on span "keyboard_arrow_down" at bounding box center [50, 247] width 24 height 24
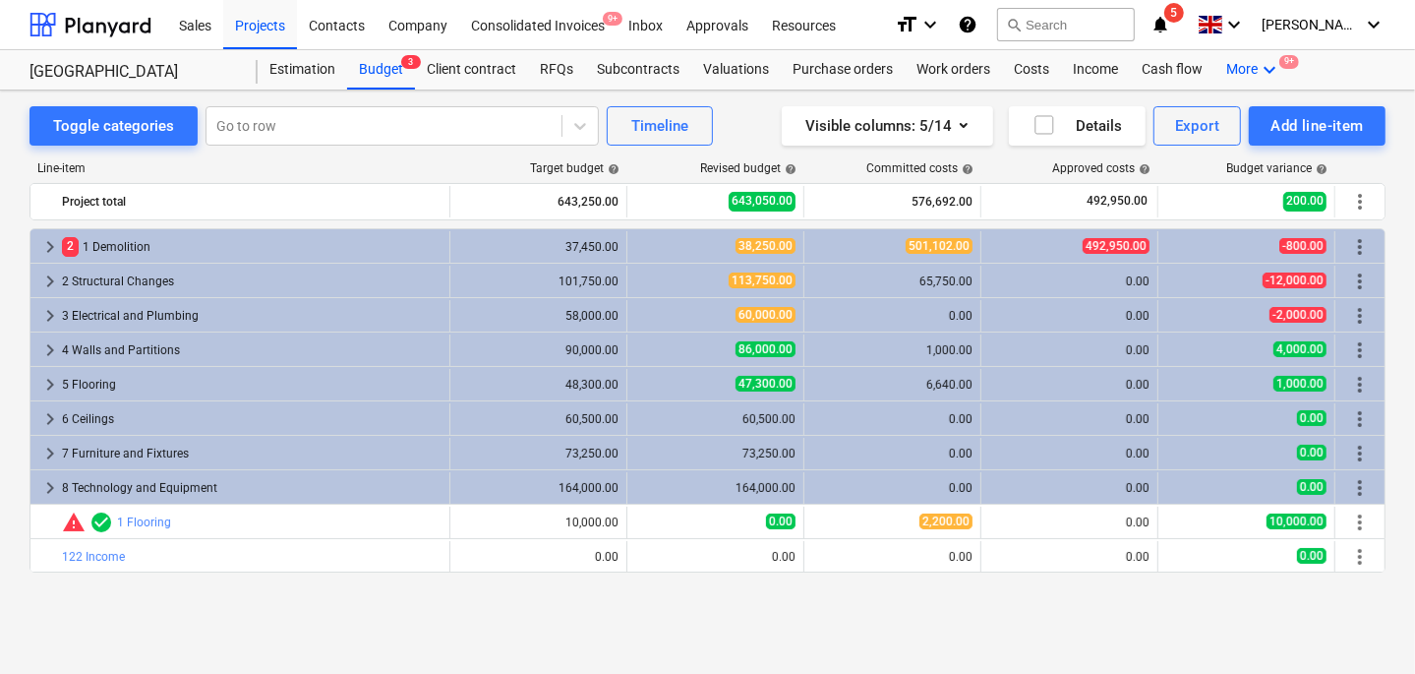
click at [1274, 64] on icon "keyboard_arrow_down" at bounding box center [1270, 70] width 24 height 24
click at [1207, 113] on div "Files" at bounding box center [1234, 117] width 94 height 16
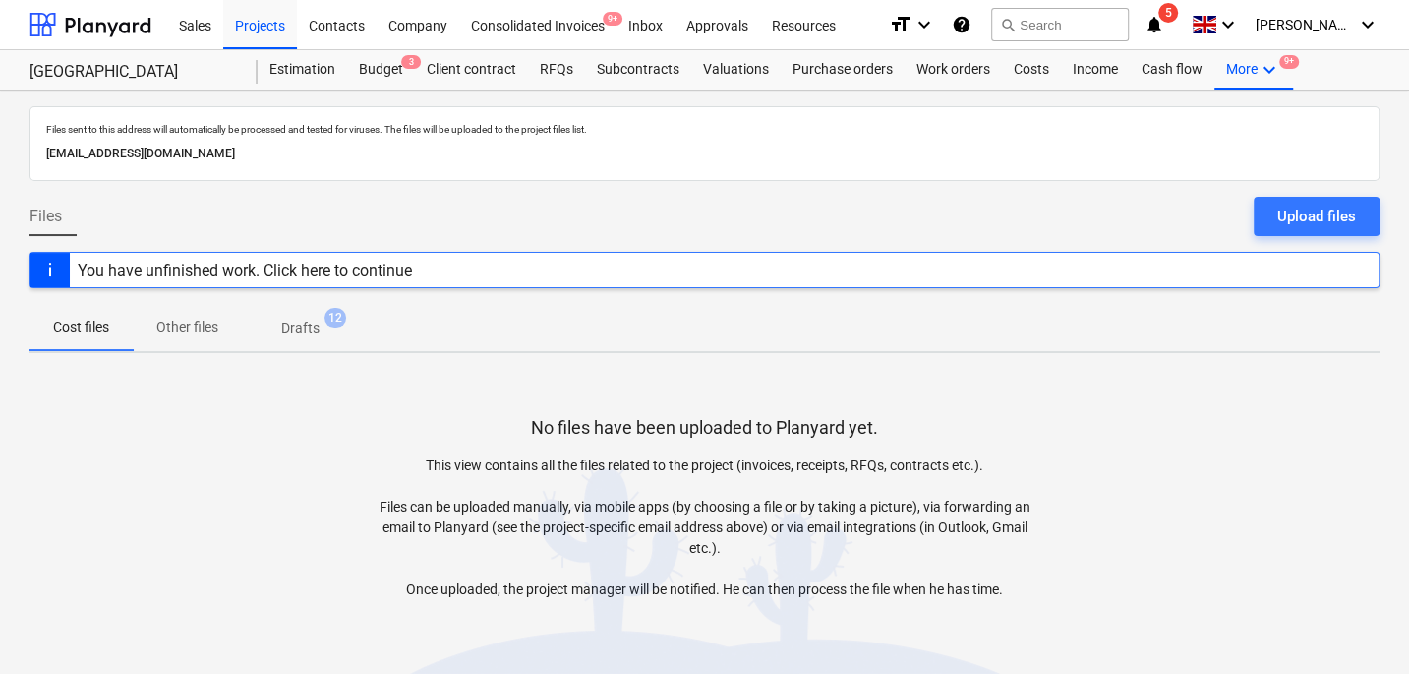
scroll to position [72, 0]
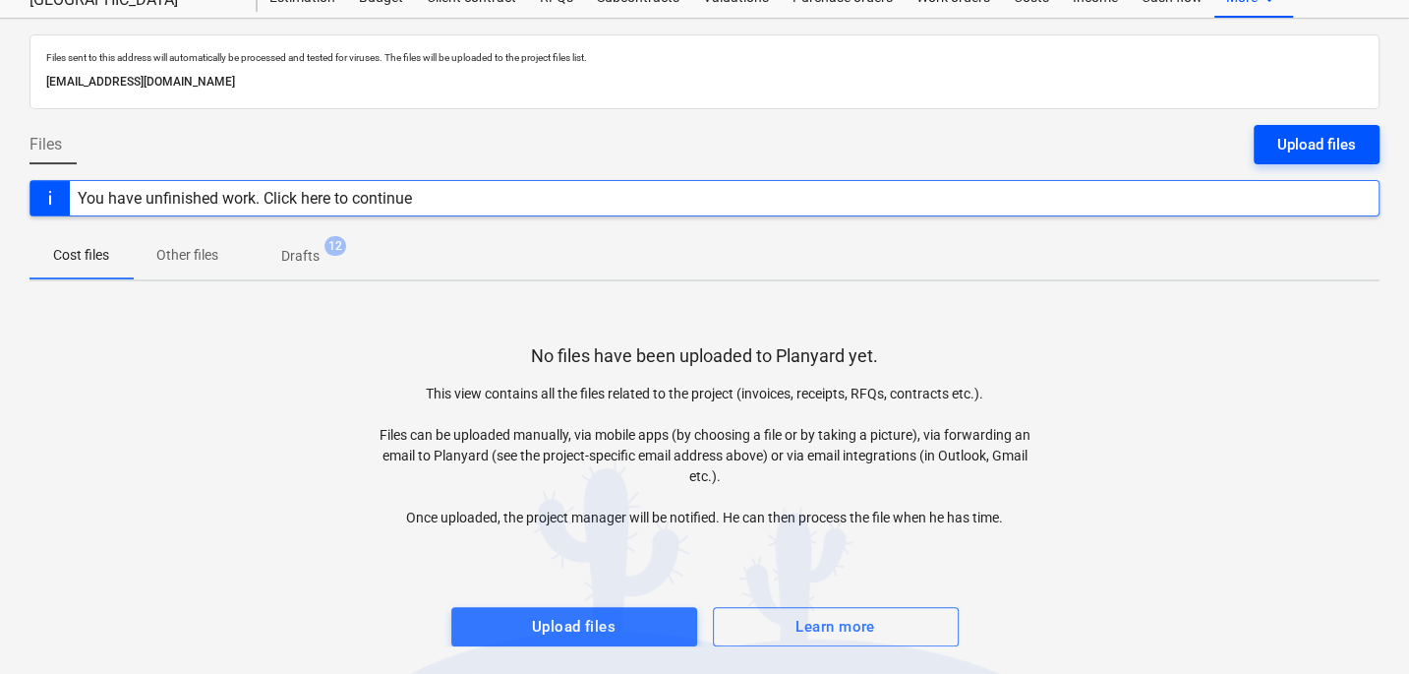
click at [1312, 145] on div "Upload files" at bounding box center [1317, 145] width 79 height 26
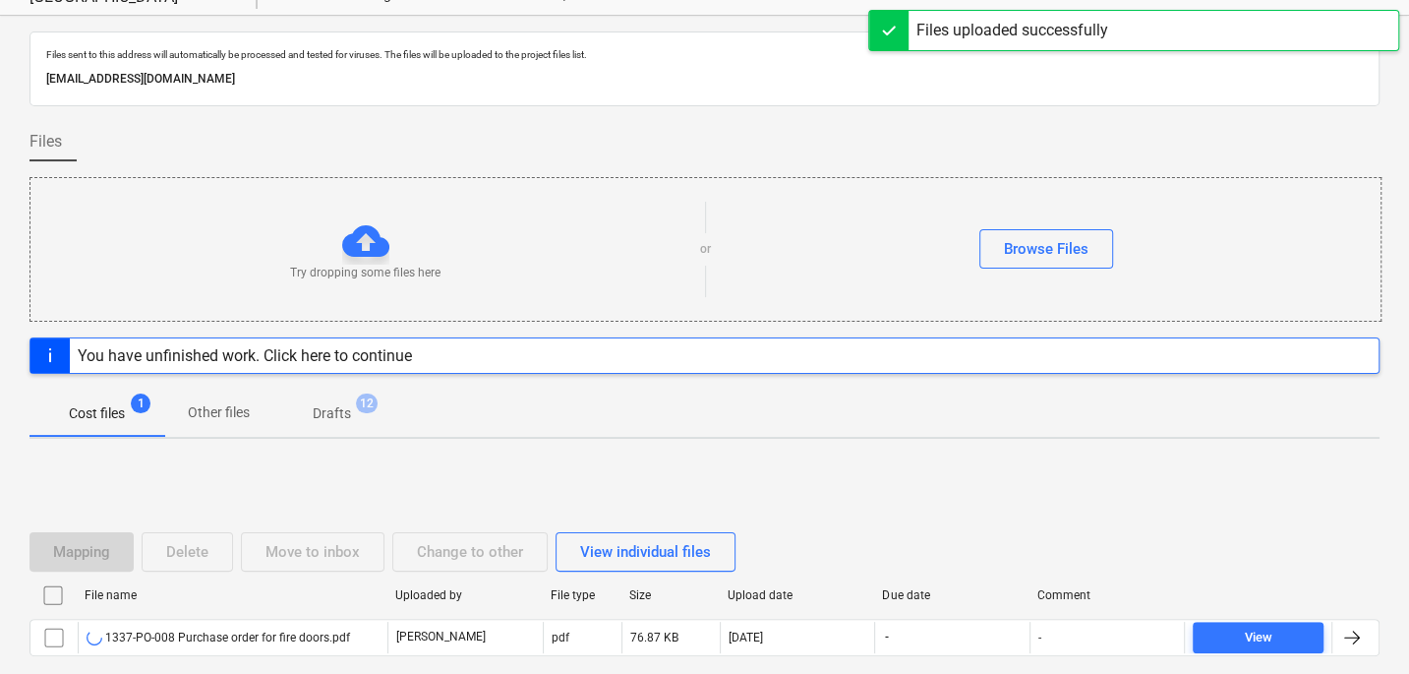
scroll to position [99, 0]
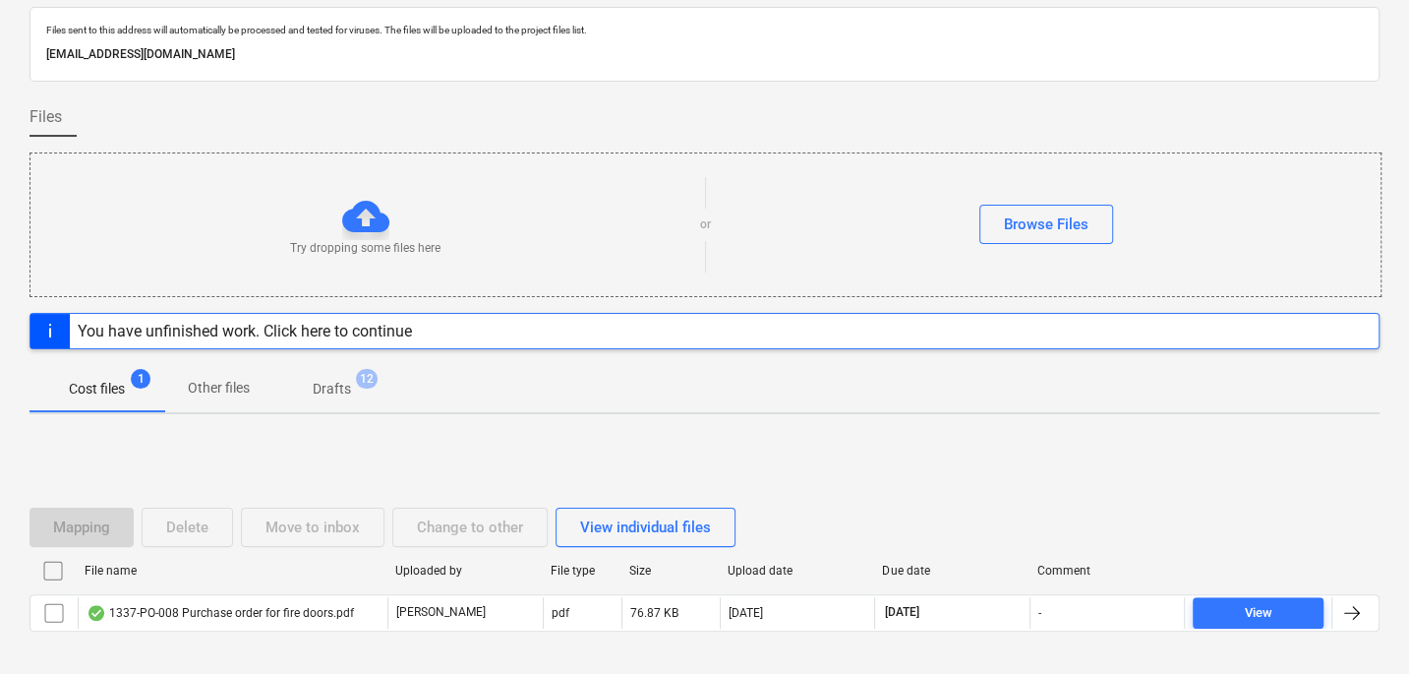
scroll to position [136, 0]
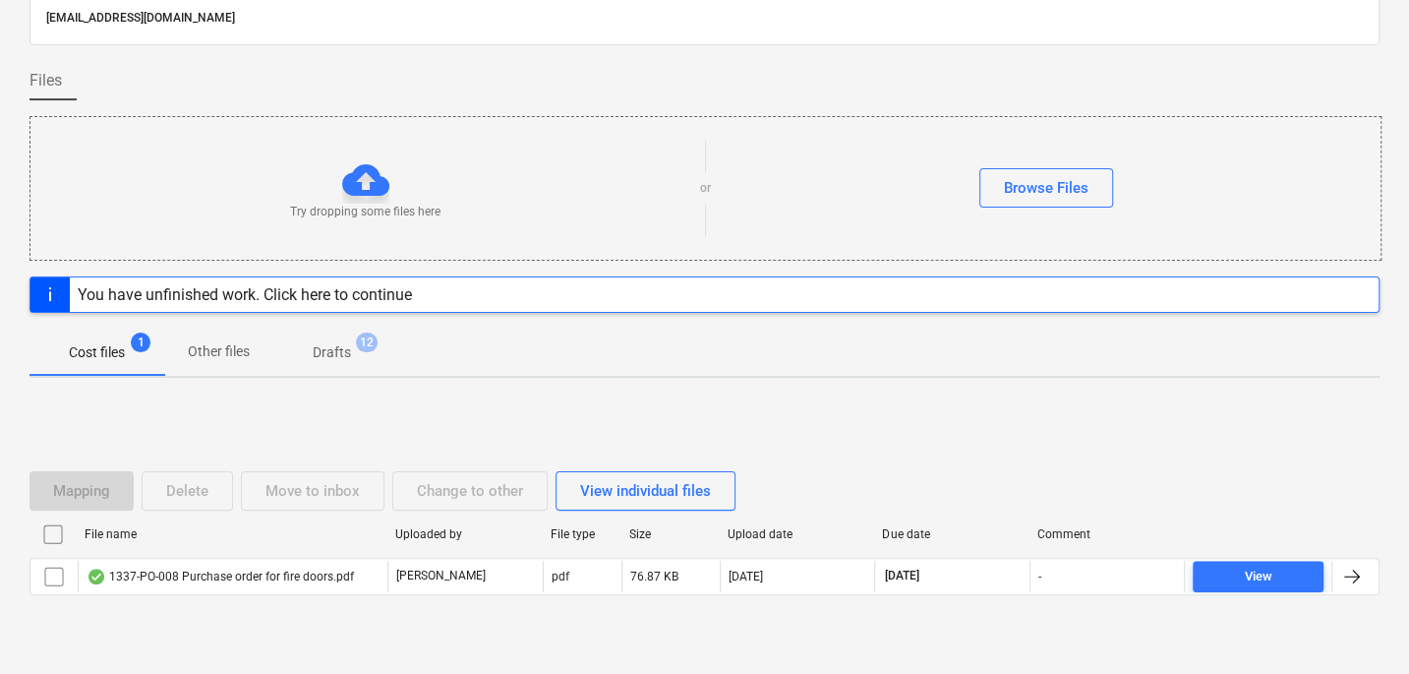
click at [200, 400] on div "Mapping Delete Move to inbox Change to other View individual files File name Up…" at bounding box center [705, 540] width 1350 height 295
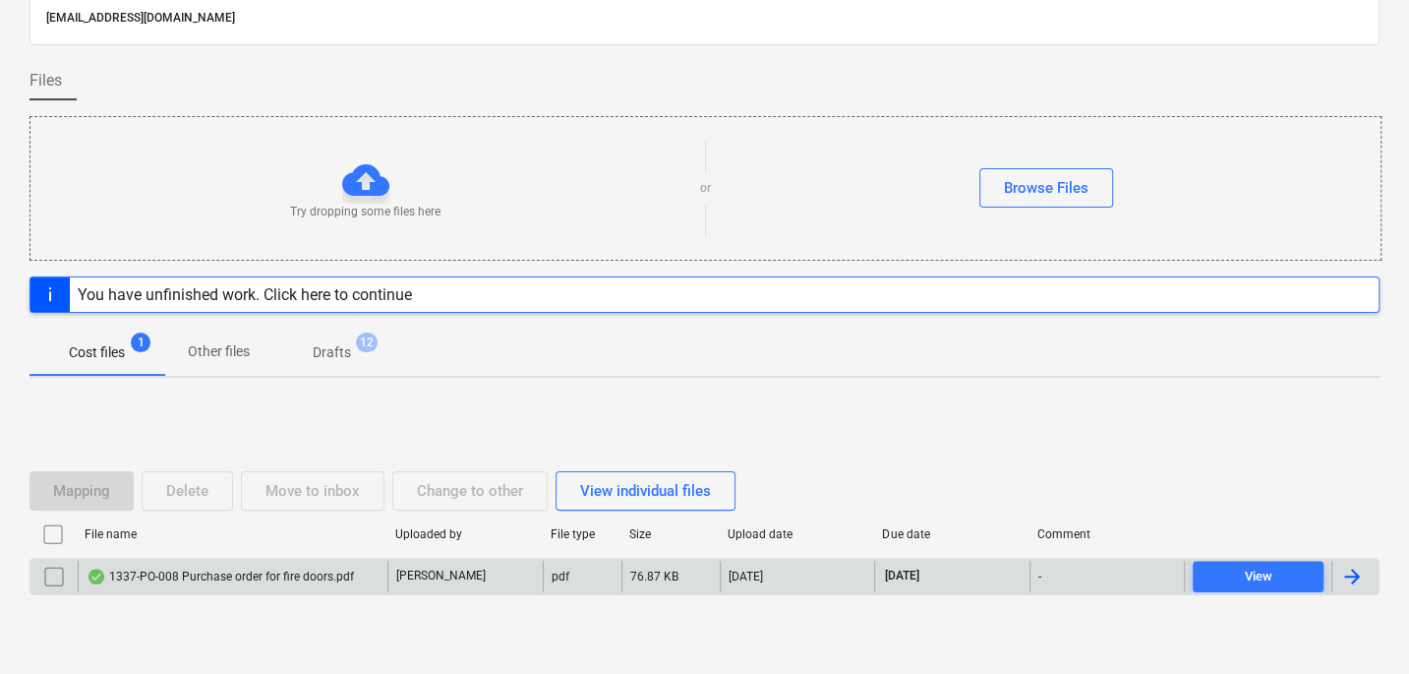
click at [235, 573] on div "1337-PO-008 Purchase order for fire doors.pdf" at bounding box center [221, 576] width 268 height 16
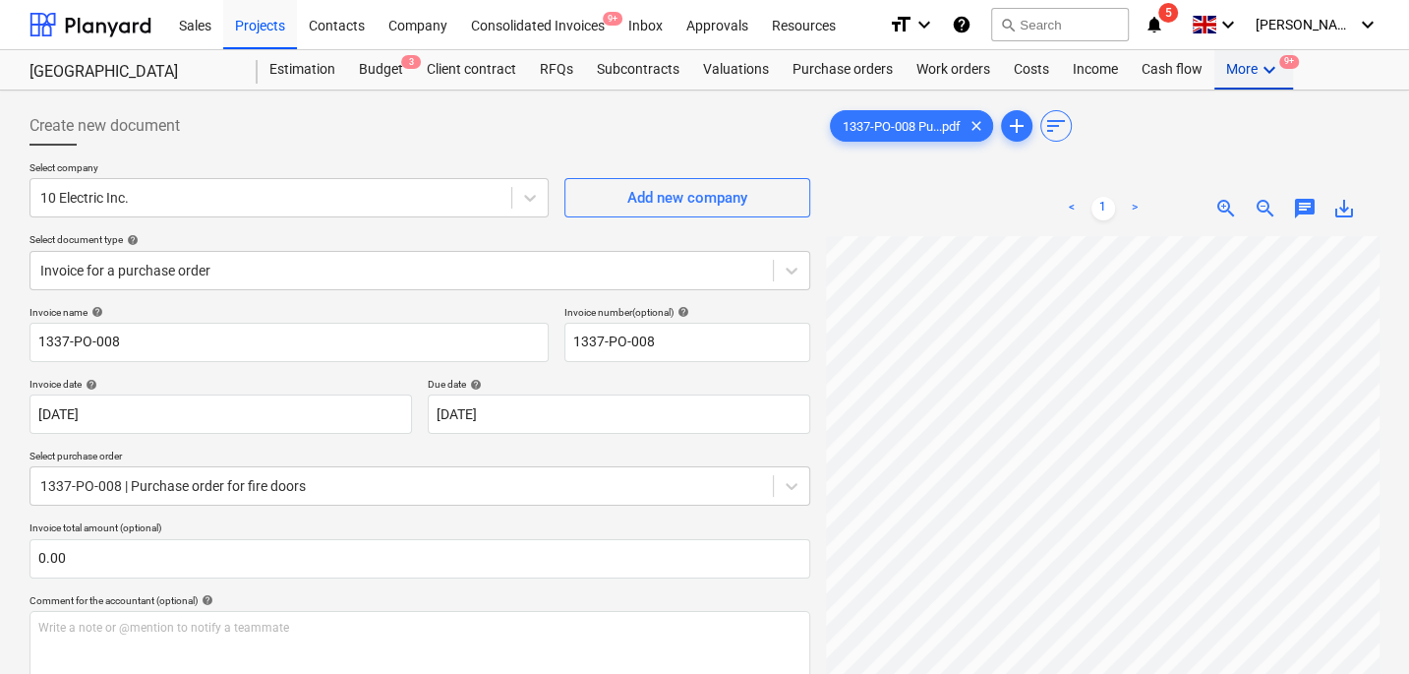
click at [1239, 73] on div "More keyboard_arrow_down 9+" at bounding box center [1254, 69] width 79 height 39
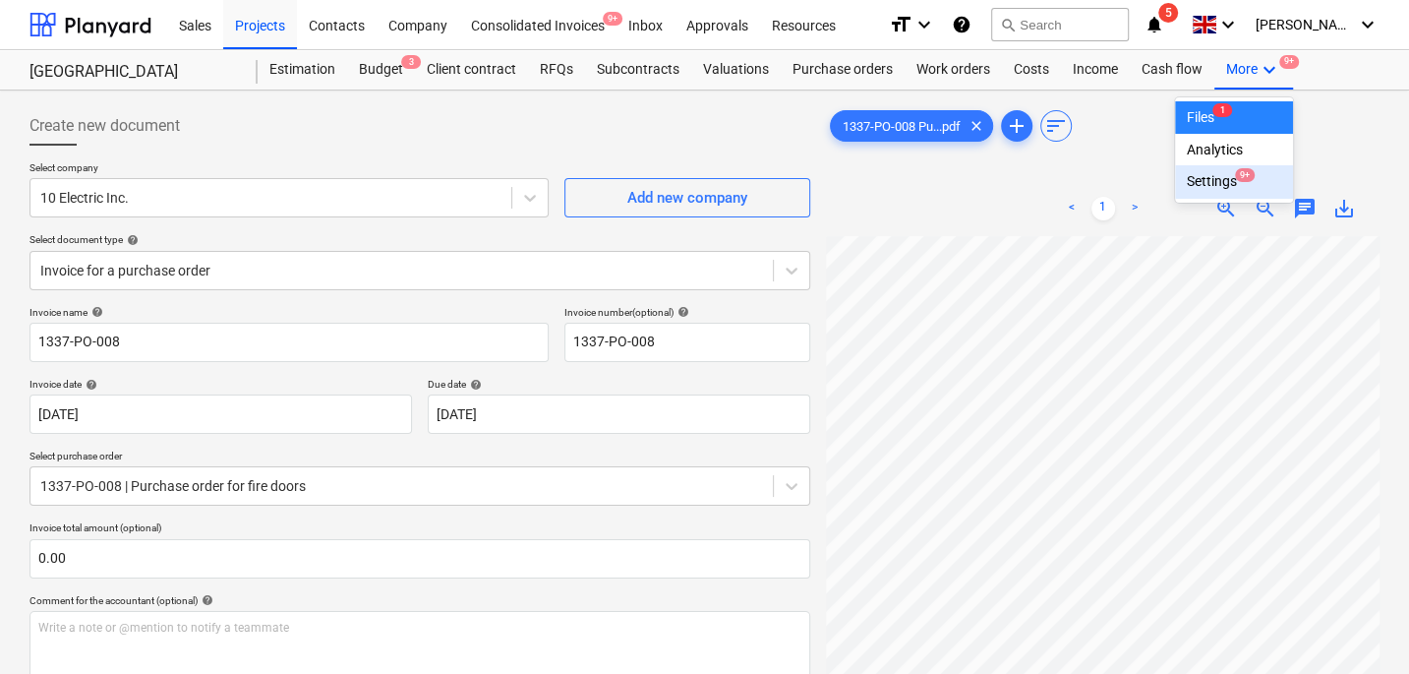
click at [1187, 176] on div "Settings 9+" at bounding box center [1234, 181] width 94 height 17
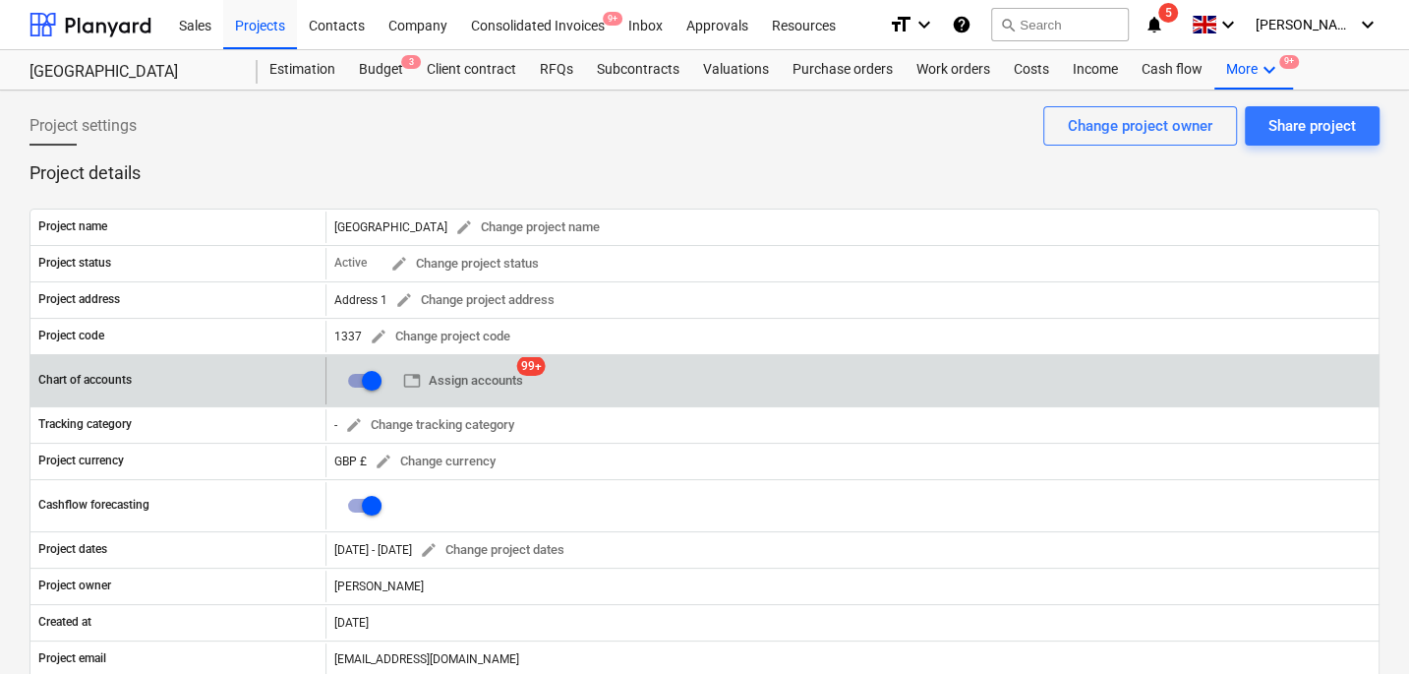
click at [359, 369] on input "checkbox" at bounding box center [371, 380] width 47 height 47
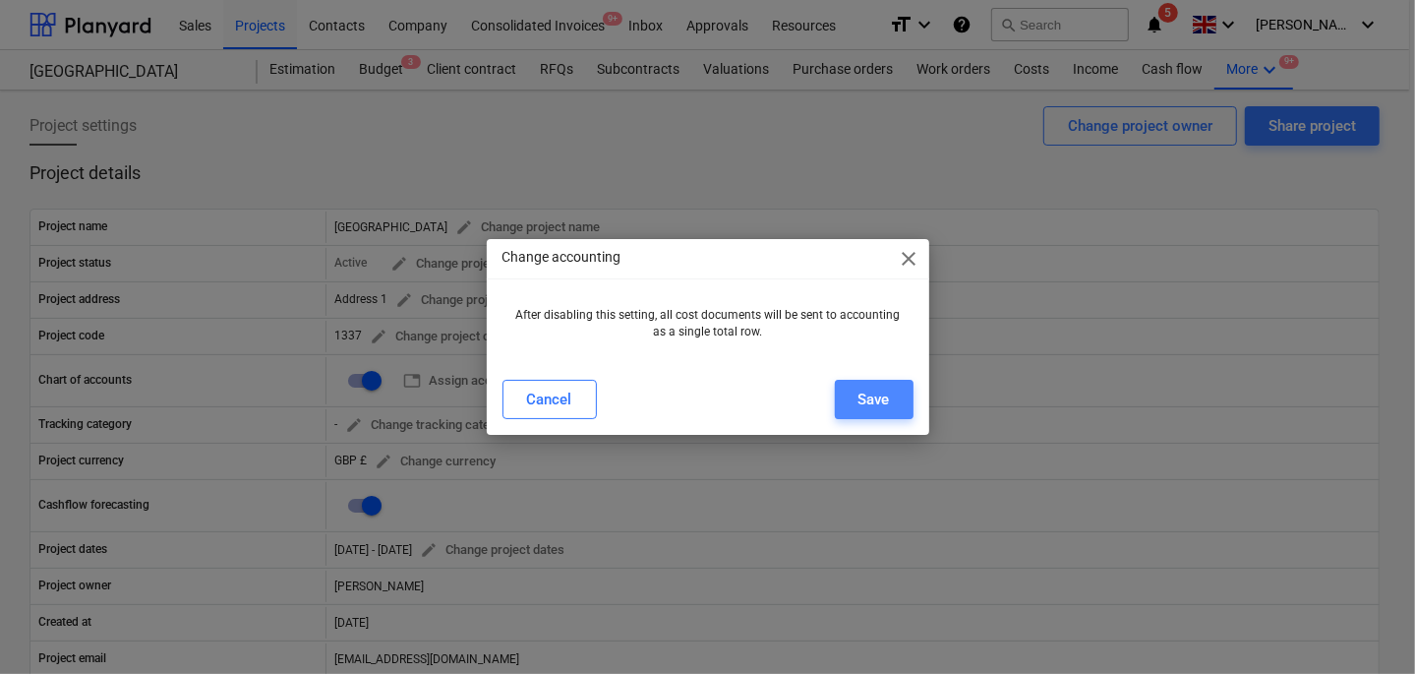
click at [896, 392] on button "Save" at bounding box center [874, 399] width 79 height 39
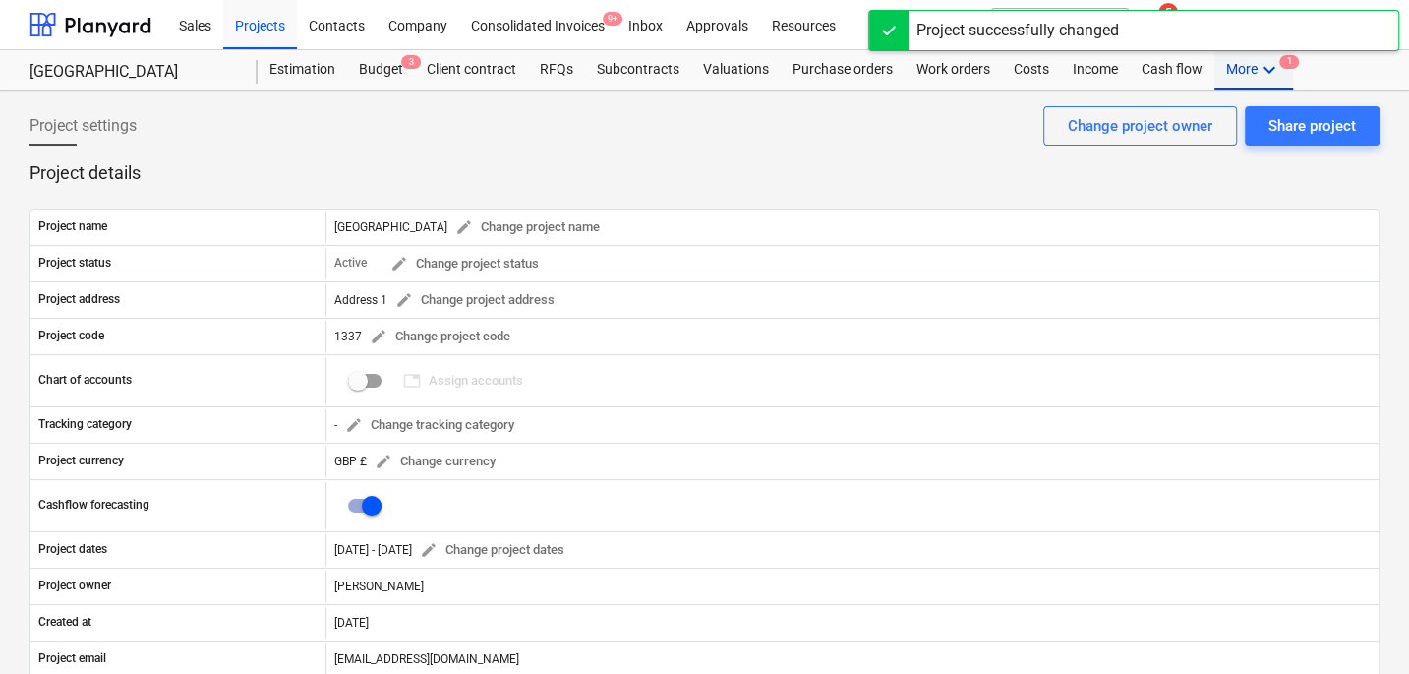
click at [1240, 72] on div "More keyboard_arrow_down 1" at bounding box center [1254, 69] width 79 height 39
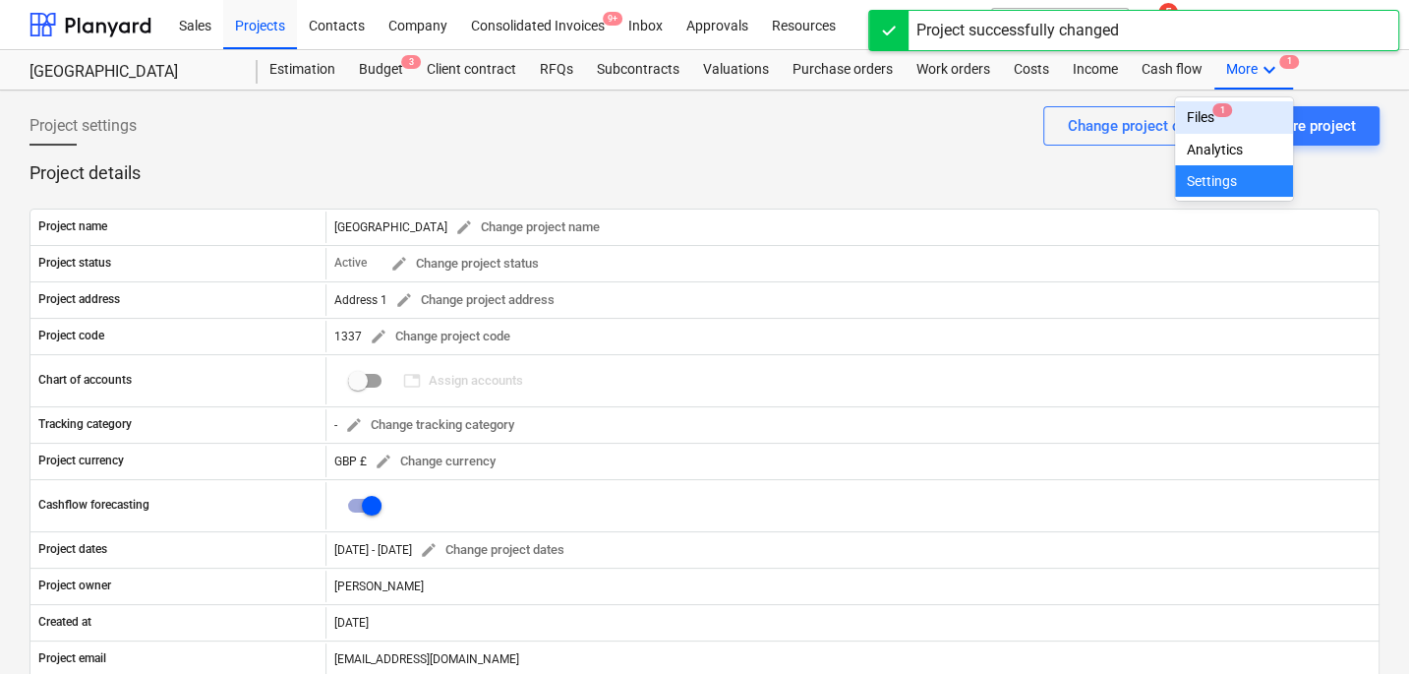
click at [1202, 106] on div "Files 1" at bounding box center [1234, 117] width 118 height 32
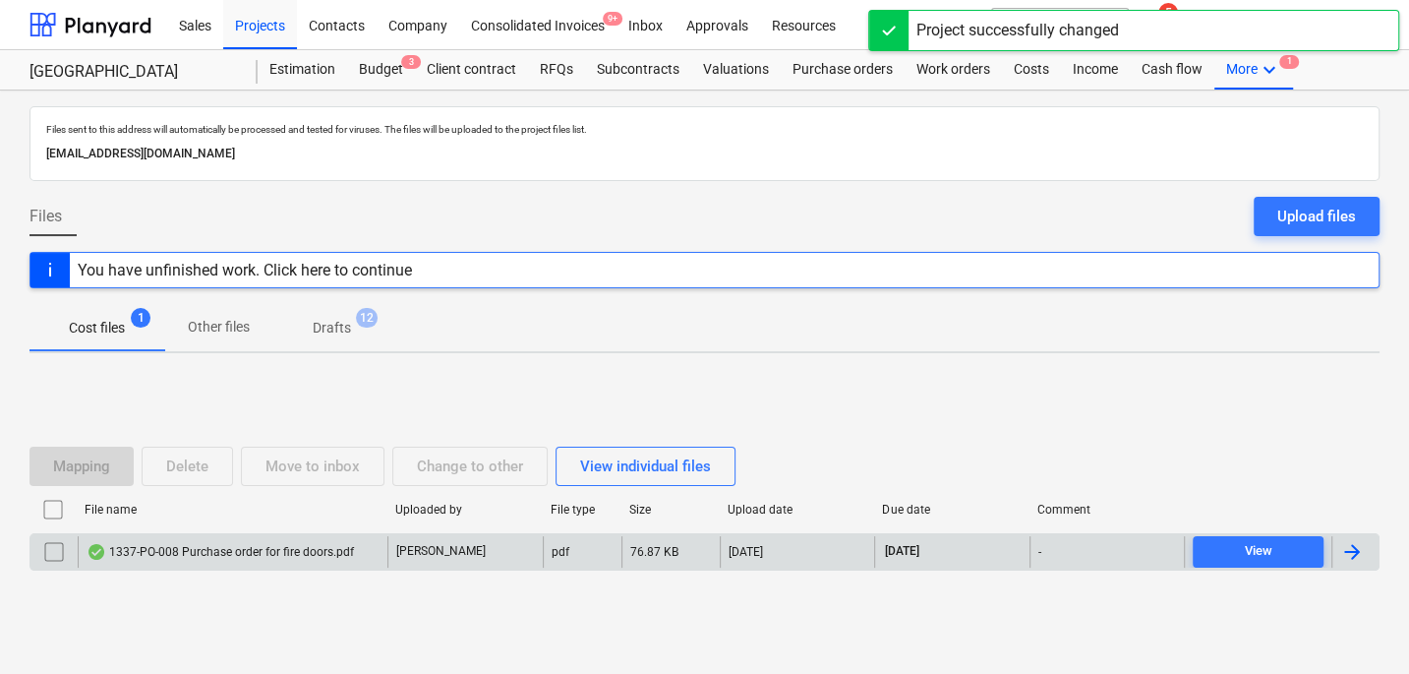
click at [207, 544] on div "1337-PO-008 Purchase order for fire doors.pdf" at bounding box center [221, 552] width 268 height 16
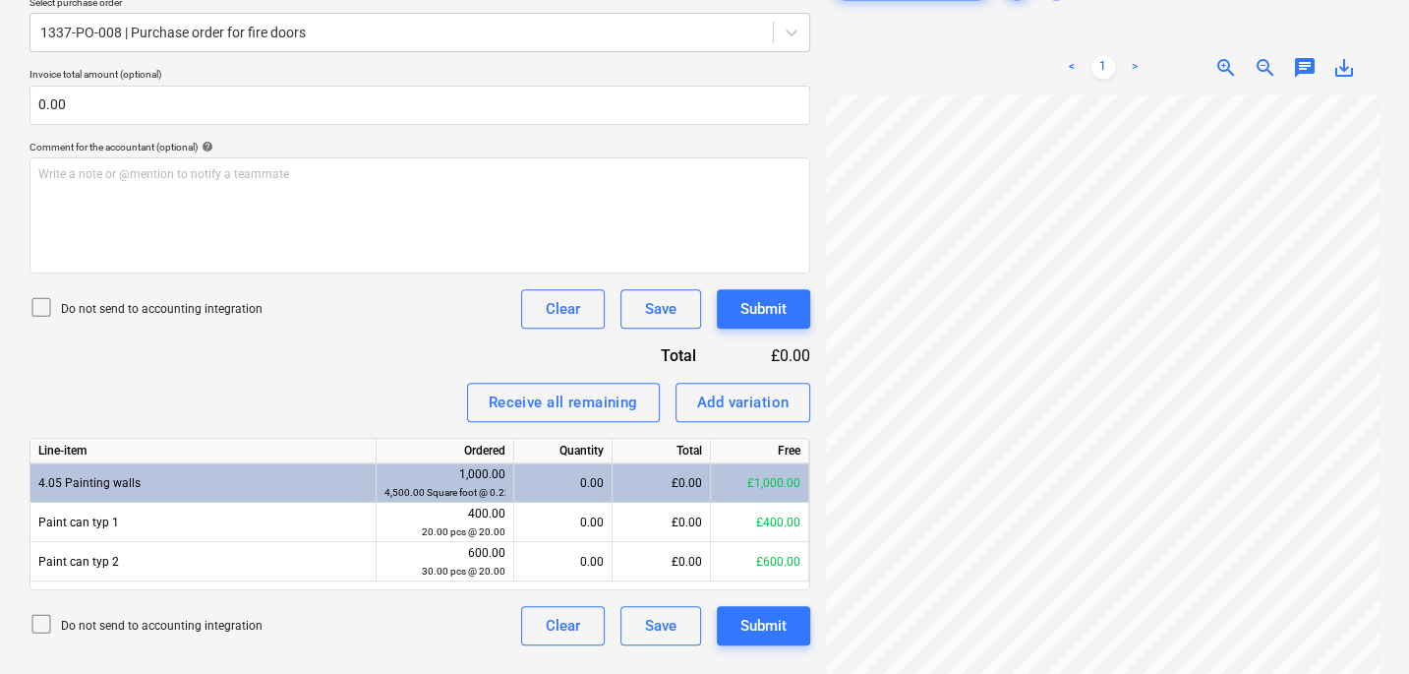
scroll to position [461, 0]
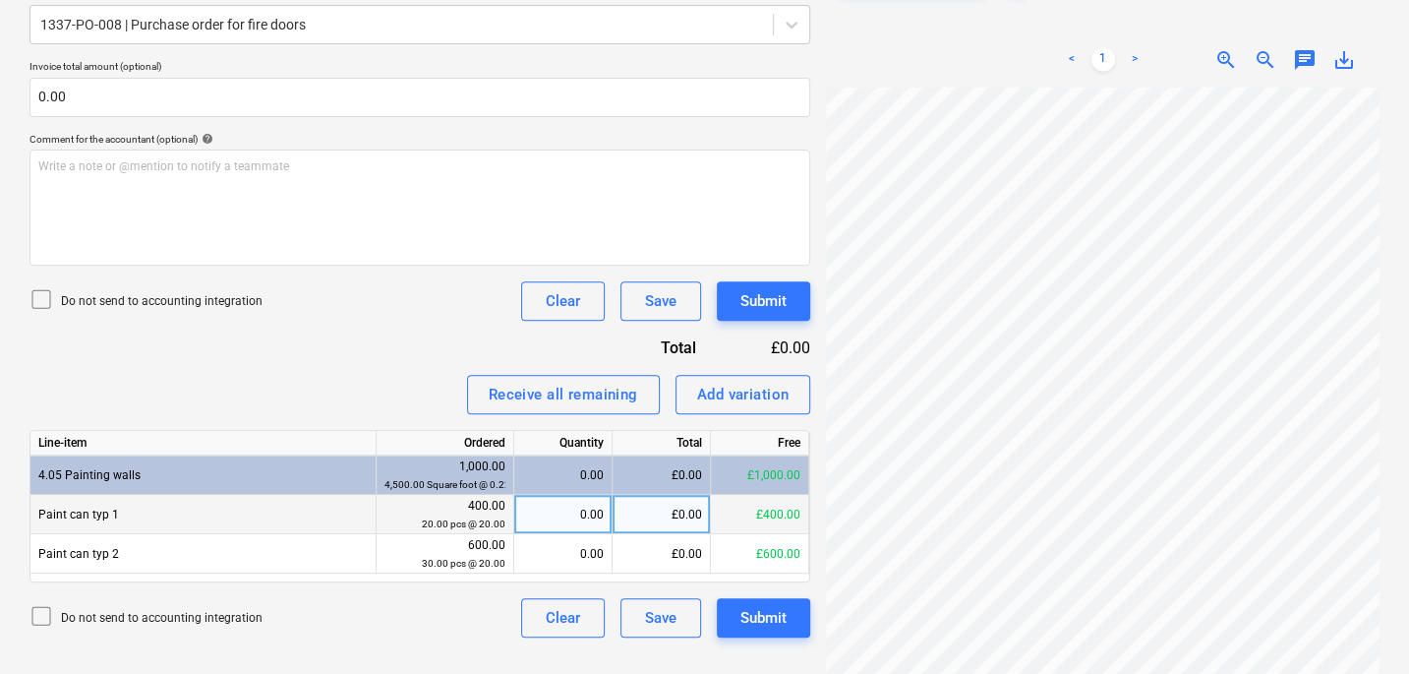
click at [592, 506] on div "0.00" at bounding box center [563, 514] width 82 height 39
click at [416, 334] on div "Invoice name help 1337-PO-008 Invoice number (optional) help 1337-PO-008 Invoic…" at bounding box center [420, 241] width 781 height 793
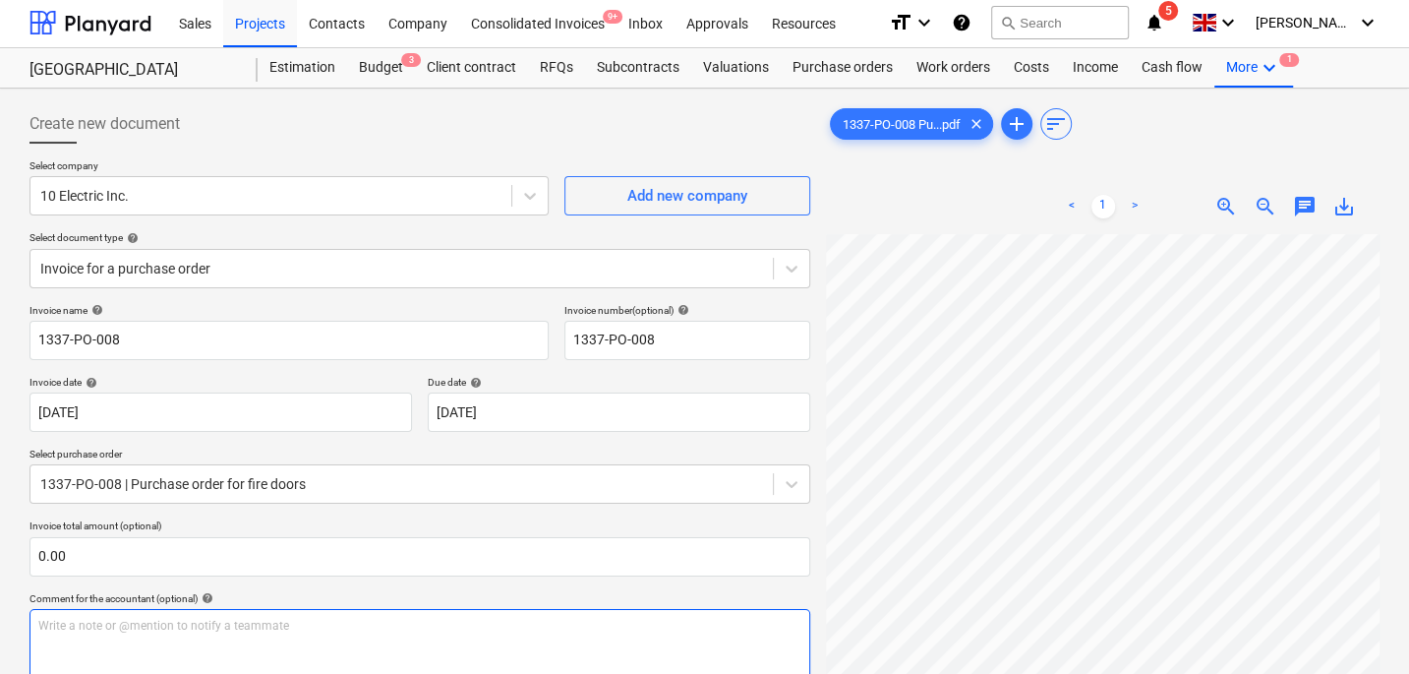
scroll to position [0, 0]
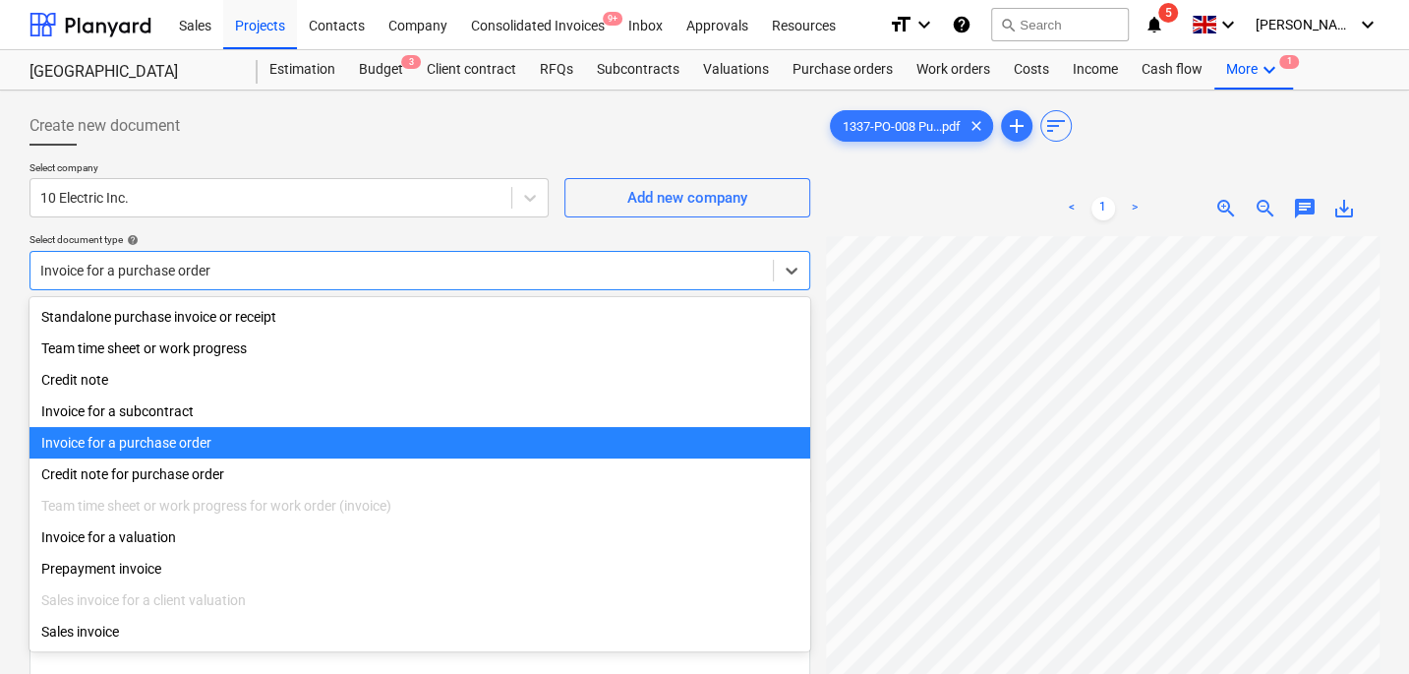
click at [269, 257] on div "Invoice for a purchase order" at bounding box center [401, 271] width 743 height 28
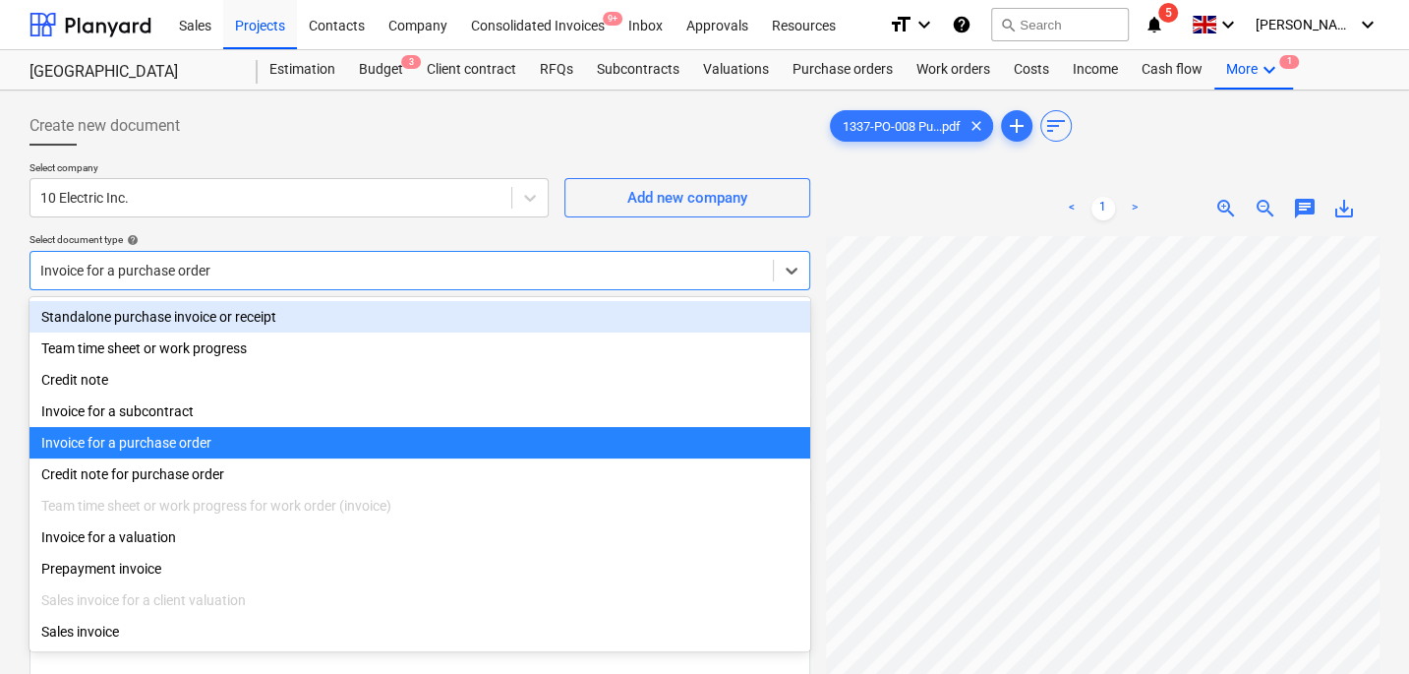
click at [268, 231] on div "Select company 10 Electric Inc. Add new company Select document type help optio…" at bounding box center [420, 233] width 781 height 145
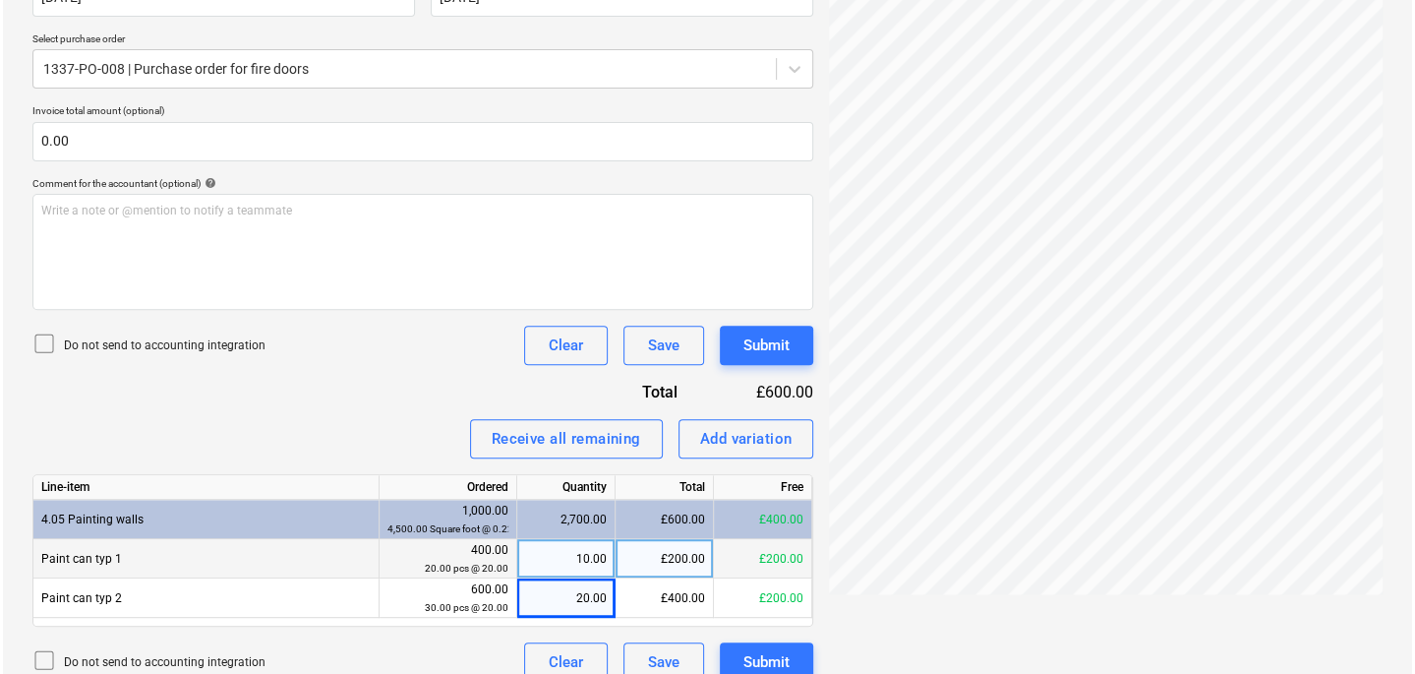
scroll to position [417, 0]
click at [739, 339] on button "Submit" at bounding box center [763, 345] width 93 height 39
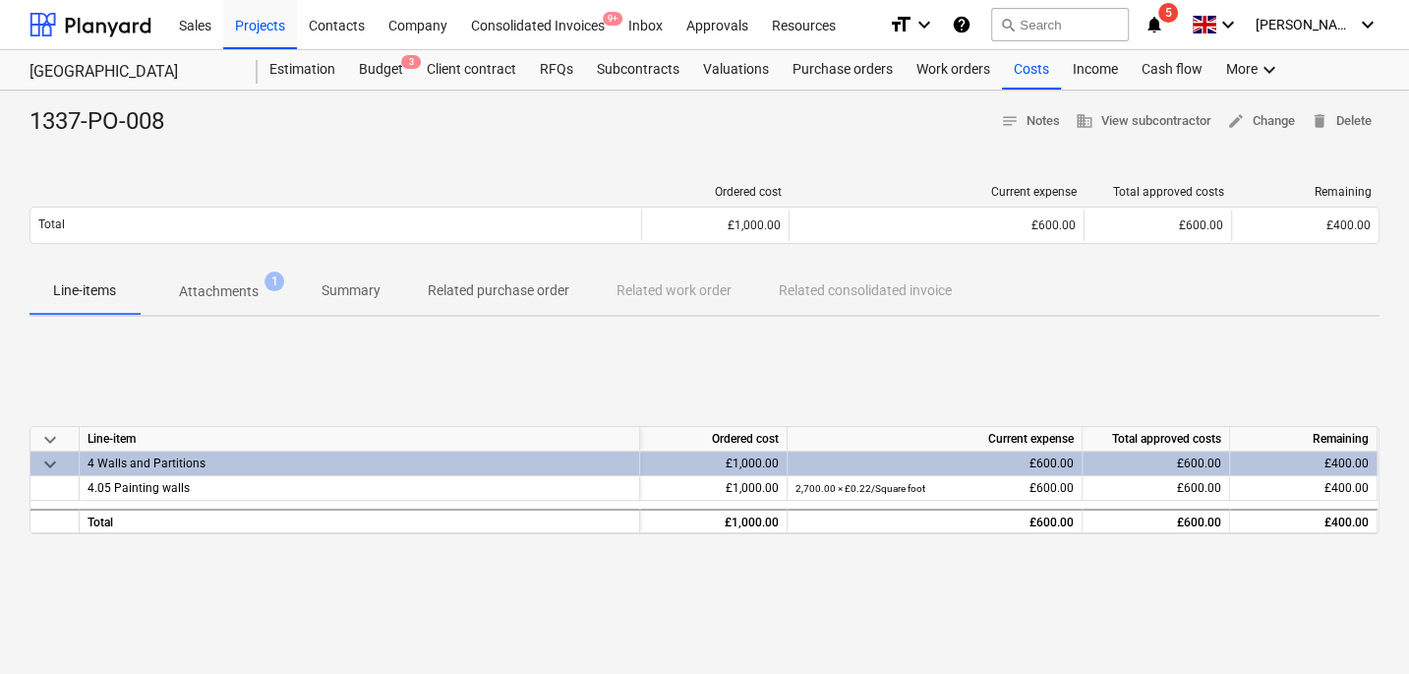
click at [623, 91] on div "1337-PO-008 notes Notes business View subcontractor edit Change delete Delete O…" at bounding box center [704, 512] width 1409 height 845
click at [626, 68] on div "Subcontracts" at bounding box center [638, 69] width 106 height 39
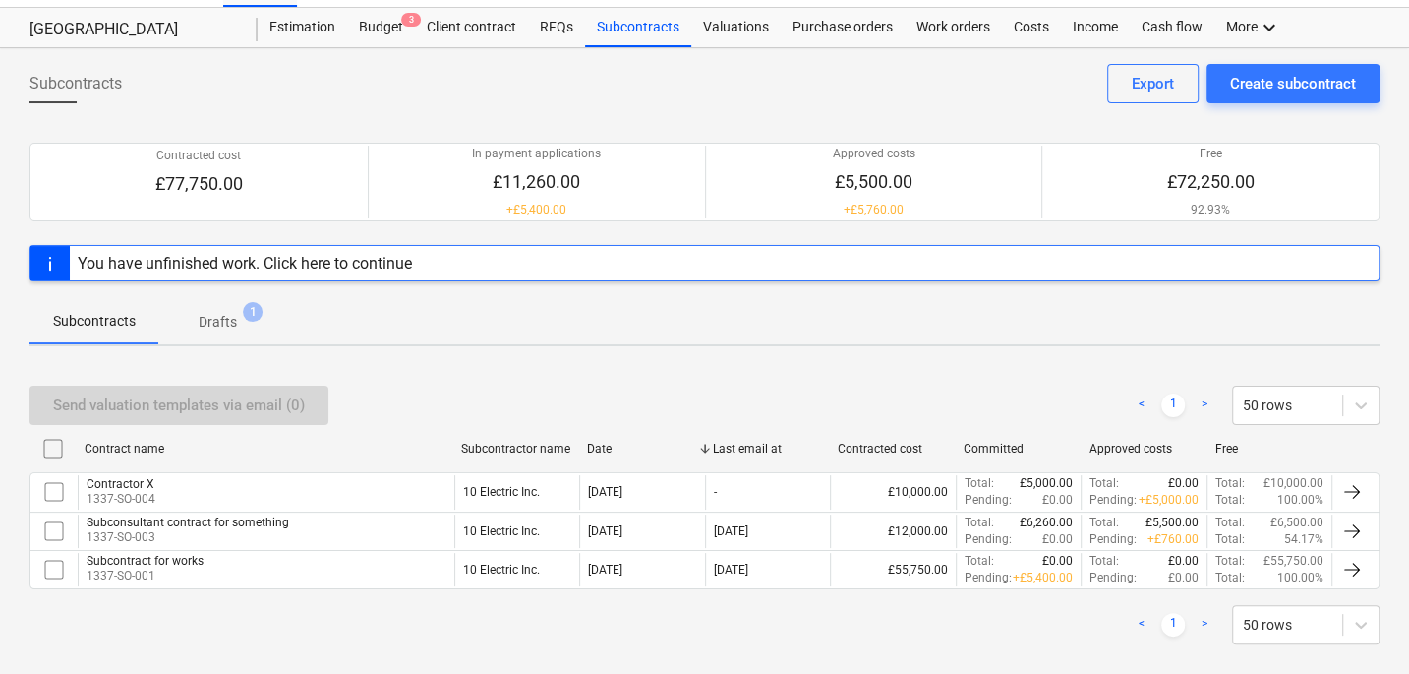
scroll to position [44, 0]
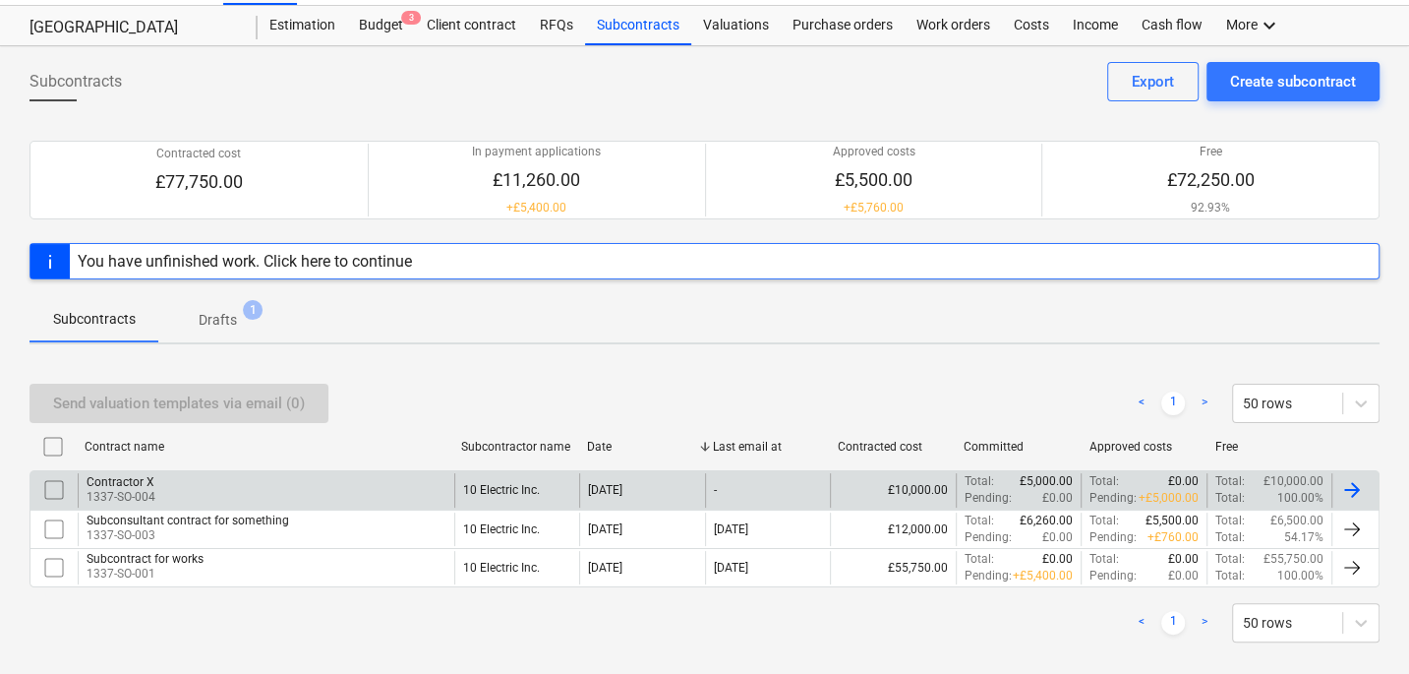
click at [259, 488] on div "Contractor X 1337-SO-004" at bounding box center [266, 489] width 377 height 33
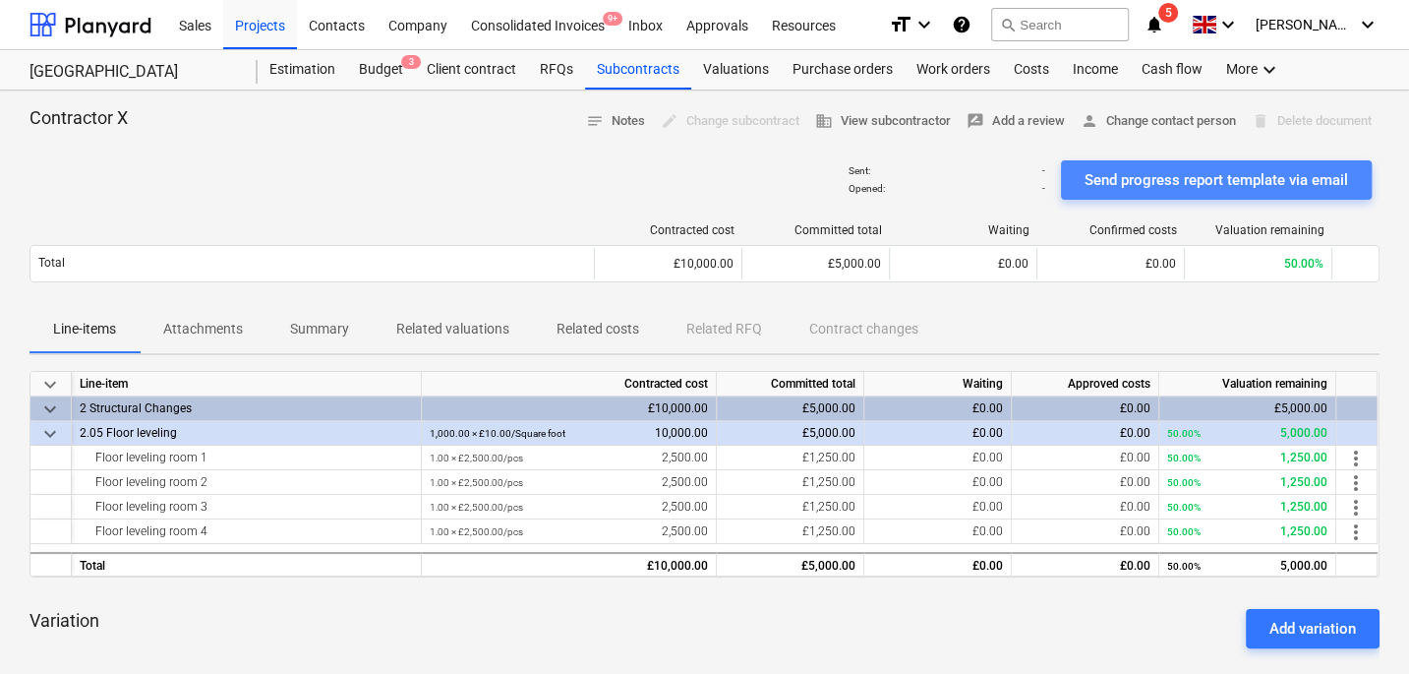
click at [1126, 177] on div "Send progress report template via email" at bounding box center [1217, 180] width 264 height 26
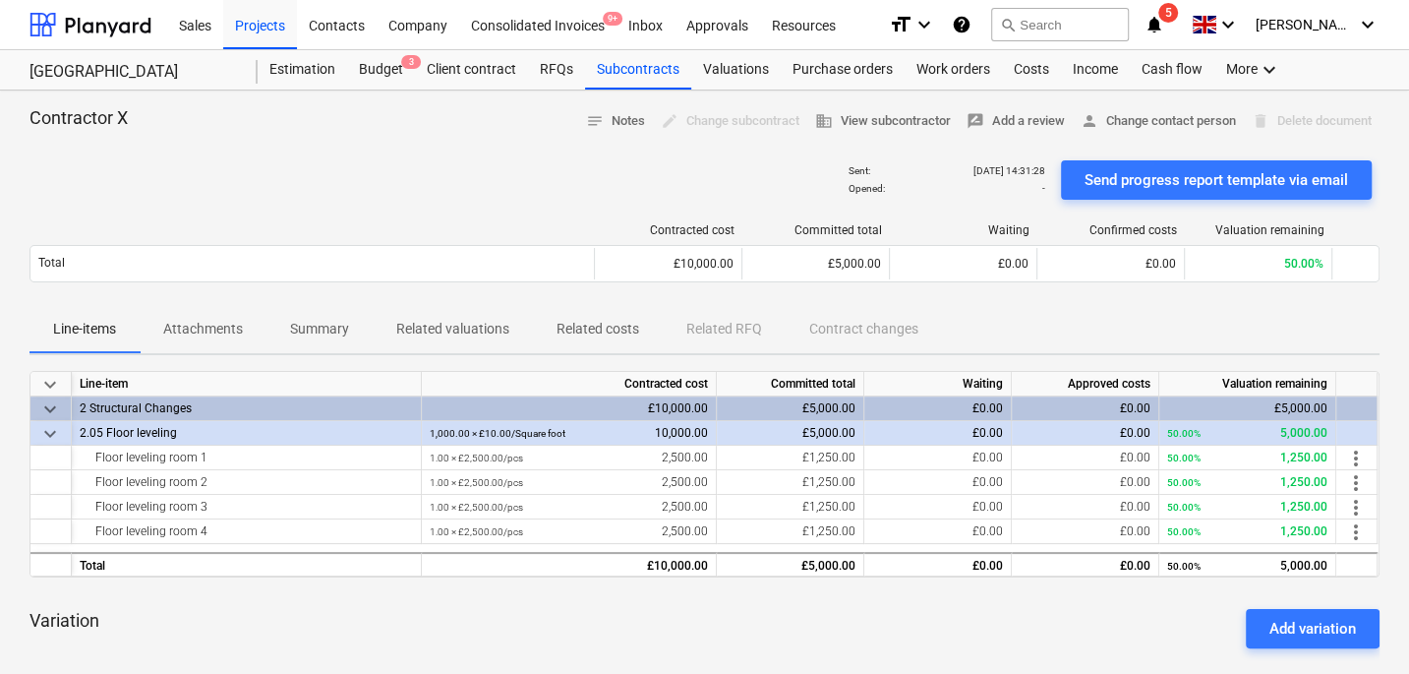
click at [617, 90] on div "Contractor X notes Notes edit Change subcontract business View subcontractor ra…" at bounding box center [704, 566] width 1409 height 952
click at [618, 84] on div "Subcontracts" at bounding box center [638, 69] width 106 height 39
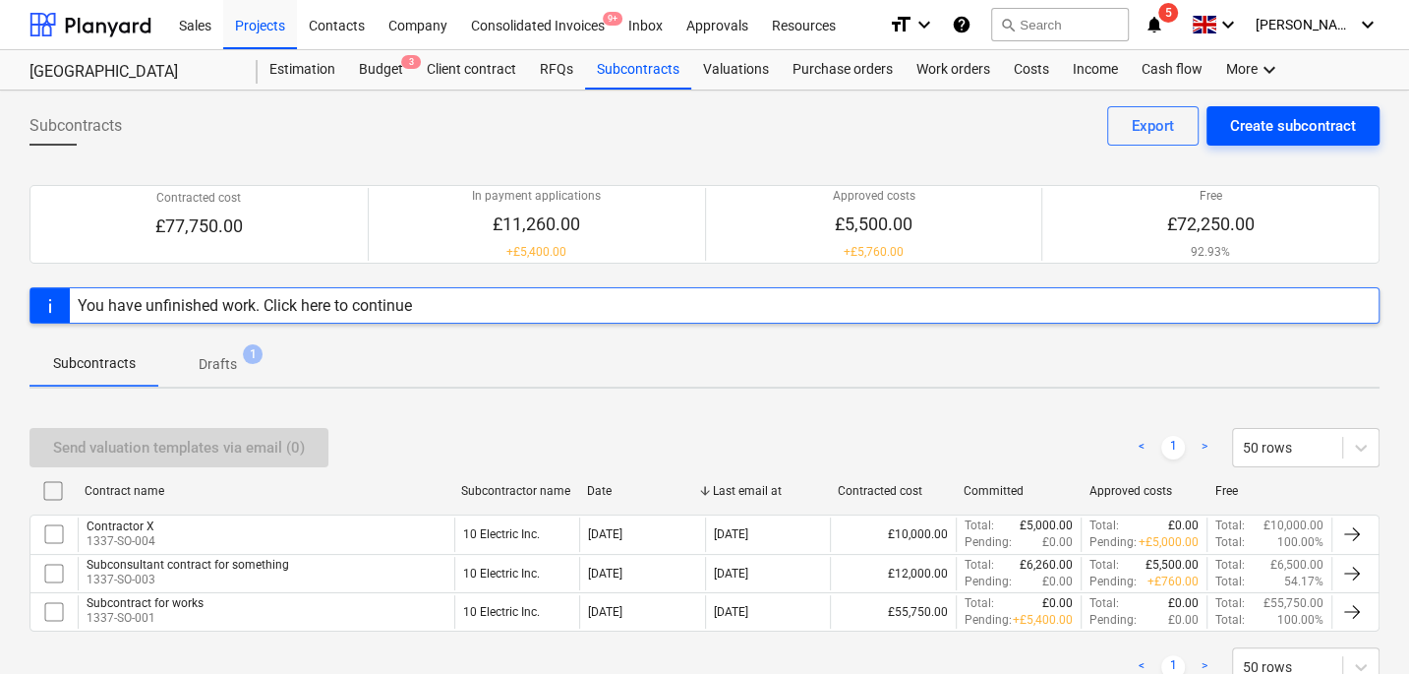
click at [1241, 136] on div "Create subcontract" at bounding box center [1293, 126] width 126 height 26
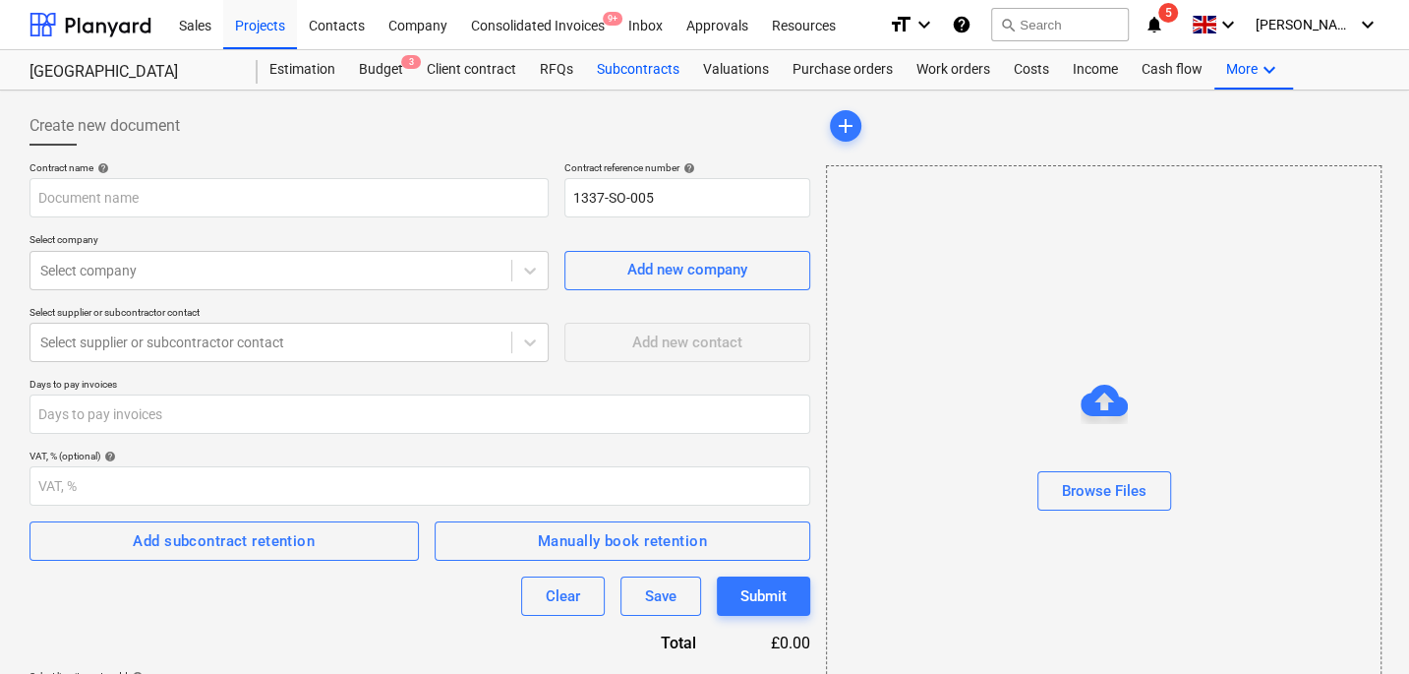
click at [647, 82] on div "Subcontracts" at bounding box center [638, 69] width 106 height 39
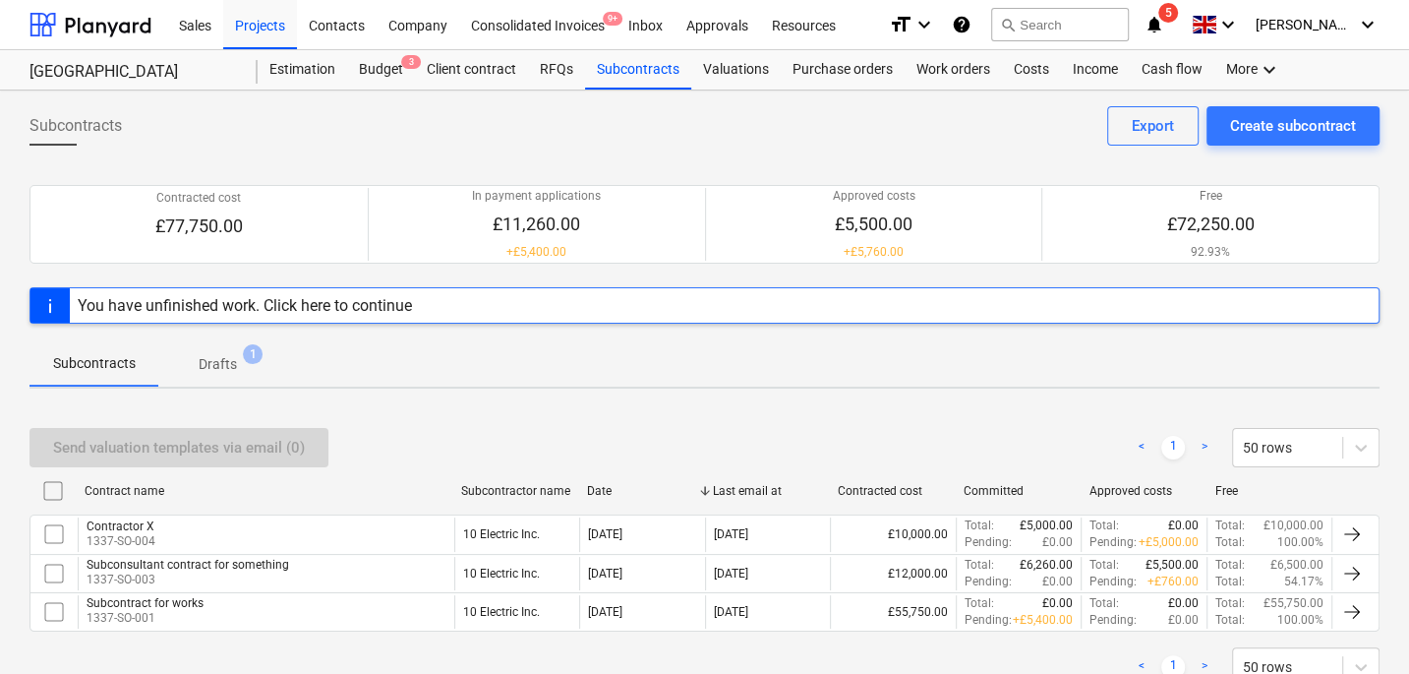
scroll to position [41, 0]
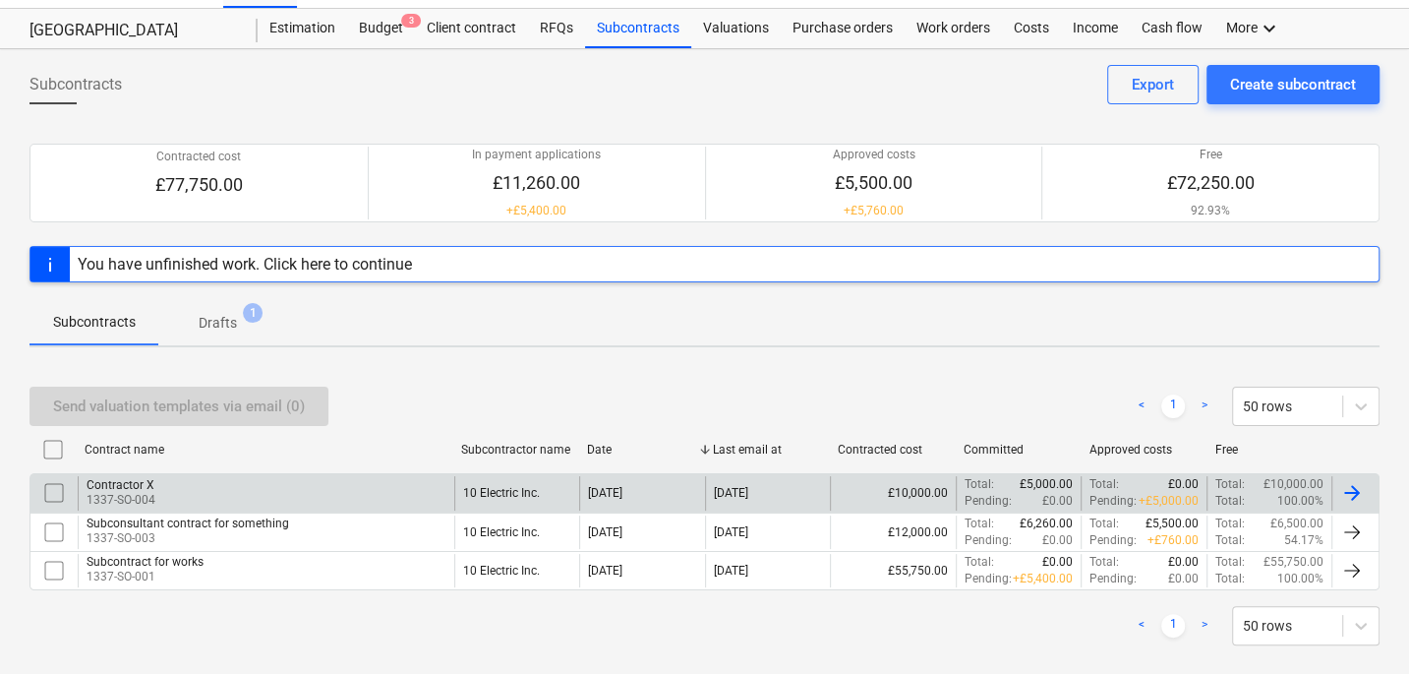
click at [261, 495] on div "Contractor X 1337-SO-004" at bounding box center [266, 492] width 377 height 33
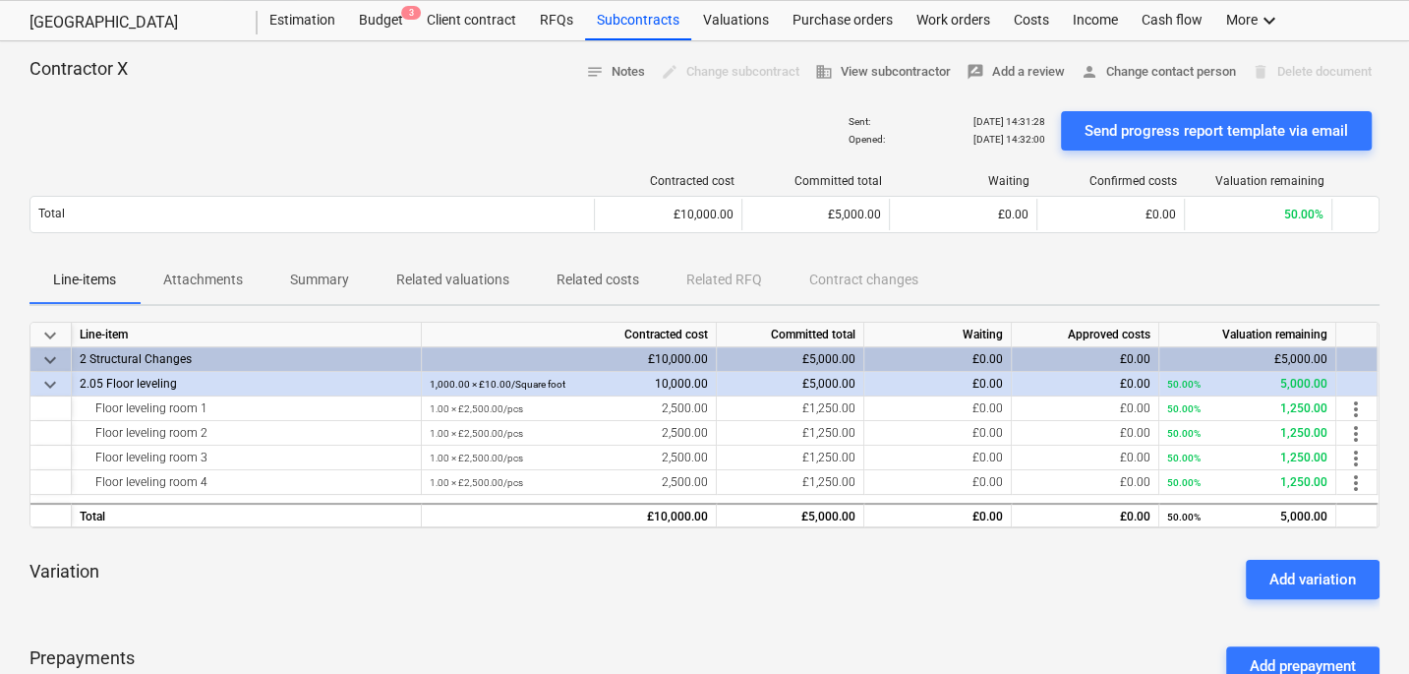
scroll to position [21, 0]
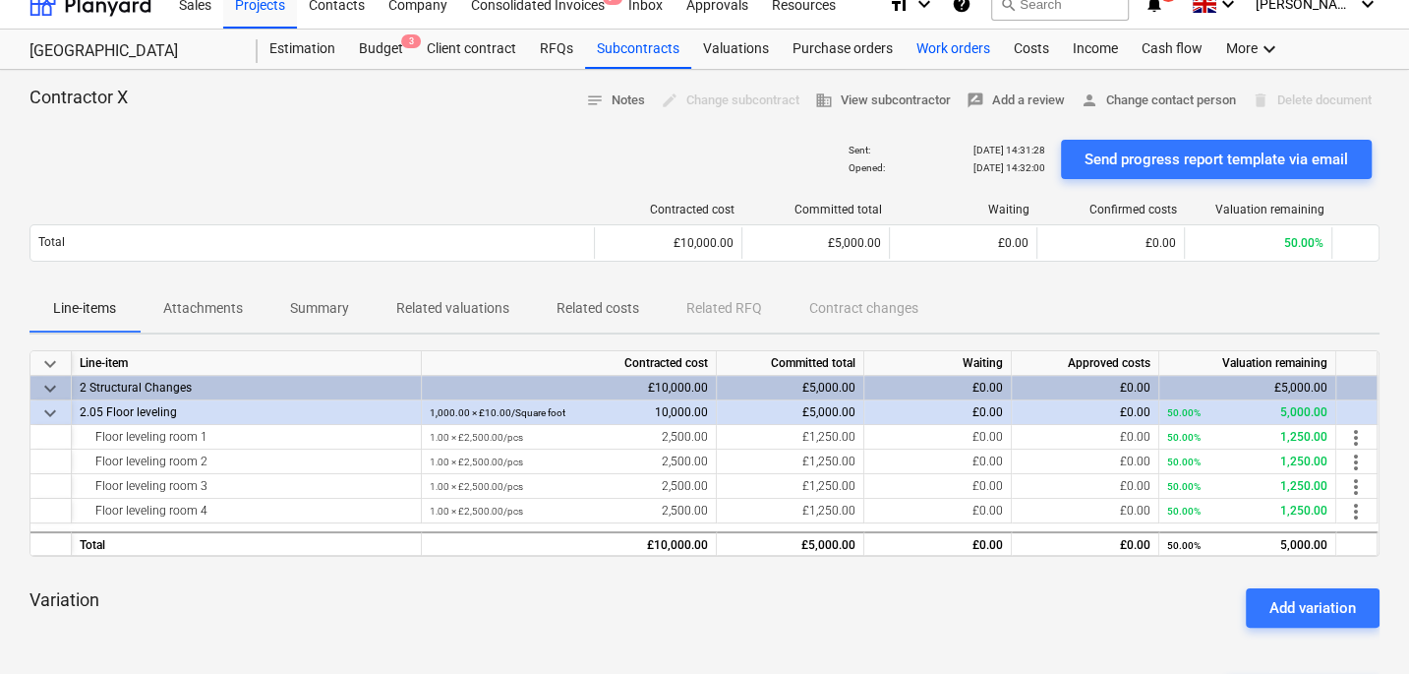
click at [916, 45] on div "Work orders" at bounding box center [953, 49] width 97 height 39
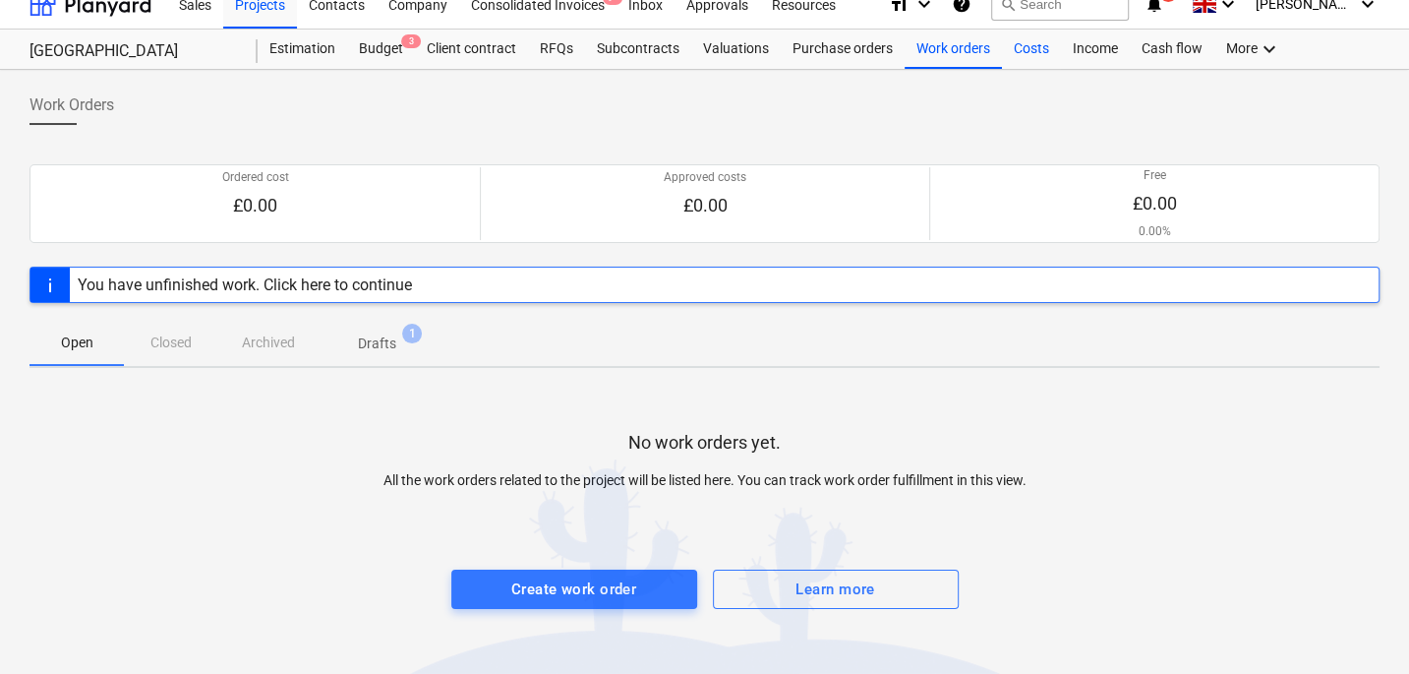
click at [1021, 57] on div "Costs" at bounding box center [1031, 49] width 59 height 39
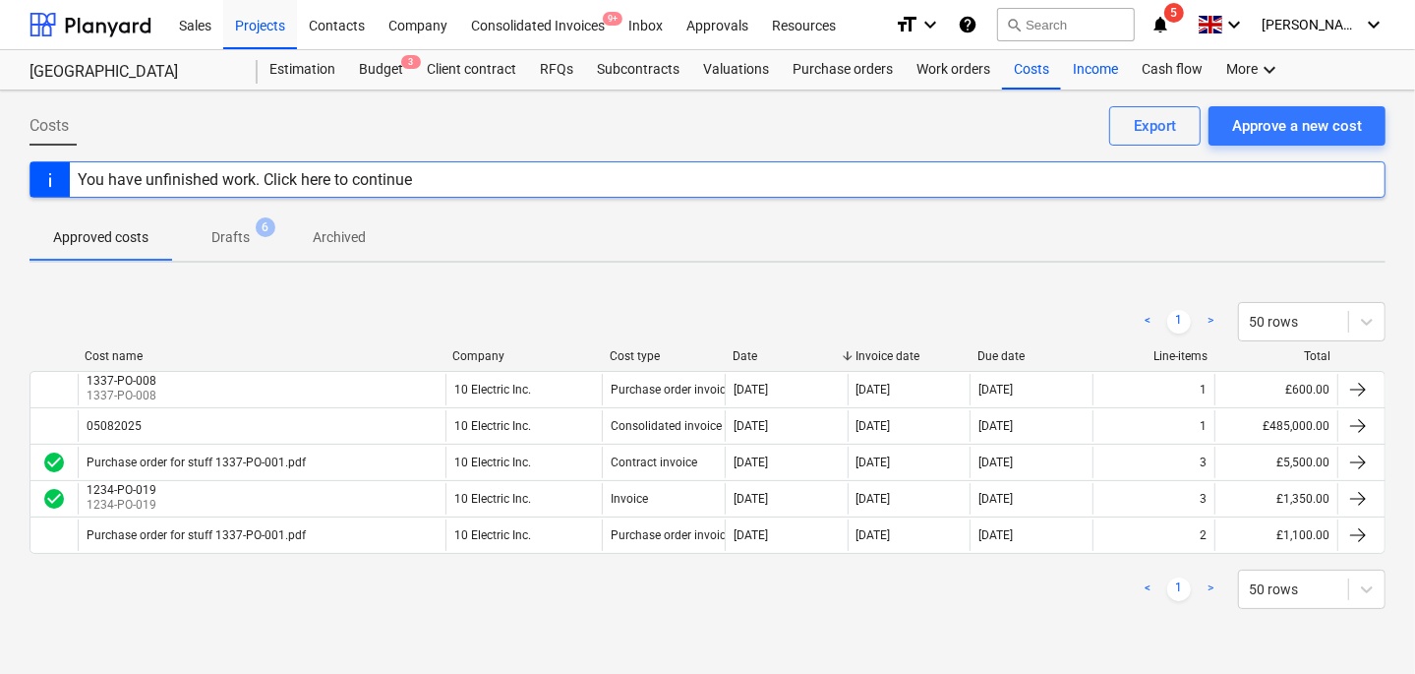
click at [1087, 79] on div "Income" at bounding box center [1095, 69] width 69 height 39
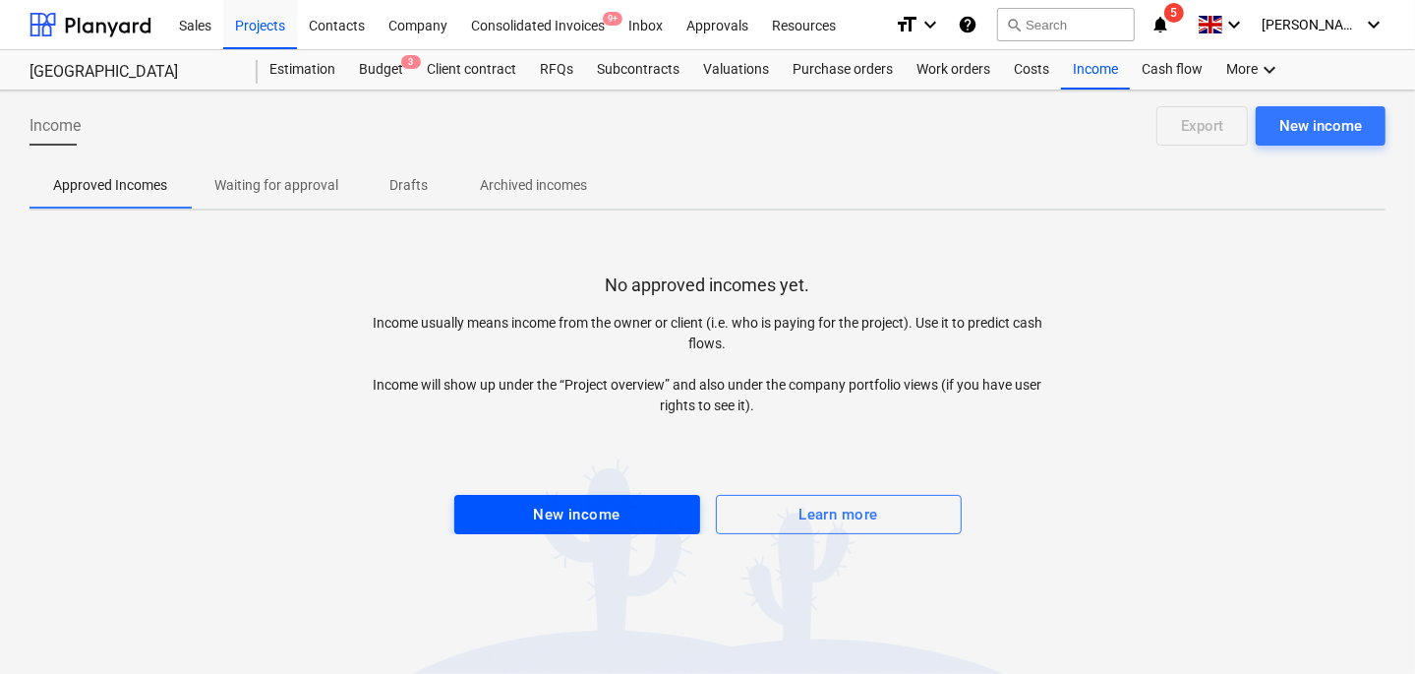
click at [588, 511] on div "New income" at bounding box center [576, 515] width 87 height 26
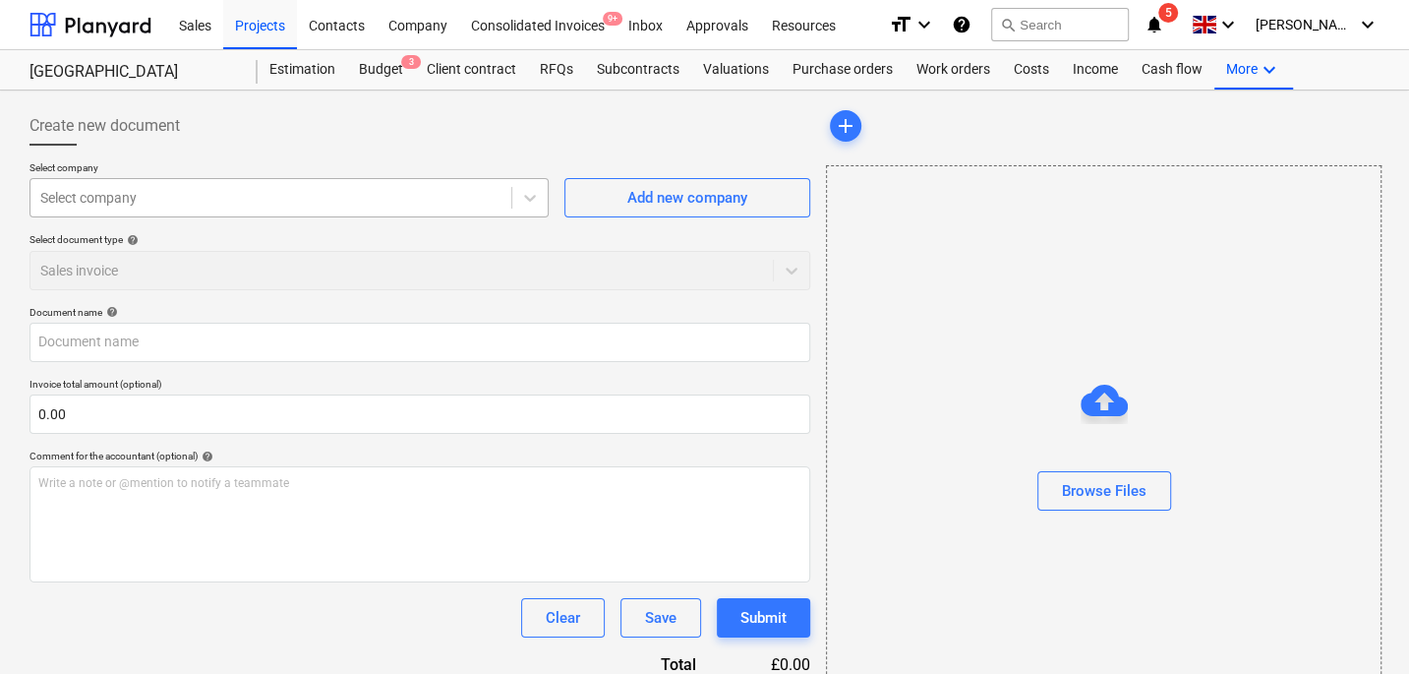
click at [262, 205] on div at bounding box center [270, 198] width 461 height 20
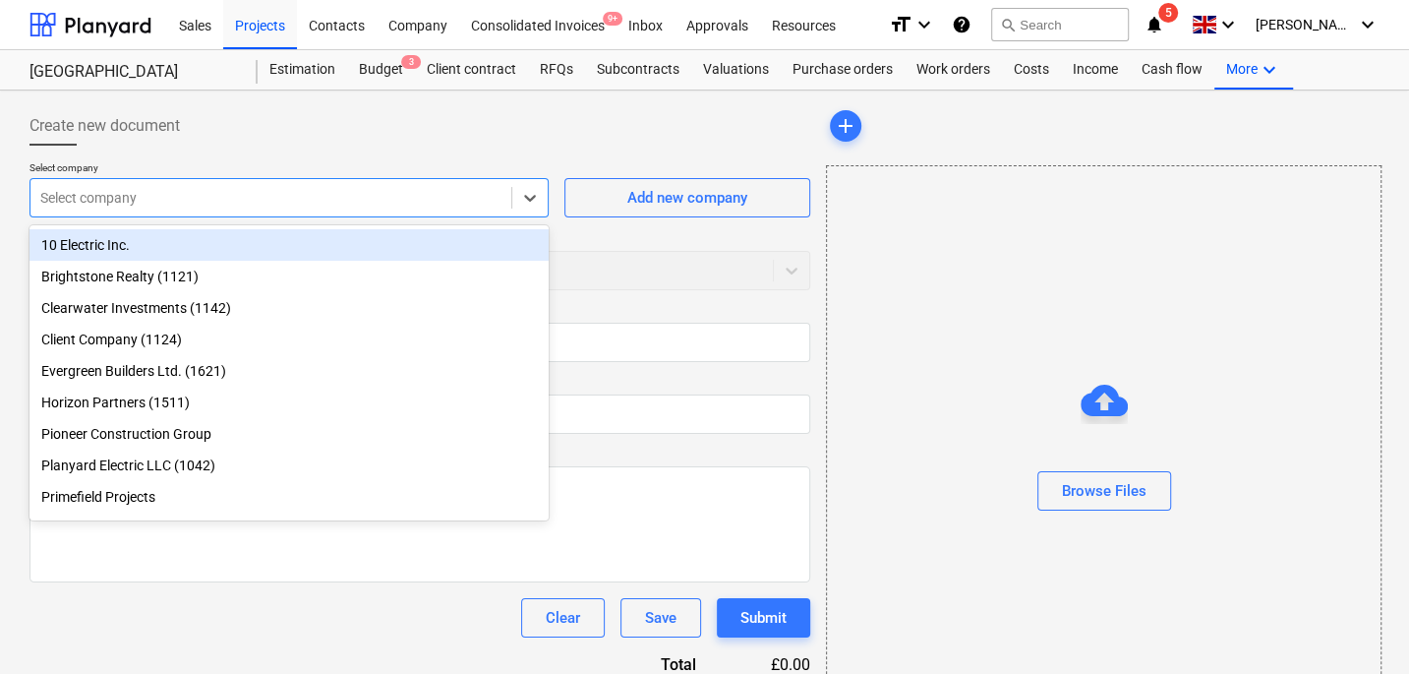
click at [206, 248] on div "10 Electric Inc." at bounding box center [289, 244] width 519 height 31
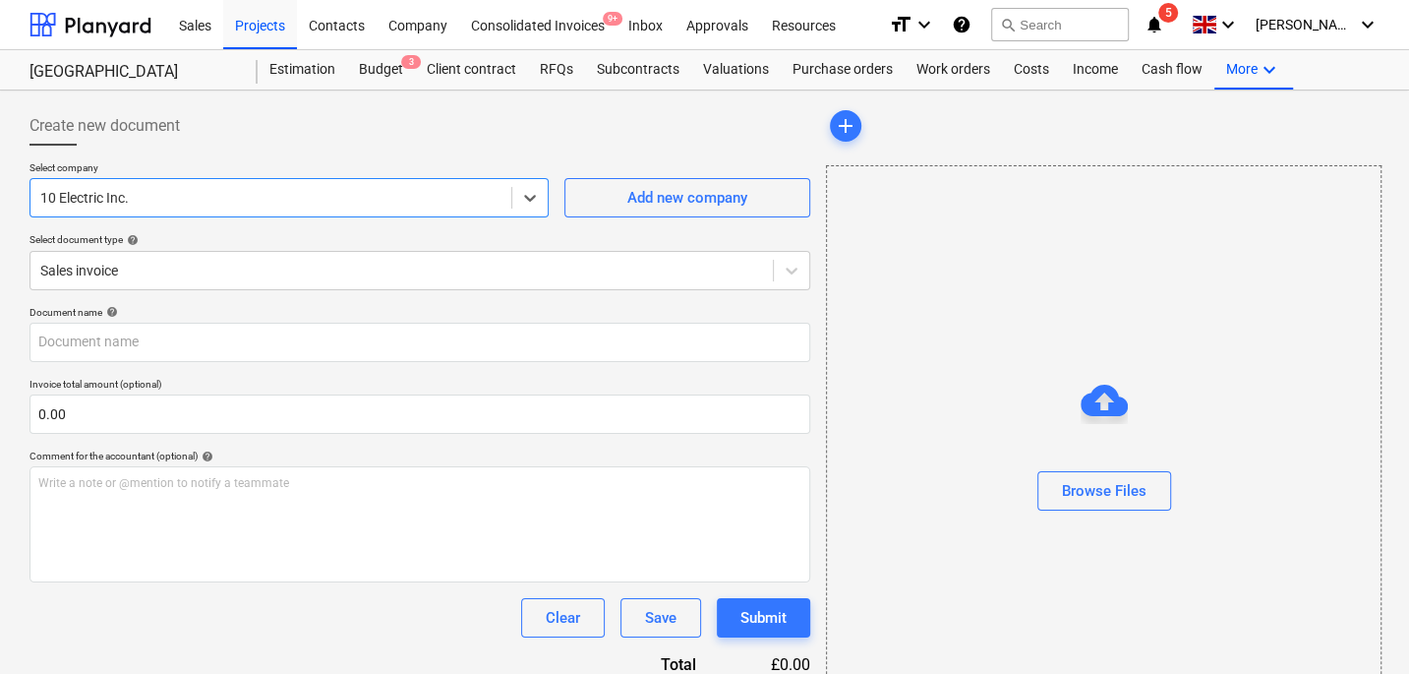
scroll to position [88, 0]
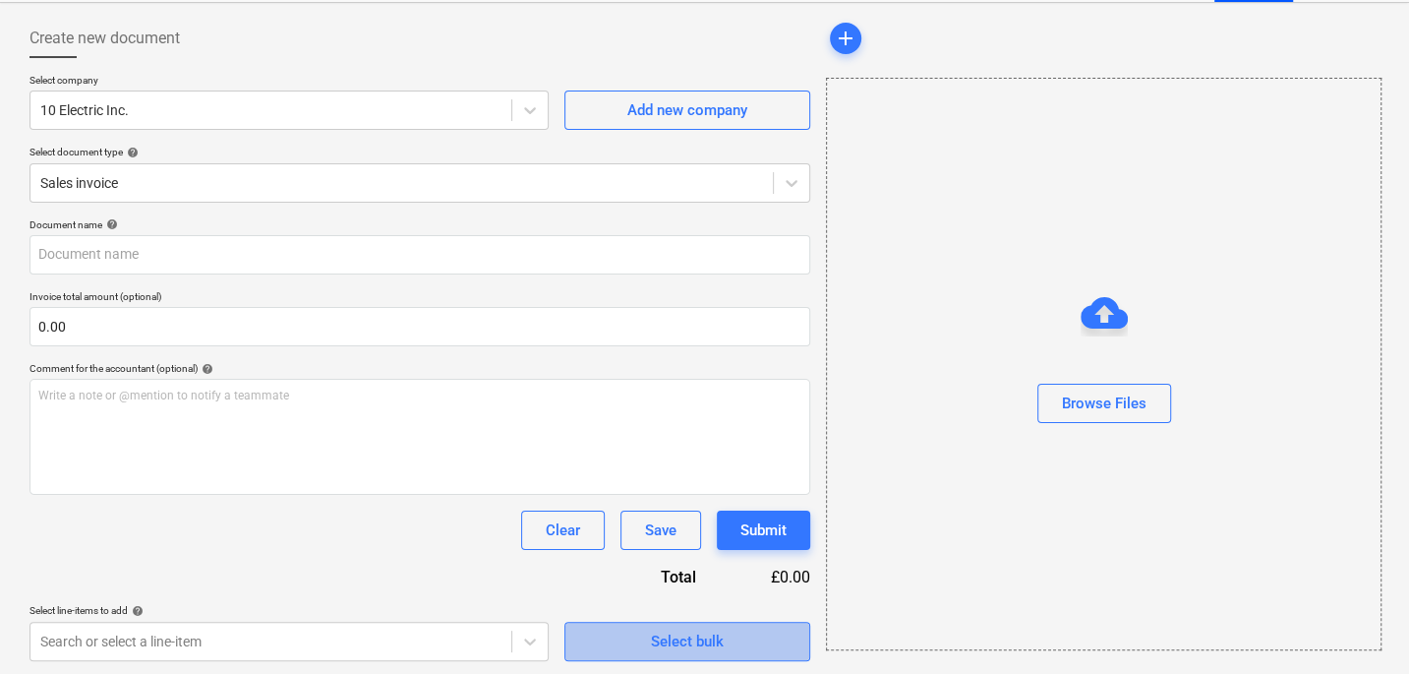
click at [610, 644] on span "Select bulk" at bounding box center [687, 641] width 197 height 26
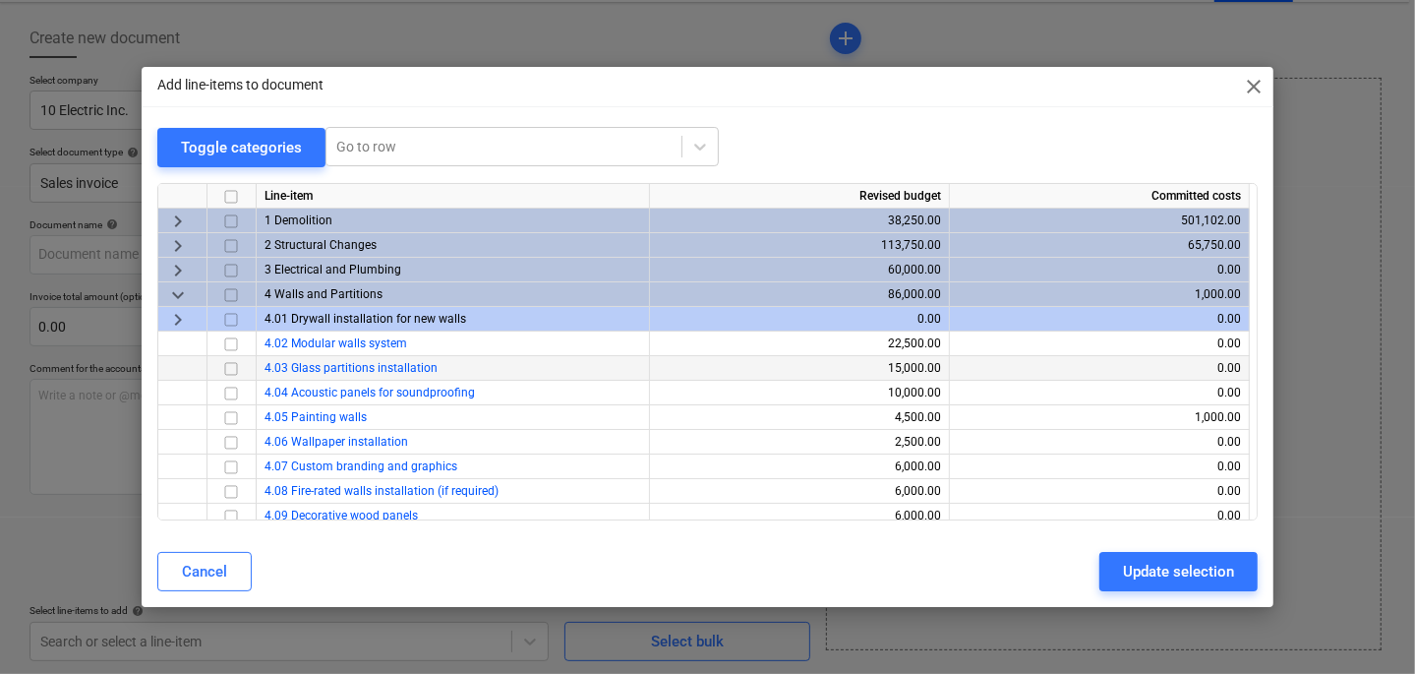
click at [221, 373] on input "checkbox" at bounding box center [231, 369] width 24 height 24
click at [1148, 577] on div "Update selection" at bounding box center [1178, 572] width 111 height 26
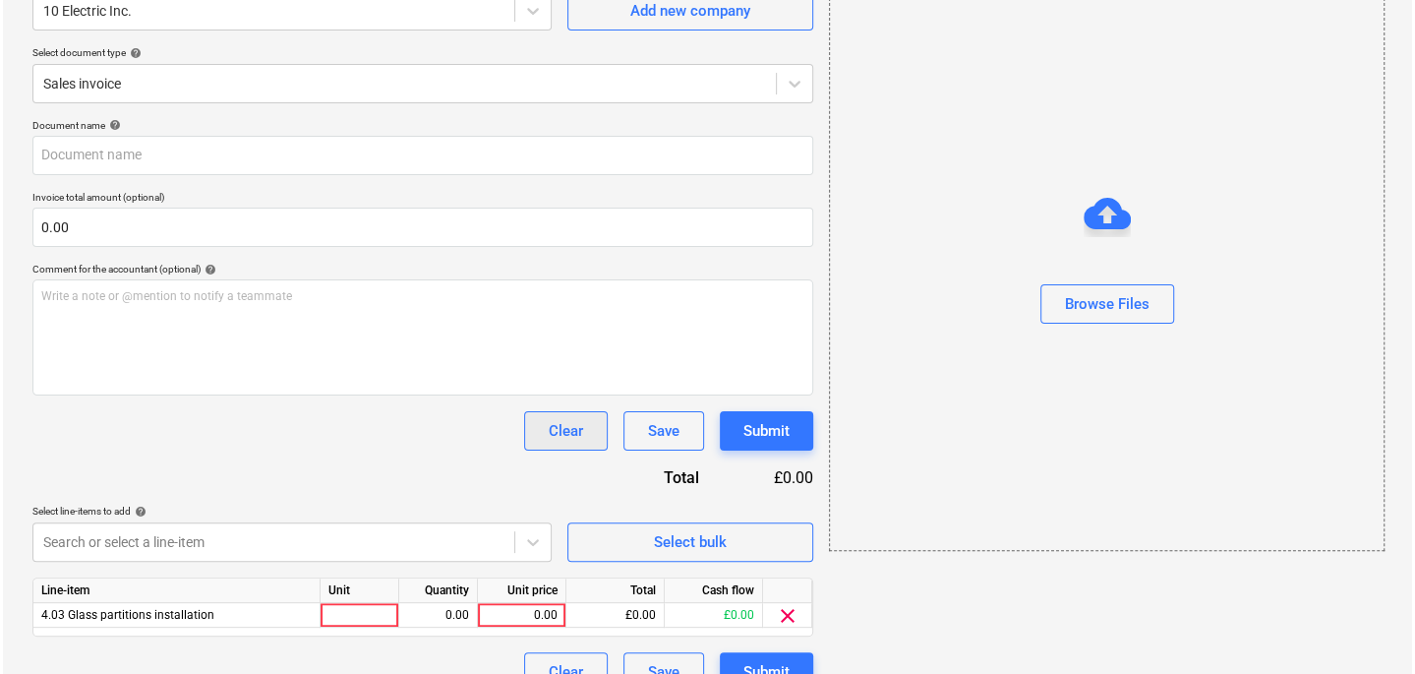
scroll to position [217, 0]
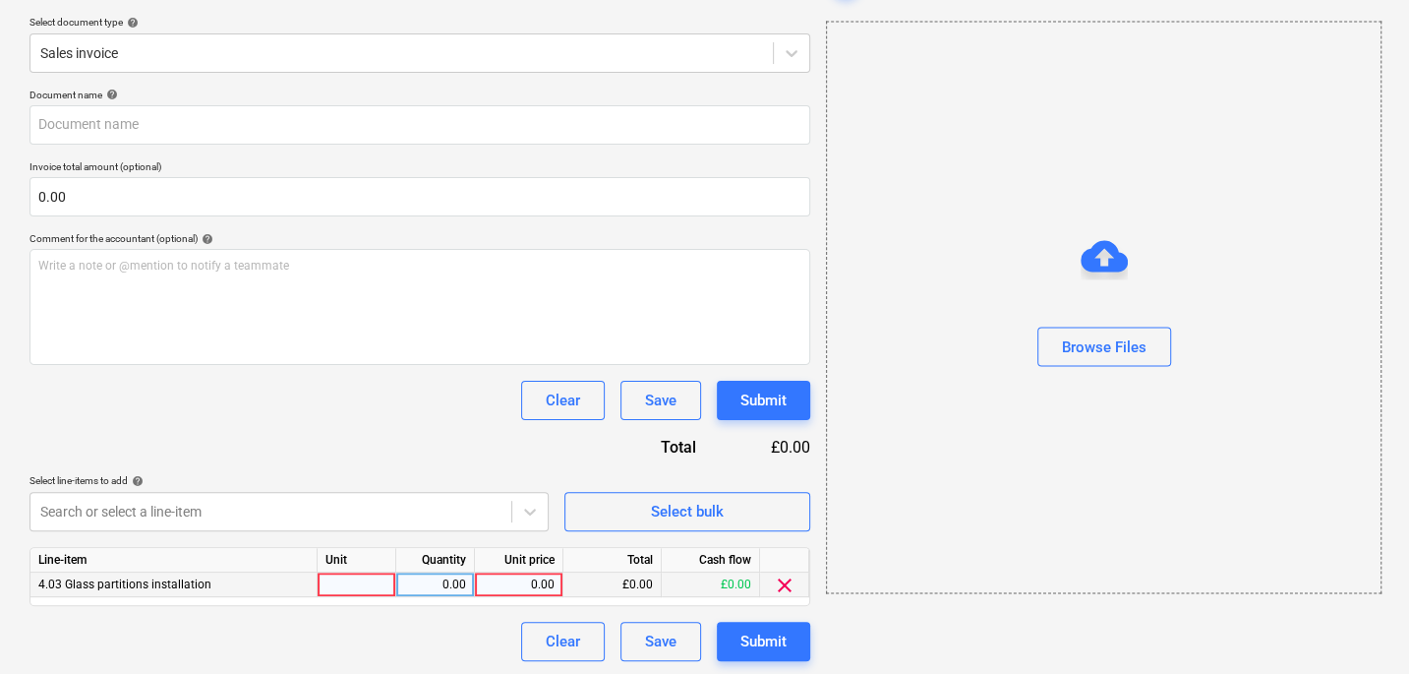
click at [354, 587] on div at bounding box center [357, 584] width 79 height 25
click at [508, 573] on div "0.00" at bounding box center [519, 584] width 72 height 25
click at [393, 433] on div "Document name help Invoice total amount (optional) 0.00 Comment for the account…" at bounding box center [420, 375] width 781 height 572
click at [763, 643] on div "Submit" at bounding box center [764, 641] width 46 height 26
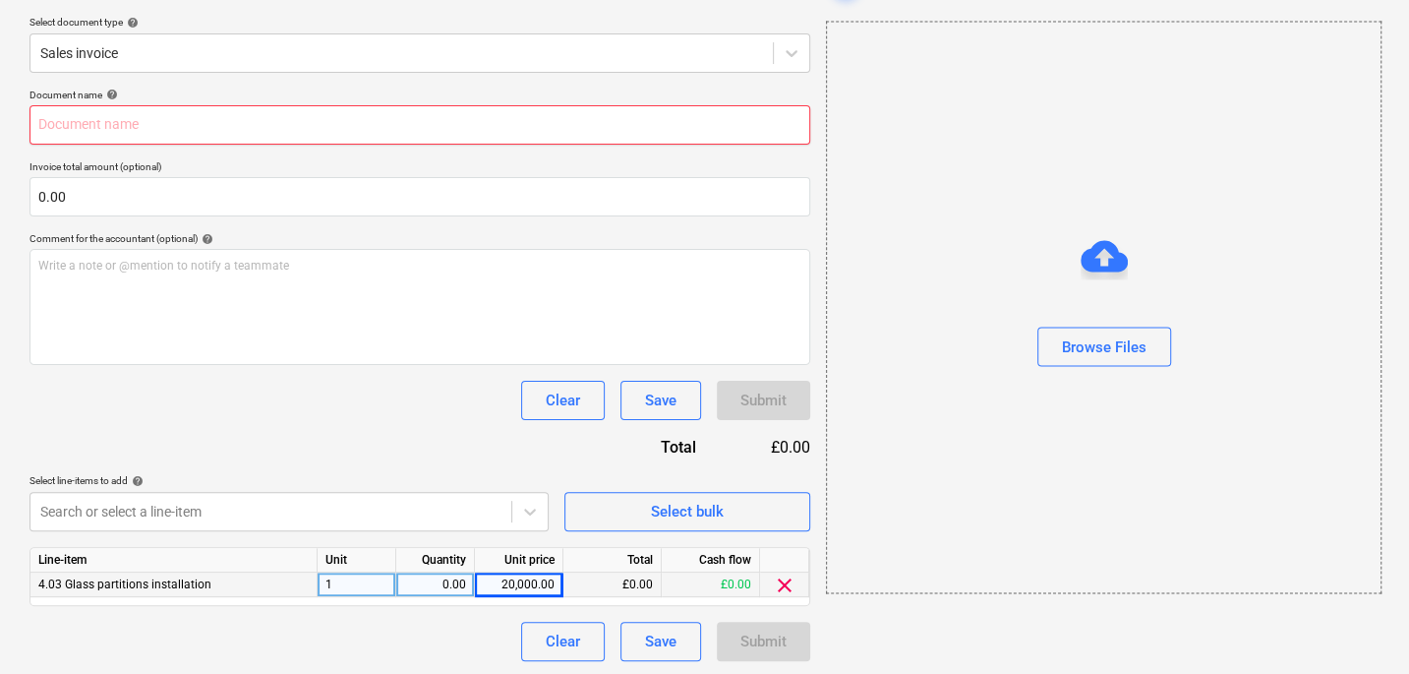
click at [208, 114] on input "text" at bounding box center [420, 124] width 781 height 39
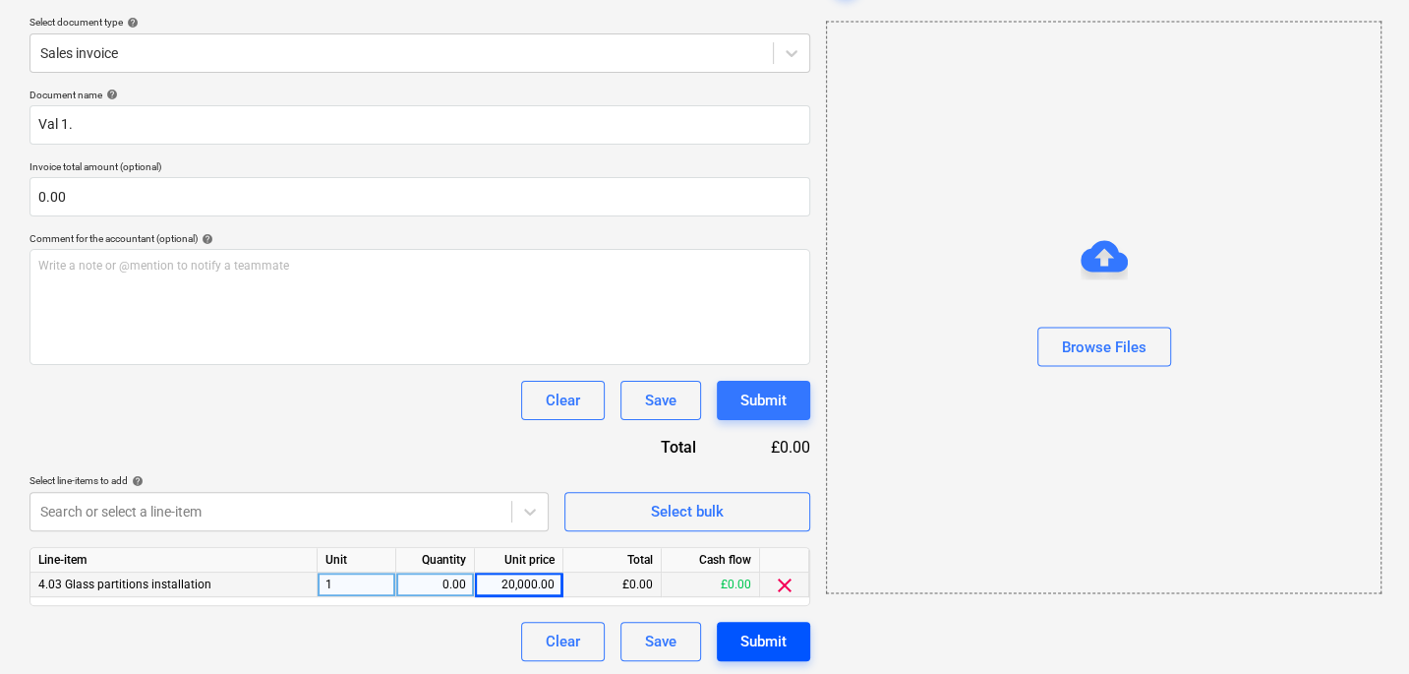
click at [778, 635] on div "Submit" at bounding box center [764, 641] width 46 height 26
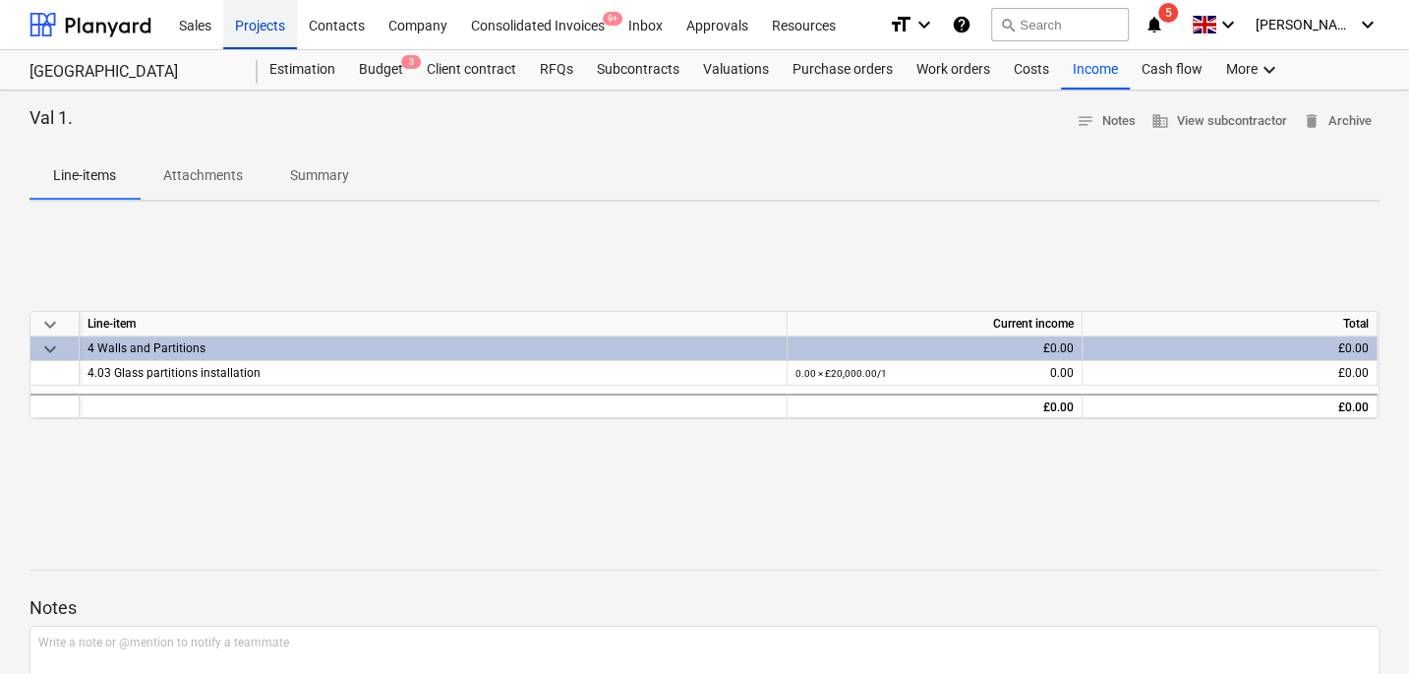
click at [256, 23] on div "Projects" at bounding box center [260, 24] width 74 height 50
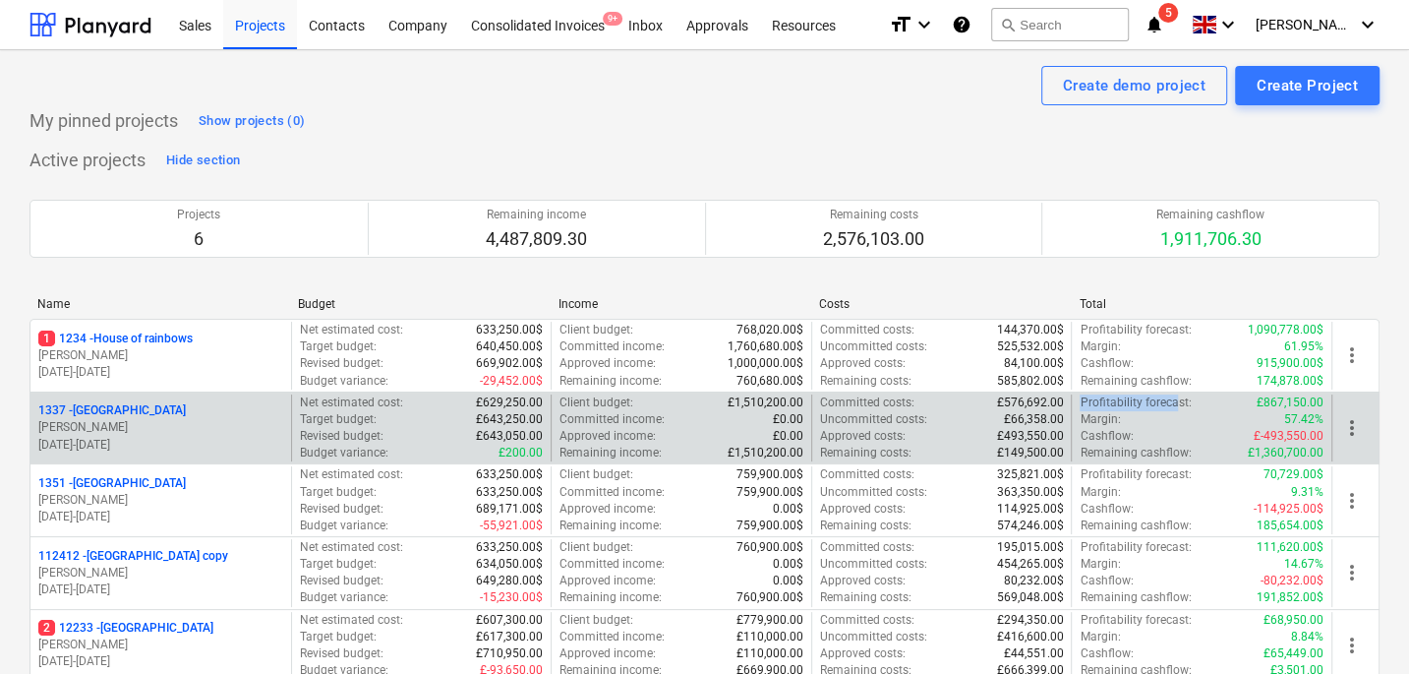
drag, startPoint x: 1081, startPoint y: 401, endPoint x: 1171, endPoint y: 395, distance: 90.7
click at [1171, 395] on p "Profitability forecast :" at bounding box center [1135, 402] width 111 height 17
click at [1111, 430] on p "Cashflow :" at bounding box center [1106, 436] width 53 height 17
click at [1112, 450] on p "Remaining cashflow :" at bounding box center [1135, 453] width 111 height 17
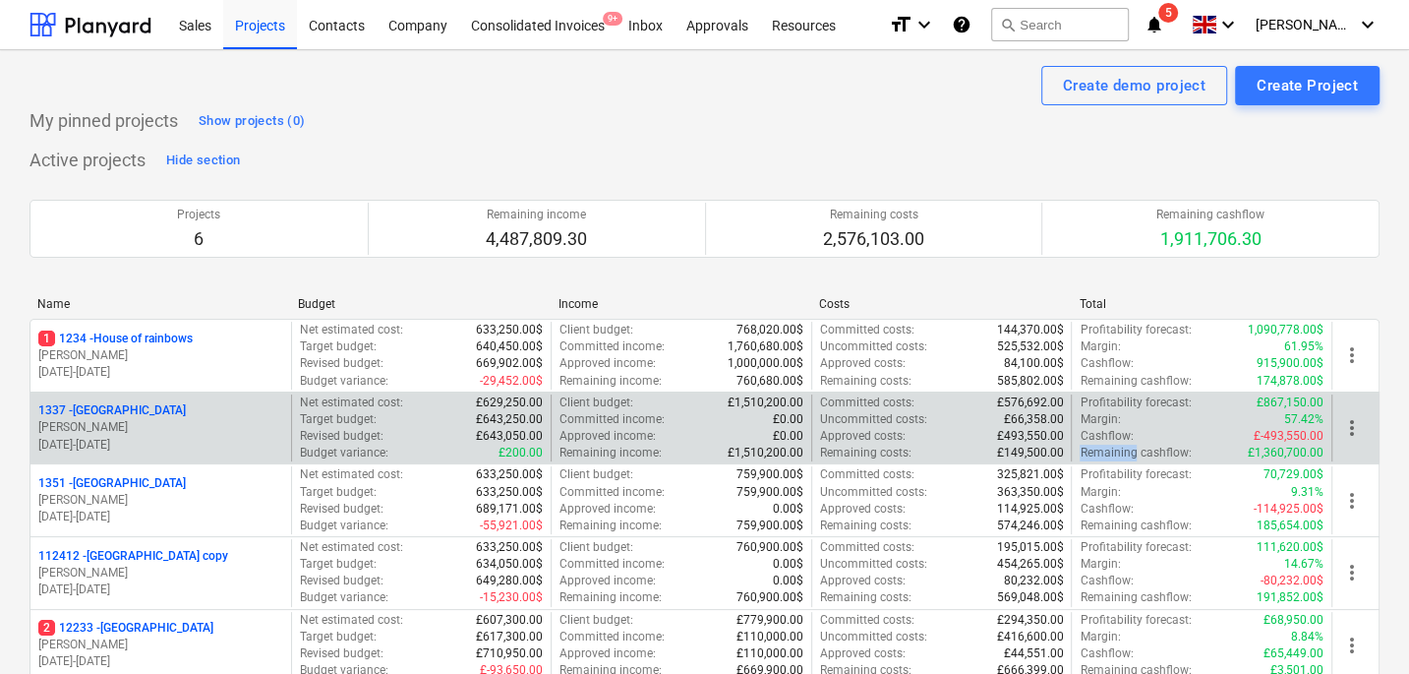
click at [1112, 450] on p "Remaining cashflow :" at bounding box center [1135, 453] width 111 height 17
click at [1103, 440] on p "Cashflow :" at bounding box center [1106, 436] width 53 height 17
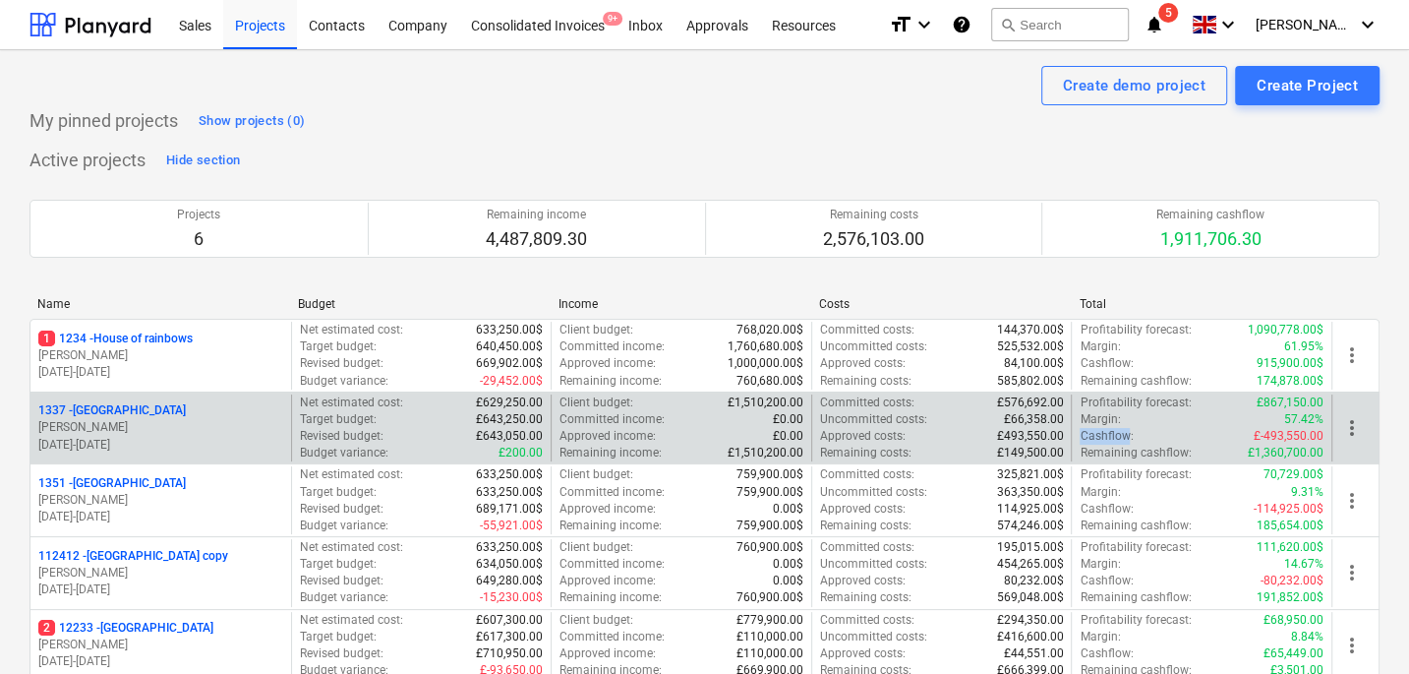
click at [1103, 440] on p "Cashflow :" at bounding box center [1106, 436] width 53 height 17
click at [150, 403] on div "[STREET_ADDRESS]" at bounding box center [160, 410] width 245 height 17
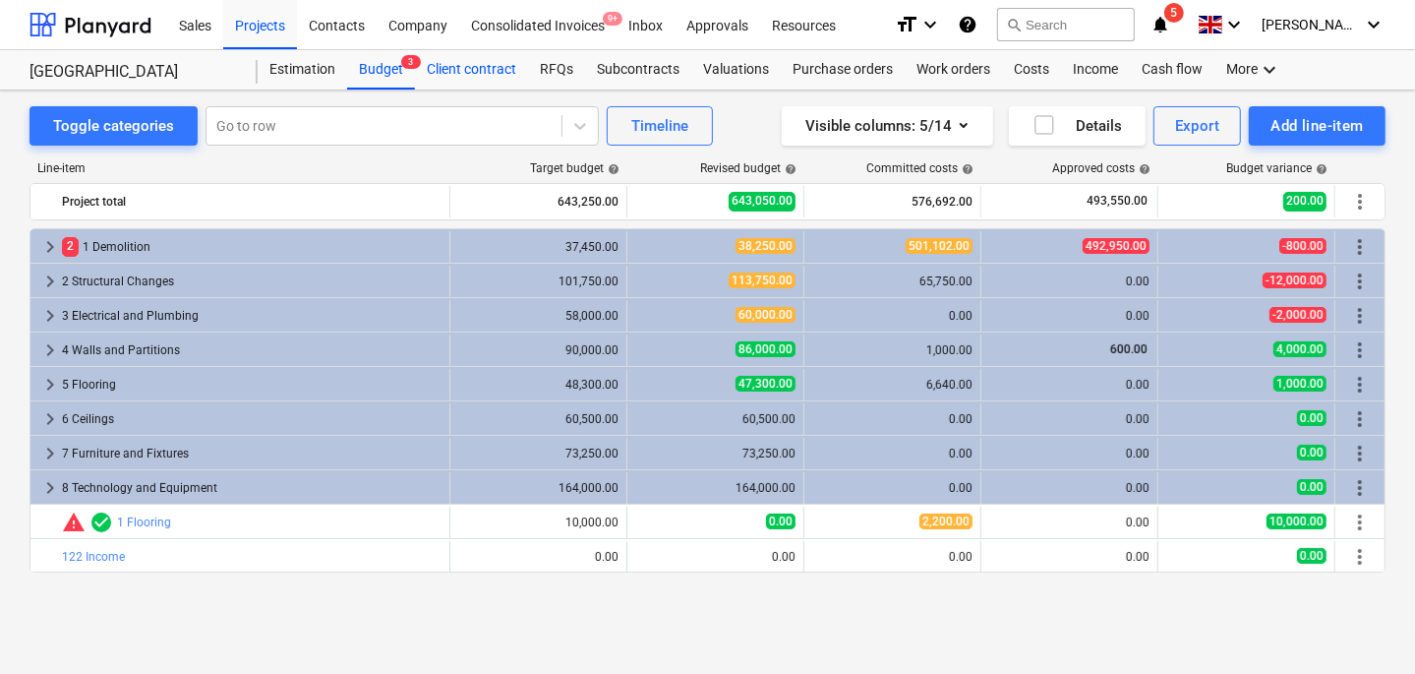
click at [454, 61] on div "Client contract" at bounding box center [471, 69] width 113 height 39
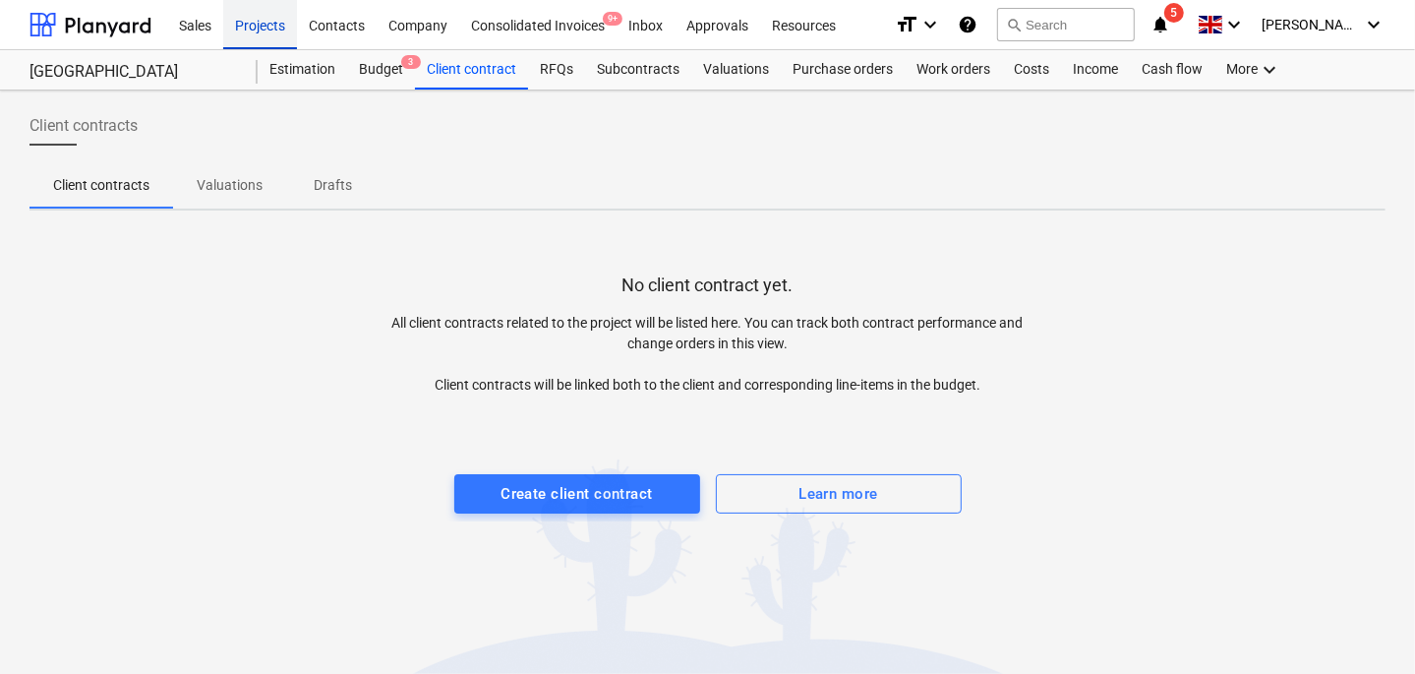
click at [252, 29] on div "Projects" at bounding box center [260, 24] width 74 height 50
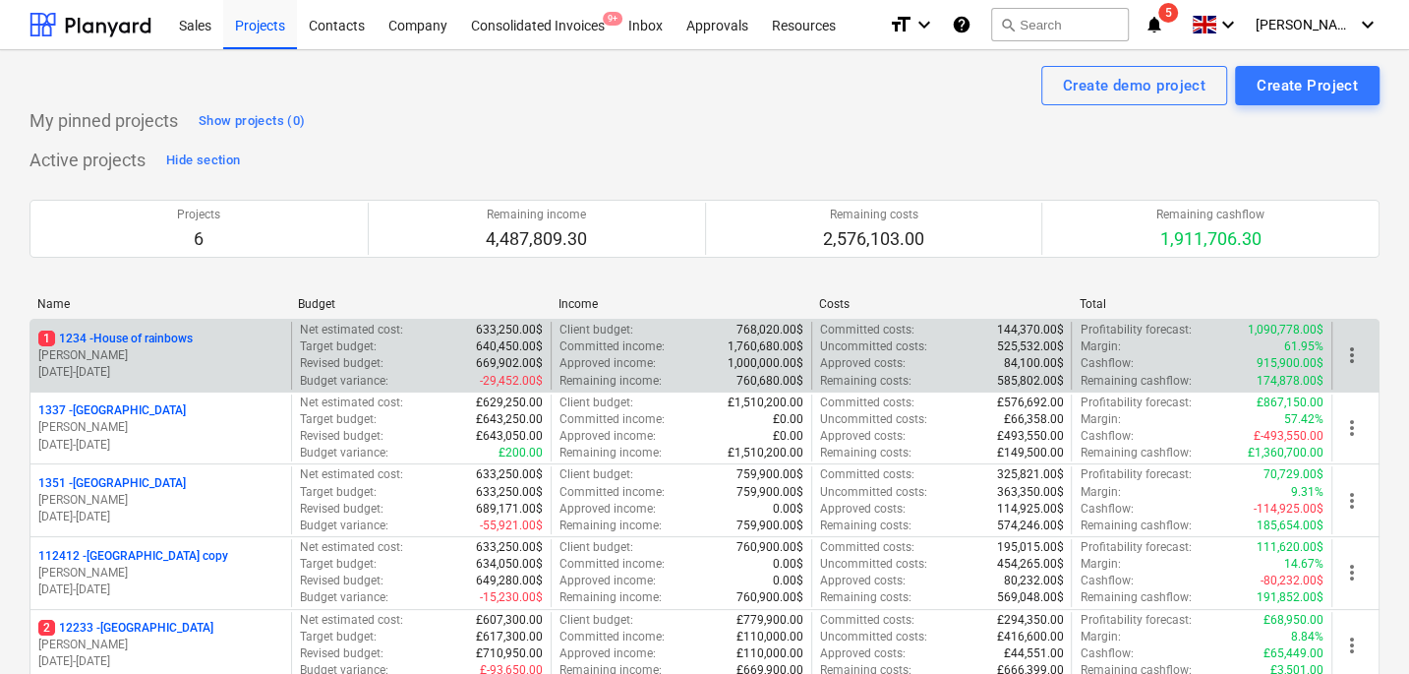
scroll to position [179, 0]
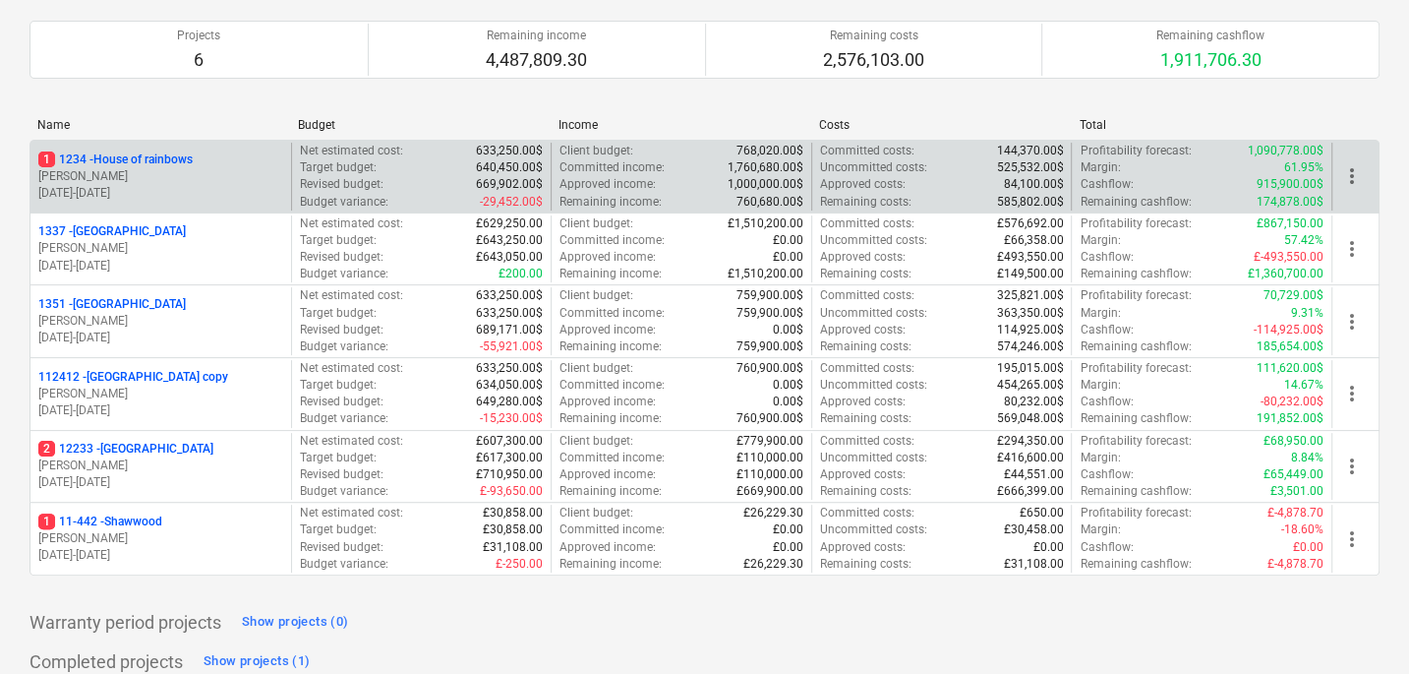
click at [186, 386] on p "[PERSON_NAME]" at bounding box center [160, 394] width 245 height 17
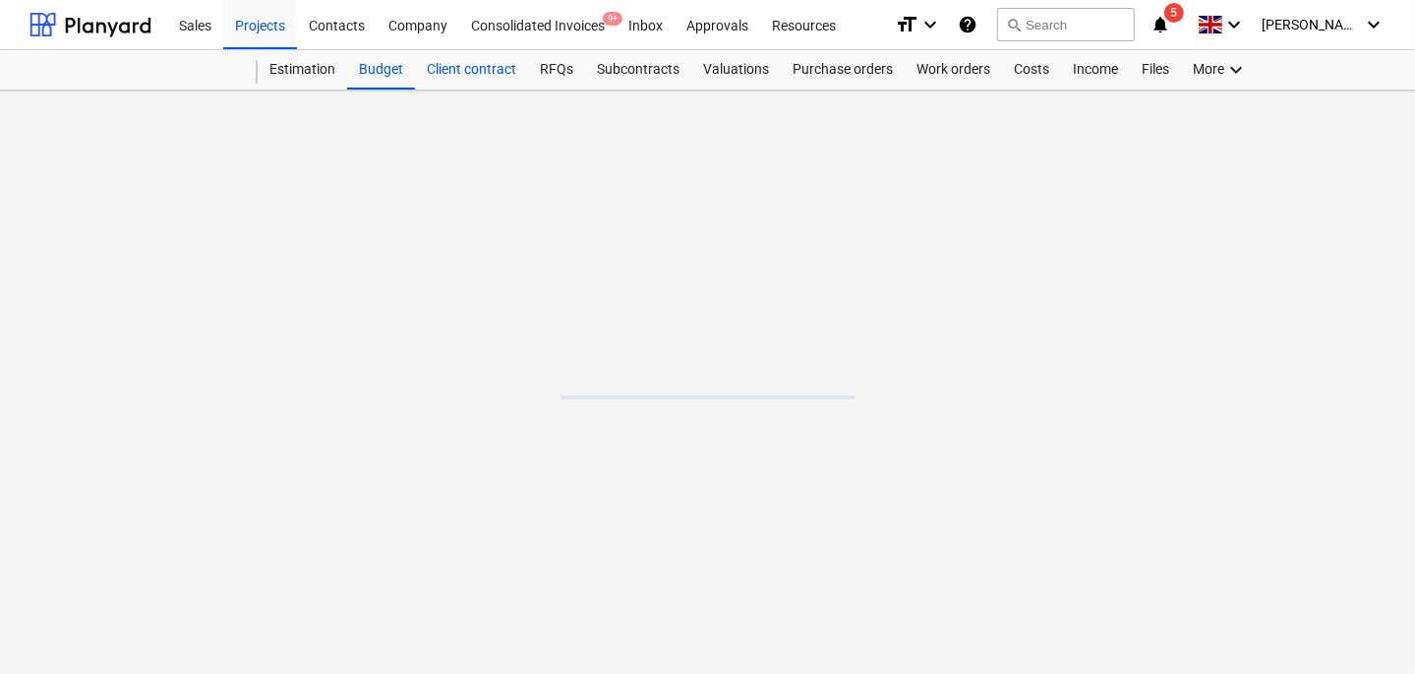
click at [479, 74] on div "Client contract" at bounding box center [471, 69] width 113 height 39
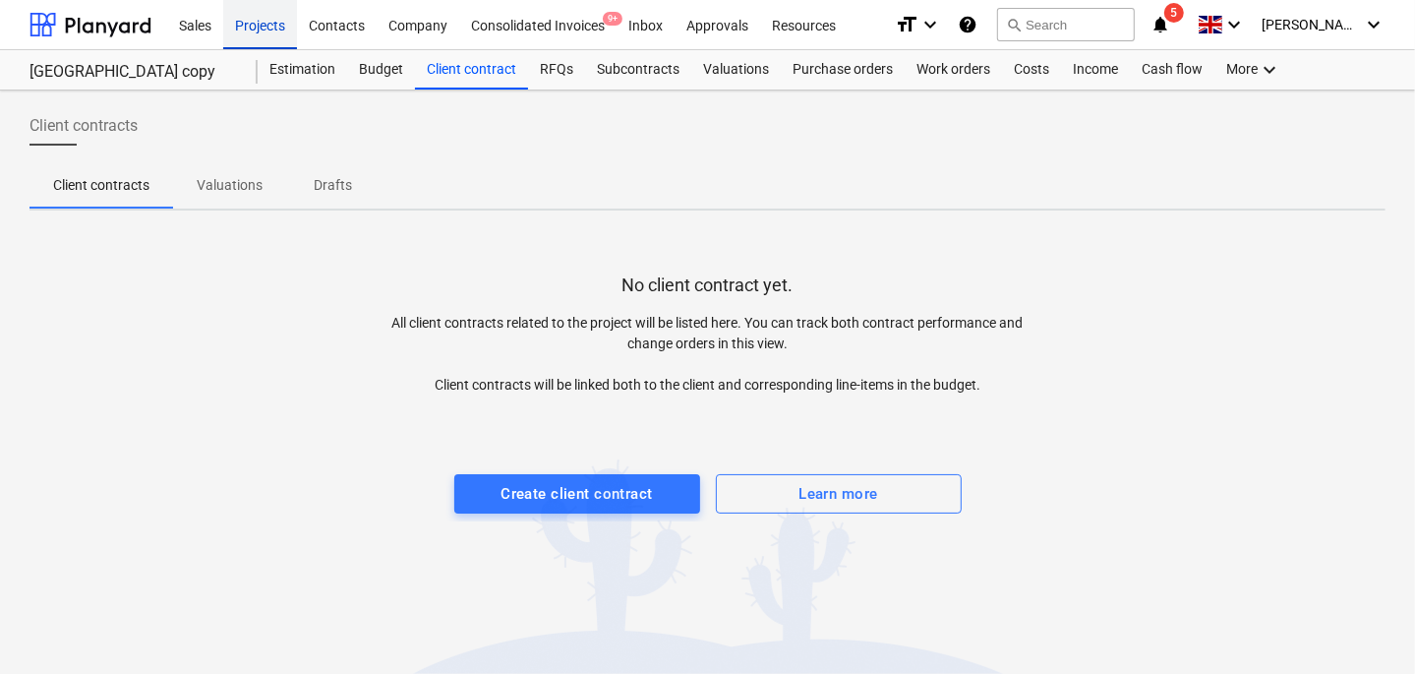
click at [244, 21] on div "Projects" at bounding box center [260, 24] width 74 height 50
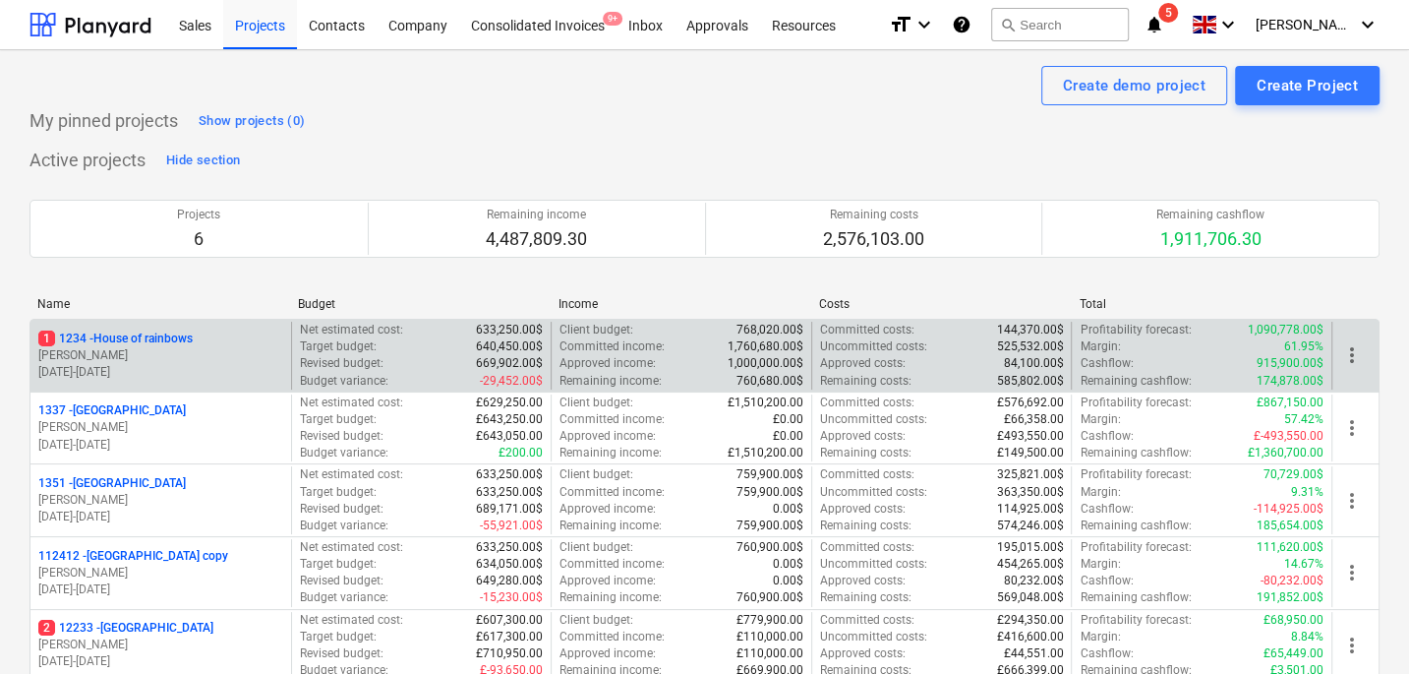
click at [107, 348] on p "[PERSON_NAME]" at bounding box center [160, 355] width 245 height 17
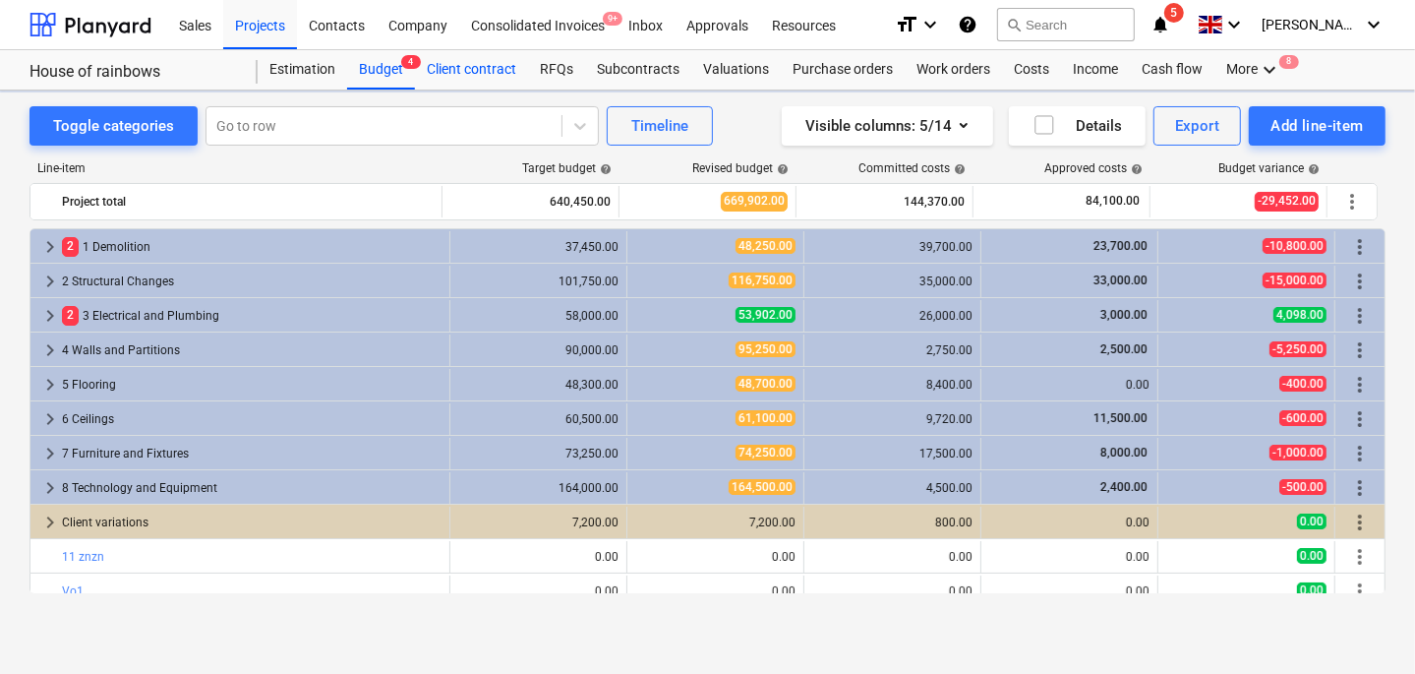
click at [488, 62] on div "Client contract" at bounding box center [471, 69] width 113 height 39
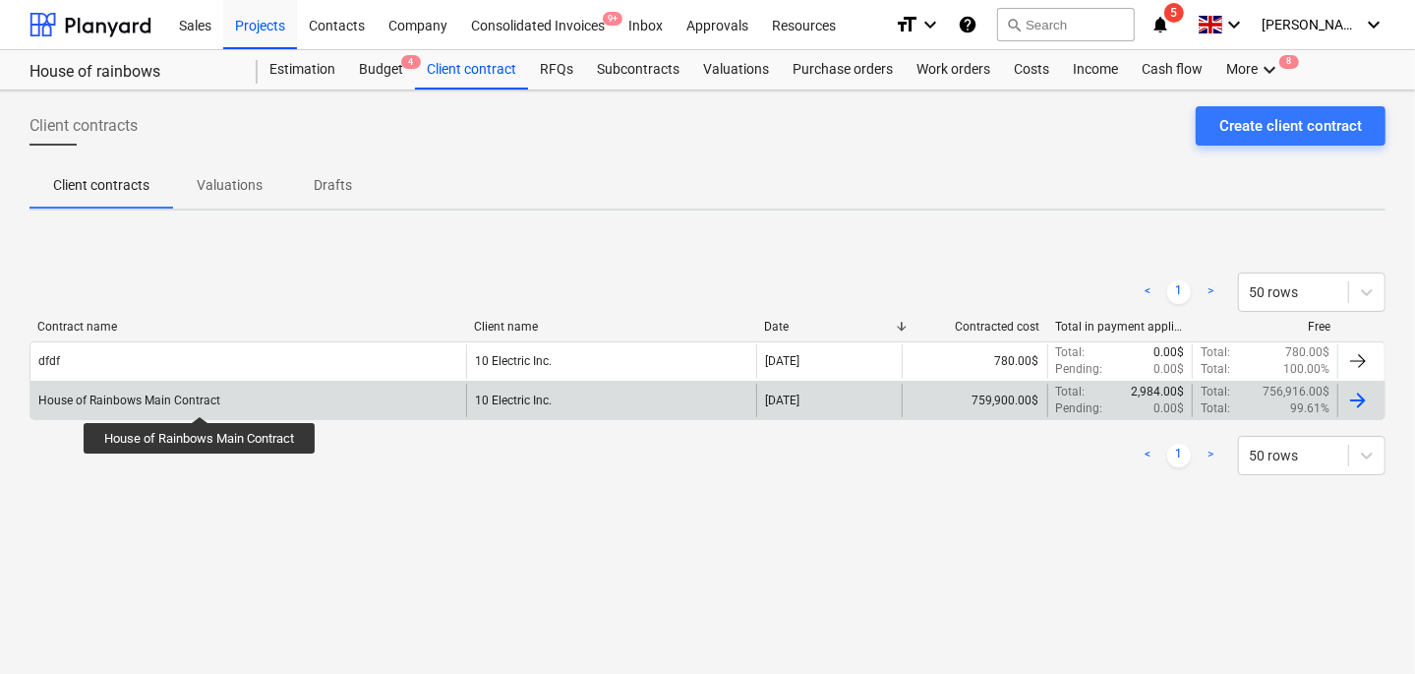
click at [202, 398] on div "House of Rainbows Main Contract" at bounding box center [129, 400] width 182 height 14
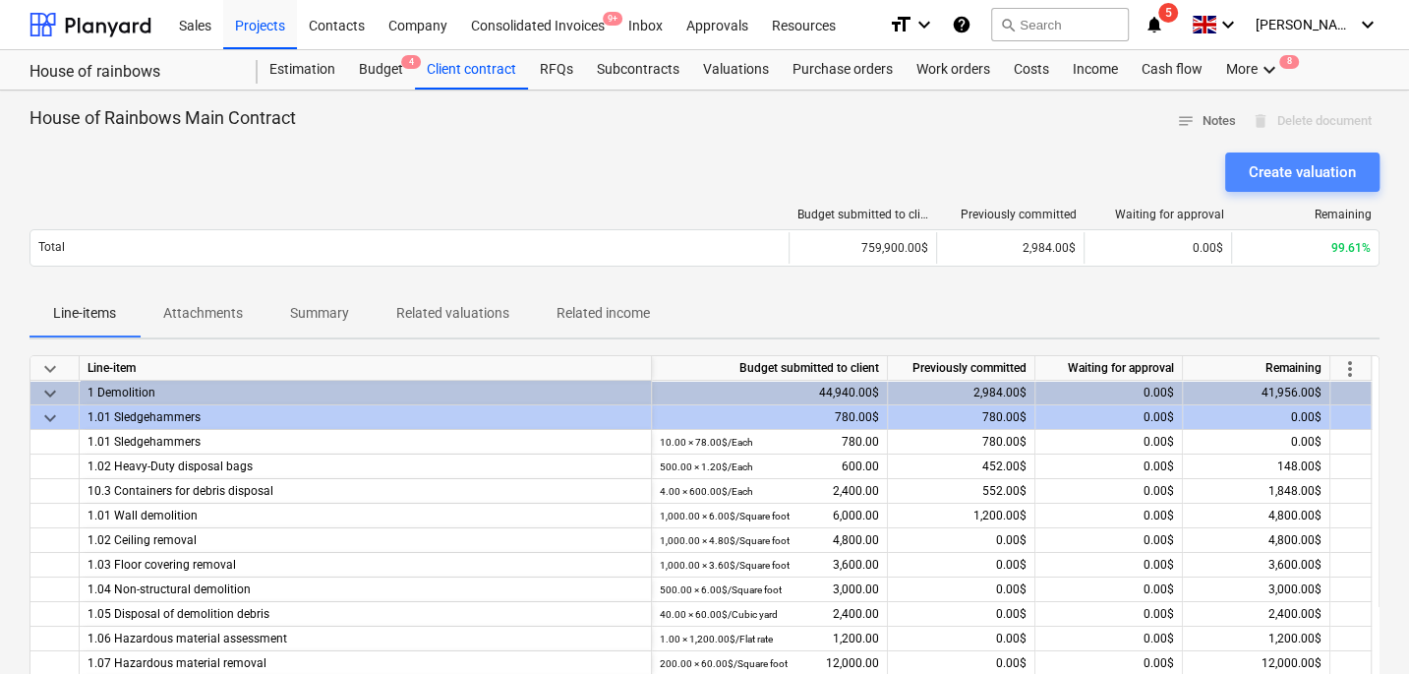
click at [1317, 172] on div "Create valuation" at bounding box center [1302, 172] width 107 height 26
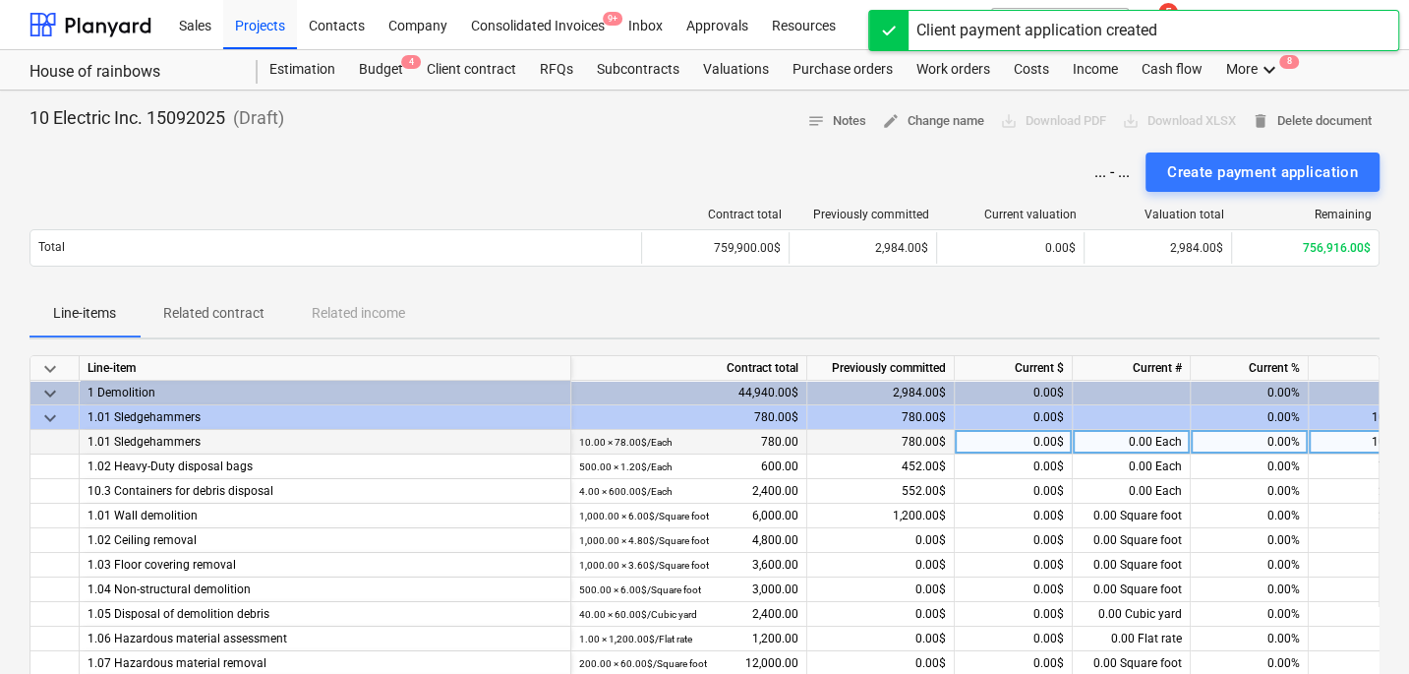
click at [1266, 443] on div "0.00%" at bounding box center [1250, 442] width 118 height 25
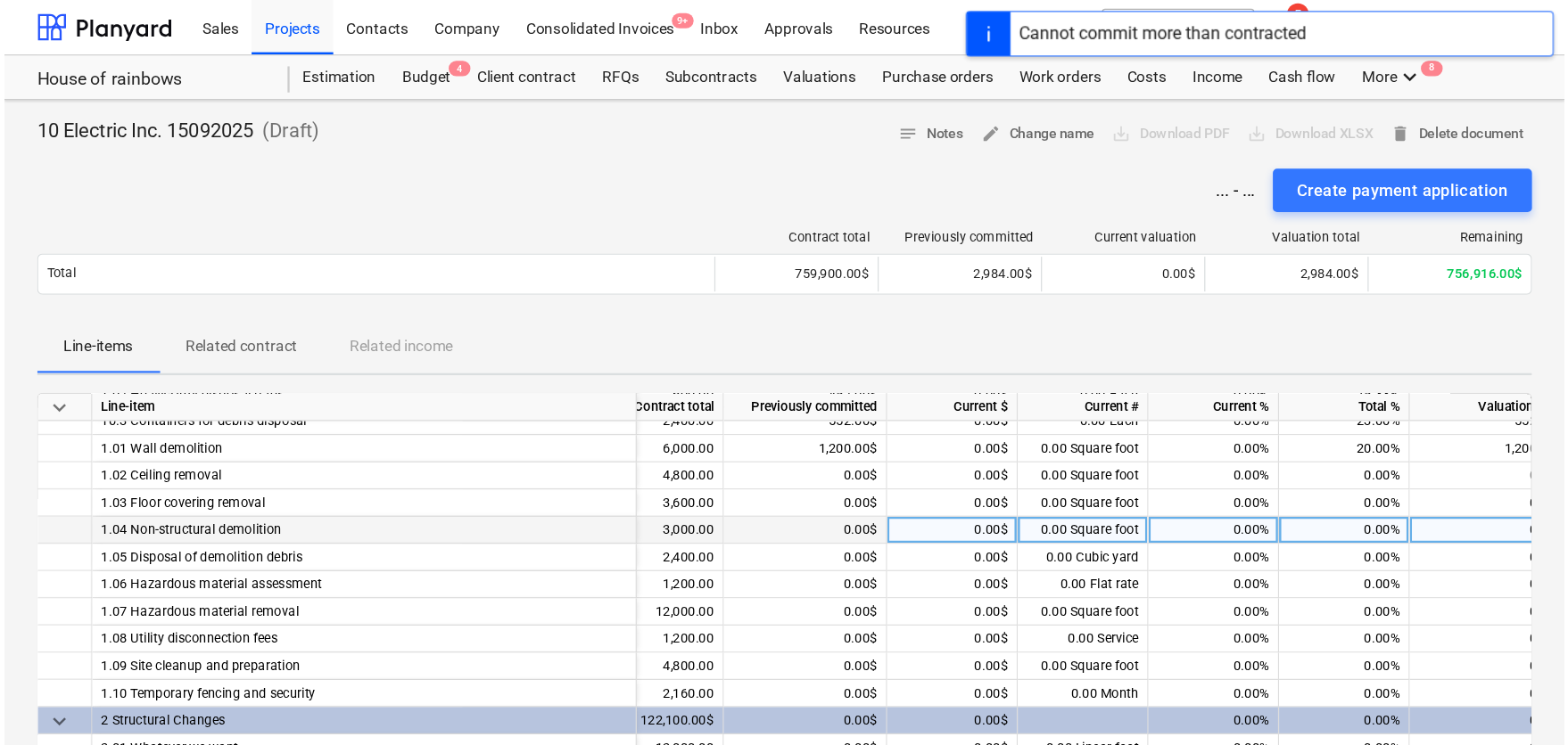
scroll to position [101, 142]
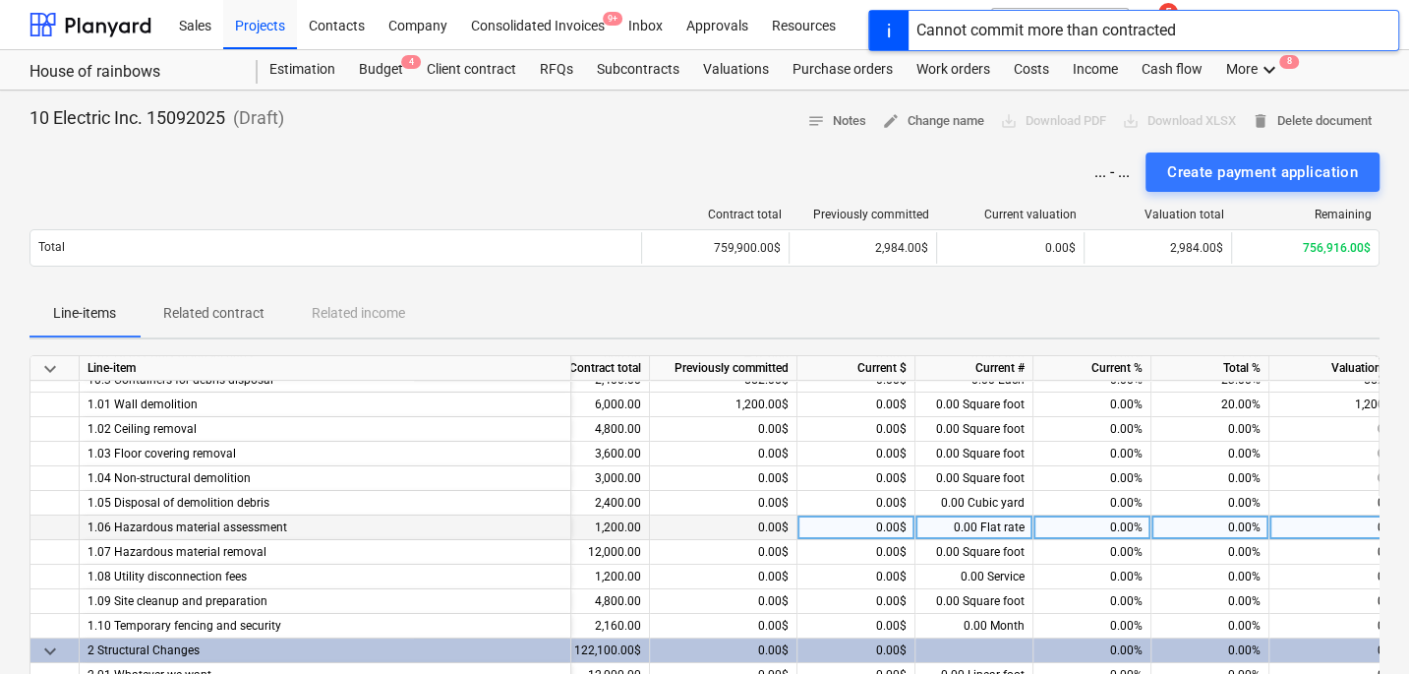
click at [1100, 526] on div "0.00%" at bounding box center [1093, 527] width 118 height 25
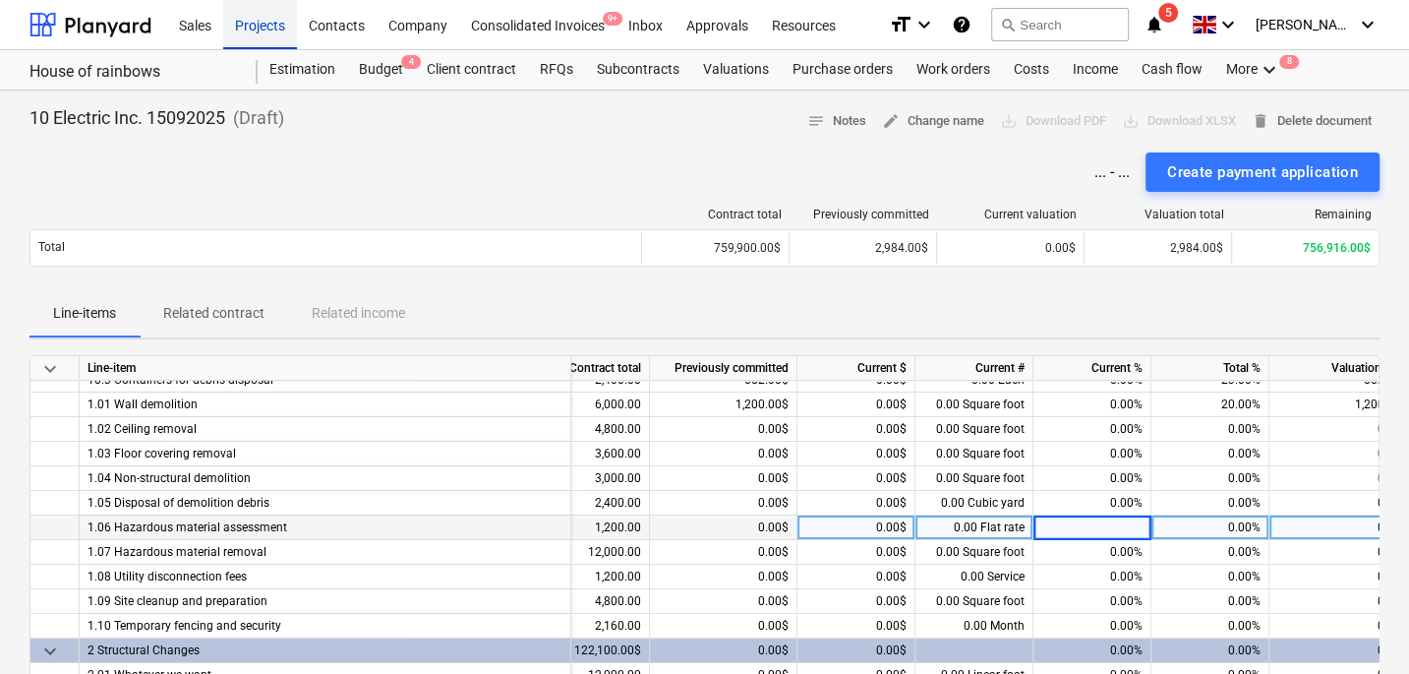
click at [274, 23] on div "Projects" at bounding box center [260, 24] width 74 height 50
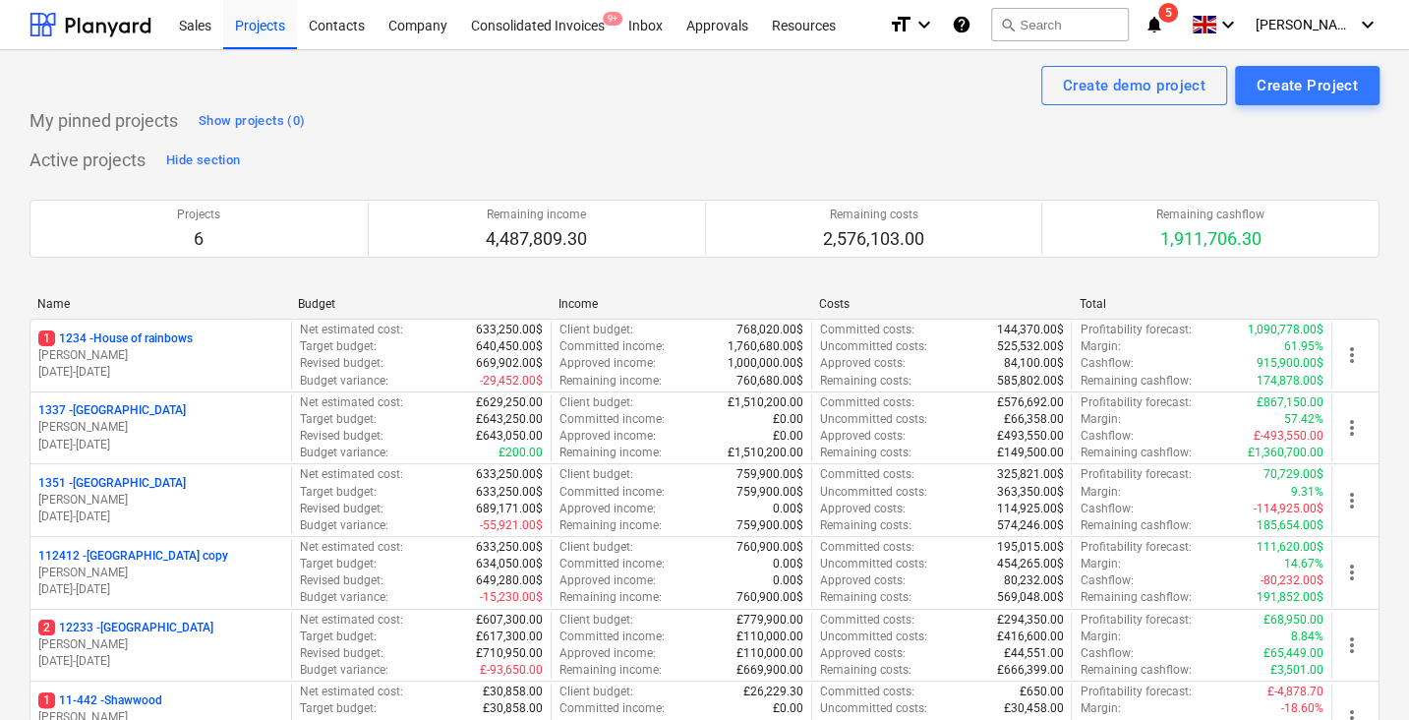
click at [1408, 579] on html "Sales Projects Contacts Company Consolidated Invoices 9+ Inbox Approvals Resour…" at bounding box center [704, 360] width 1409 height 720
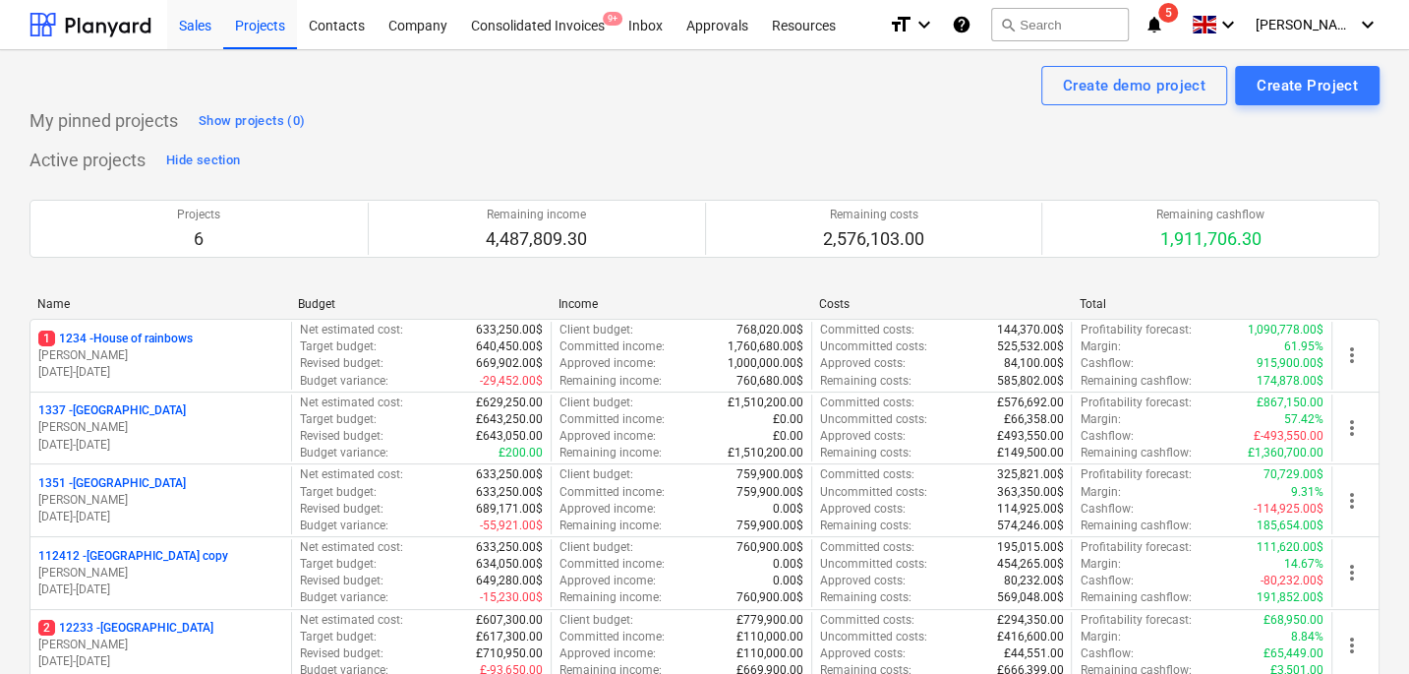
click at [184, 38] on div "Sales" at bounding box center [195, 24] width 56 height 50
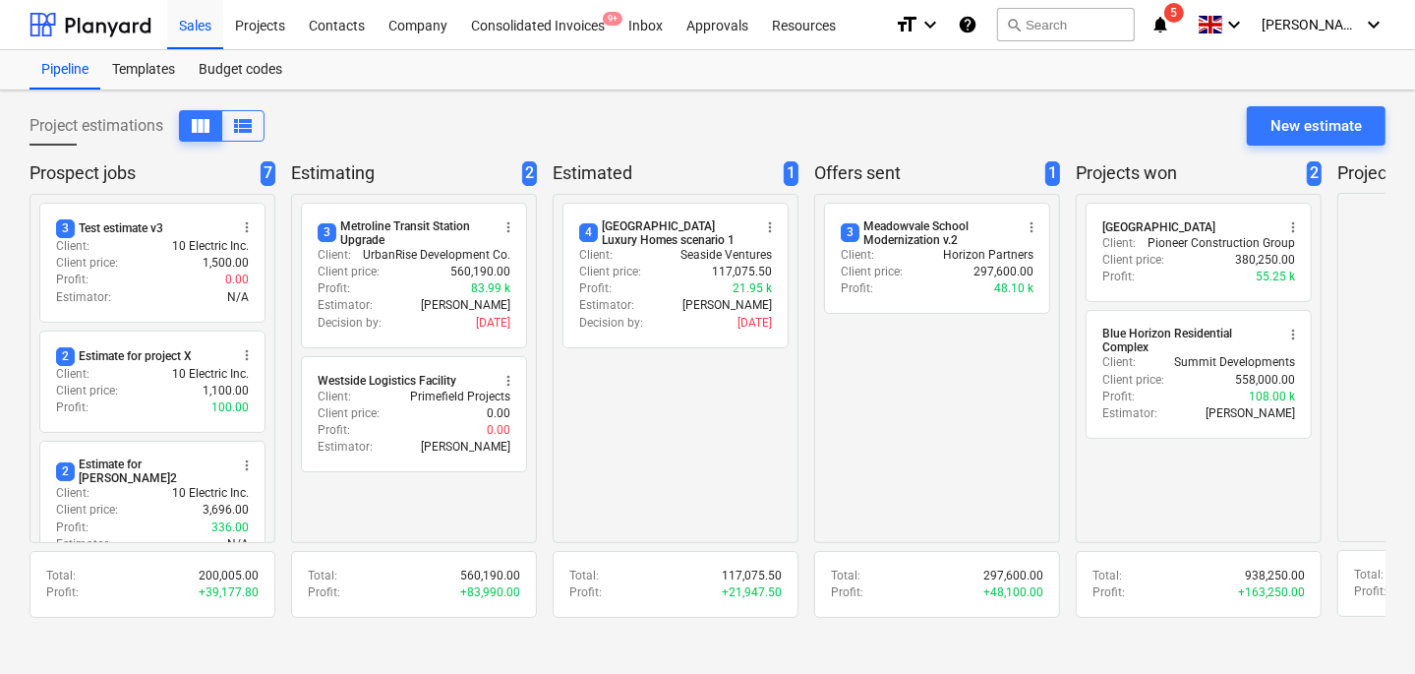
click at [634, 433] on div "radio_button_unchecked 4 [GEOGRAPHIC_DATA] Luxury Homes scenario 1 more_vert Cl…" at bounding box center [676, 368] width 246 height 349
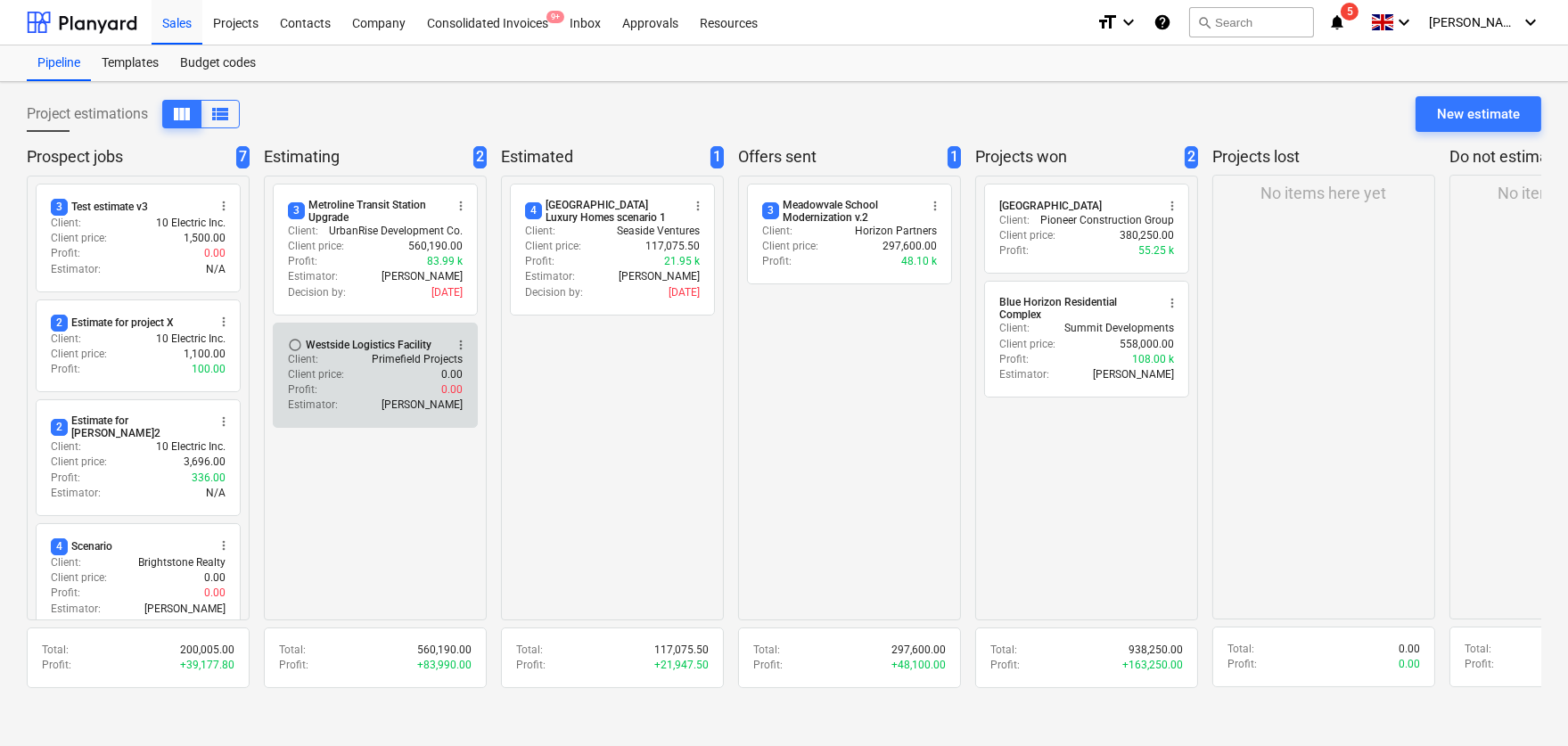
click at [409, 389] on div "Profit : 0.00" at bounding box center [375, 390] width 175 height 15
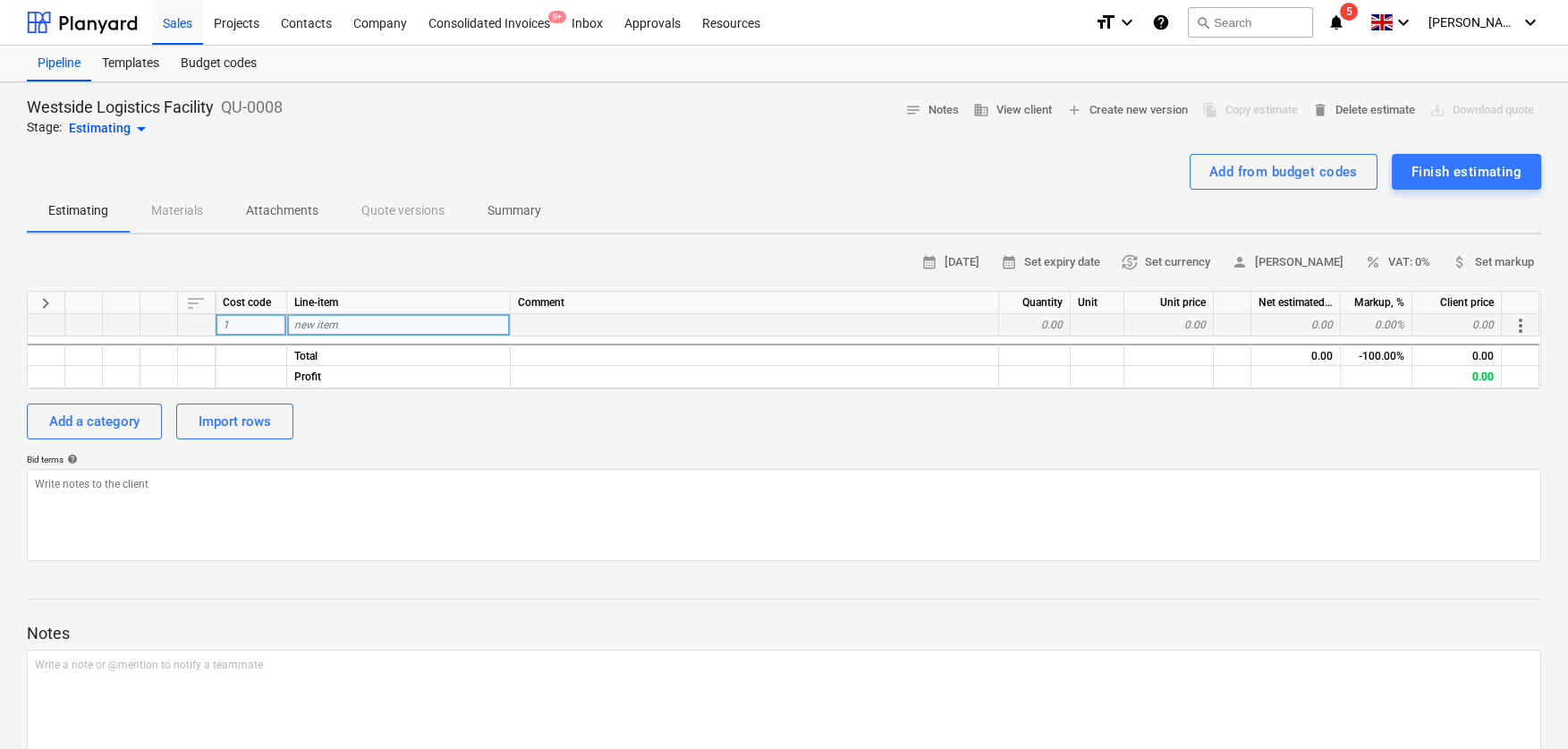
click at [403, 333] on div "new item" at bounding box center [399, 325] width 224 height 23
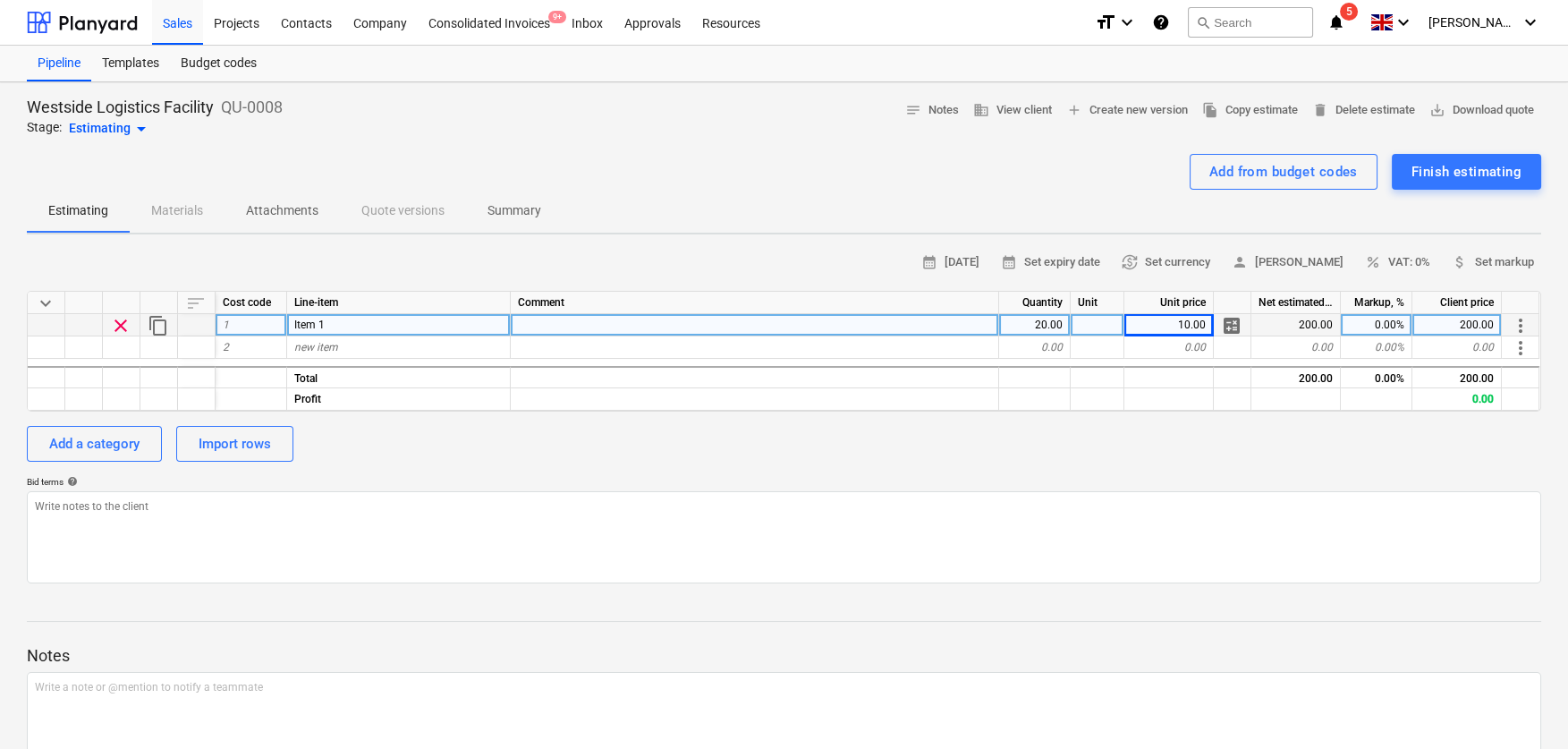
click at [1281, 317] on div "0.00%" at bounding box center [1376, 325] width 72 height 23
click at [95, 441] on div "Add a category" at bounding box center [94, 444] width 90 height 24
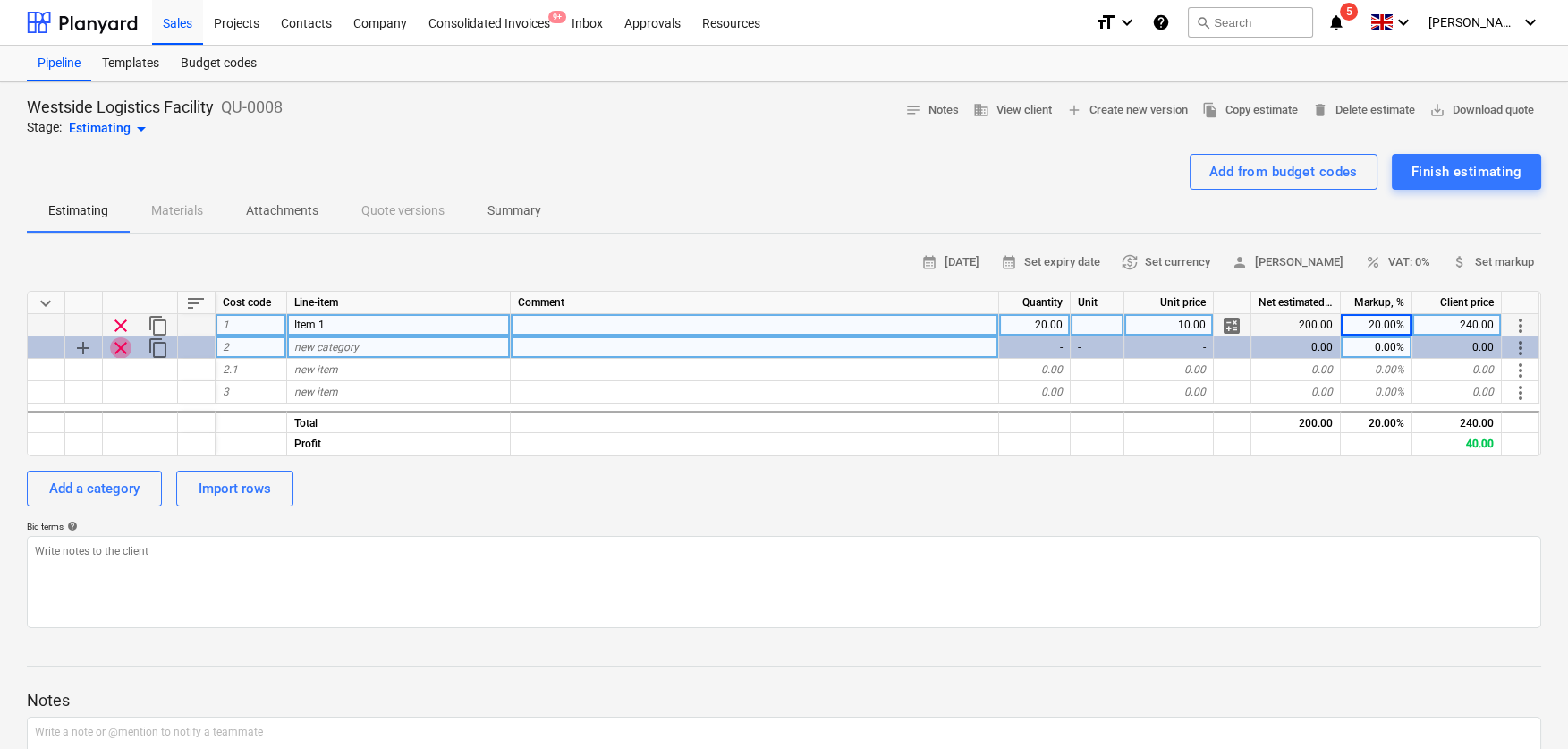
click at [118, 348] on span "clear" at bounding box center [121, 349] width 22 height 22
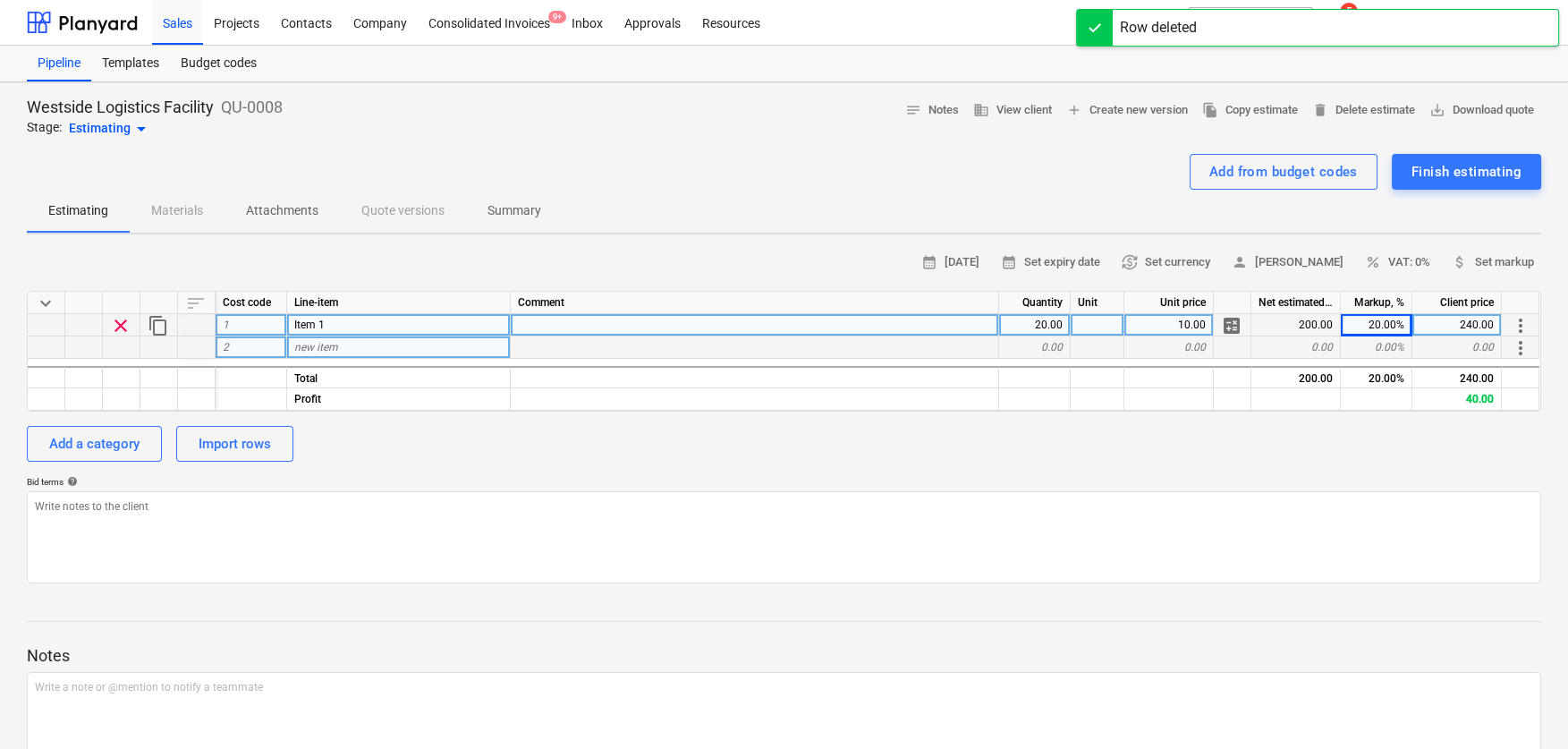
click at [122, 327] on span "clear" at bounding box center [121, 326] width 22 height 22
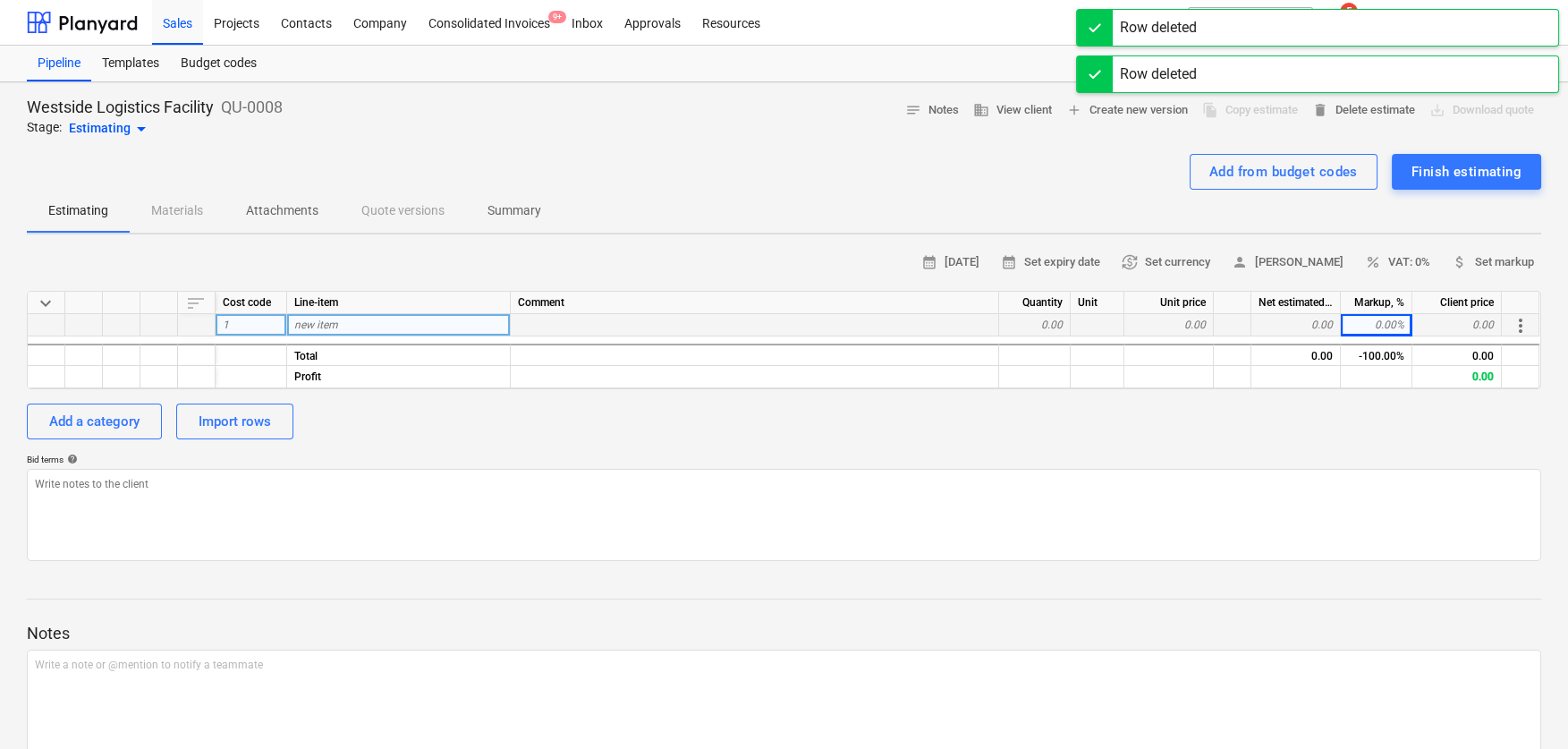
click at [347, 335] on div "new item" at bounding box center [399, 325] width 224 height 23
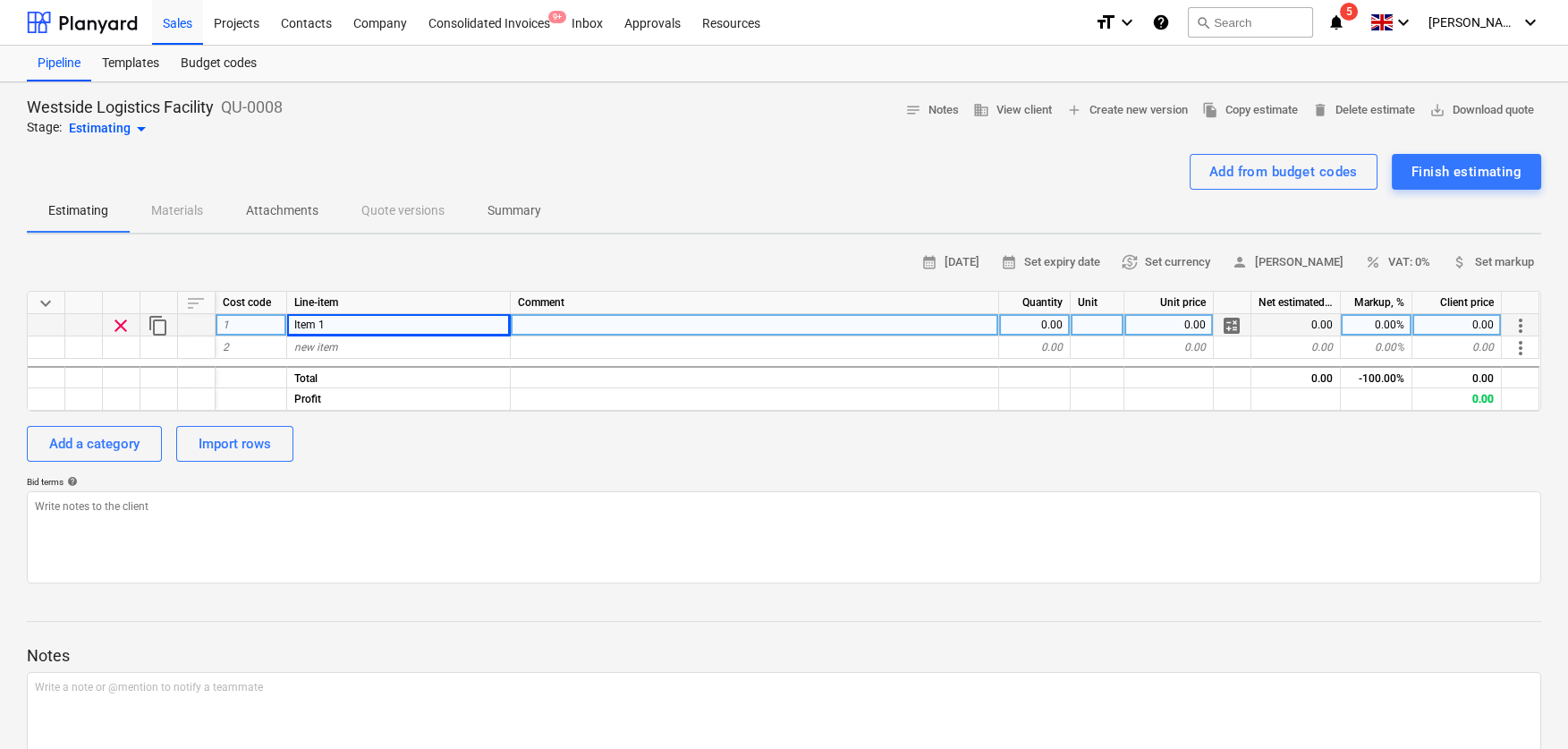
click at [502, 312] on div "Line-item" at bounding box center [399, 303] width 224 height 23
click at [525, 318] on div at bounding box center [755, 325] width 488 height 23
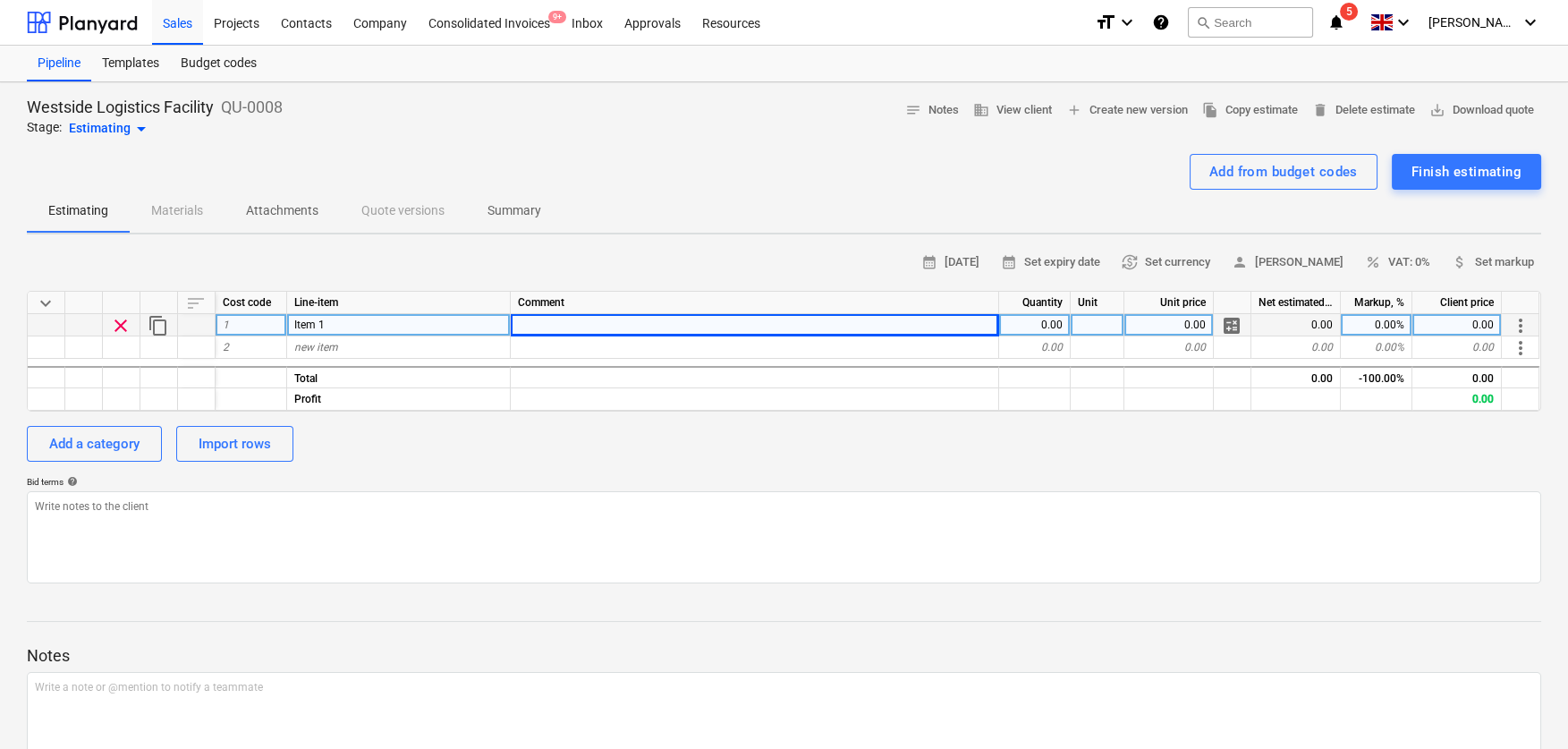
click at [418, 318] on div "Item 1" at bounding box center [399, 325] width 224 height 23
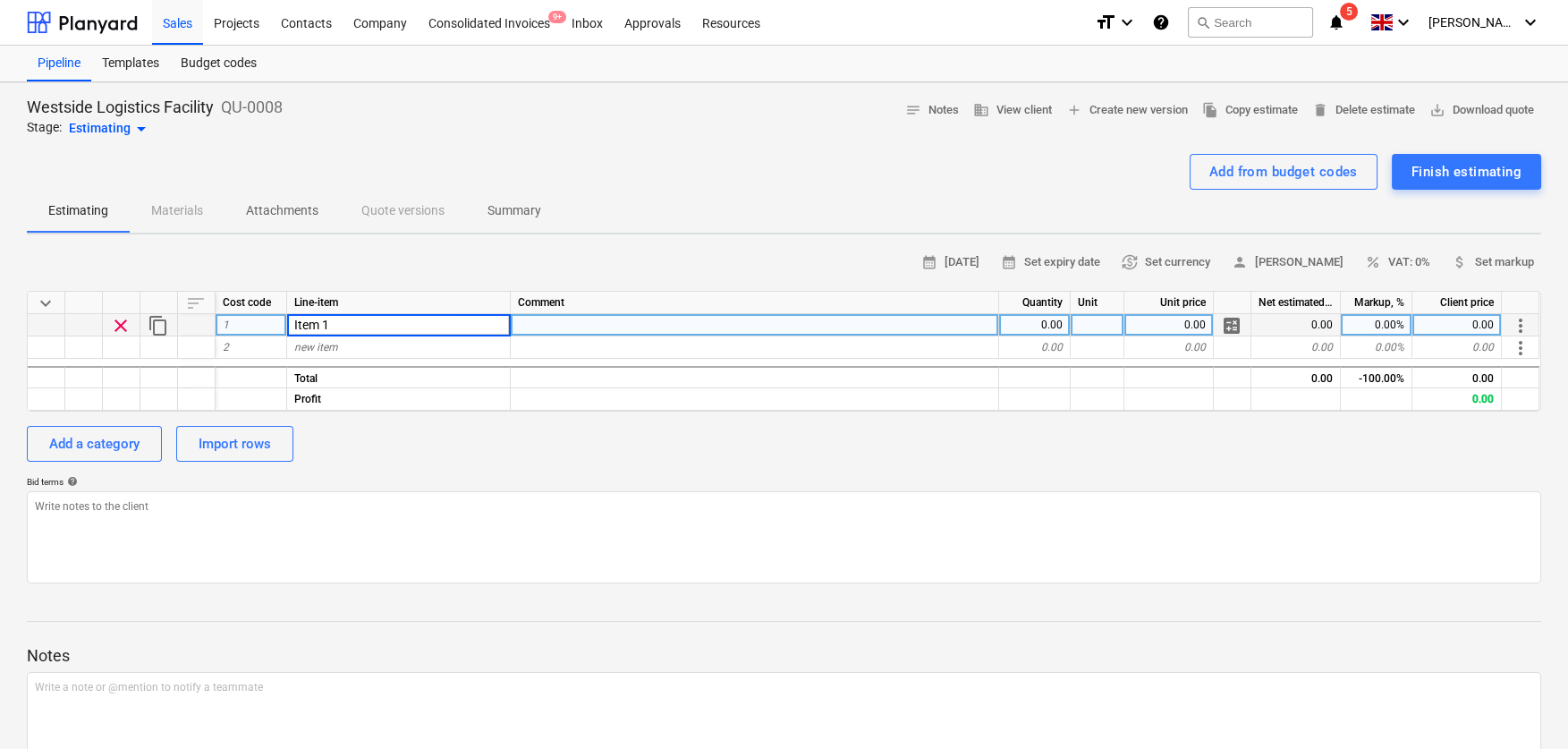
click at [418, 318] on input "Item 1" at bounding box center [398, 325] width 223 height 22
click at [563, 272] on div "calendar_month [DATE] calendar_month Set expiry date currency_exchange Set curr…" at bounding box center [784, 262] width 1514 height 27
click at [1230, 325] on span "calculate" at bounding box center [1231, 326] width 22 height 22
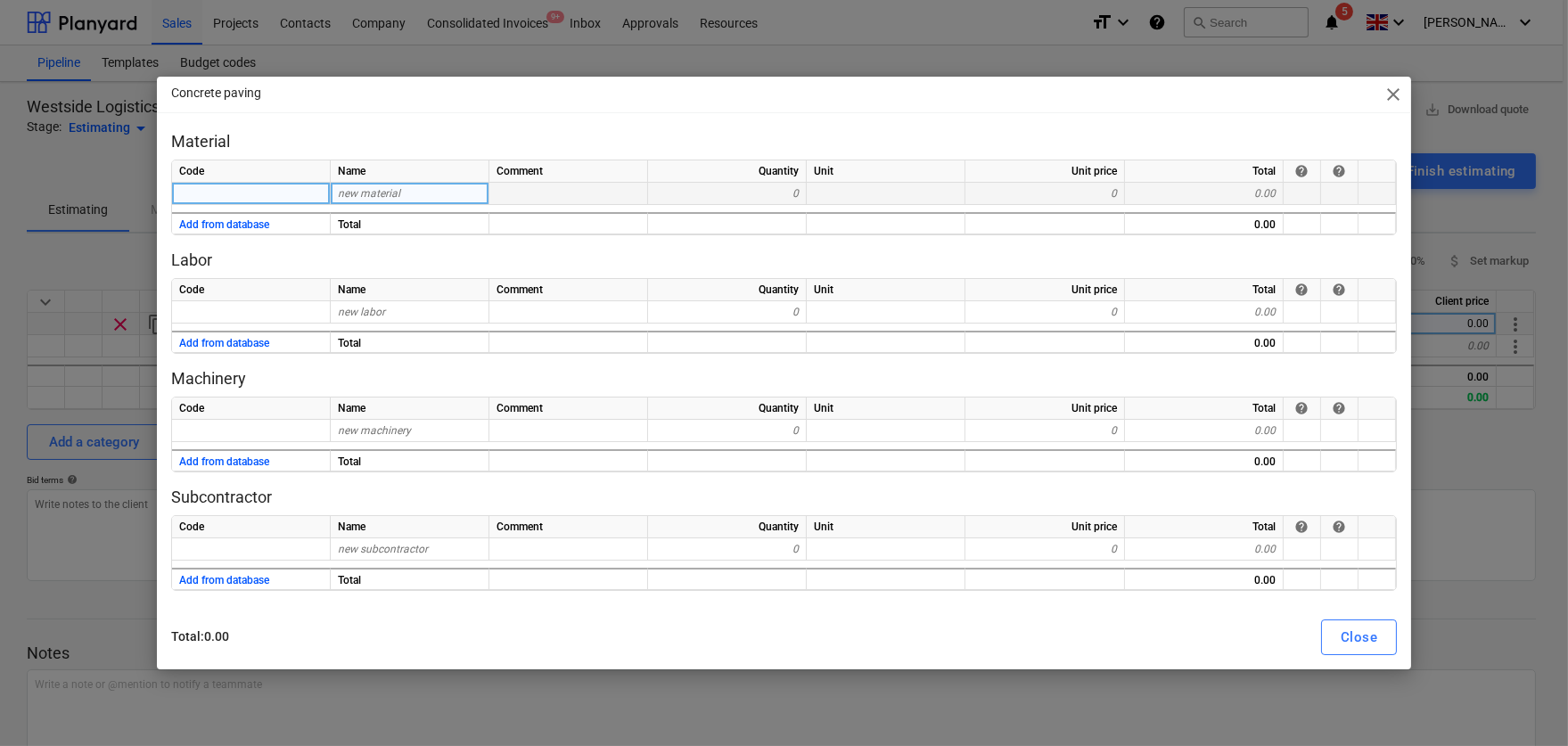
click at [420, 202] on div "new material" at bounding box center [410, 194] width 159 height 23
click at [229, 224] on button "Add from database" at bounding box center [224, 225] width 90 height 23
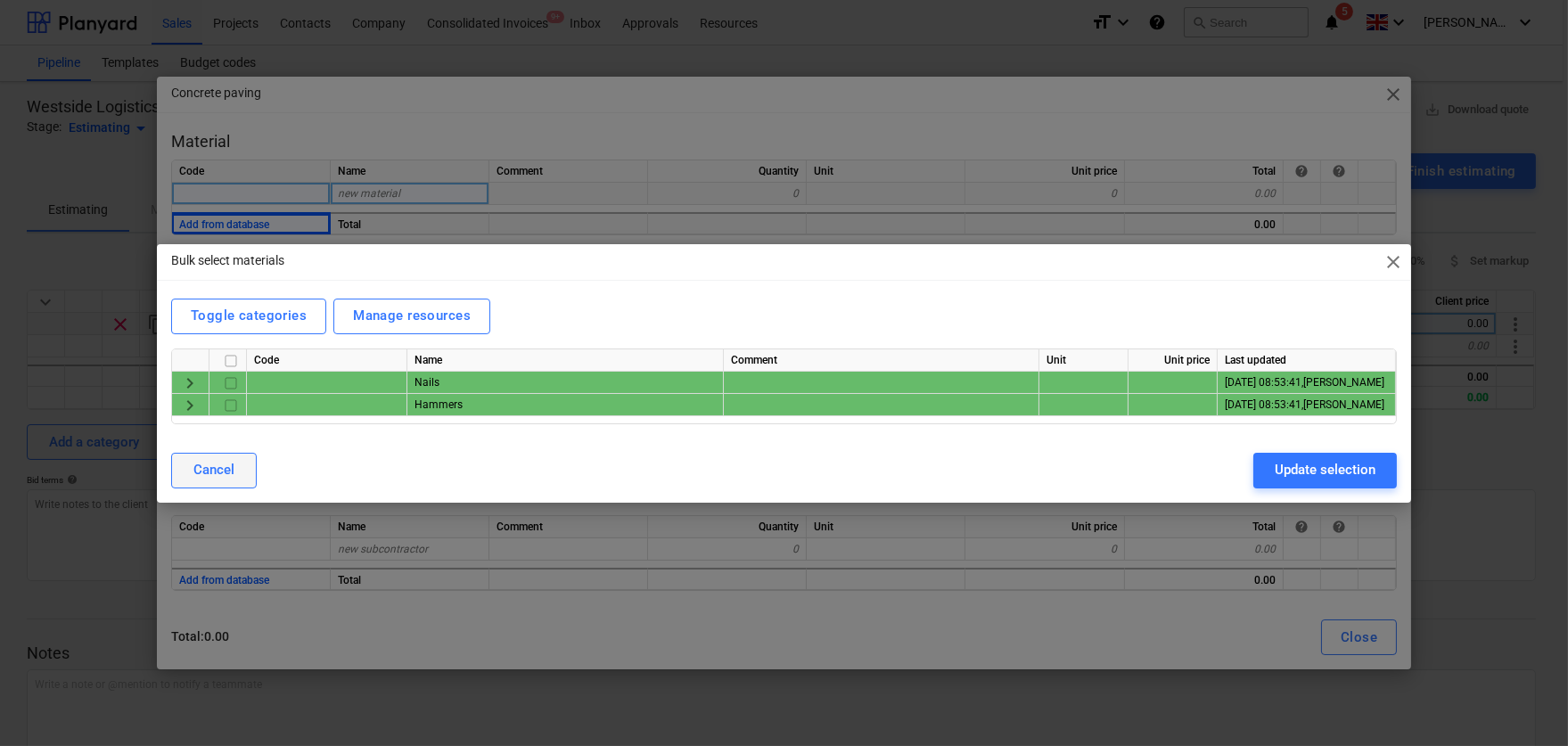
click at [194, 479] on div "Cancel" at bounding box center [213, 470] width 41 height 24
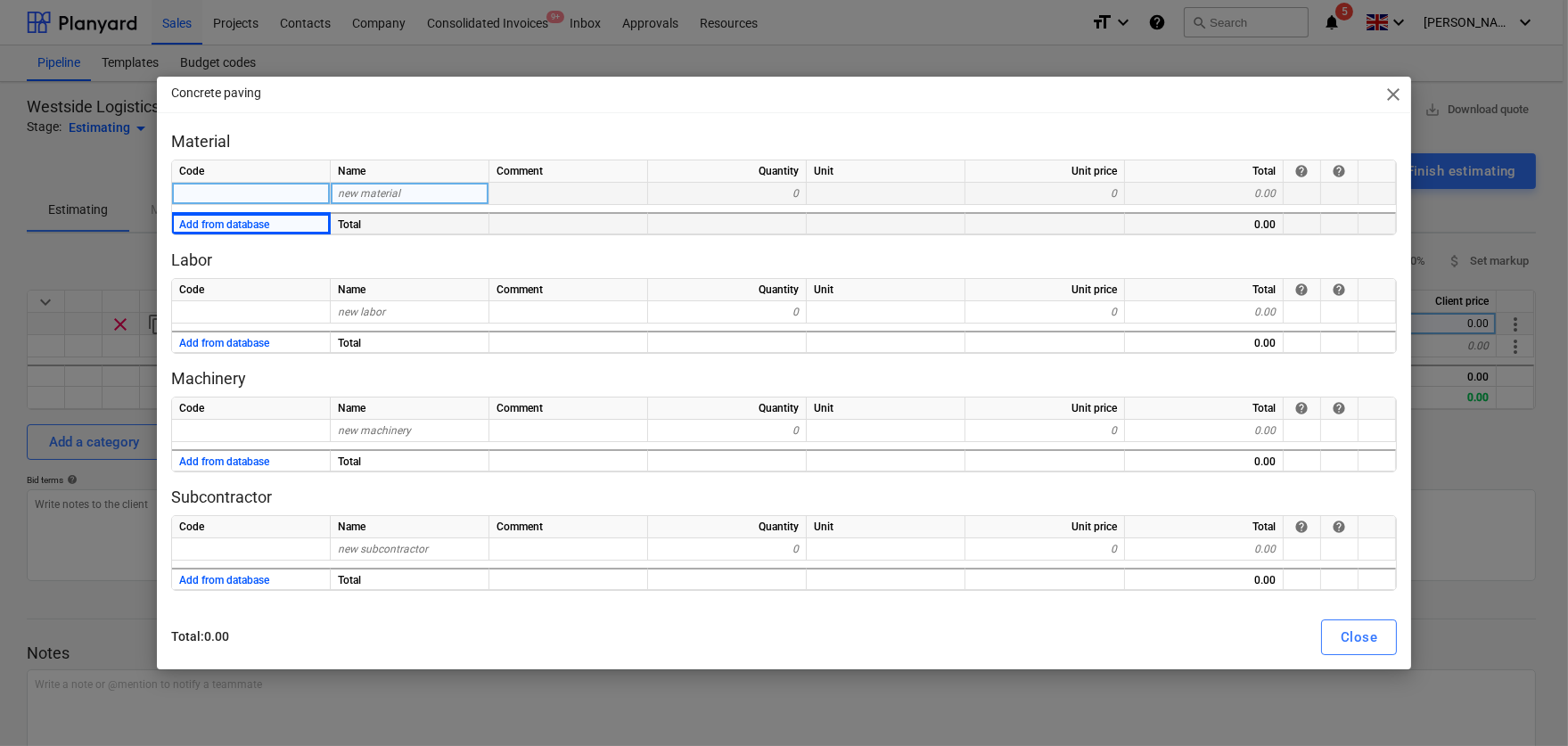
click at [368, 195] on span "new material" at bounding box center [369, 194] width 63 height 13
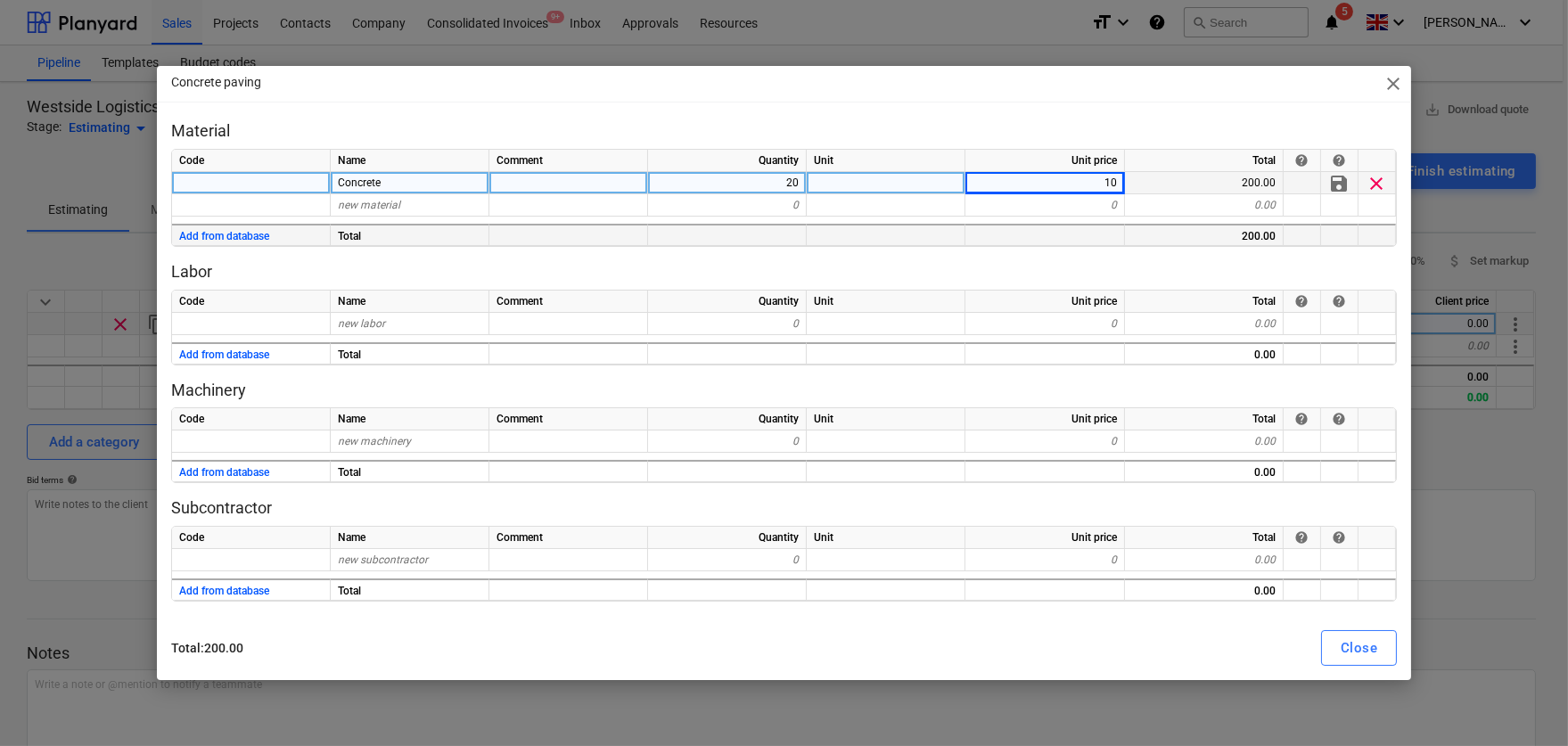
click at [231, 334] on div "Code Name Comment Quantity Unit Unit price Total help help new labor 0 0 0.00 A…" at bounding box center [784, 328] width 1225 height 76
click at [367, 330] on div "new labor" at bounding box center [410, 324] width 159 height 23
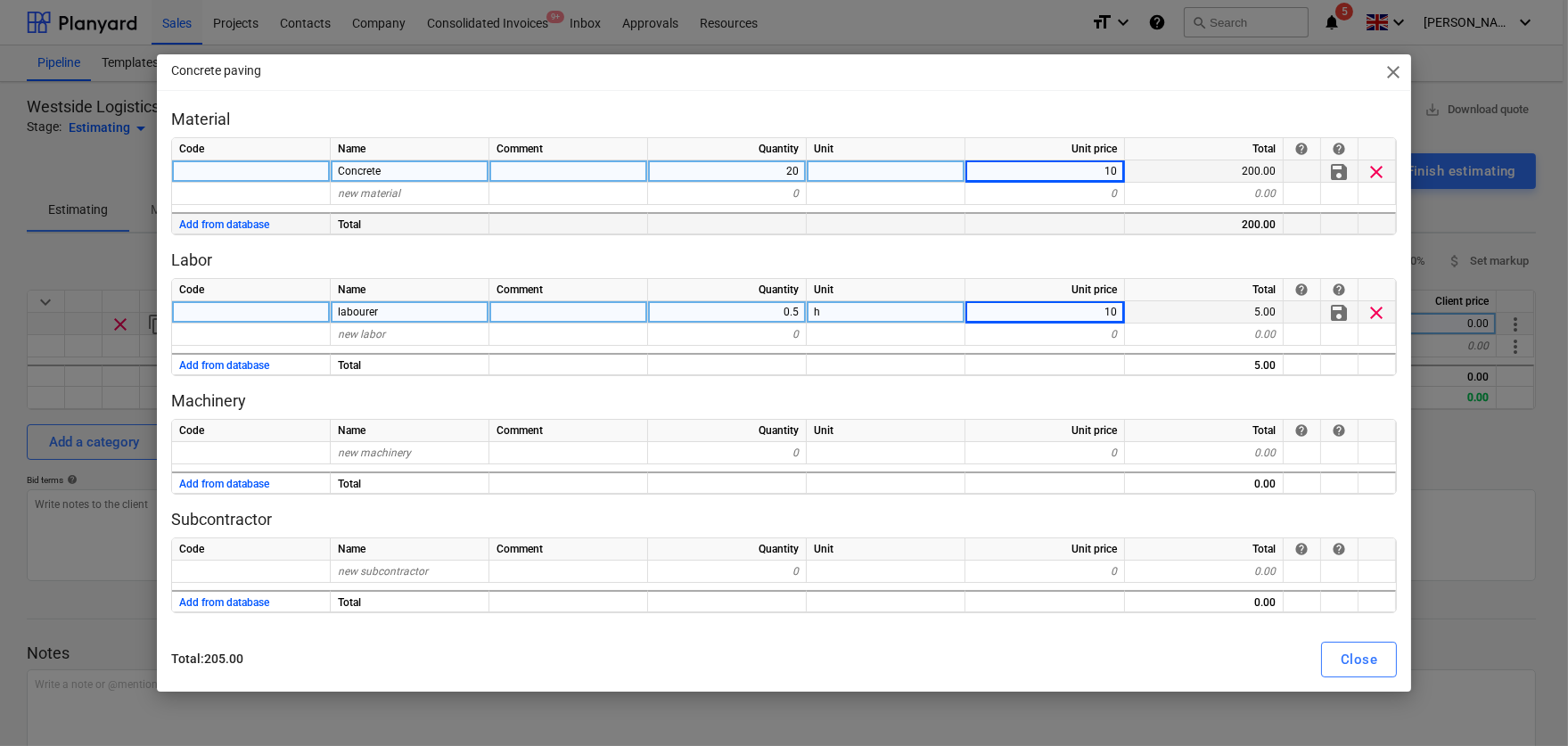
click at [484, 635] on div "Total : 205.00 Close" at bounding box center [784, 659] width 1247 height 50
click at [1276, 652] on div "Close" at bounding box center [1359, 660] width 36 height 24
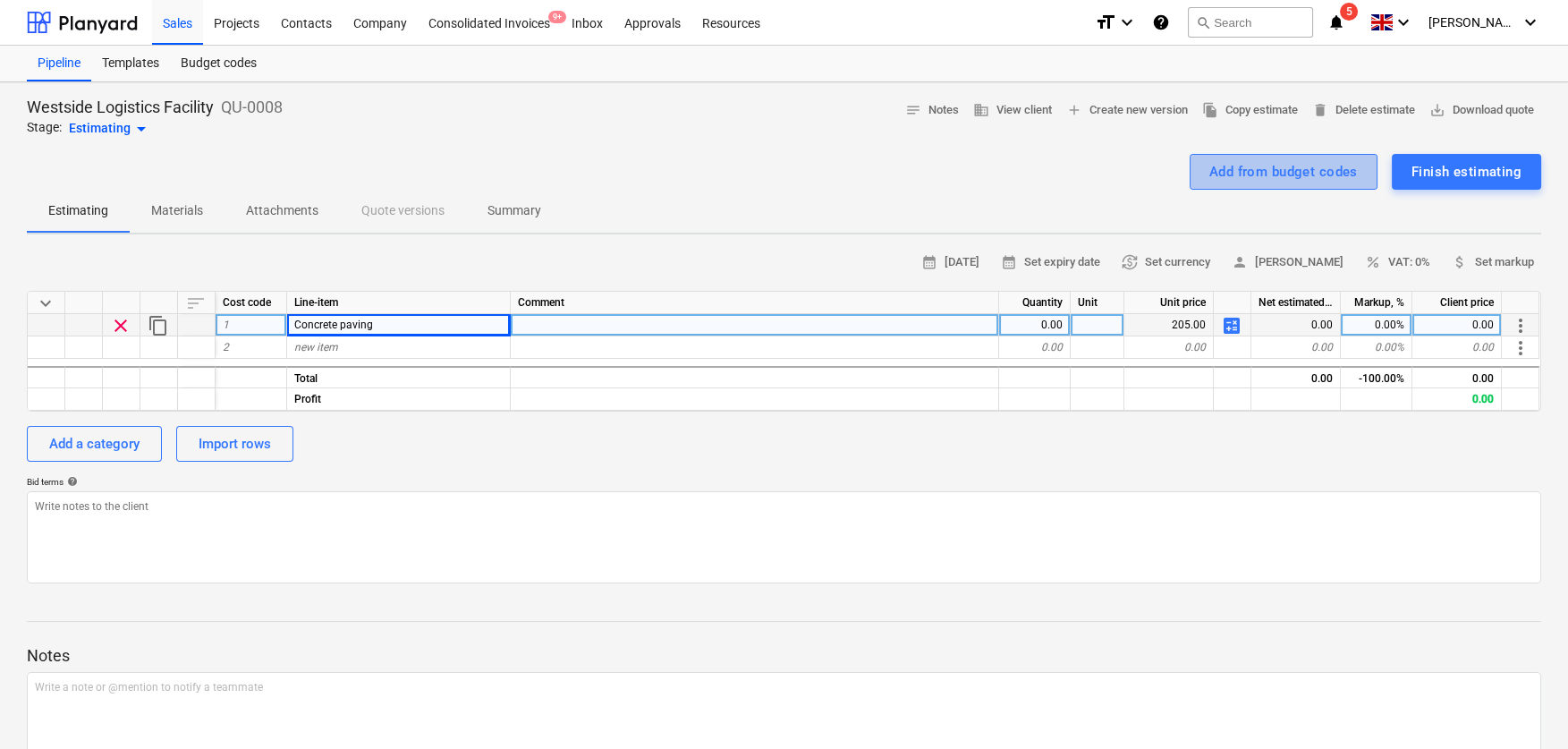
click at [1263, 172] on div "Add from budget codes" at bounding box center [1283, 172] width 148 height 24
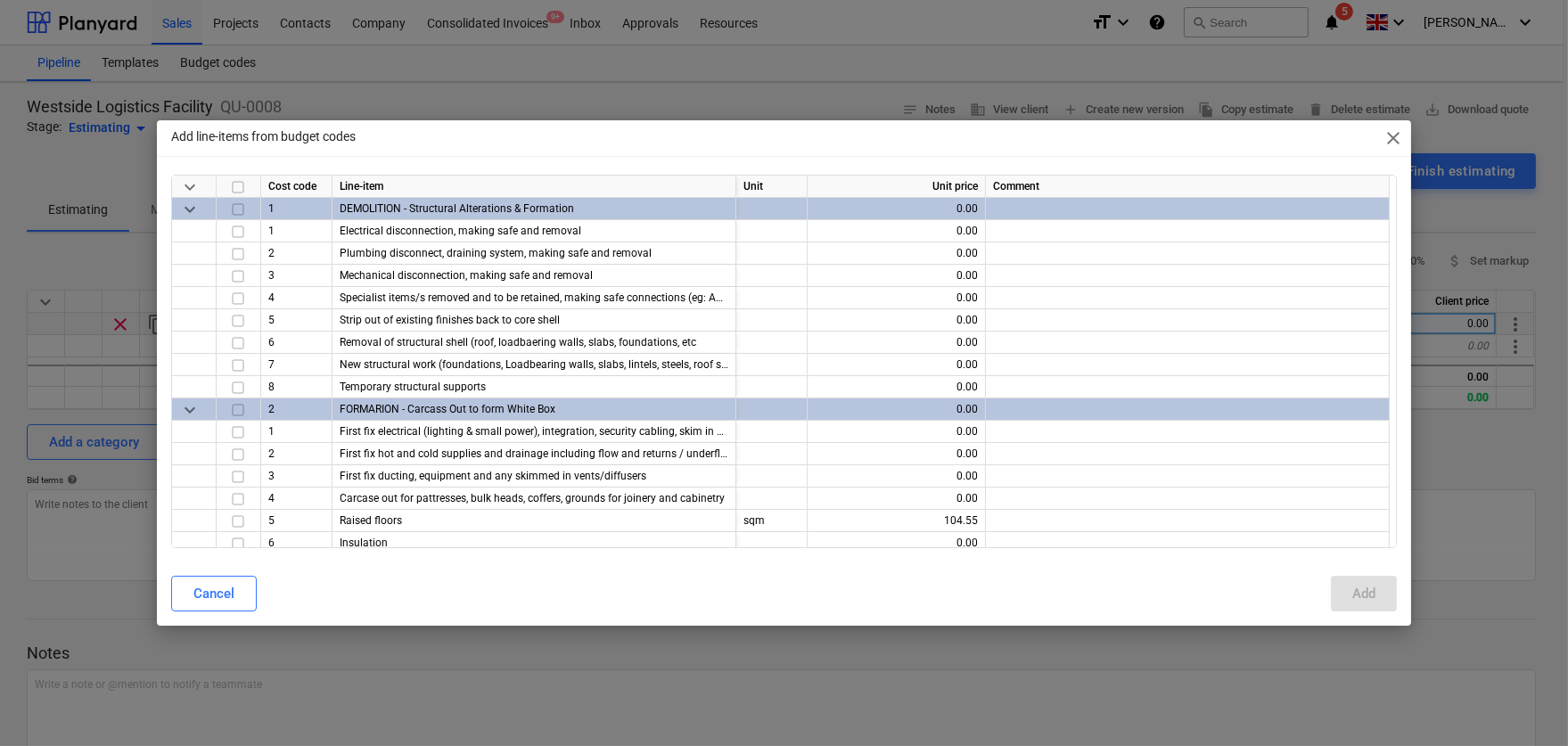
click at [189, 189] on span "keyboard_arrow_down" at bounding box center [190, 188] width 22 height 22
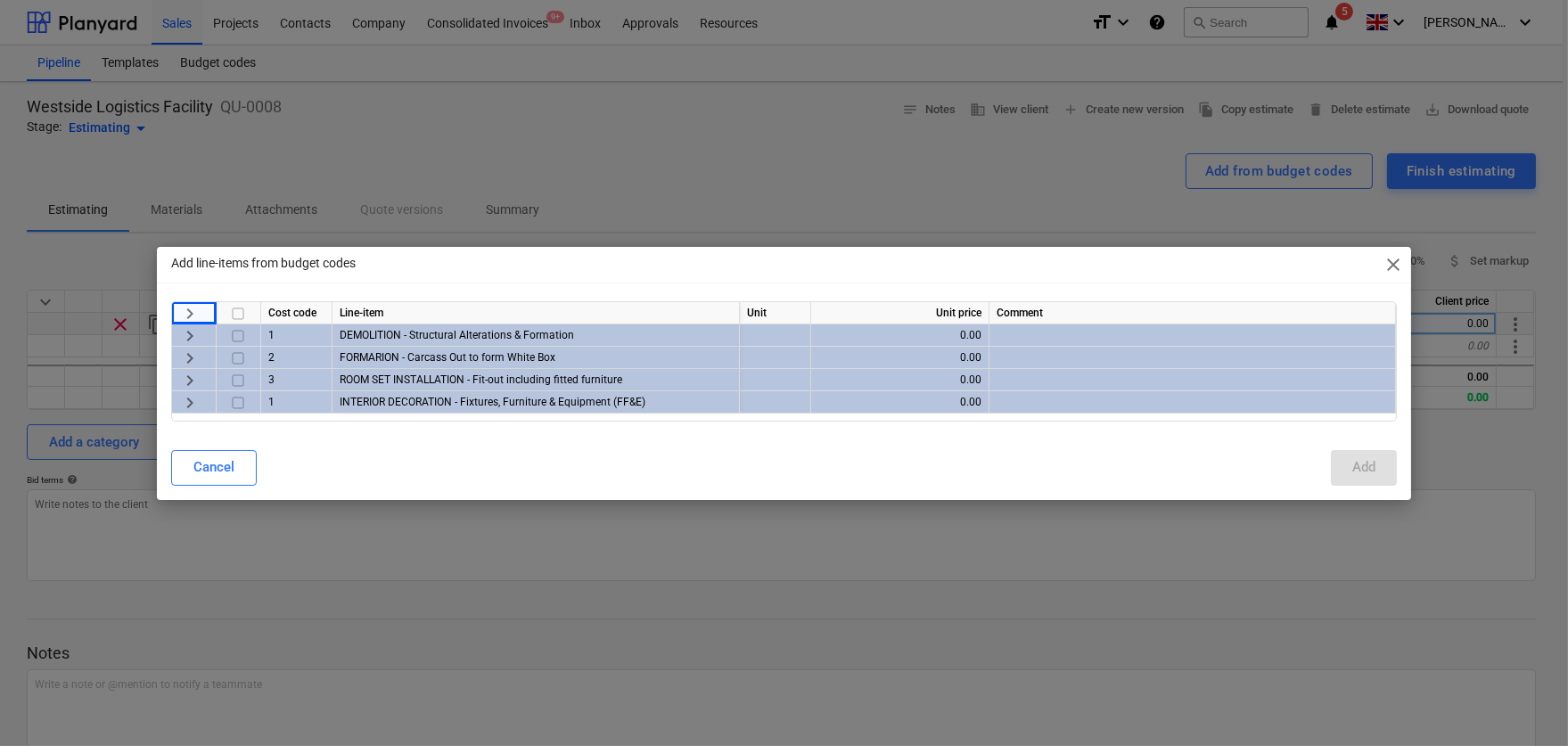
click at [192, 325] on span "keyboard_arrow_right" at bounding box center [190, 335] width 22 height 22
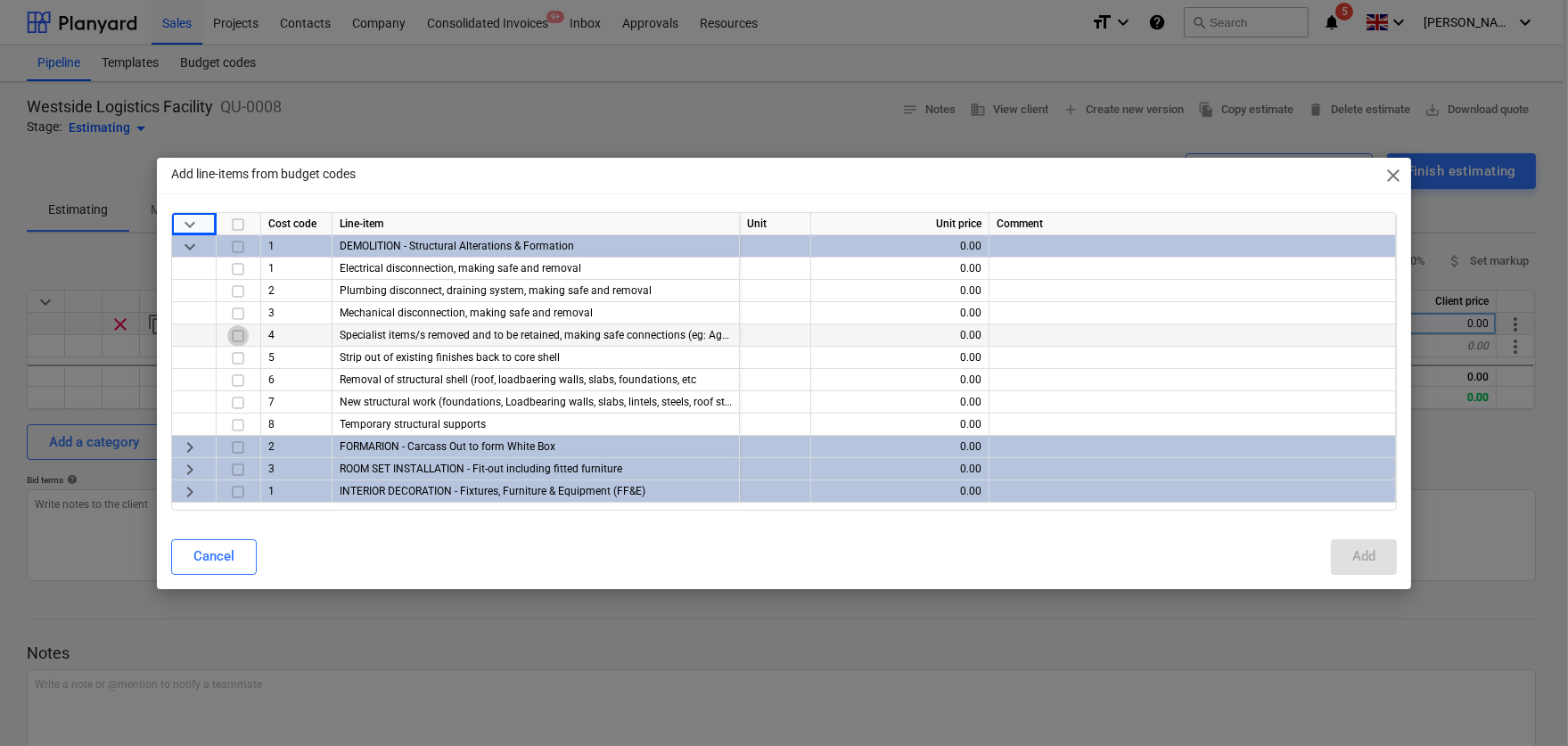
click at [237, 339] on input "checkbox" at bounding box center [238, 335] width 22 height 22
click at [237, 357] on input "checkbox" at bounding box center [238, 358] width 22 height 22
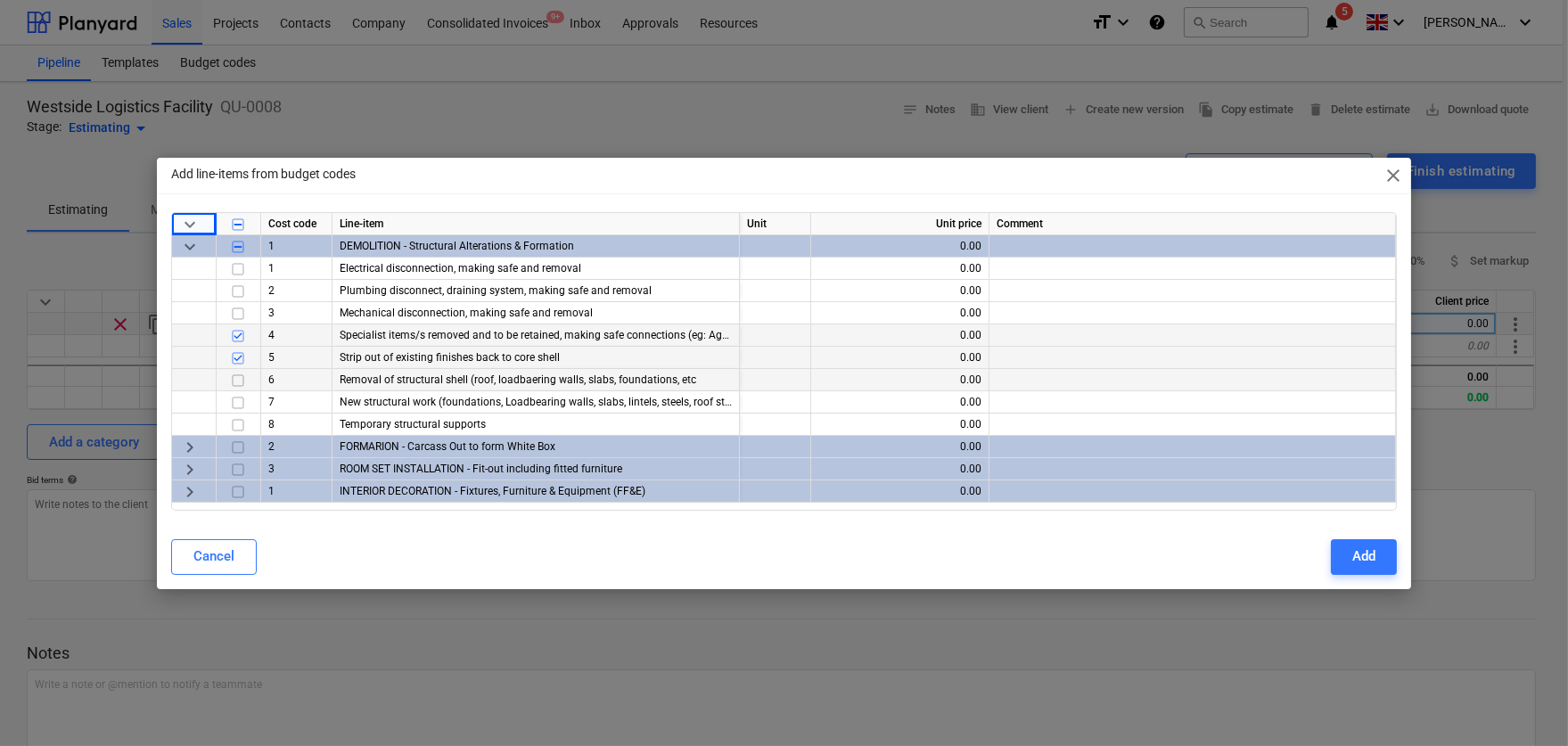
click at [237, 379] on input "checkbox" at bounding box center [238, 380] width 22 height 22
click at [237, 398] on input "checkbox" at bounding box center [238, 402] width 22 height 22
click at [1276, 561] on div "Add" at bounding box center [1364, 557] width 24 height 24
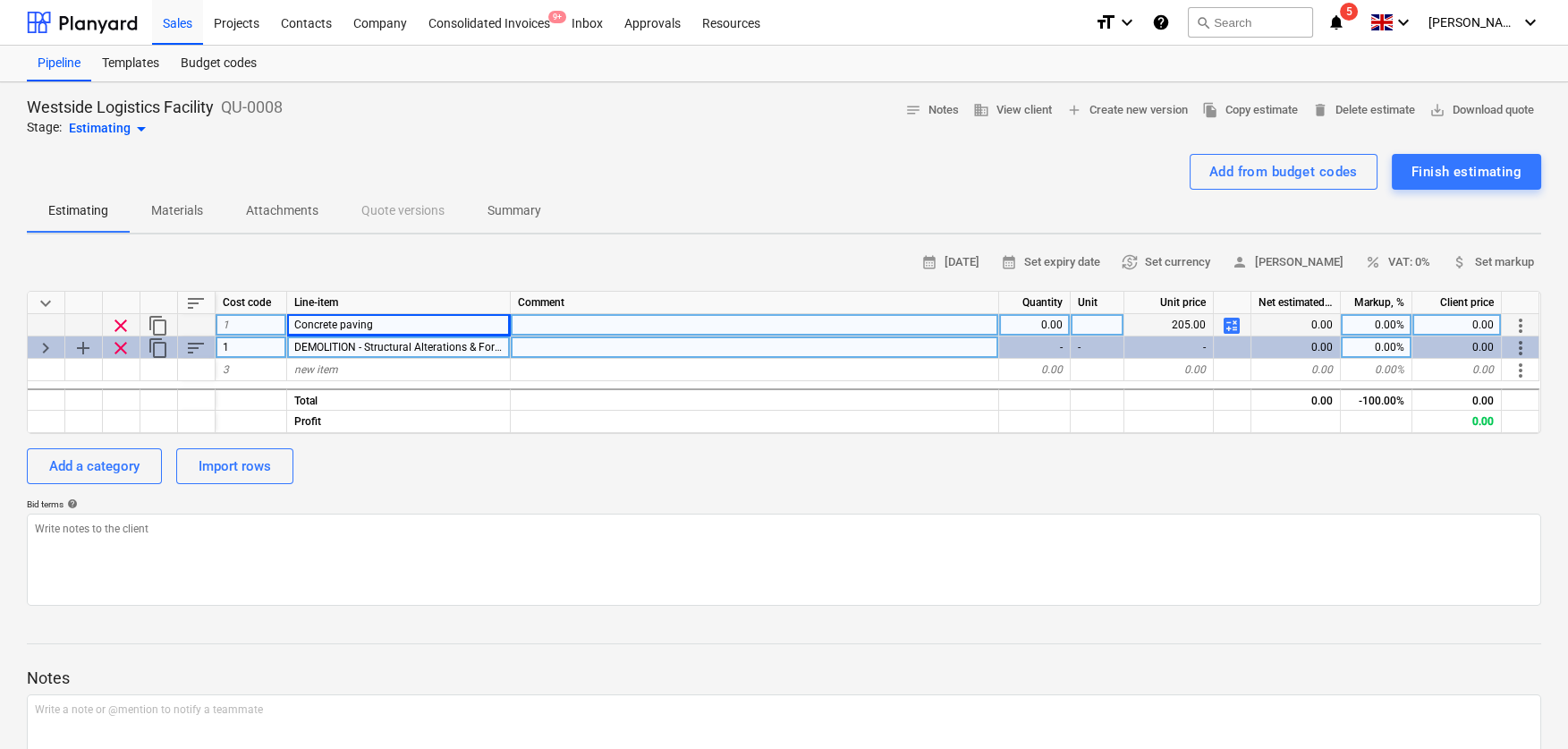
click at [45, 346] on span "keyboard_arrow_right" at bounding box center [45, 349] width 22 height 22
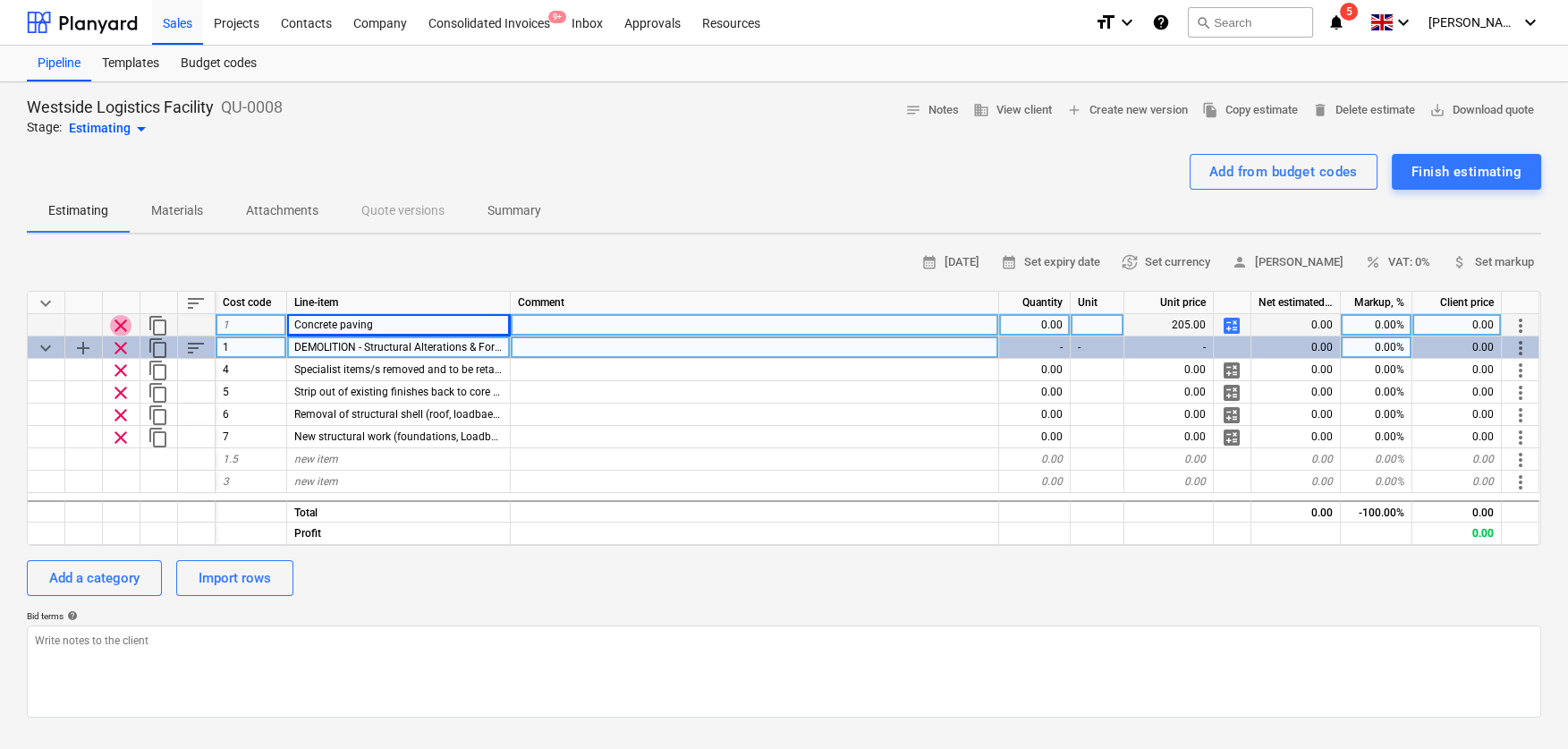
click at [125, 329] on span "clear" at bounding box center [121, 326] width 22 height 22
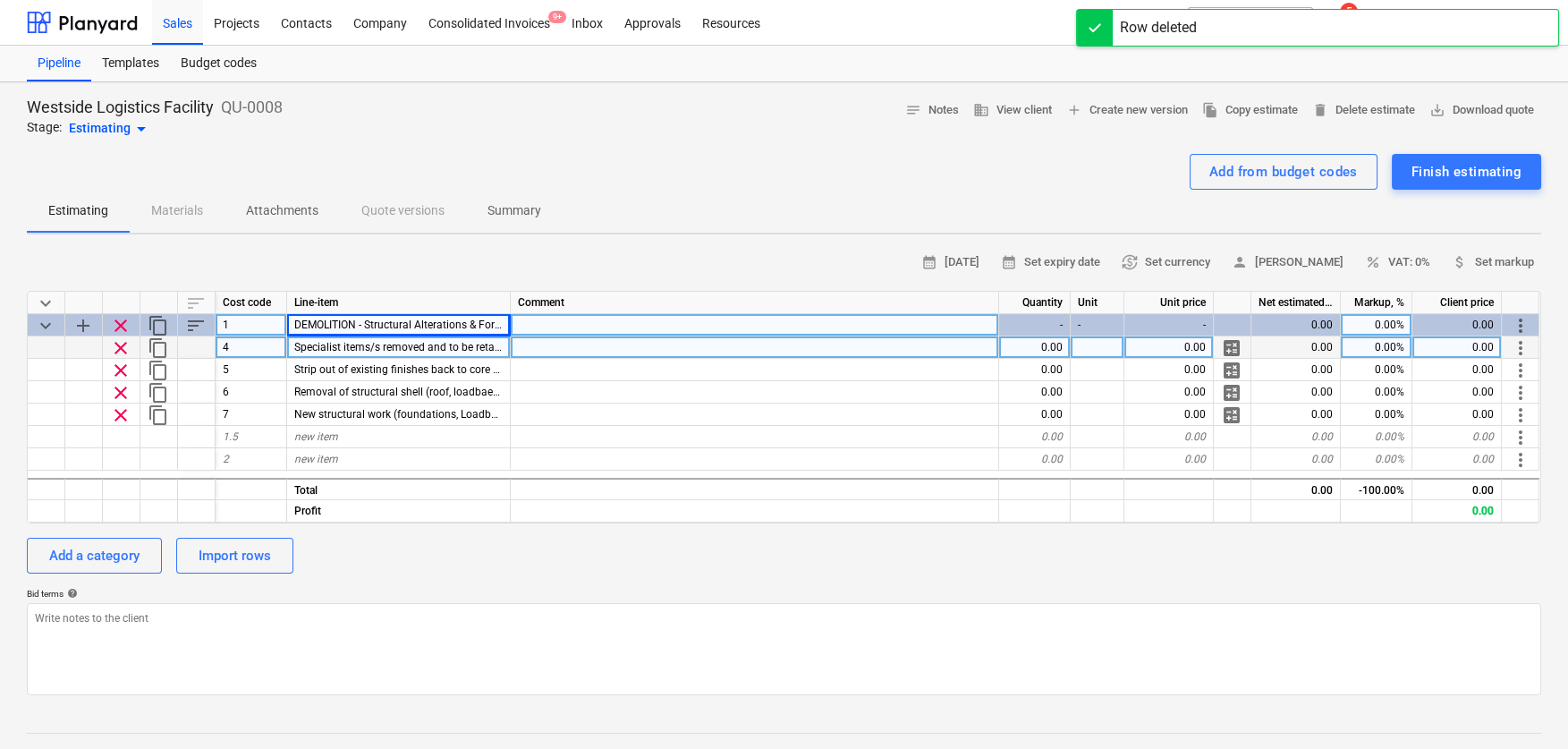
click at [124, 329] on span "clear" at bounding box center [121, 326] width 22 height 22
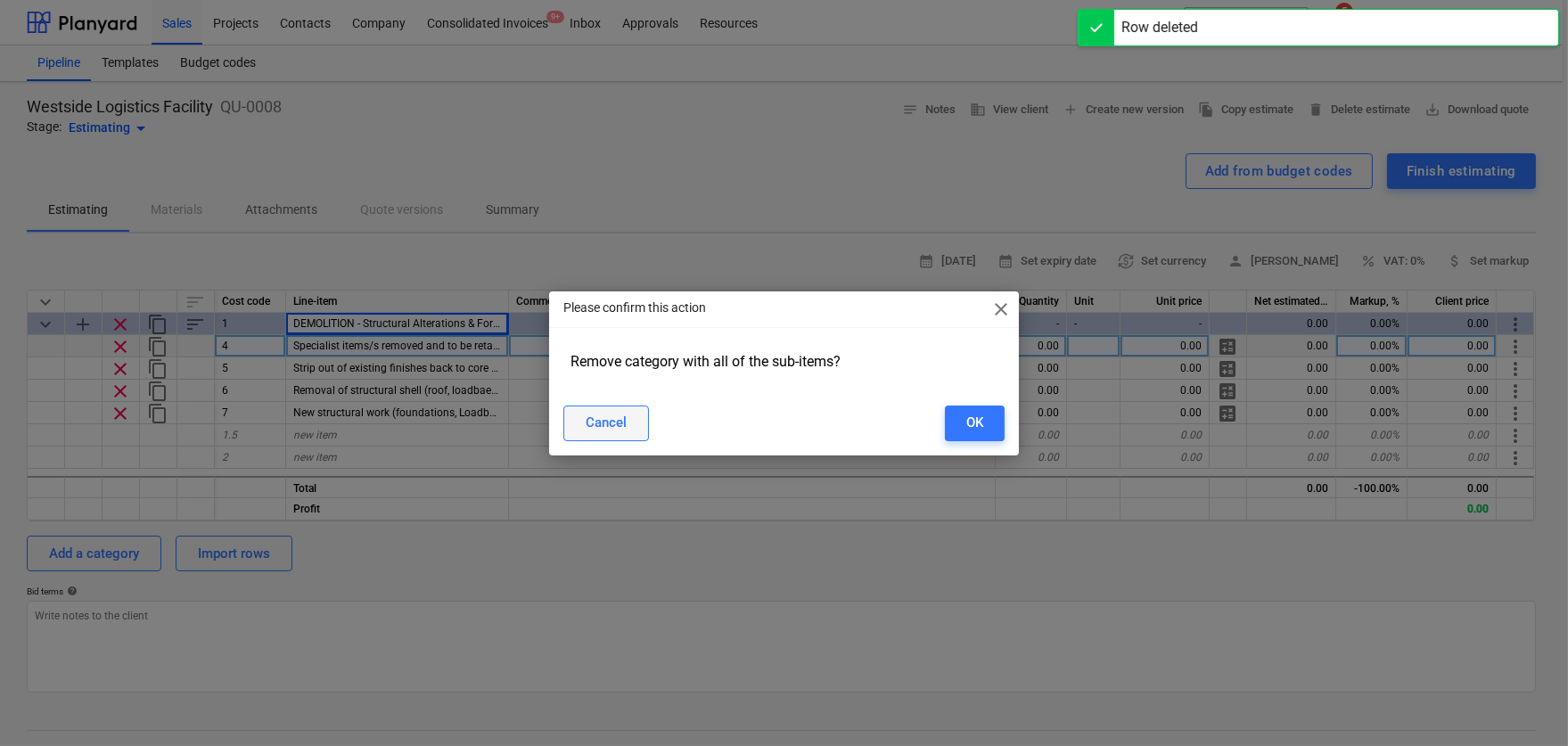
click at [586, 422] on div "Cancel" at bounding box center [605, 422] width 41 height 24
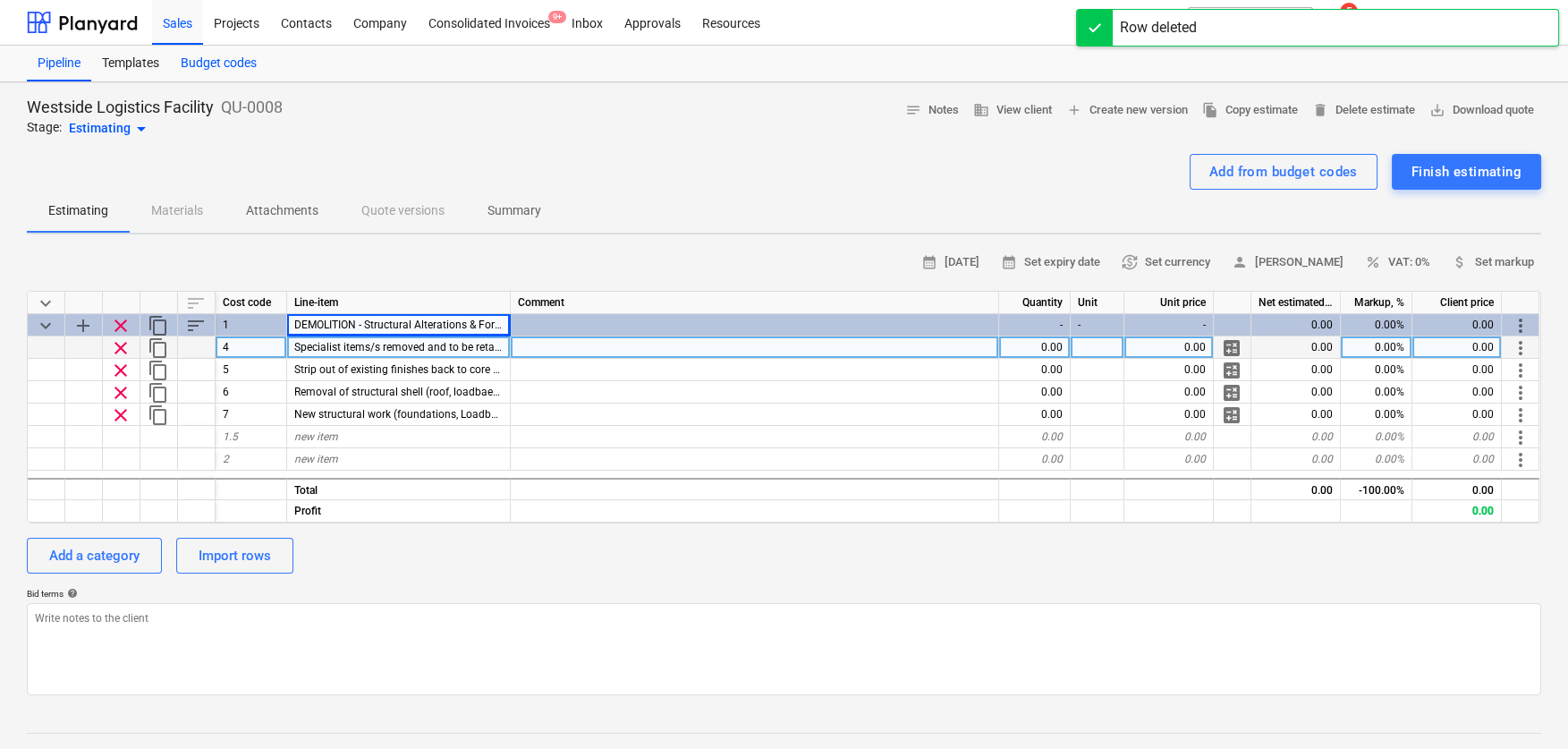
click at [213, 64] on div "Budget codes" at bounding box center [218, 63] width 97 height 35
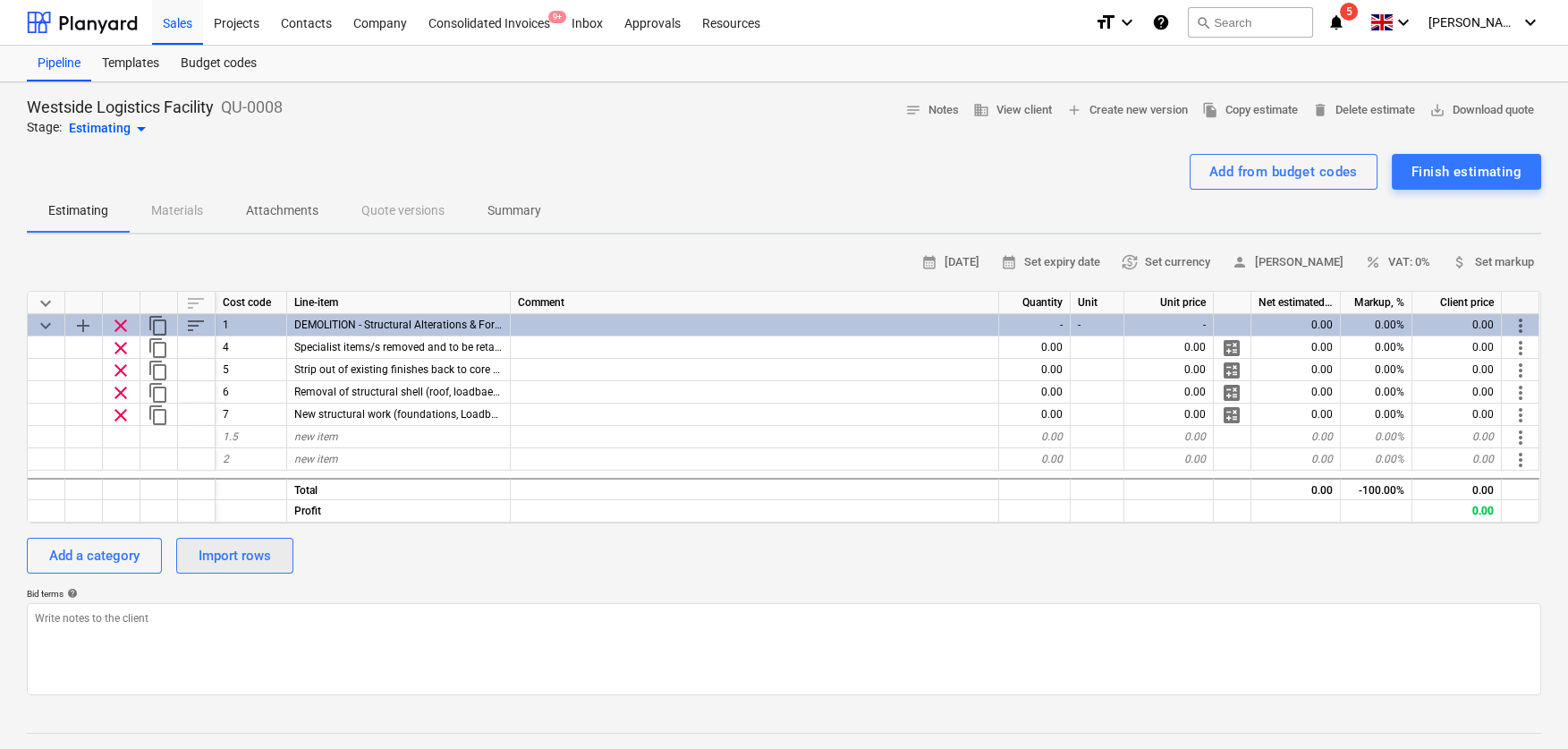
click at [236, 559] on div "Import rows" at bounding box center [235, 556] width 73 height 24
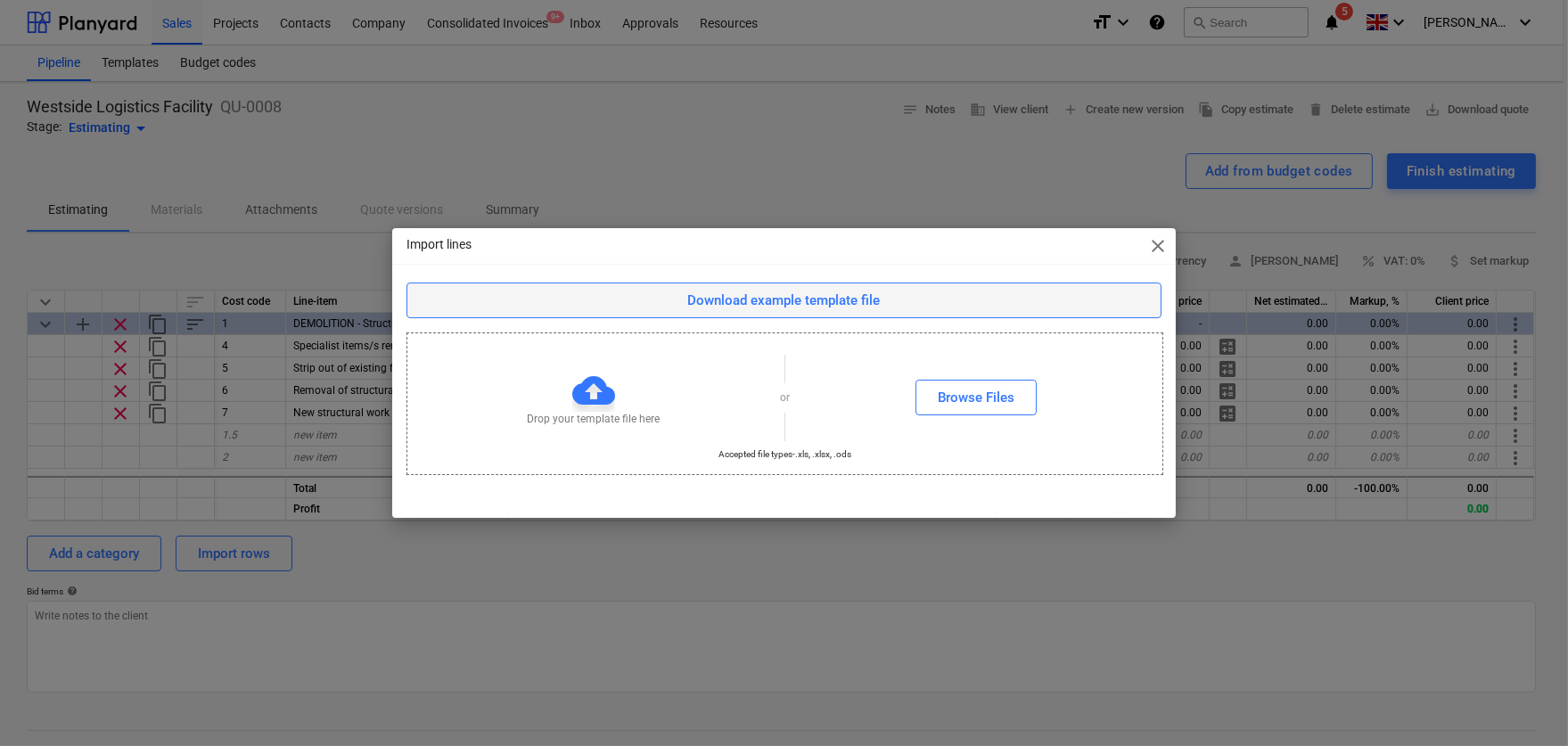
click at [694, 305] on div "Download example template file" at bounding box center [784, 301] width 192 height 24
click at [1149, 247] on span "close" at bounding box center [1158, 247] width 22 height 22
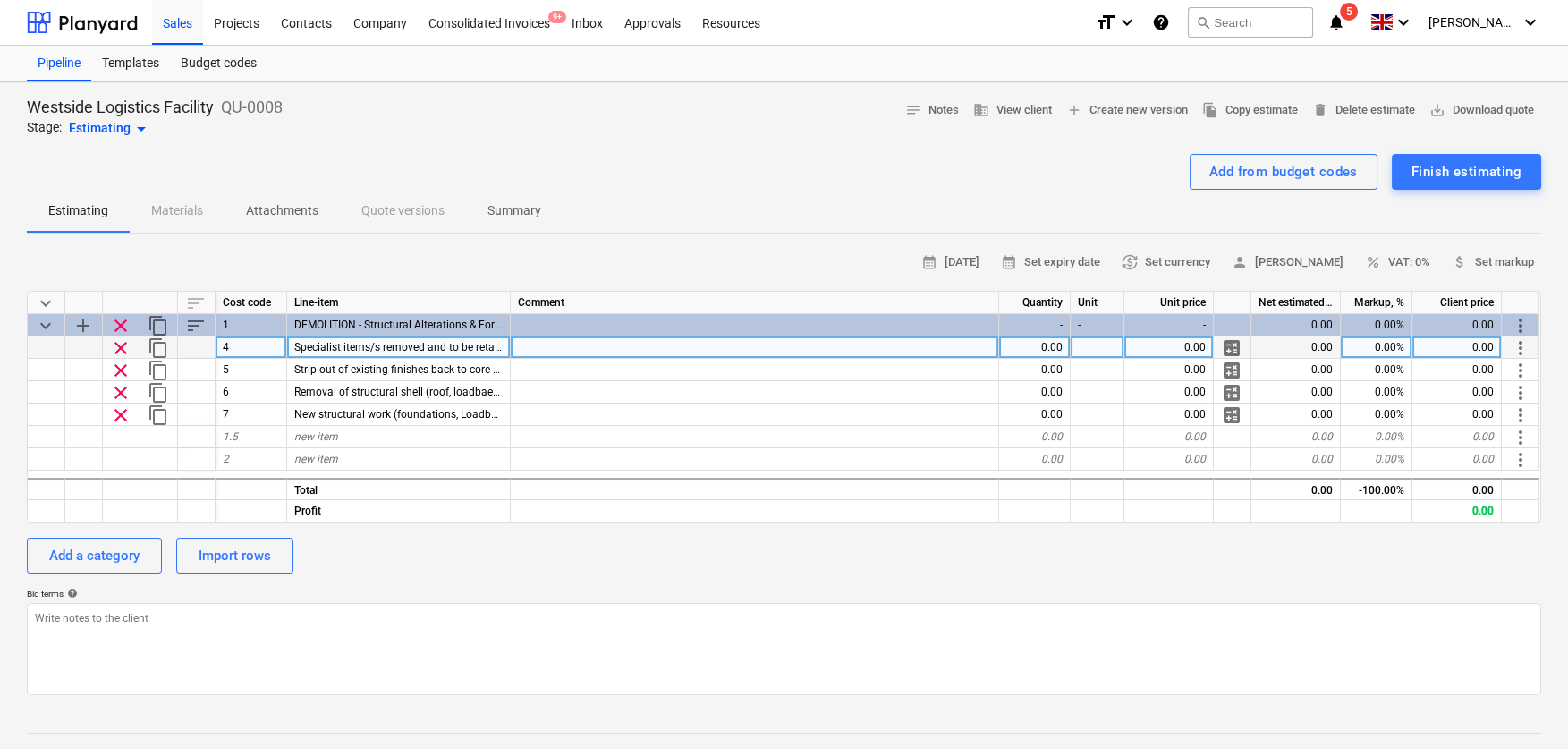
click at [1033, 356] on div "0.00" at bounding box center [1035, 348] width 72 height 23
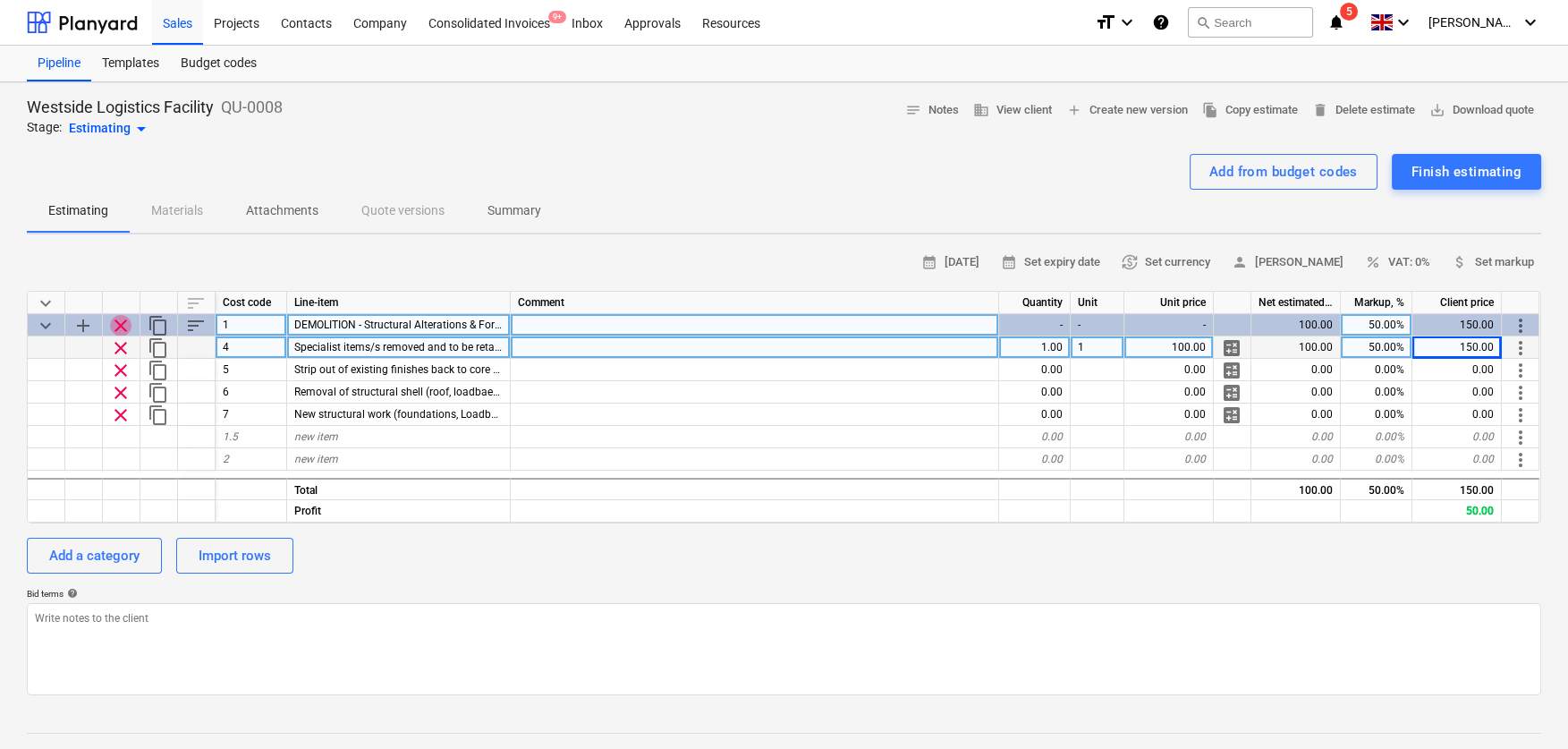
click at [120, 323] on span "clear" at bounding box center [121, 326] width 22 height 22
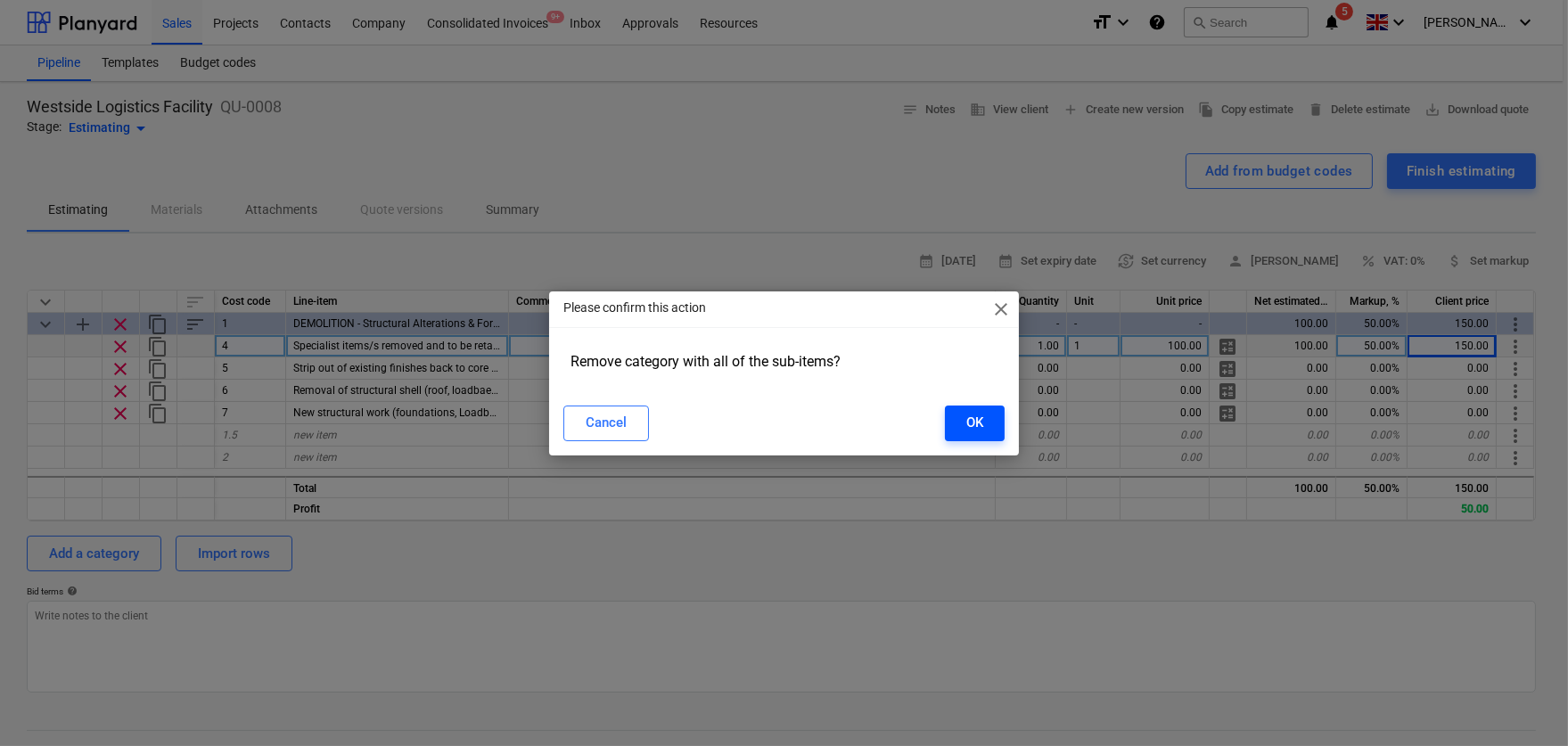
click at [989, 416] on button "OK" at bounding box center [974, 422] width 60 height 35
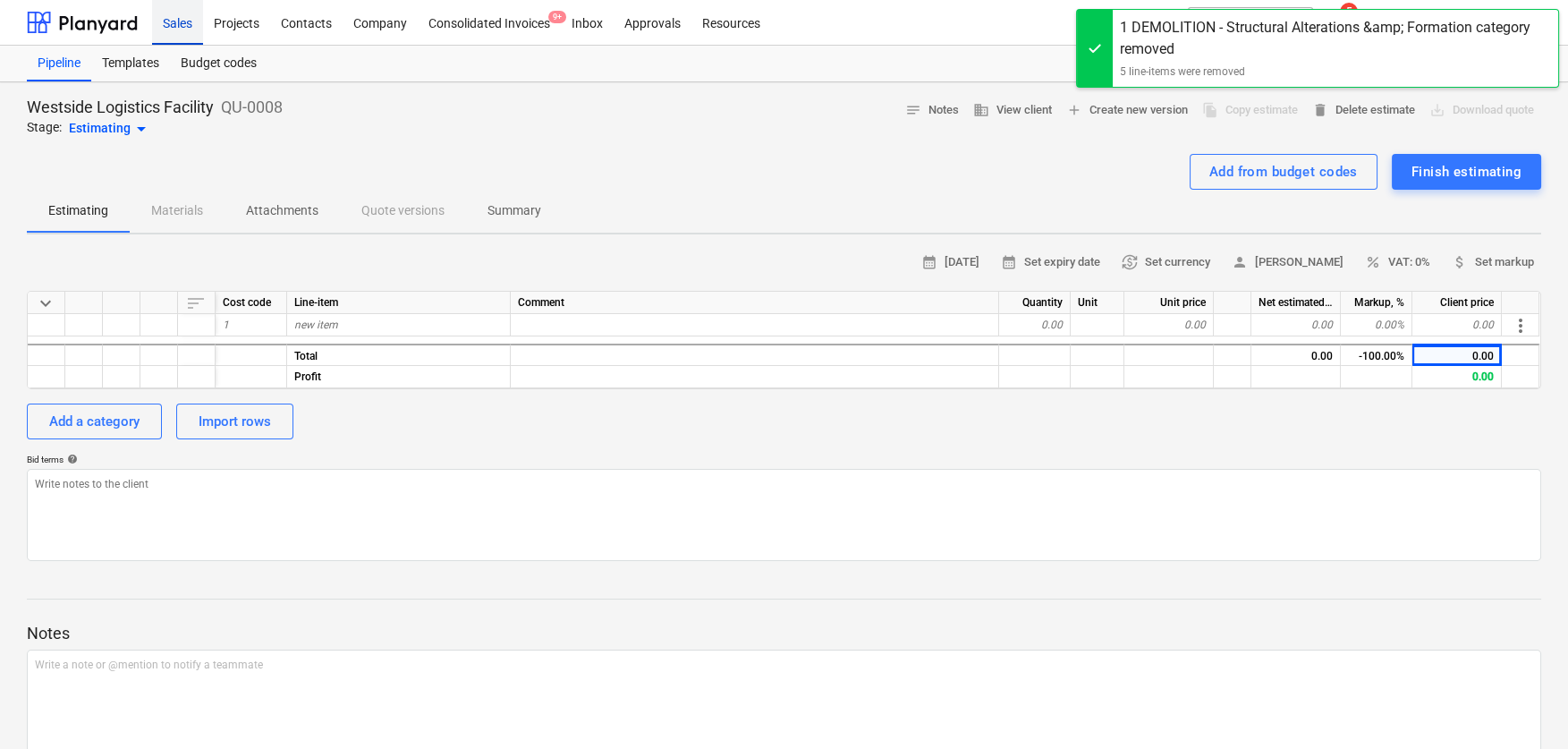
click at [195, 23] on div "Sales" at bounding box center [177, 22] width 51 height 46
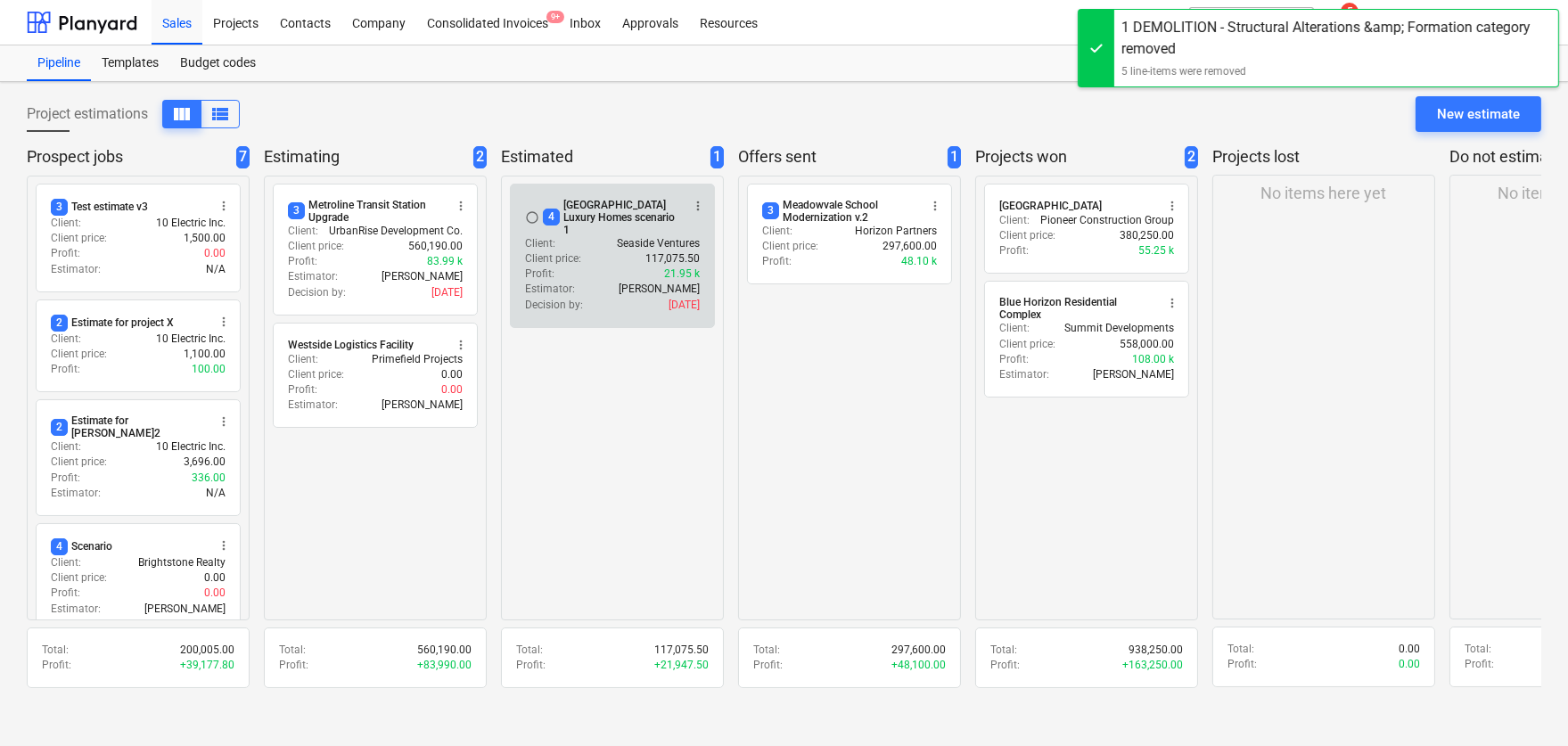
click at [592, 266] on div "Profit : 21.95 k" at bounding box center [612, 274] width 175 height 15
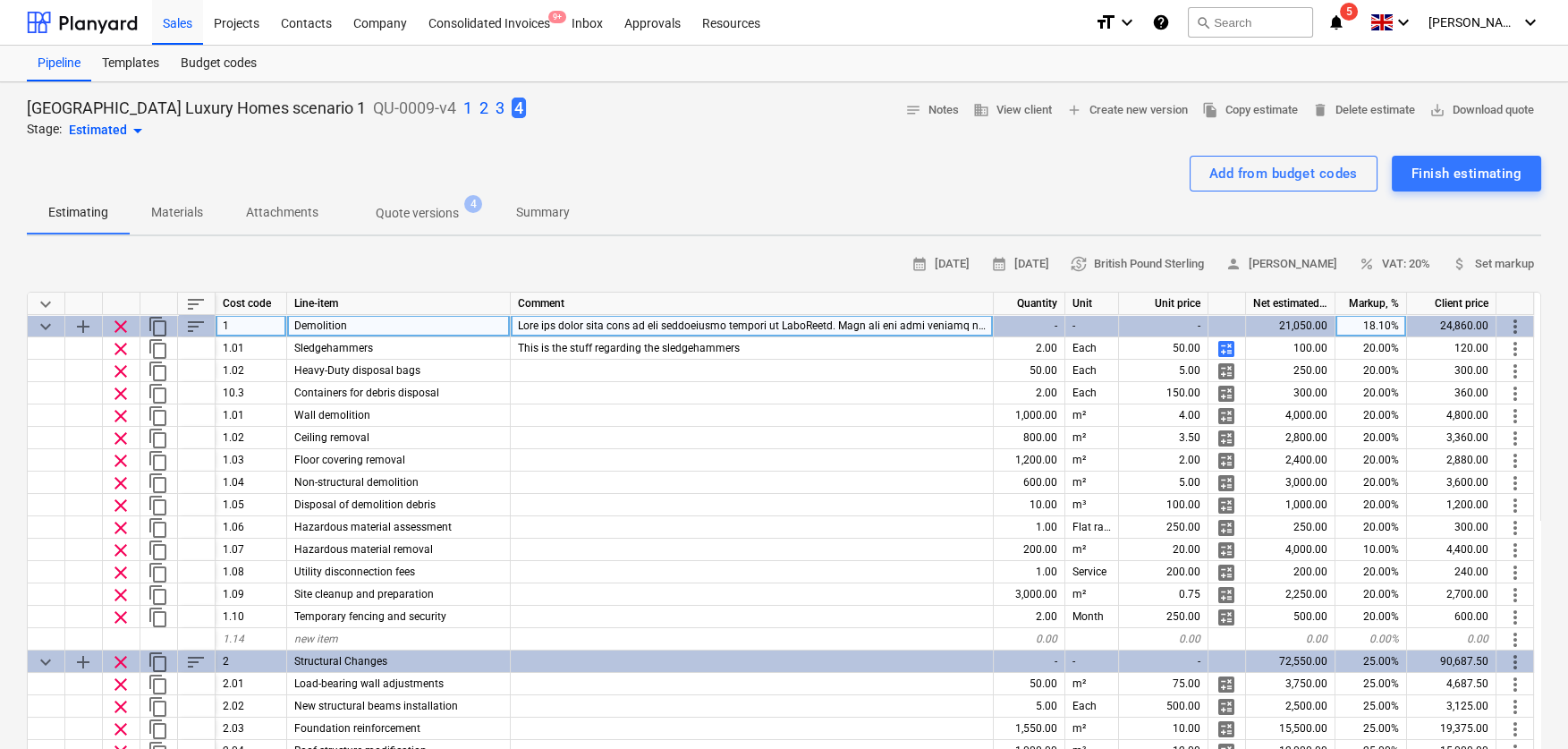
click at [47, 327] on span "keyboard_arrow_down" at bounding box center [45, 327] width 22 height 22
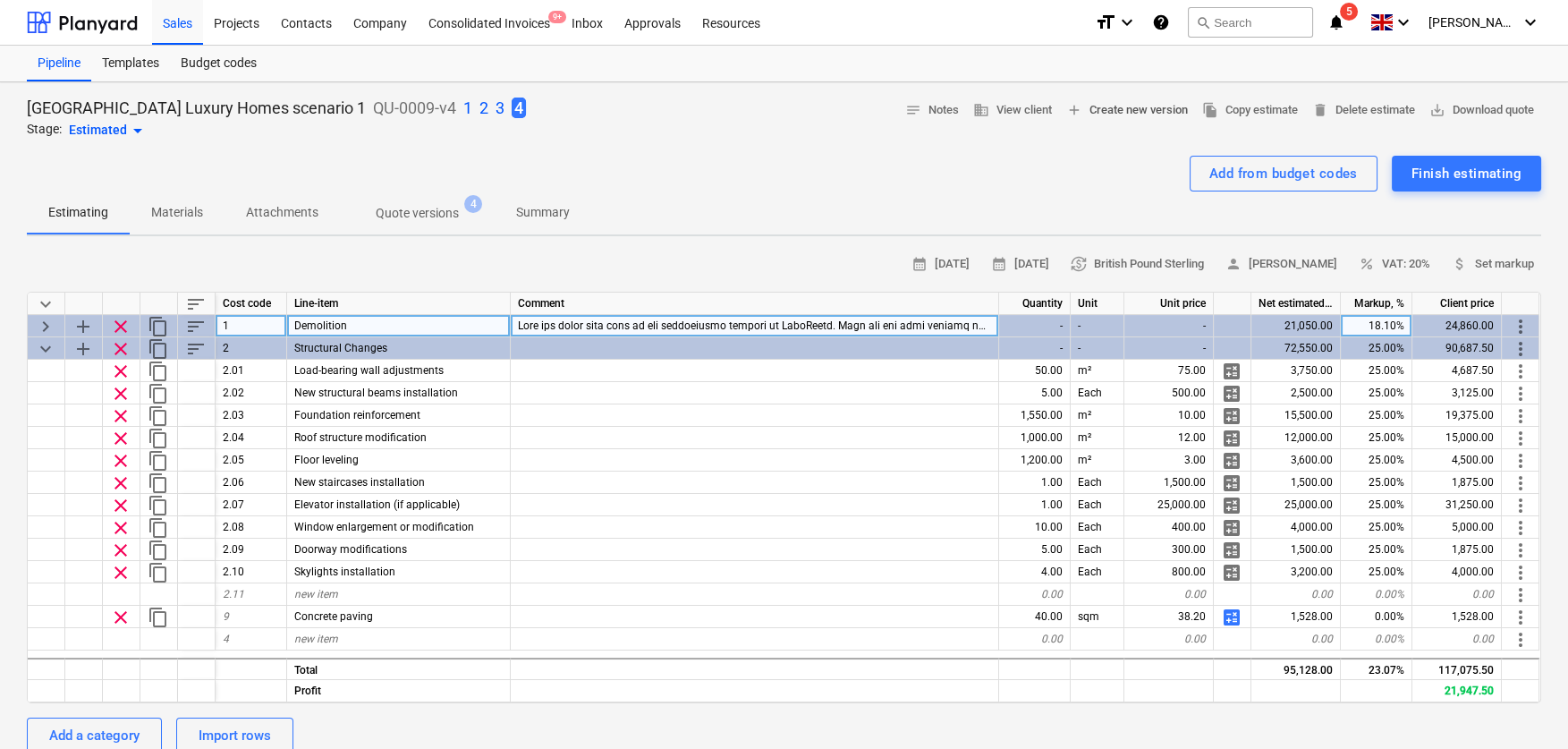
click at [1097, 109] on span "add Create new version" at bounding box center [1127, 110] width 122 height 21
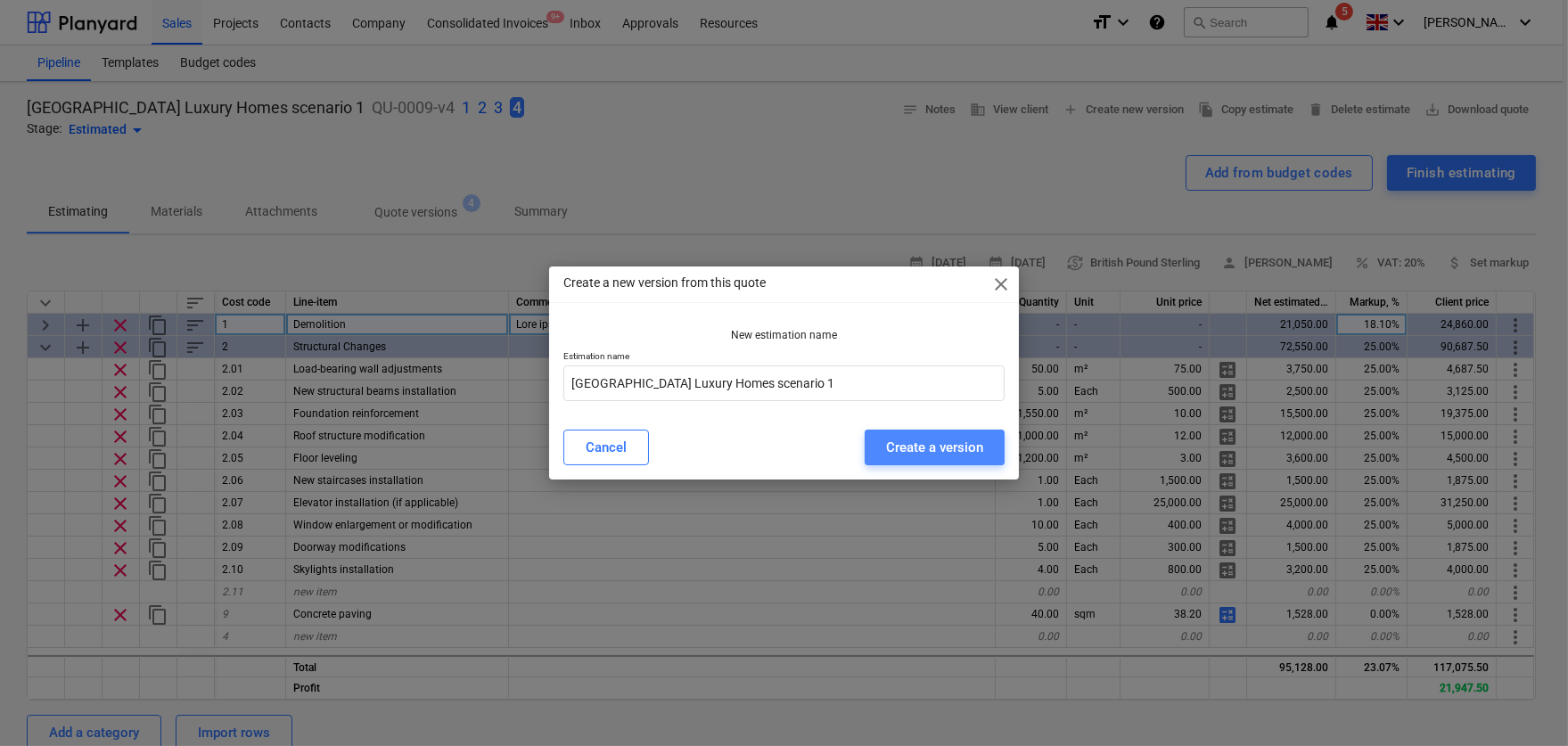
click at [932, 449] on div "Create a version" at bounding box center [934, 448] width 97 height 24
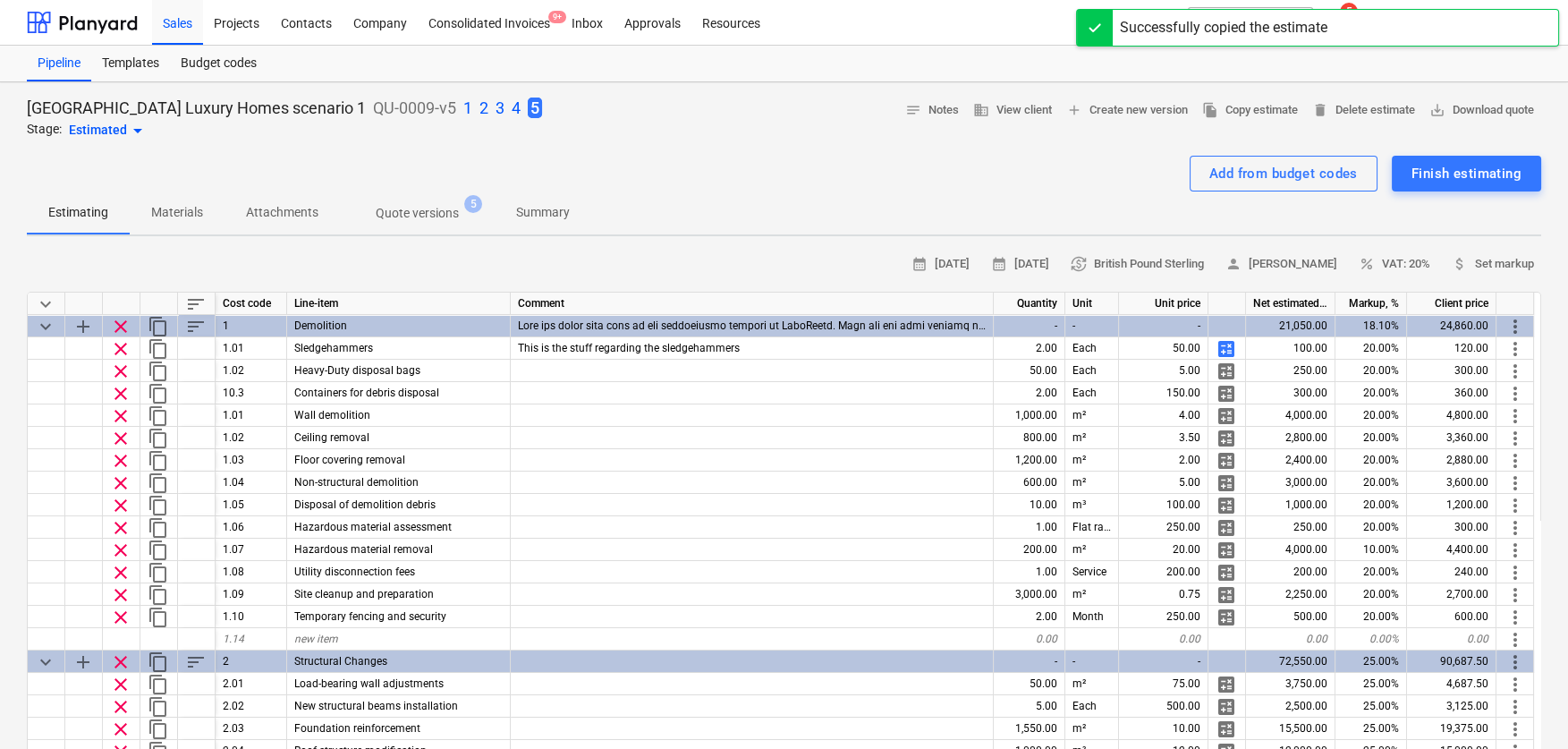
click at [480, 106] on div "1 2 3 4 5" at bounding box center [502, 108] width 79 height 24
click at [512, 106] on p "4" at bounding box center [517, 108] width 9 height 22
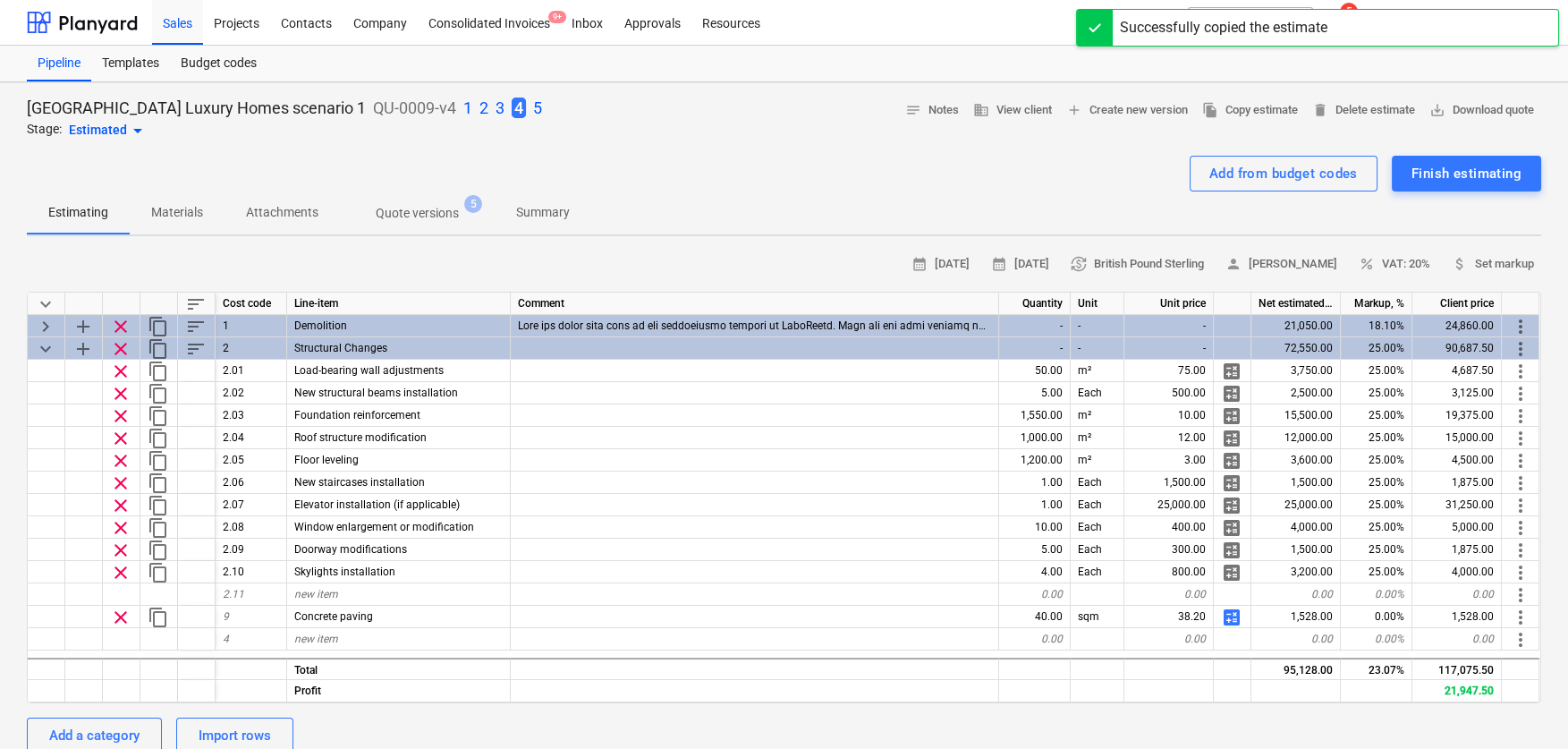
click at [533, 107] on p "5" at bounding box center [538, 108] width 9 height 22
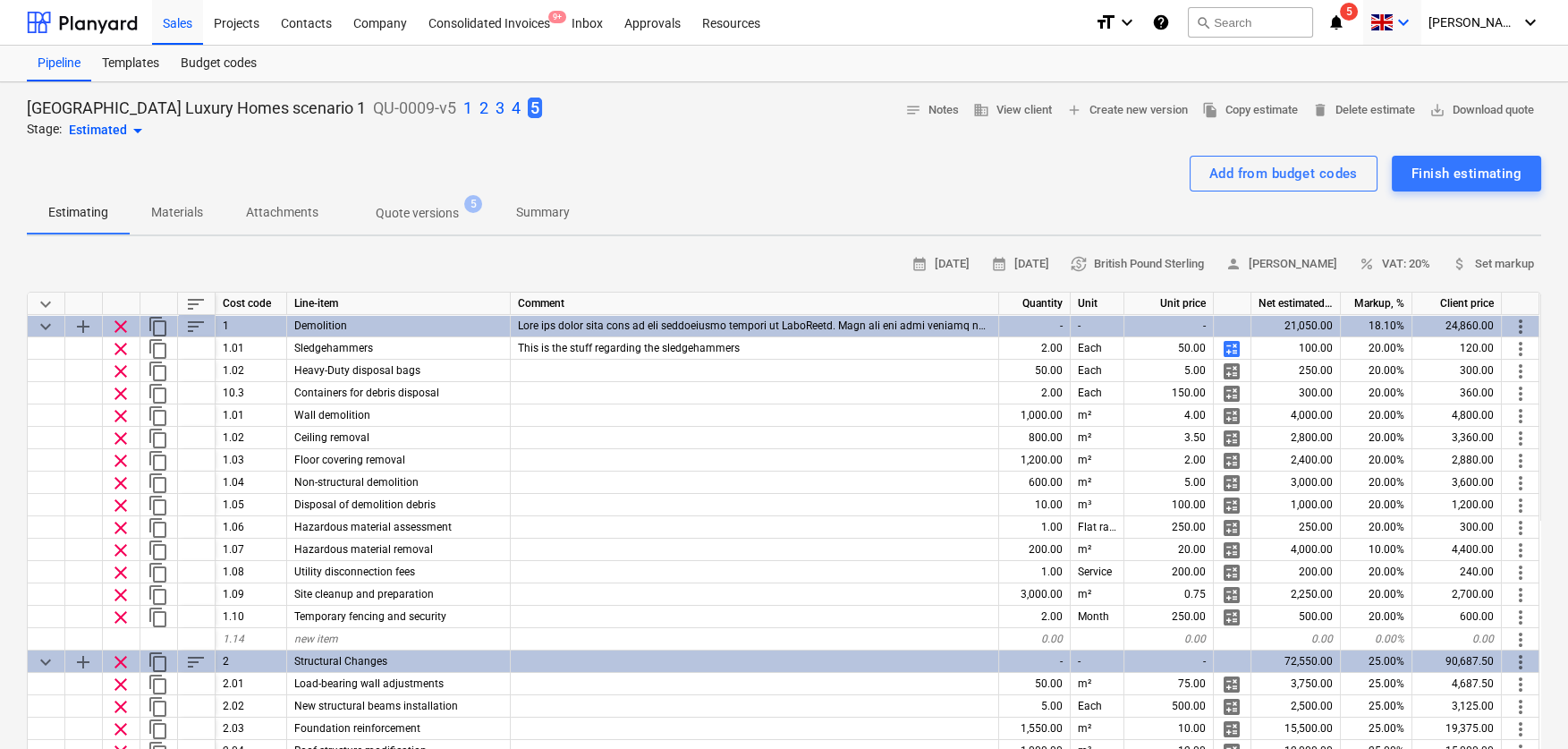
click at [1281, 21] on icon "keyboard_arrow_down" at bounding box center [1403, 23] width 22 height 22
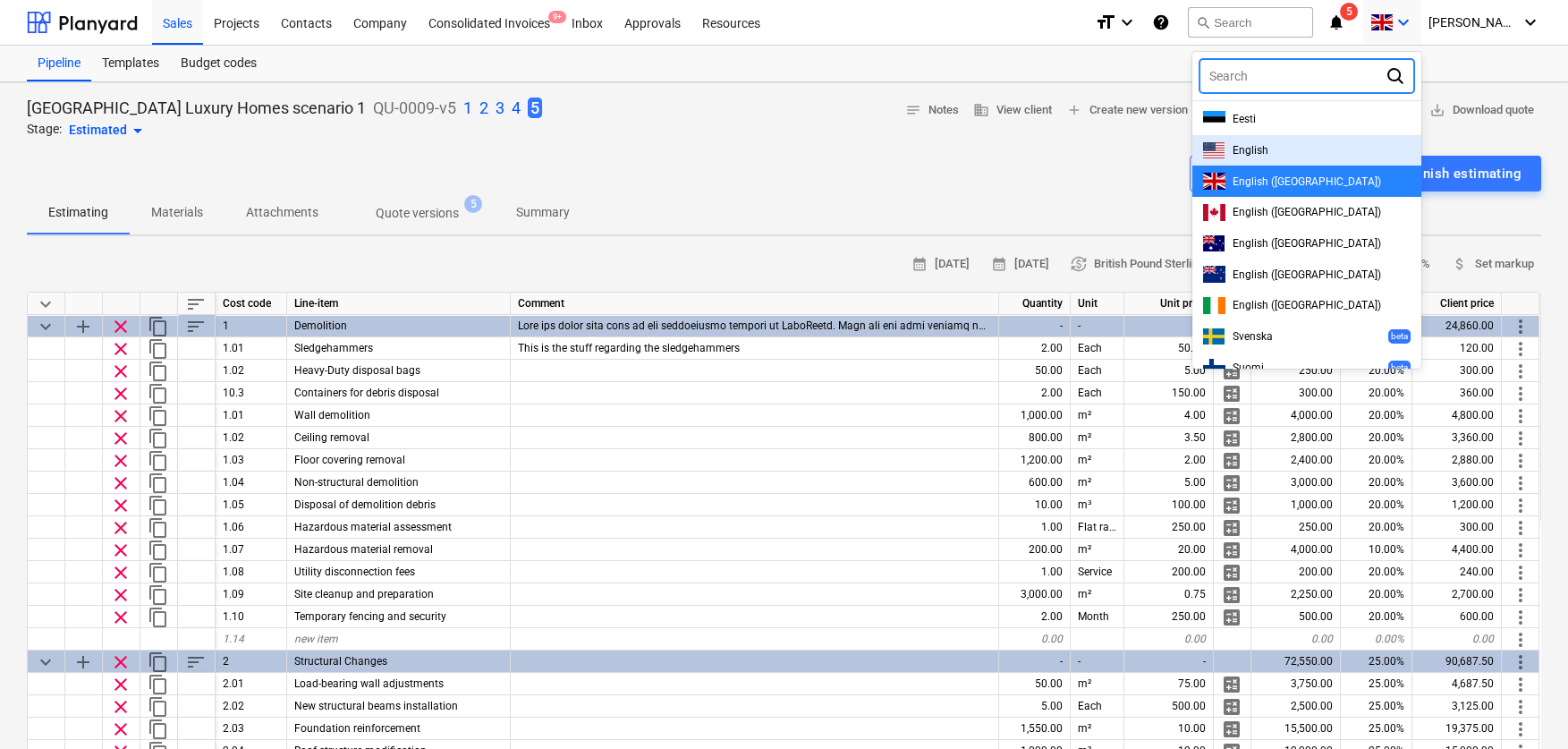
click at [1281, 142] on div "English" at bounding box center [1307, 150] width 207 height 17
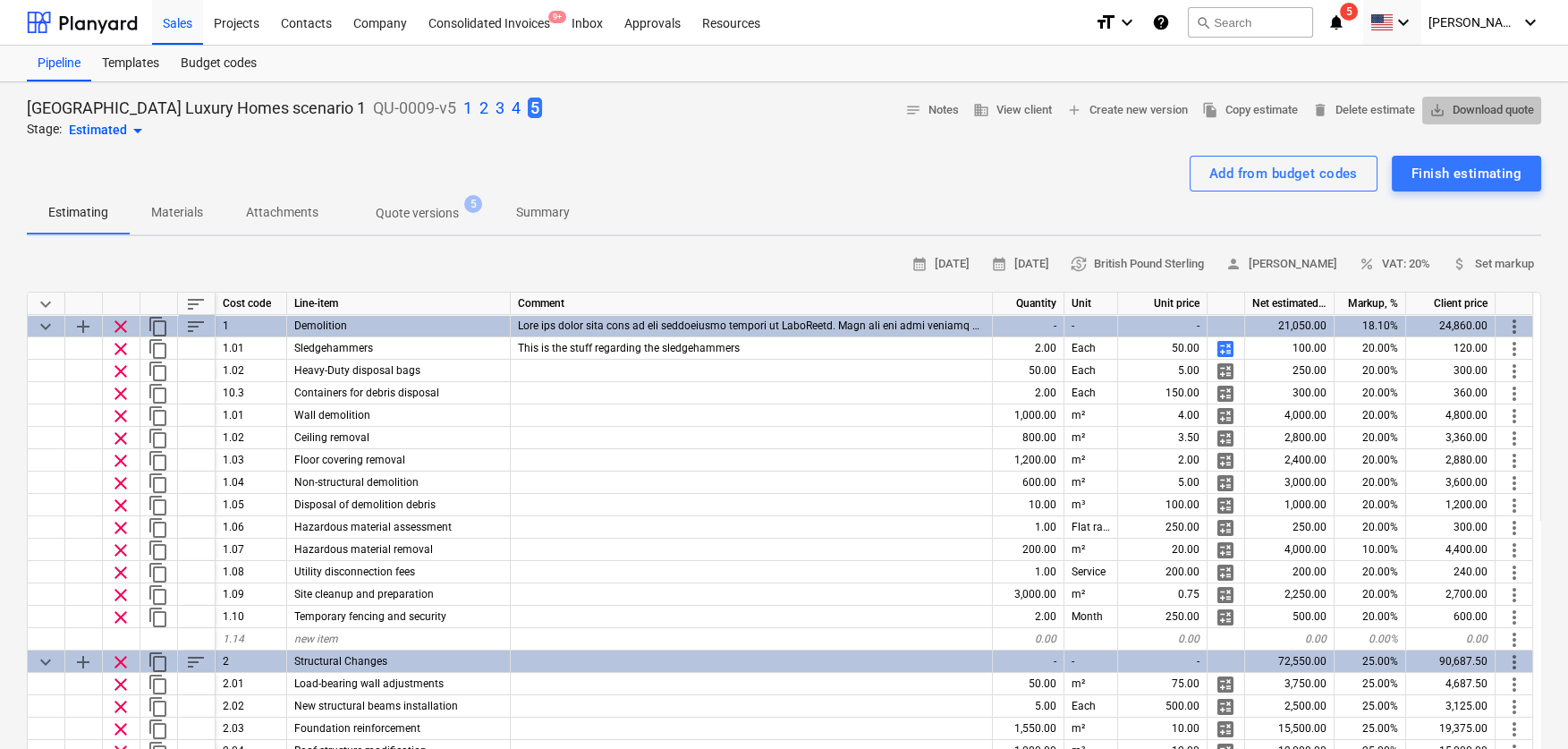
click at [1281, 106] on span "save_alt Download quote" at bounding box center [1482, 110] width 105 height 21
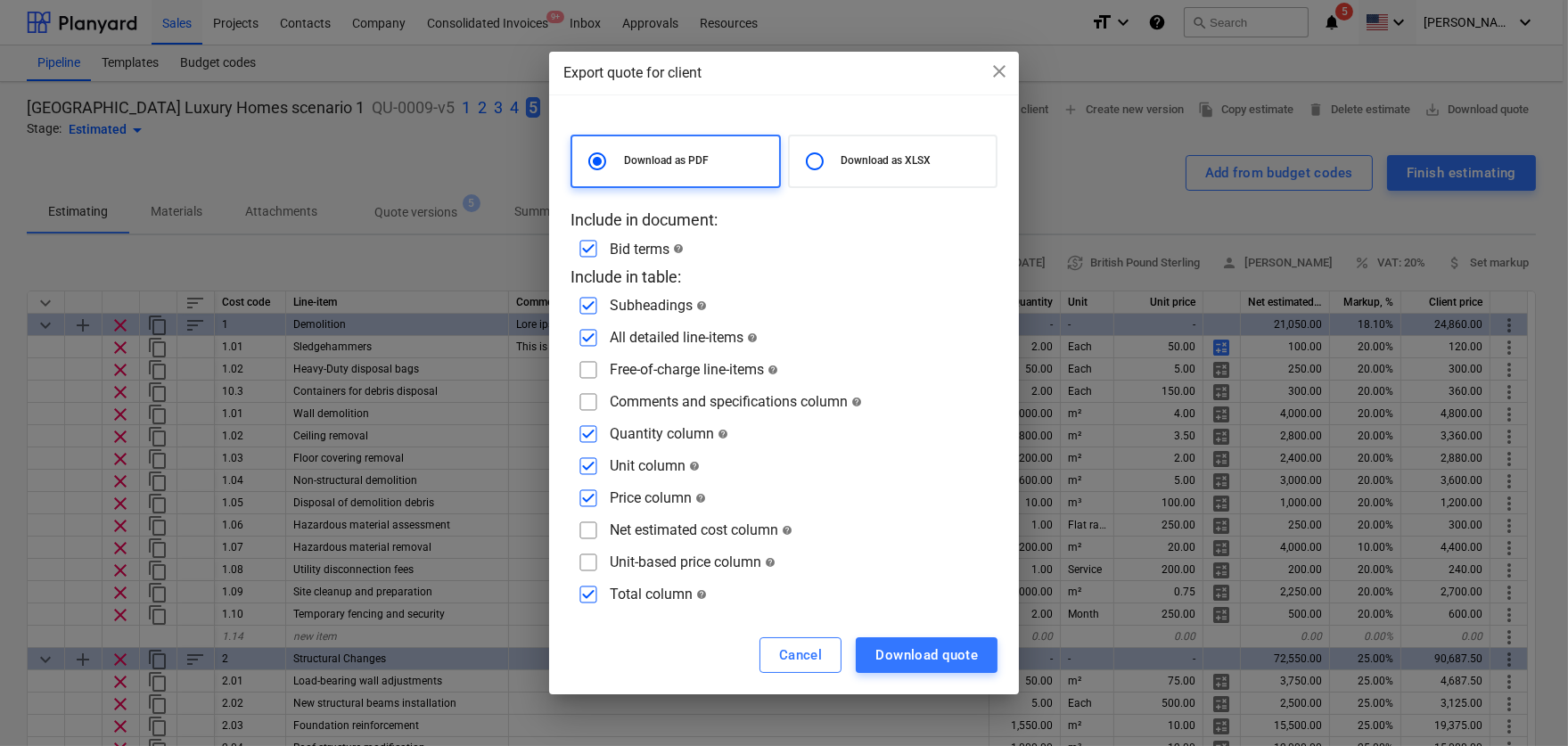
click at [591, 333] on input "checkbox" at bounding box center [587, 337] width 28 height 28
click at [587, 312] on input "checkbox" at bounding box center [587, 305] width 28 height 28
click at [924, 652] on div "Download quote" at bounding box center [926, 655] width 102 height 24
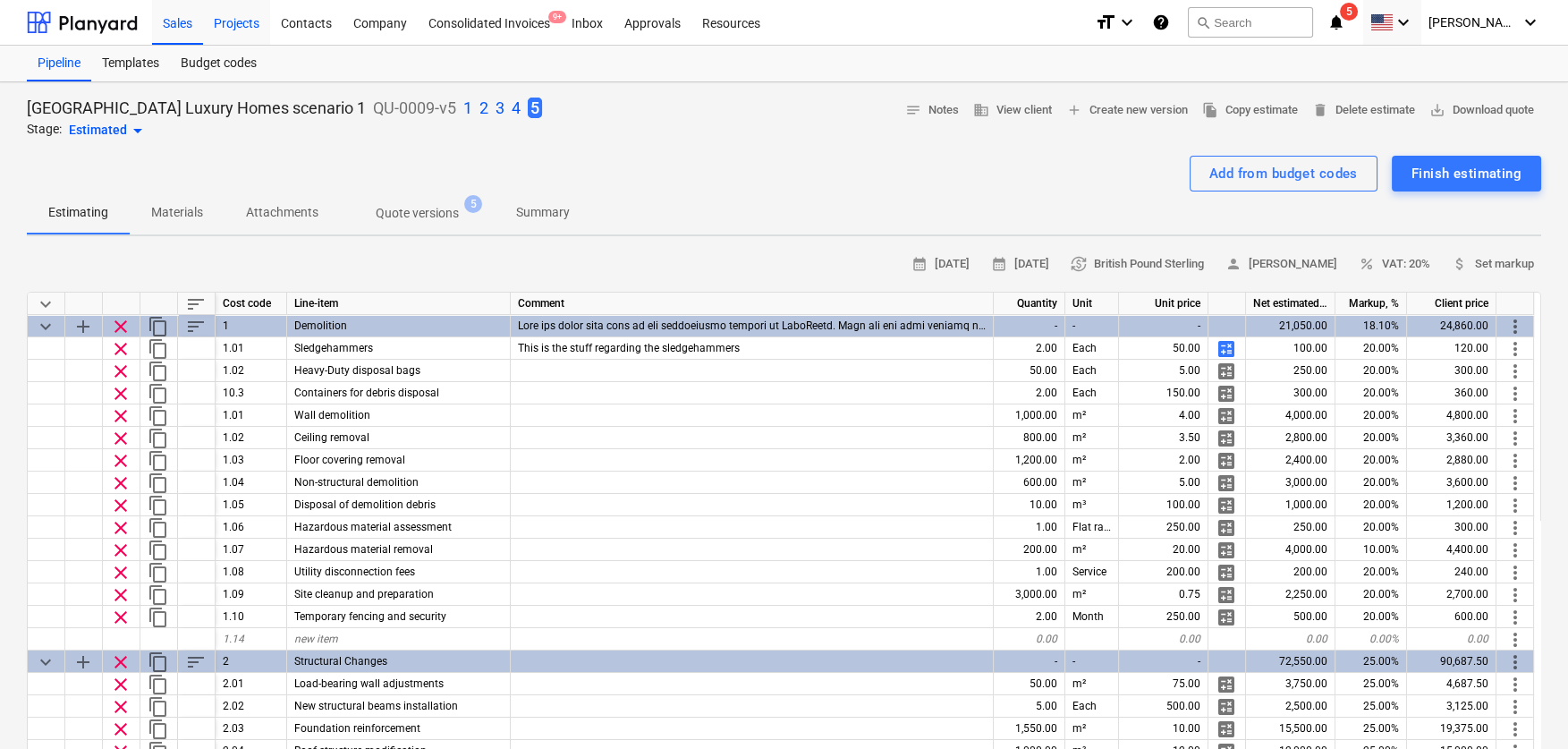
click at [229, 34] on div "Projects" at bounding box center [236, 22] width 67 height 46
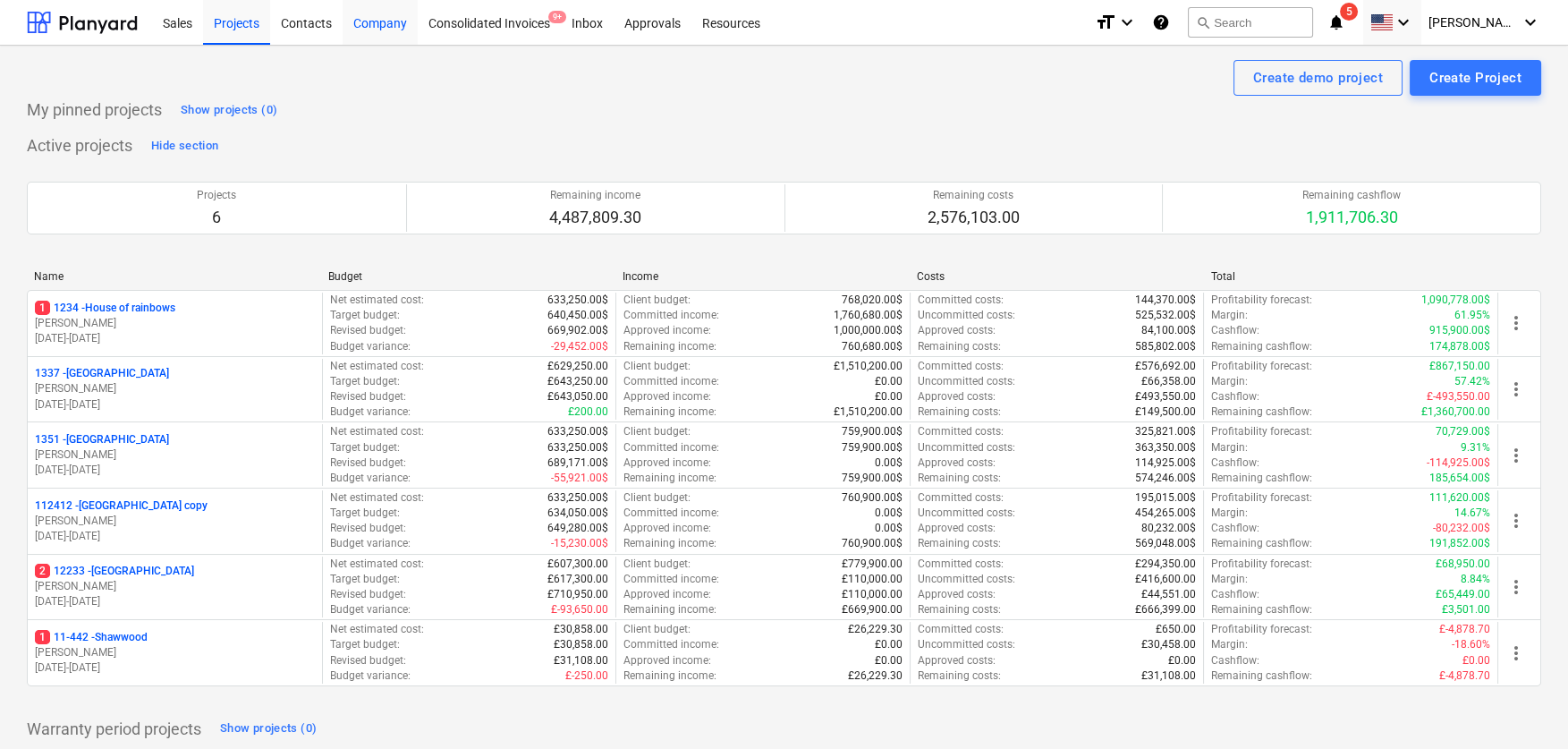
click at [383, 27] on div "Company" at bounding box center [380, 22] width 75 height 46
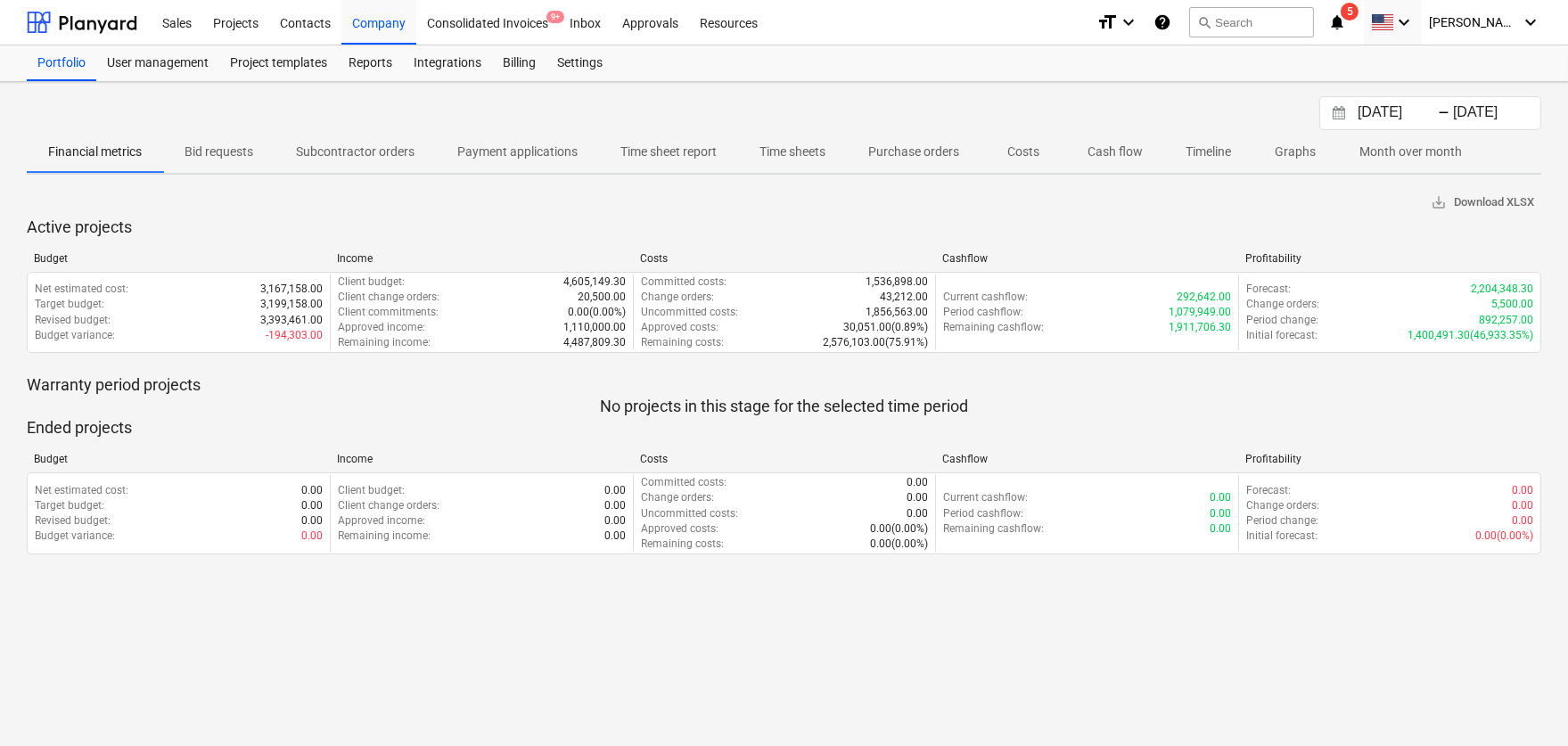
click at [1276, 116] on input "[DATE]" at bounding box center [1399, 113] width 91 height 25
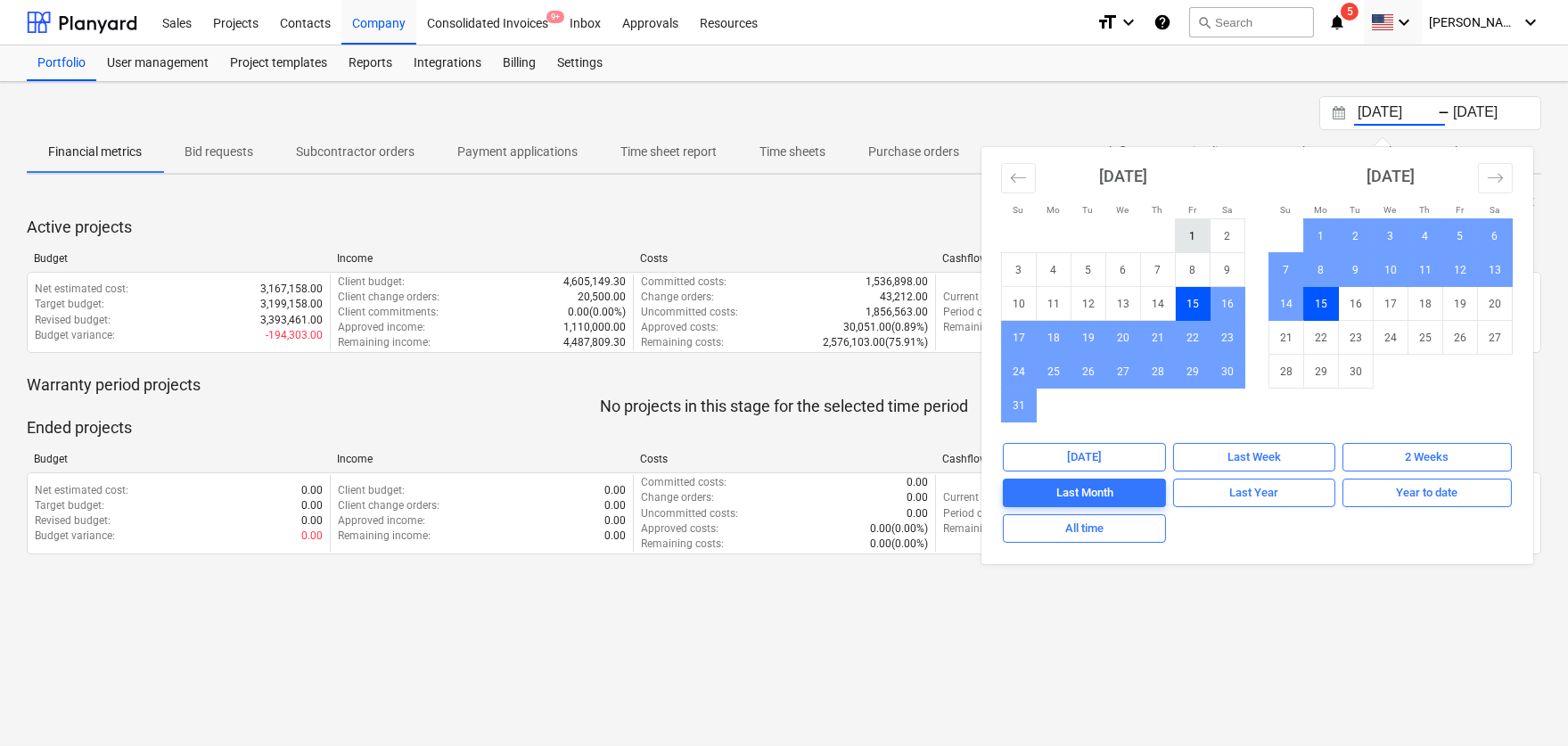
click at [1189, 228] on td "1" at bounding box center [1193, 236] width 34 height 34
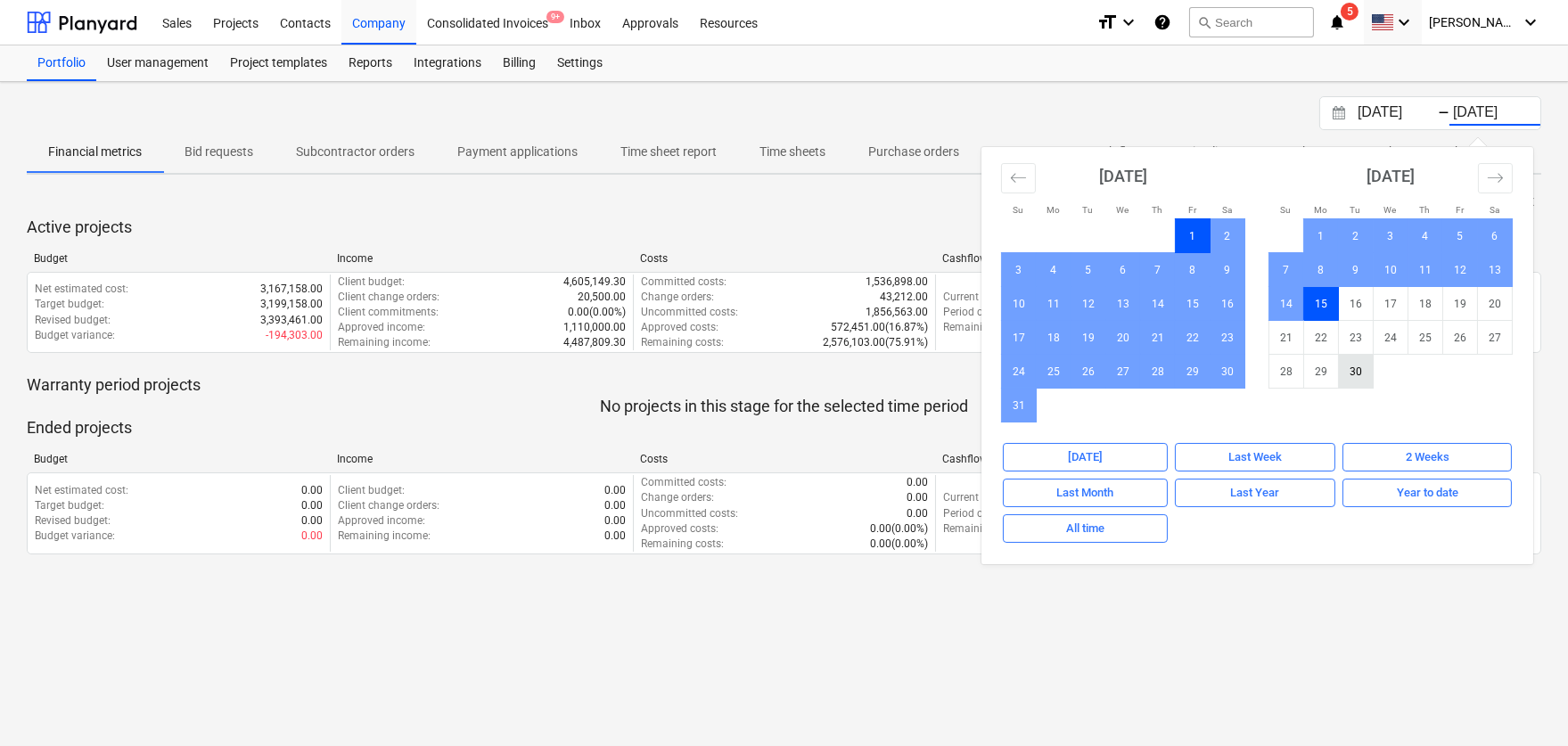
click at [1276, 366] on td "30" at bounding box center [1356, 371] width 34 height 34
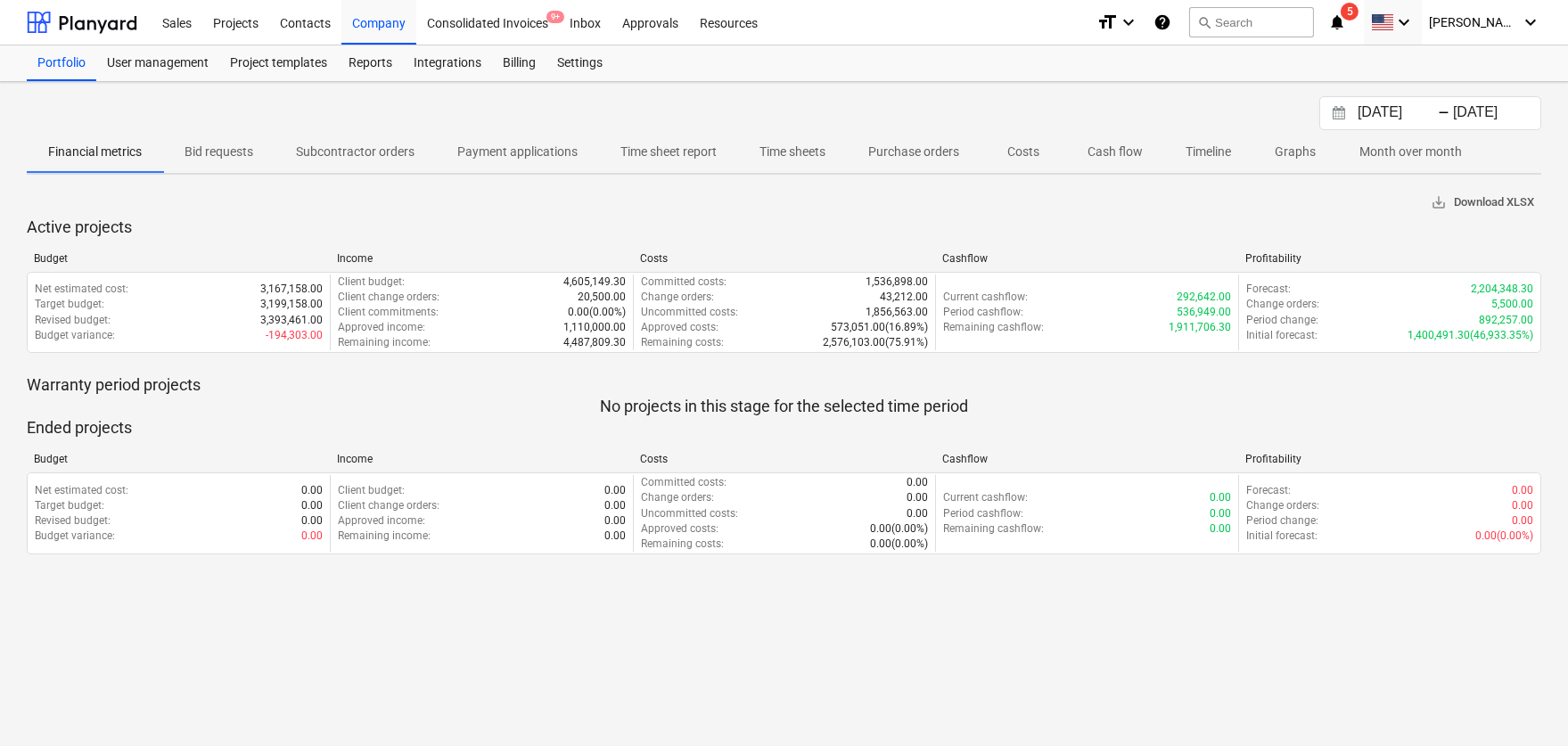
click at [1276, 201] on span "save_alt Download XLSX" at bounding box center [1482, 202] width 103 height 21
click at [367, 30] on div "Company" at bounding box center [379, 22] width 75 height 45
click at [179, 23] on div "Sales" at bounding box center [177, 22] width 51 height 45
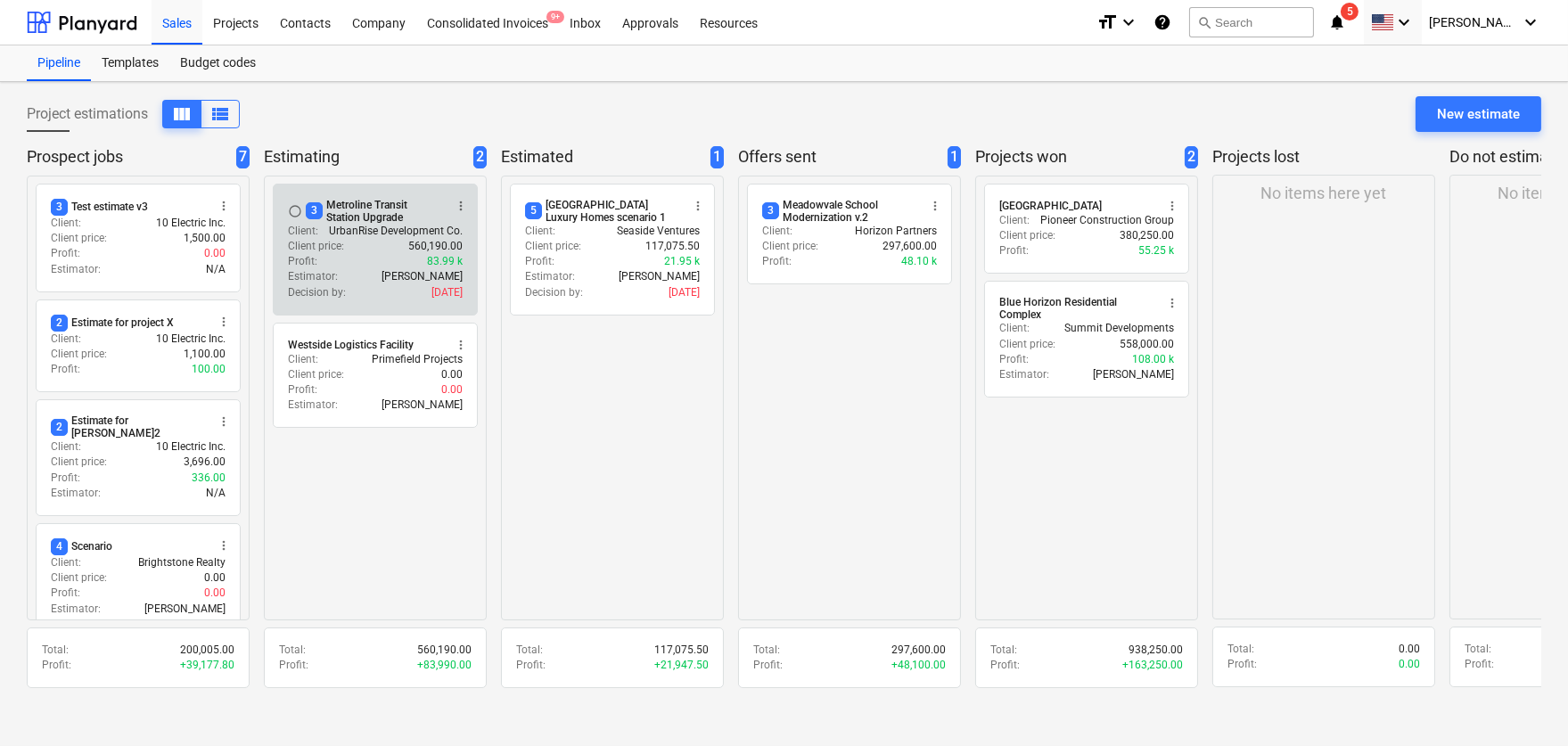
click at [363, 247] on div "Client price : 560,190.00" at bounding box center [375, 247] width 175 height 15
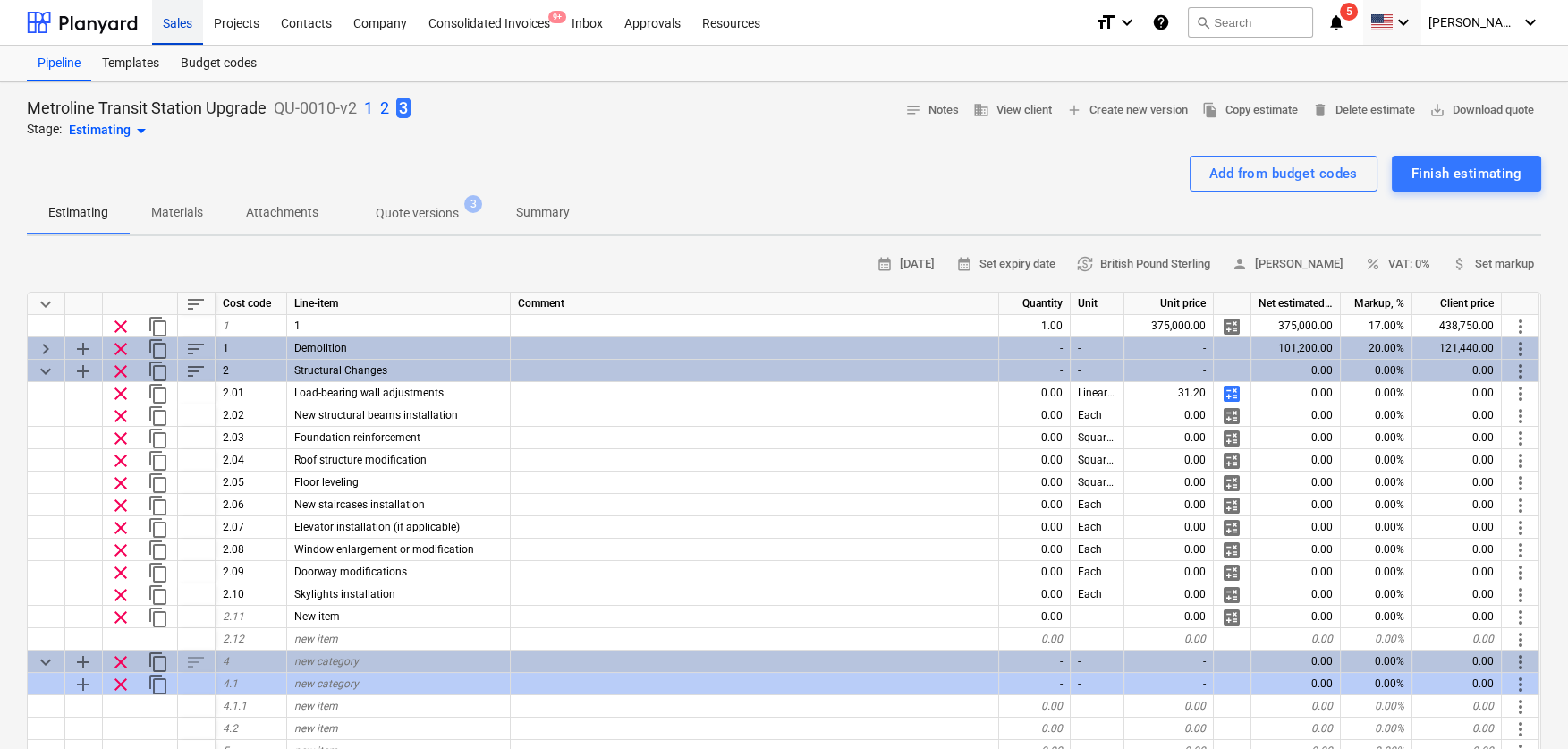
click at [177, 20] on div "Sales" at bounding box center [177, 22] width 51 height 46
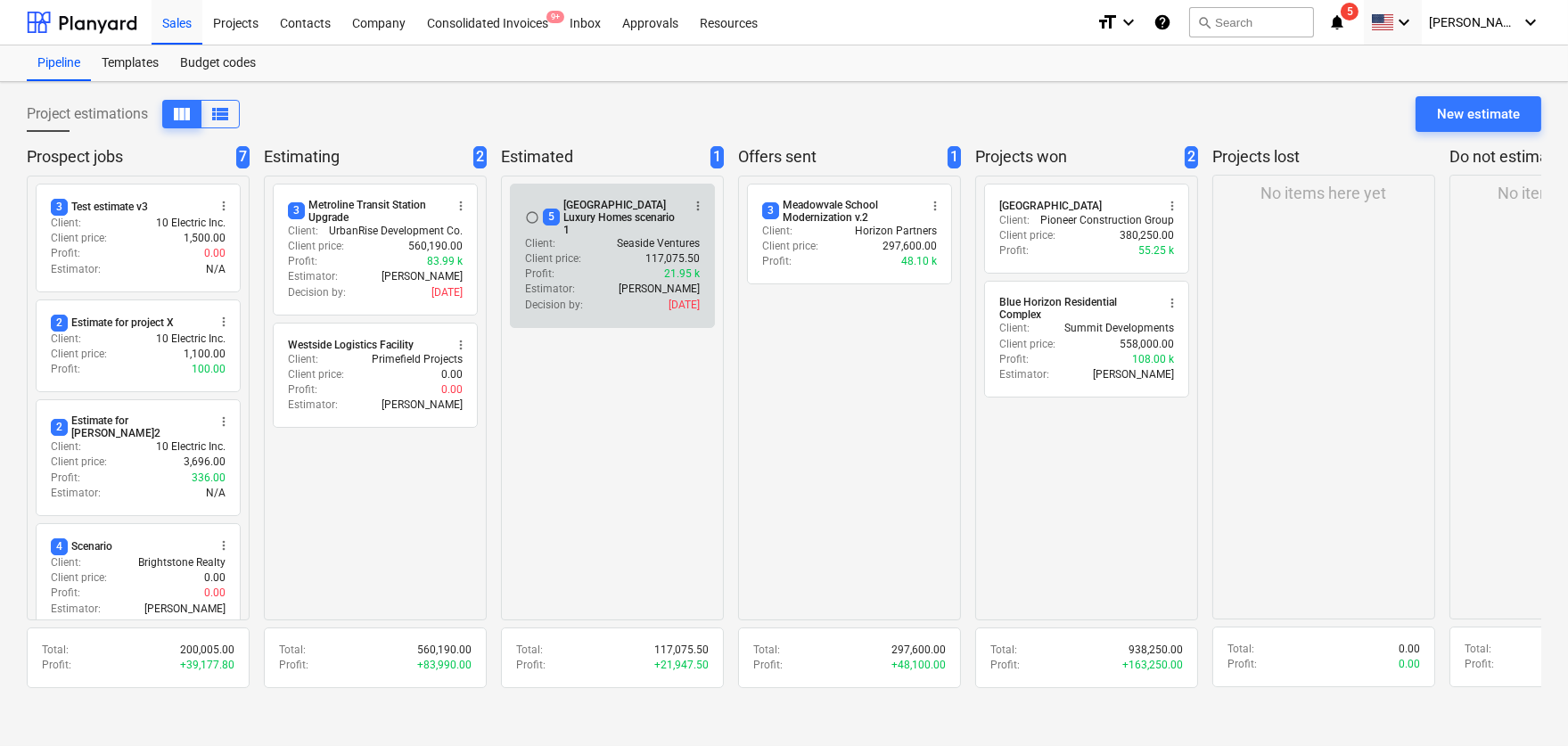
click at [705, 200] on span "more_vert" at bounding box center [698, 206] width 15 height 15
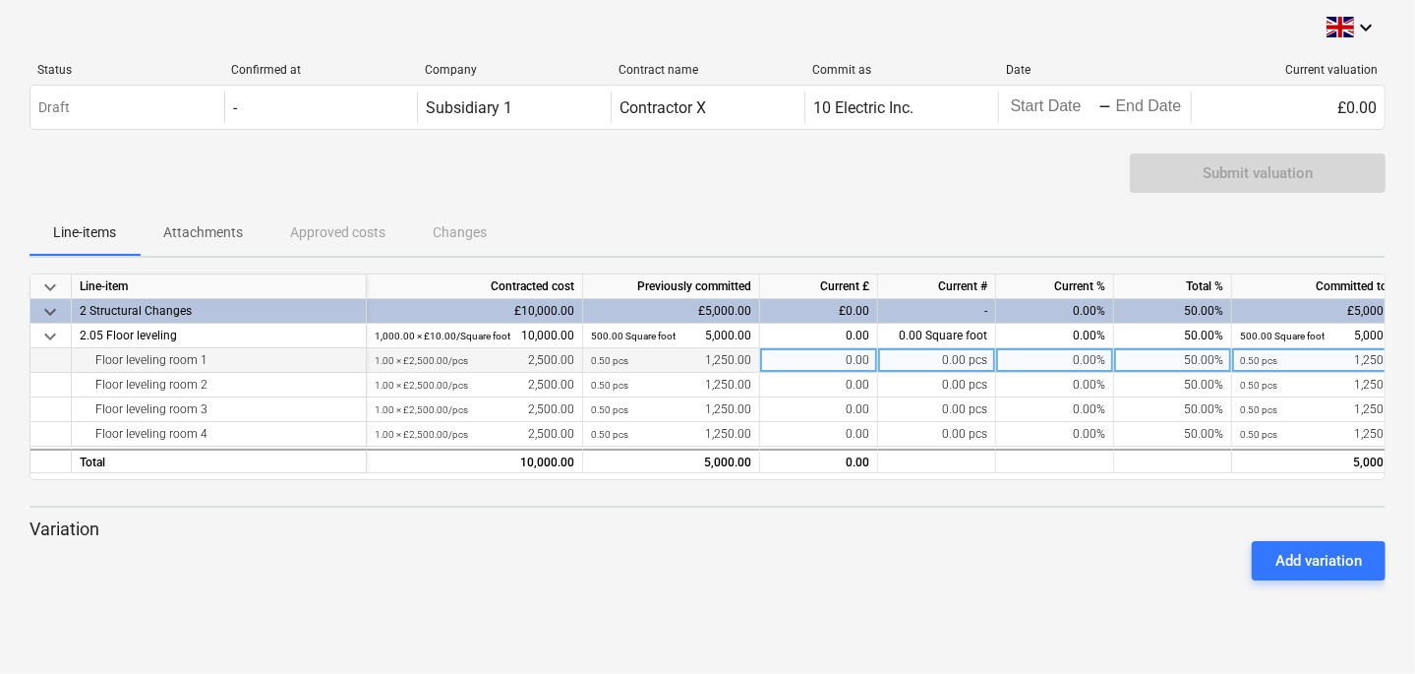
click at [1088, 364] on div "0.00%" at bounding box center [1055, 360] width 118 height 25
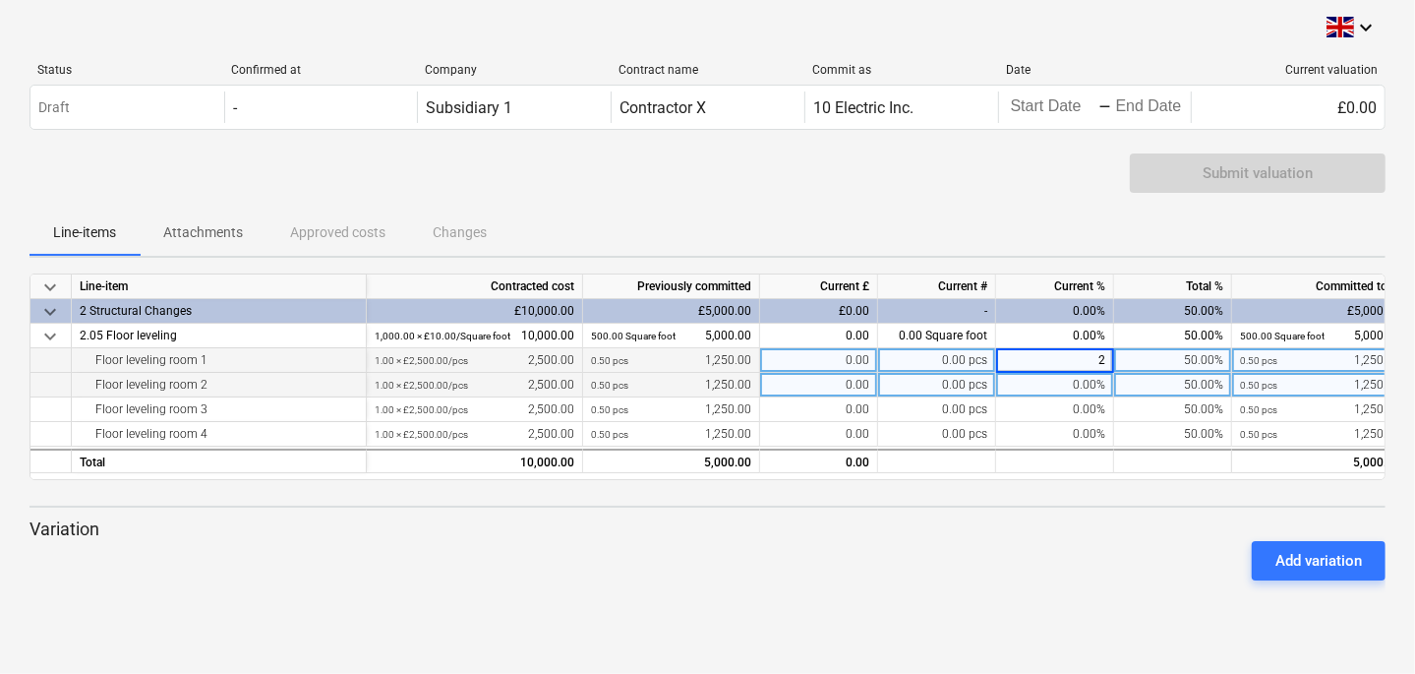
type input "20"
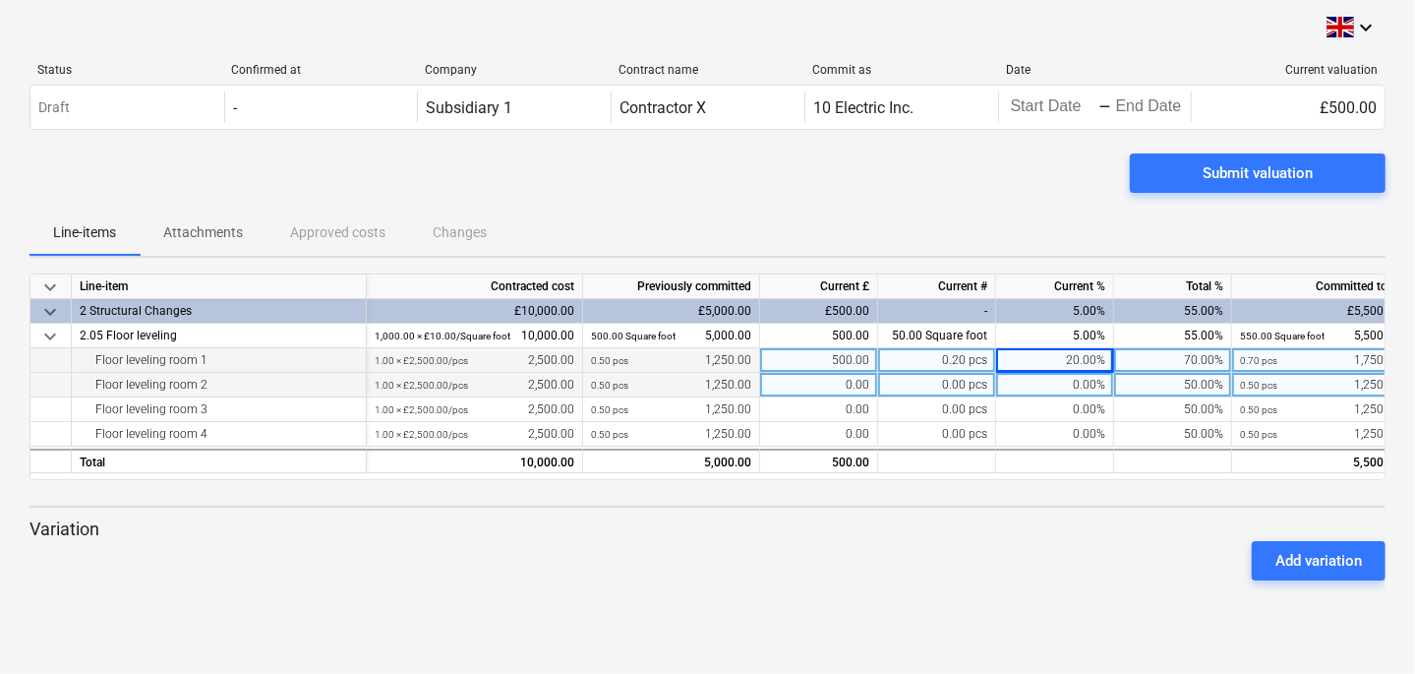
click at [849, 379] on div "0.00" at bounding box center [819, 385] width 118 height 25
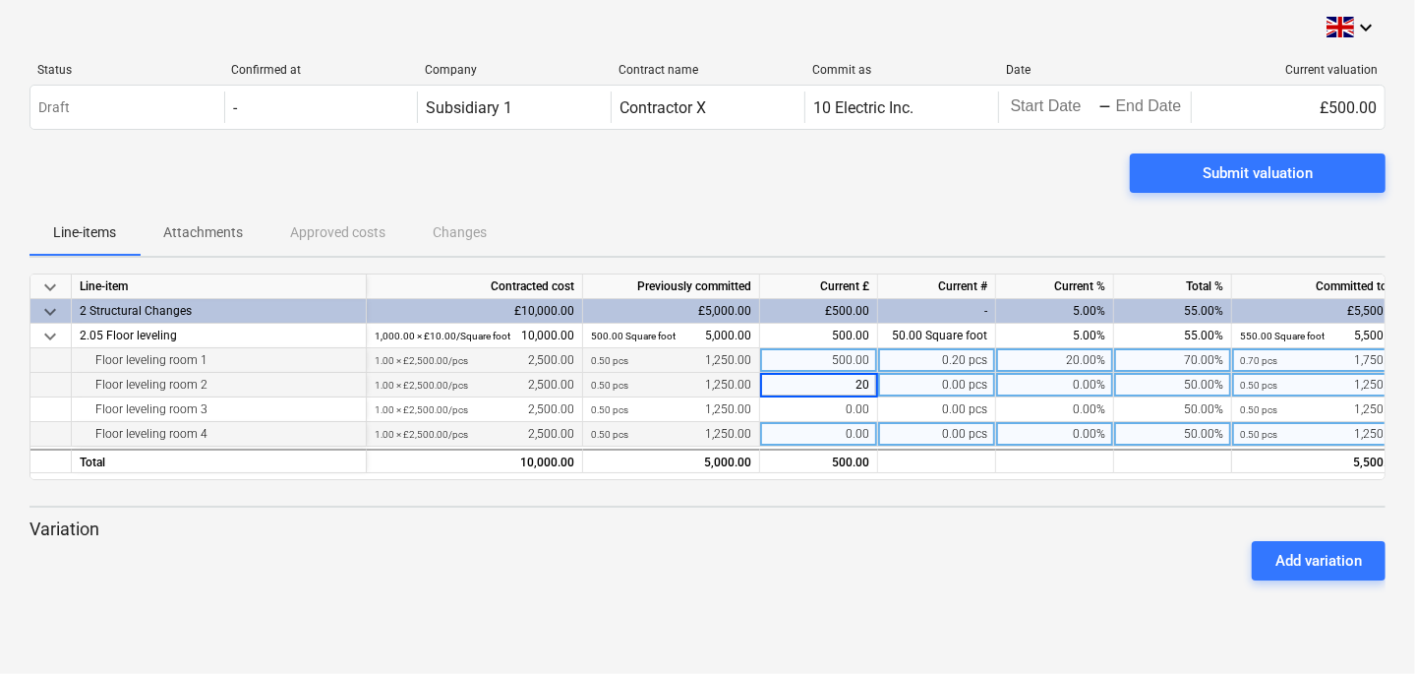
type input "200"
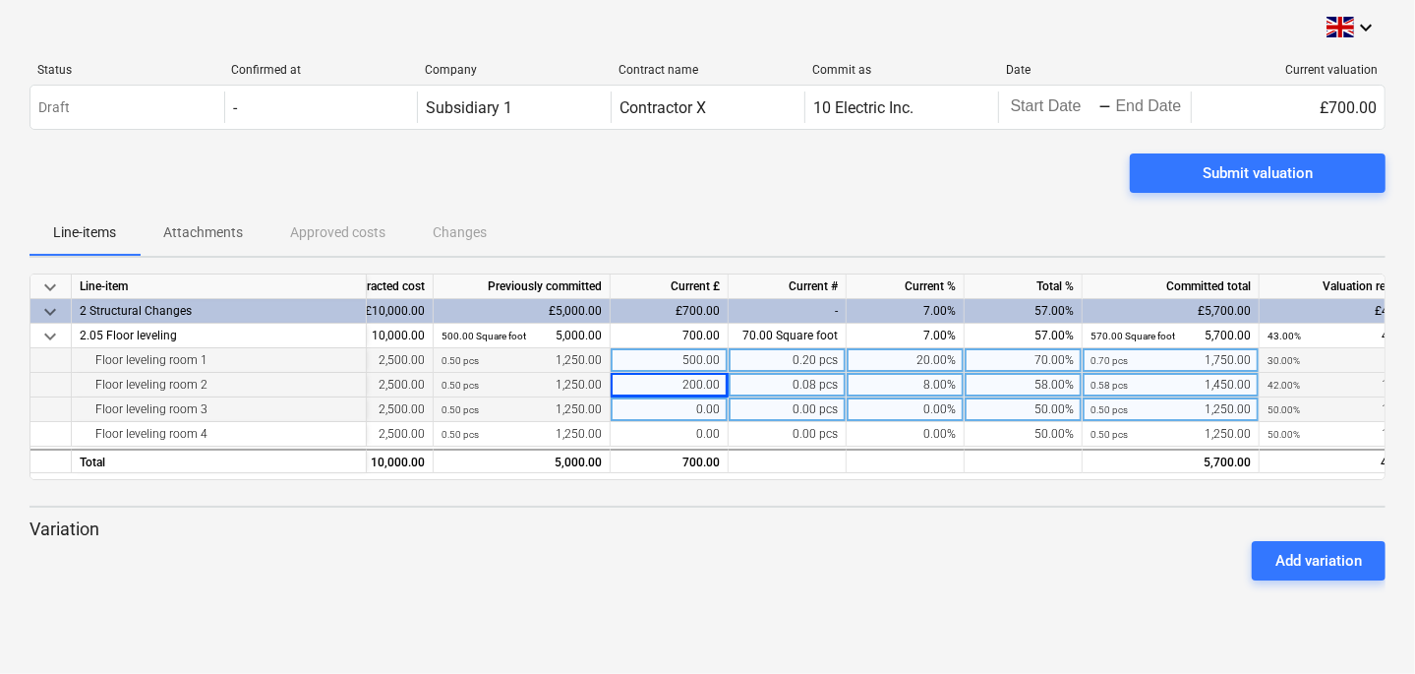
scroll to position [0, 200]
